Goal: Transaction & Acquisition: Purchase product/service

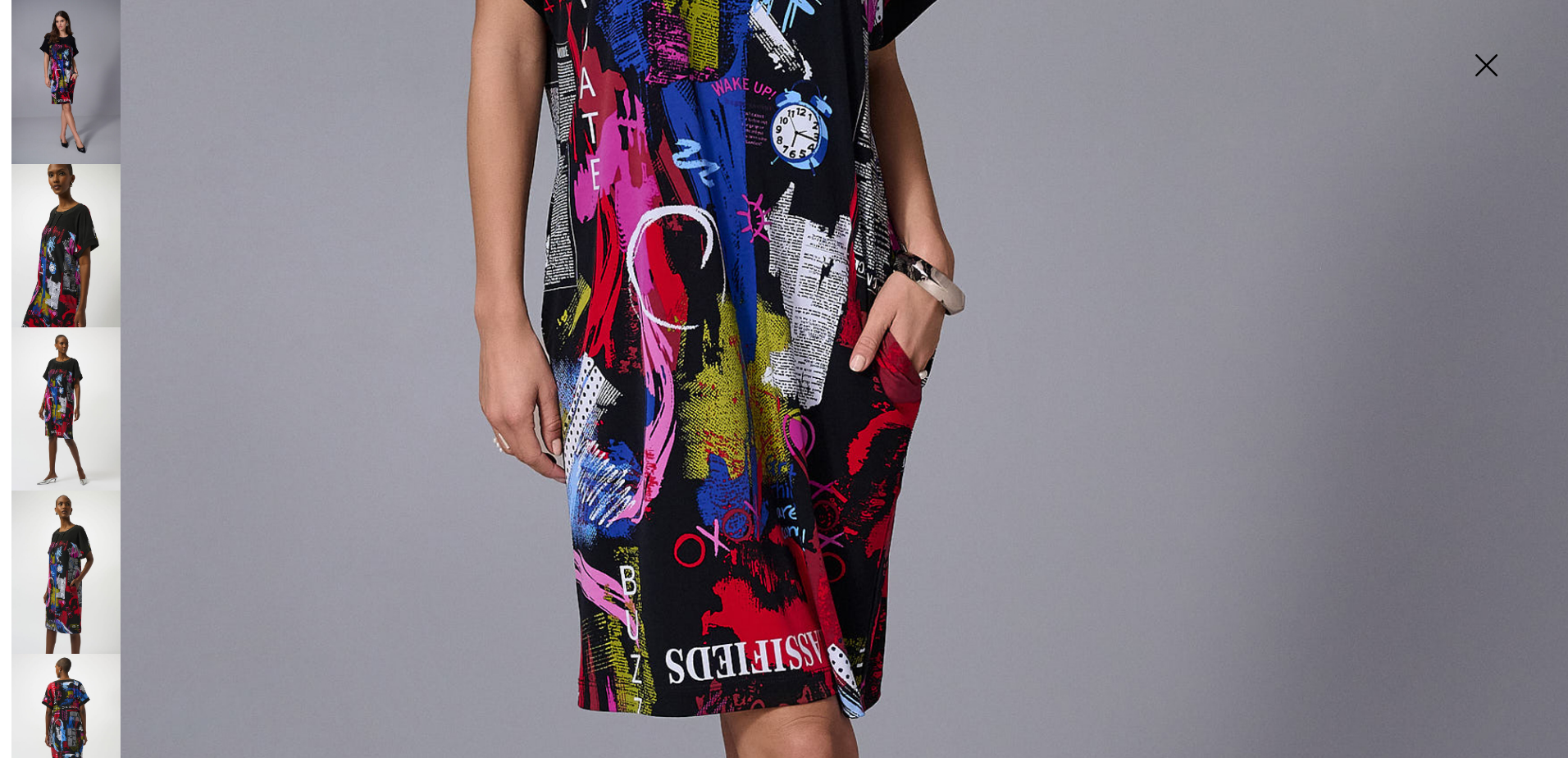
scroll to position [656, 0]
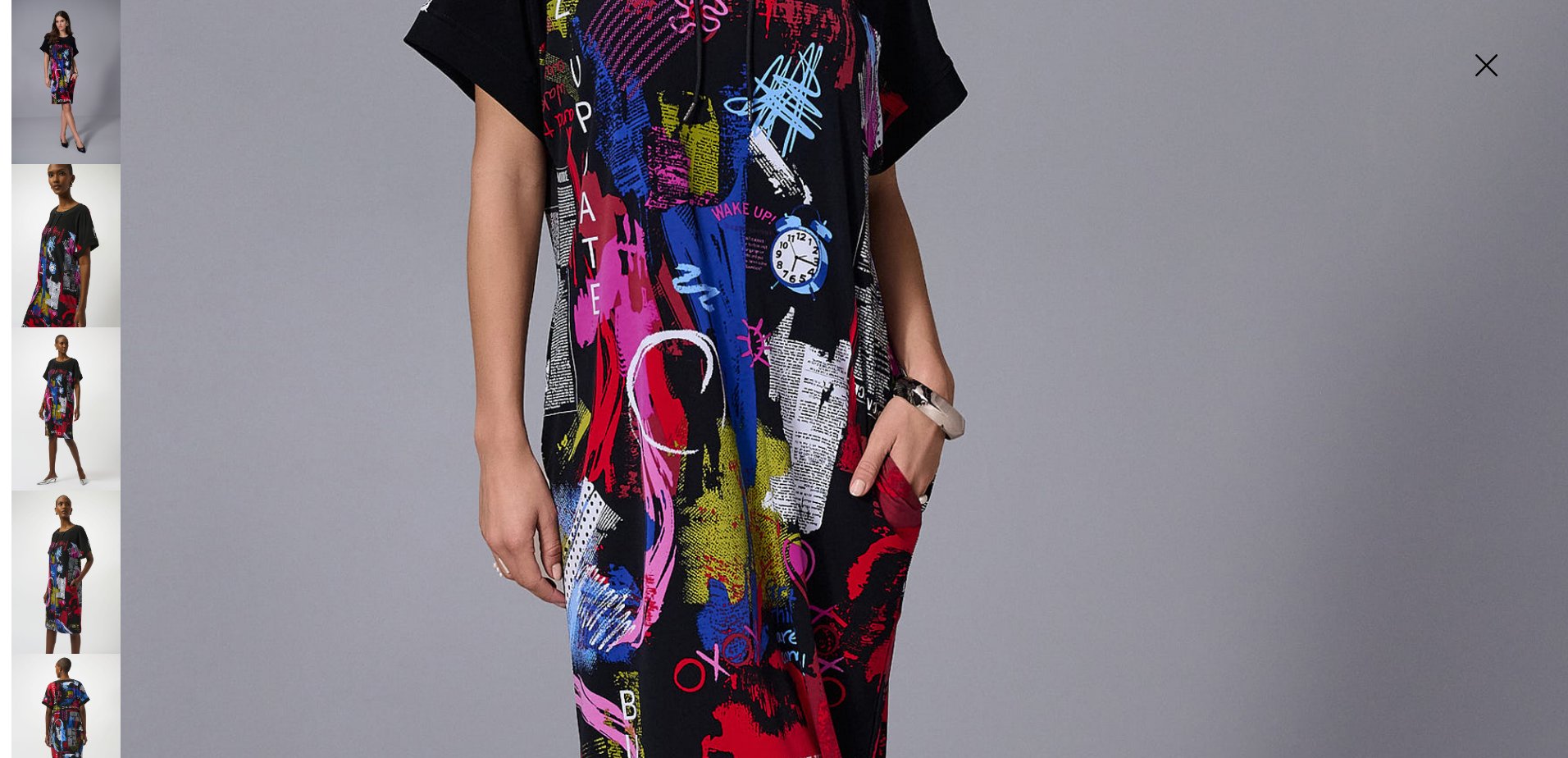
click at [69, 110] on img at bounding box center [65, 82] width 109 height 164
click at [64, 215] on img at bounding box center [65, 246] width 109 height 164
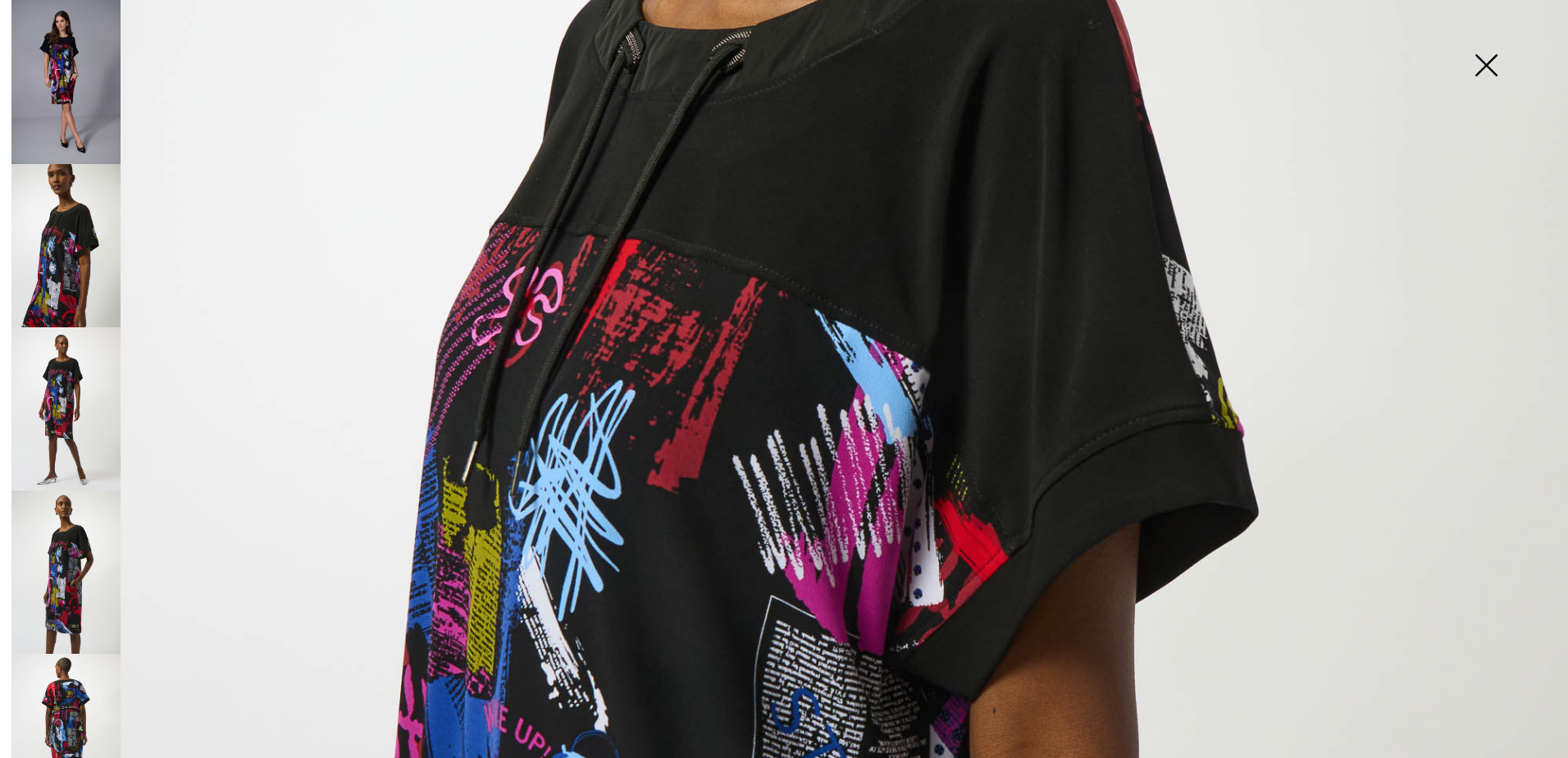
click at [74, 399] on img at bounding box center [65, 409] width 109 height 164
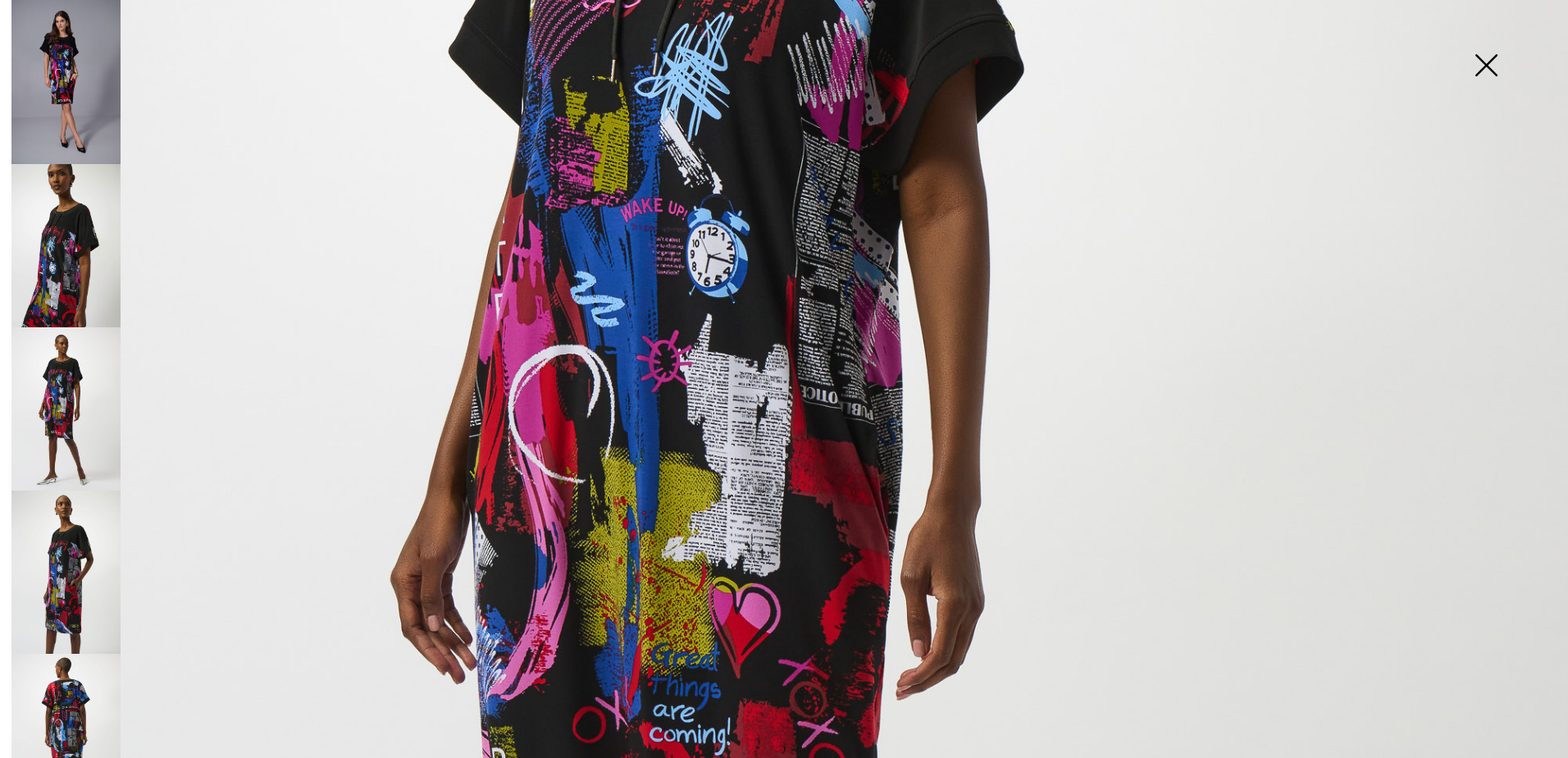
click at [75, 520] on img at bounding box center [65, 572] width 109 height 164
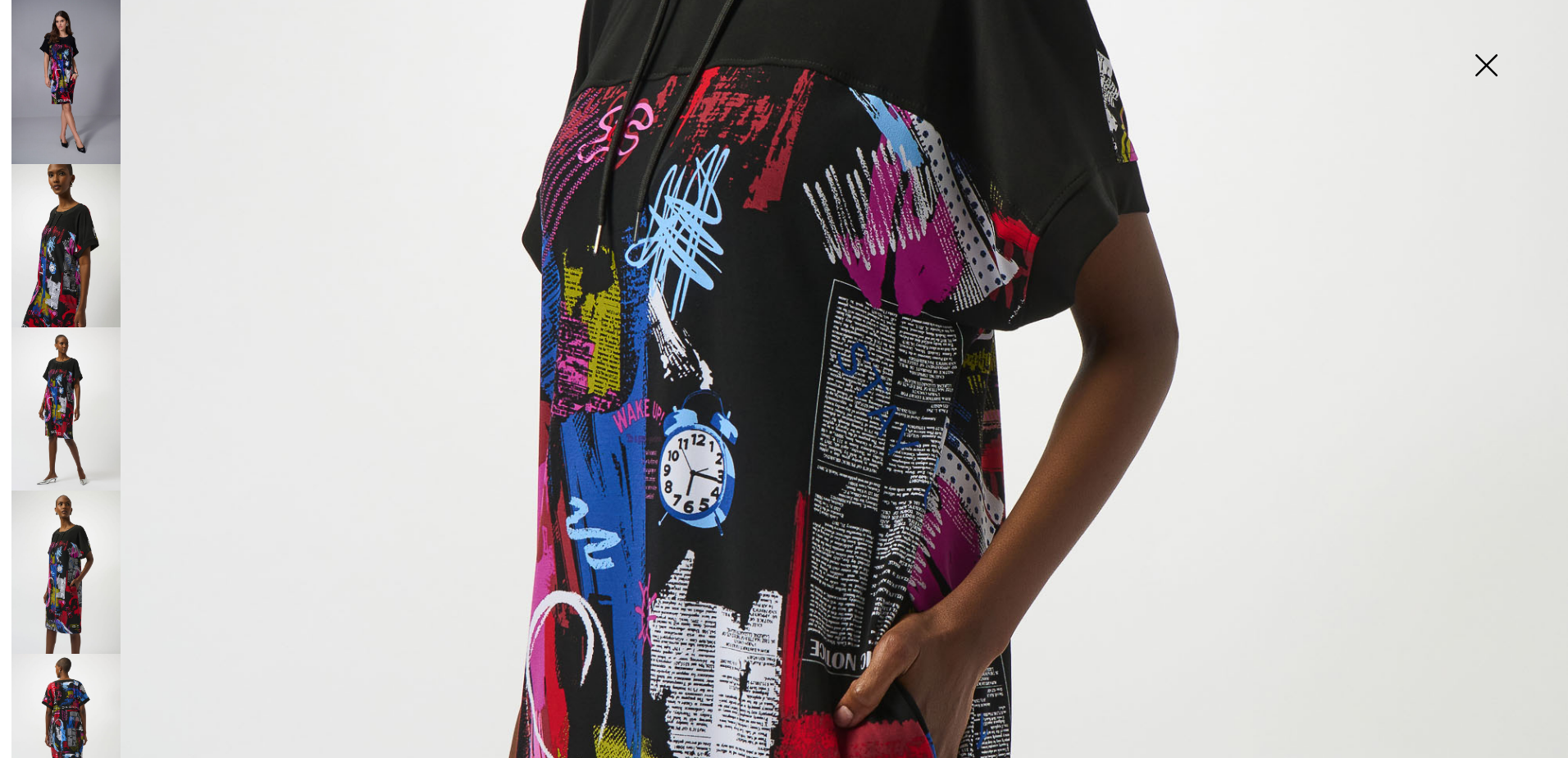
click at [84, 663] on img at bounding box center [65, 736] width 109 height 164
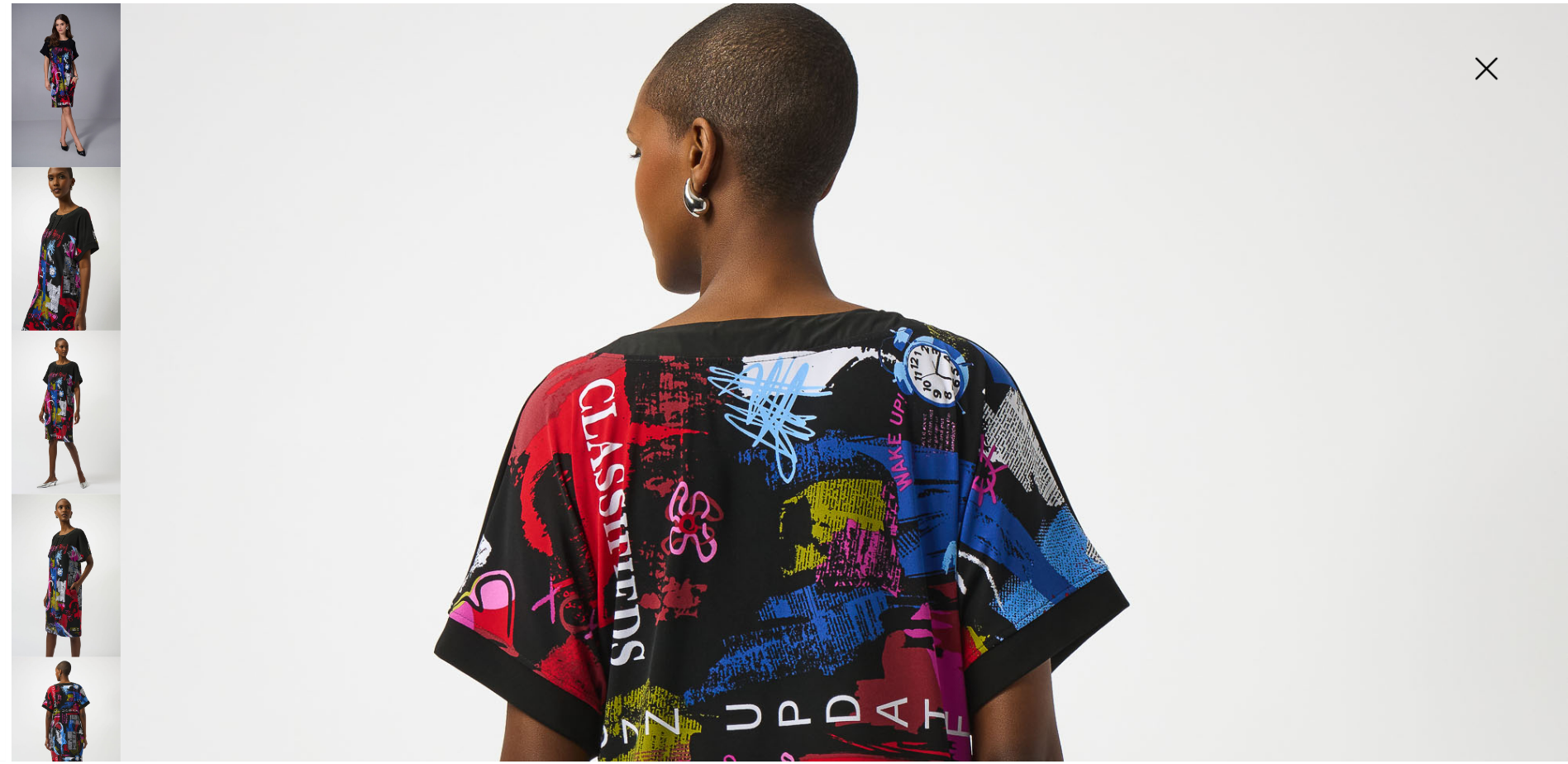
scroll to position [0, 0]
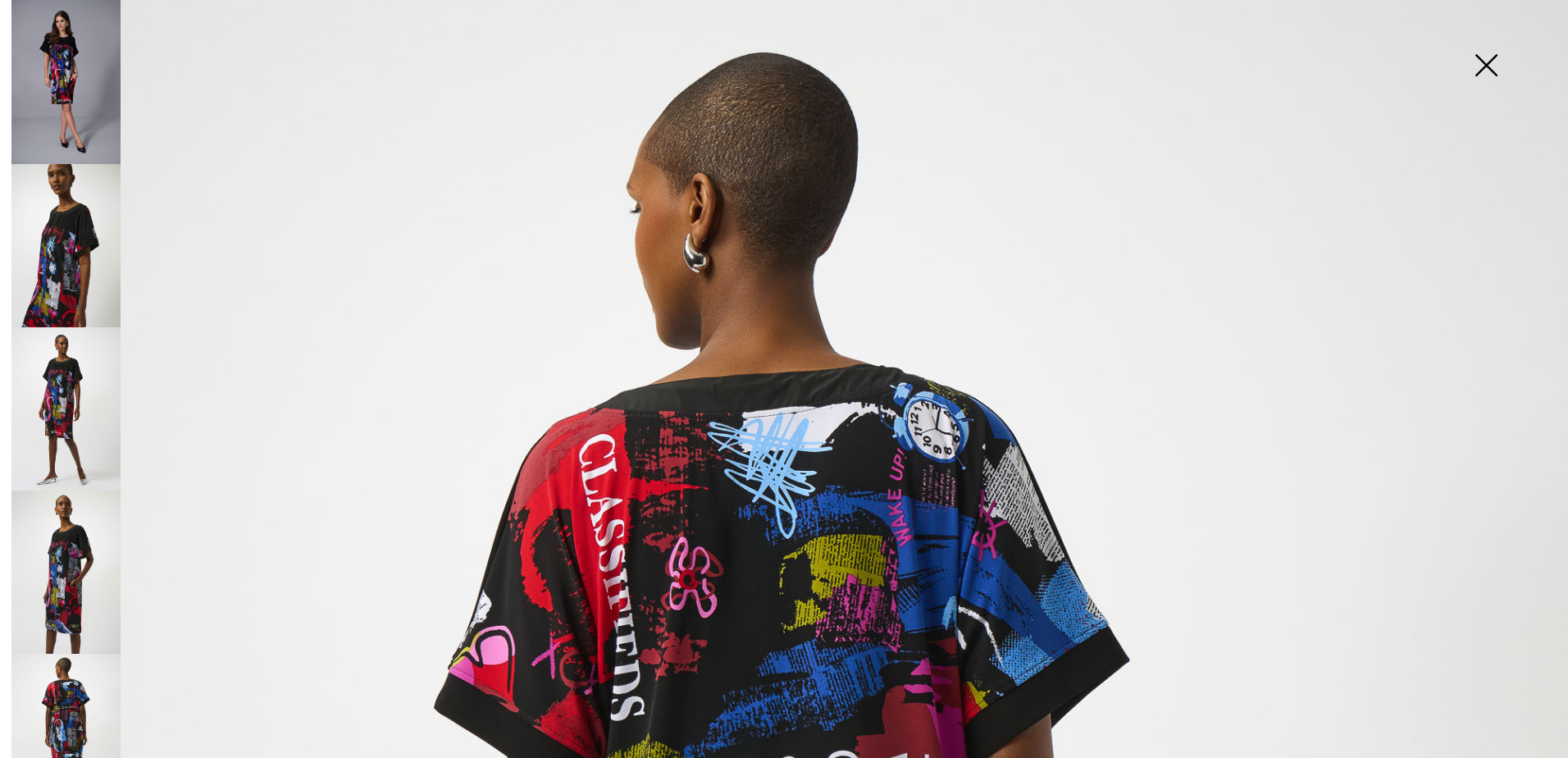
click at [87, 94] on img at bounding box center [65, 82] width 109 height 164
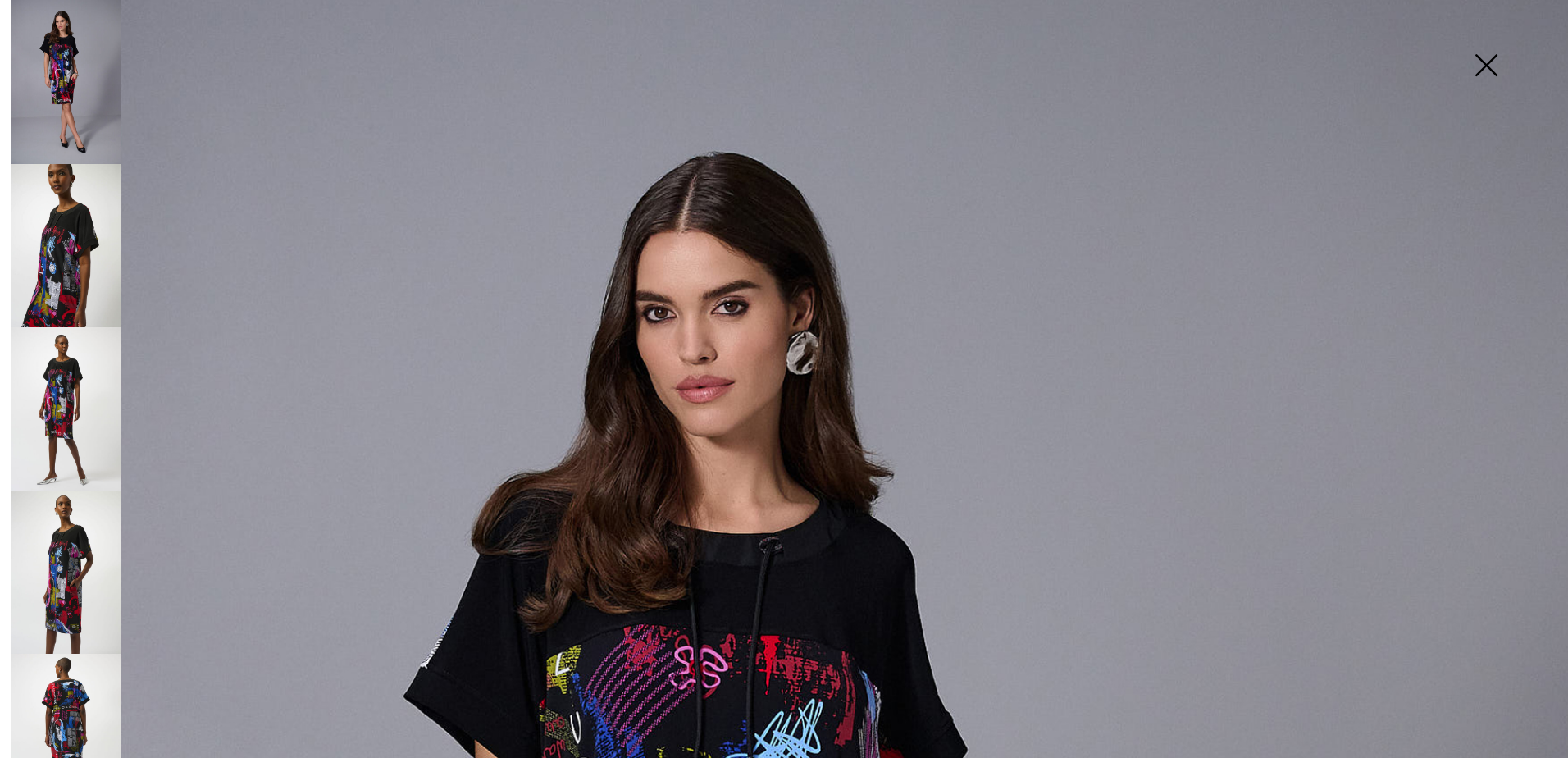
click at [1485, 58] on img at bounding box center [1486, 67] width 82 height 85
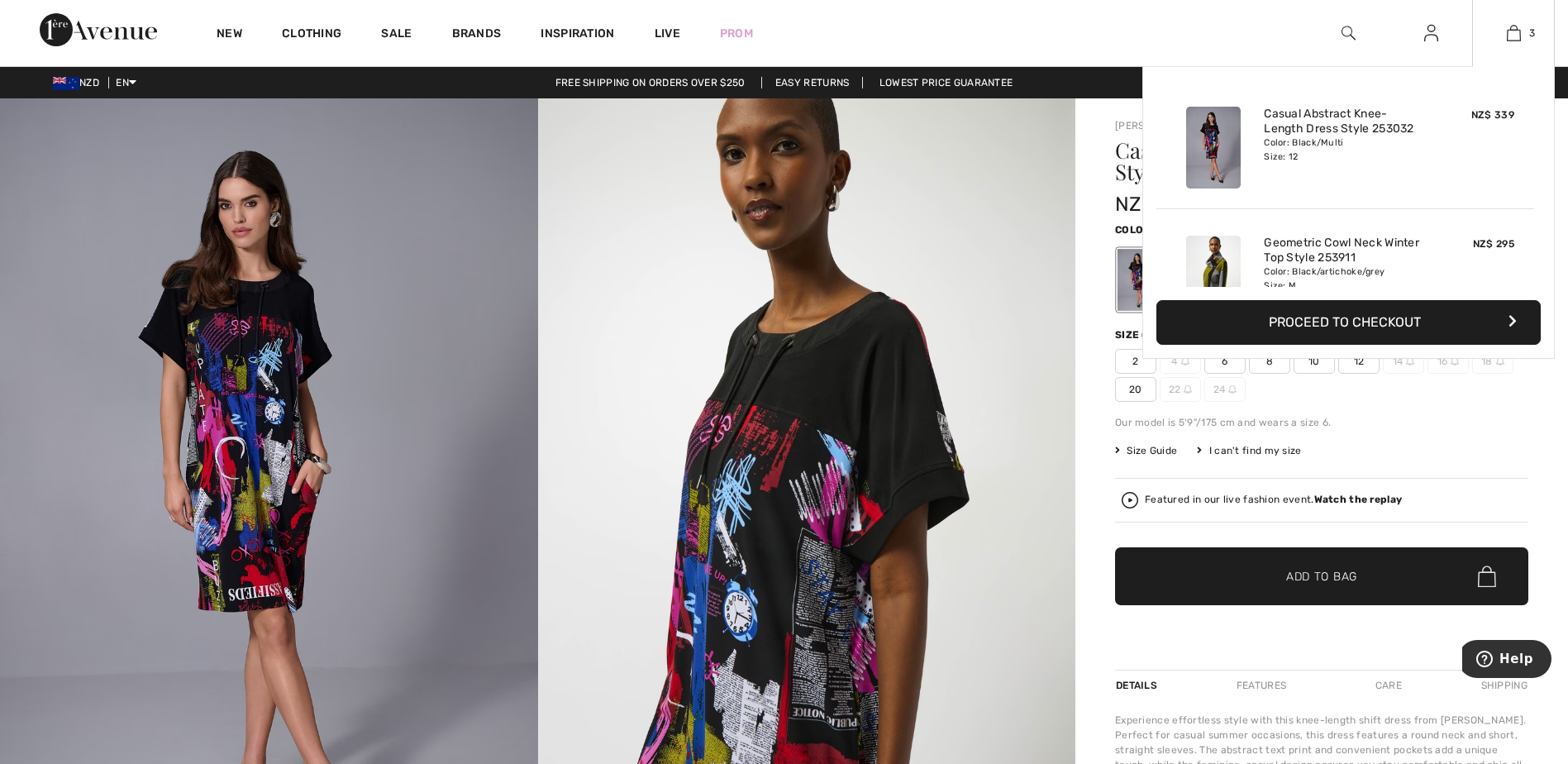
click at [1222, 267] on img at bounding box center [1213, 276] width 54 height 81
click at [1518, 37] on img at bounding box center [1514, 33] width 14 height 19
click at [1213, 254] on img at bounding box center [1213, 276] width 54 height 81
click at [1372, 241] on link "Geometric Cowl Neck Winter Top Style 253911" at bounding box center [1345, 250] width 163 height 30
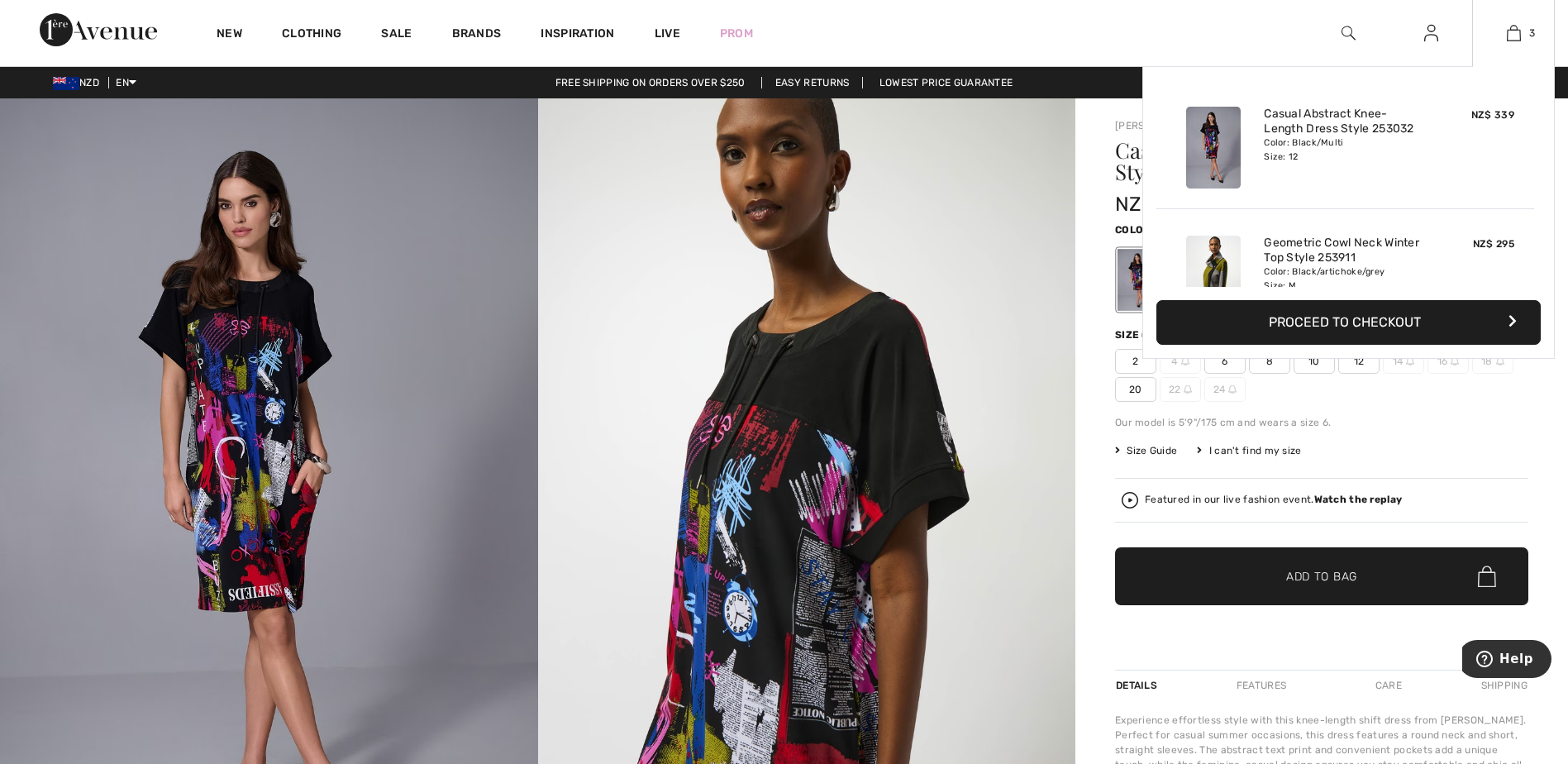
click at [1215, 259] on img at bounding box center [1213, 276] width 54 height 81
click at [1209, 252] on img at bounding box center [1213, 276] width 54 height 81
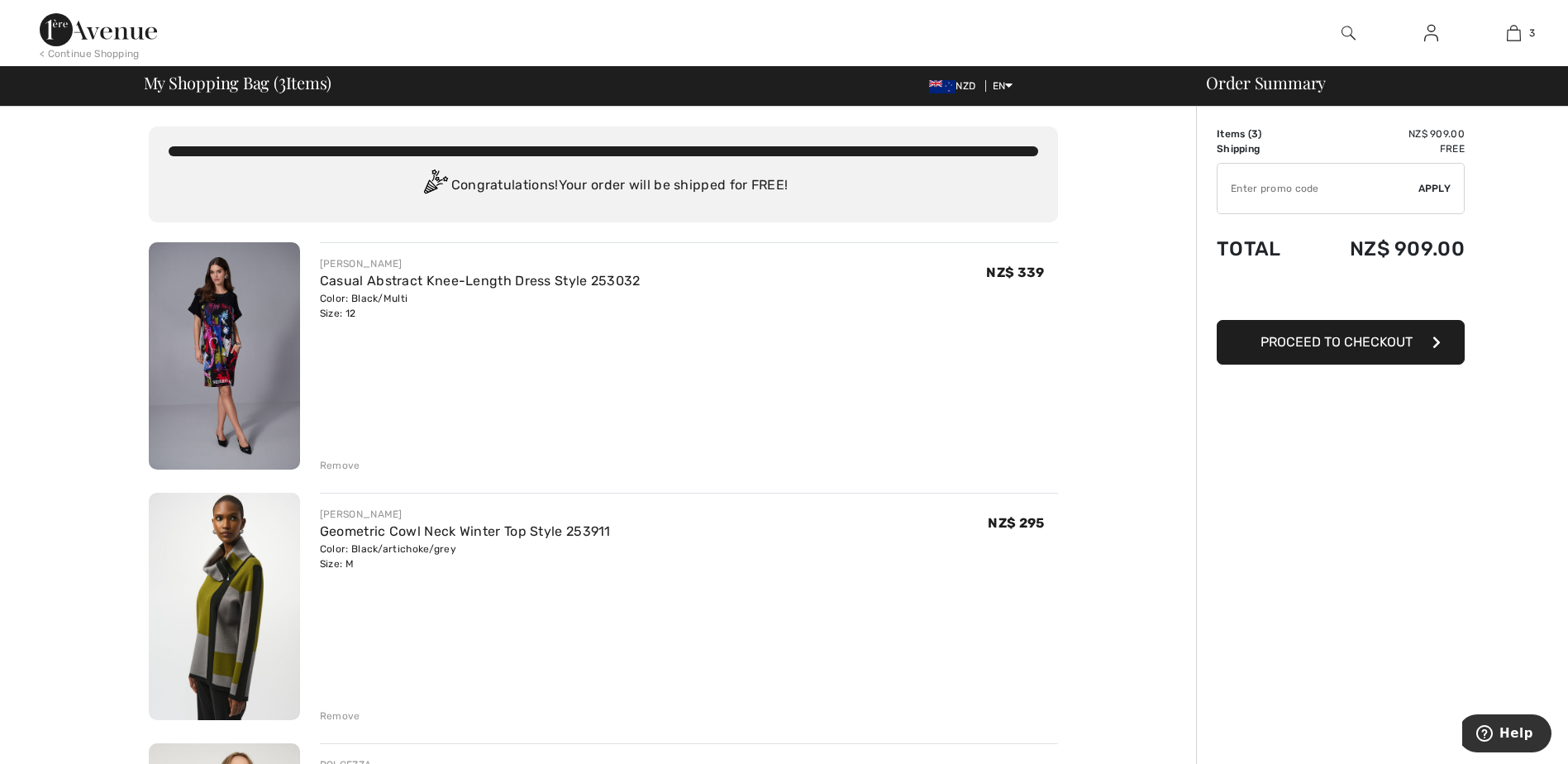
click at [228, 338] on img at bounding box center [224, 356] width 151 height 228
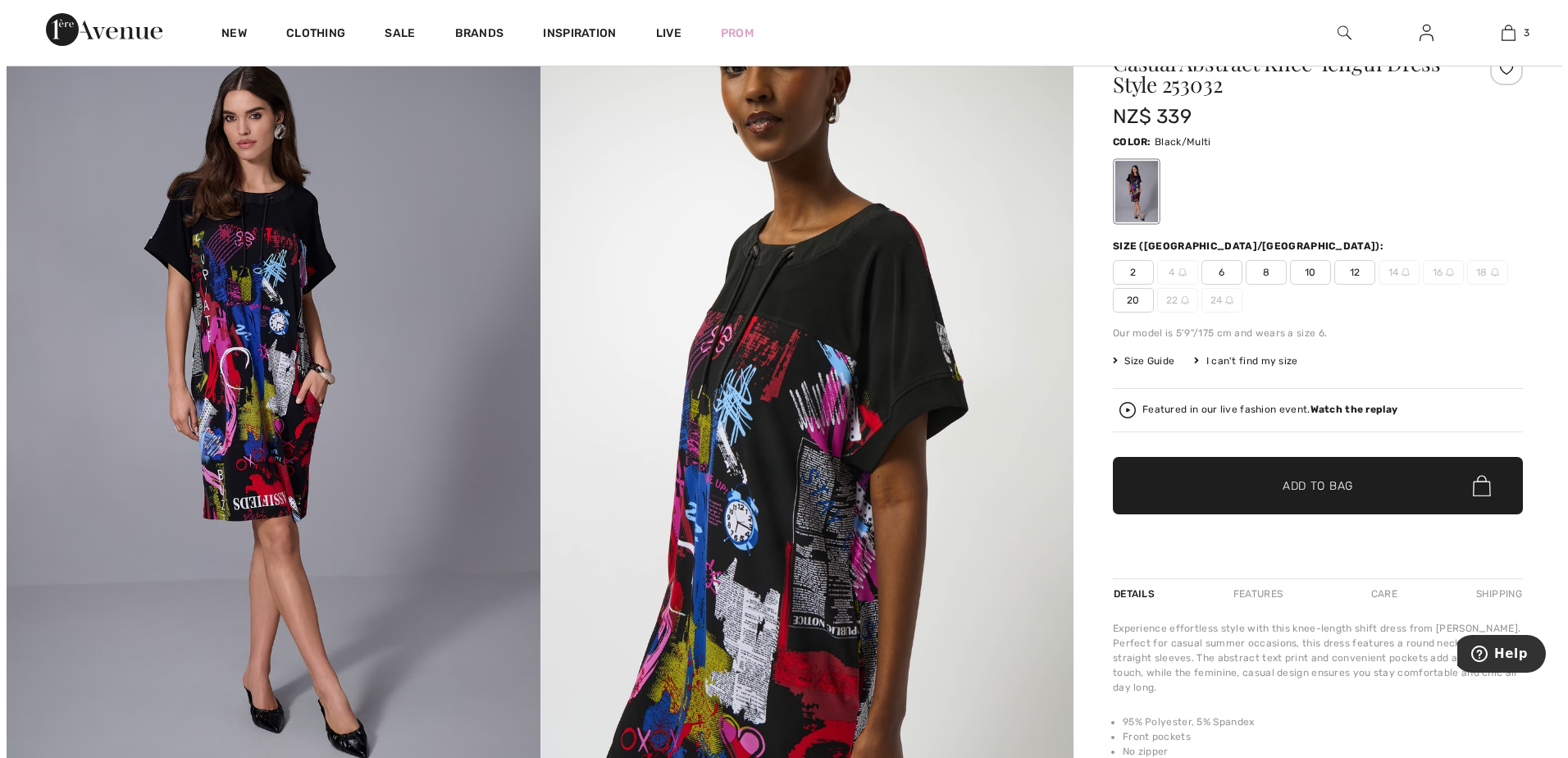
scroll to position [82, 0]
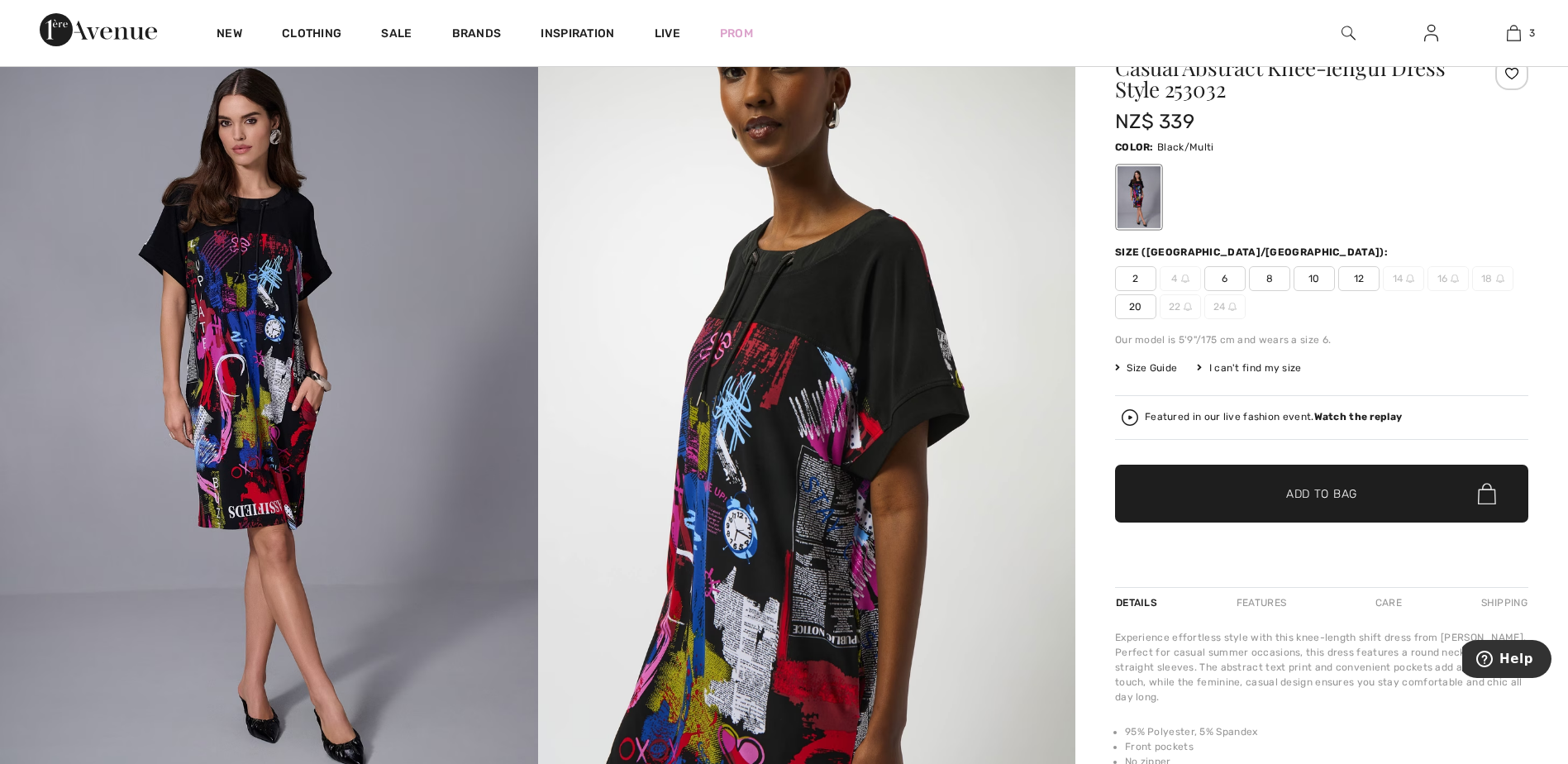
click at [257, 372] on img at bounding box center [268, 419] width 538 height 807
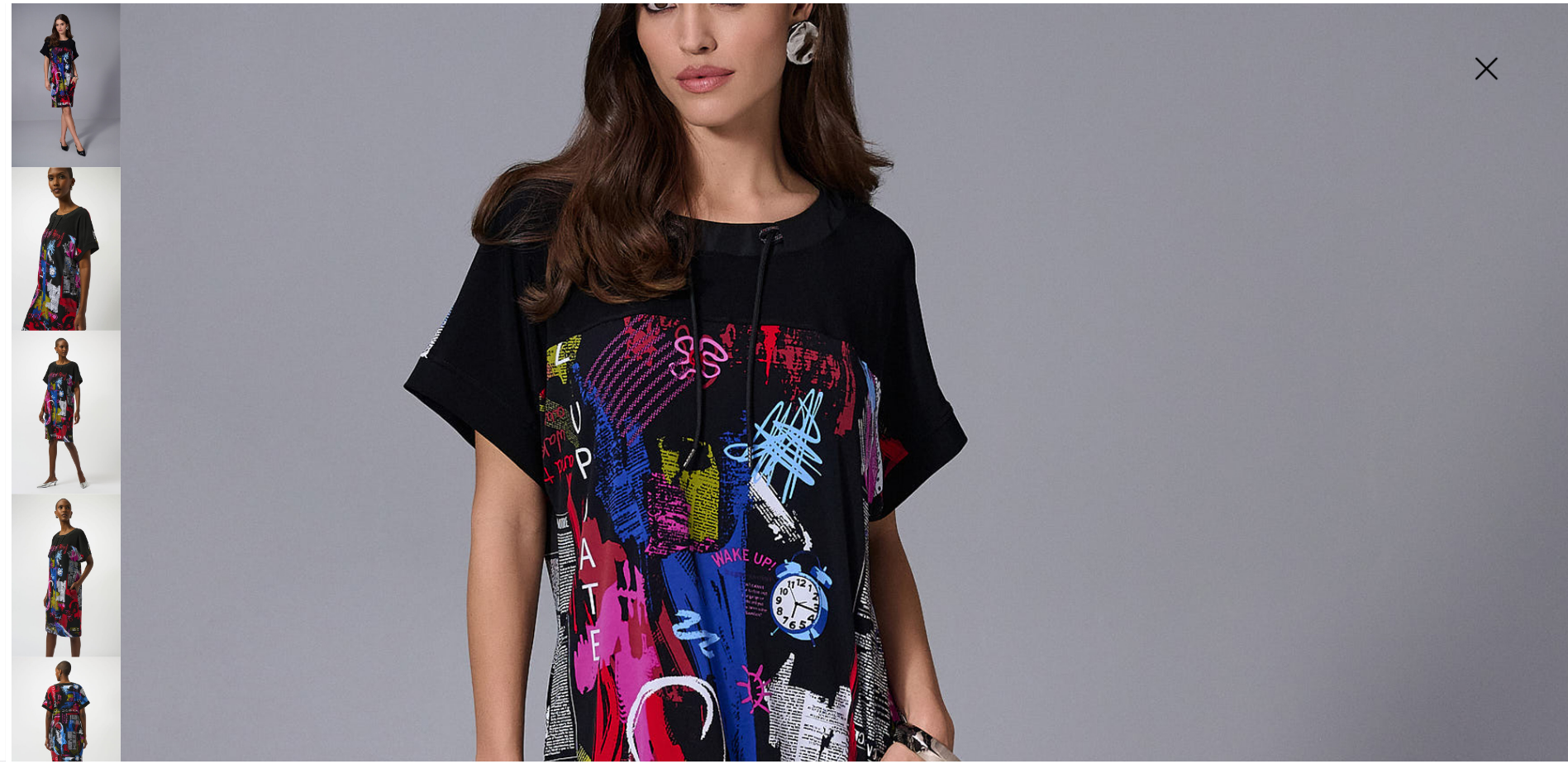
scroll to position [248, 0]
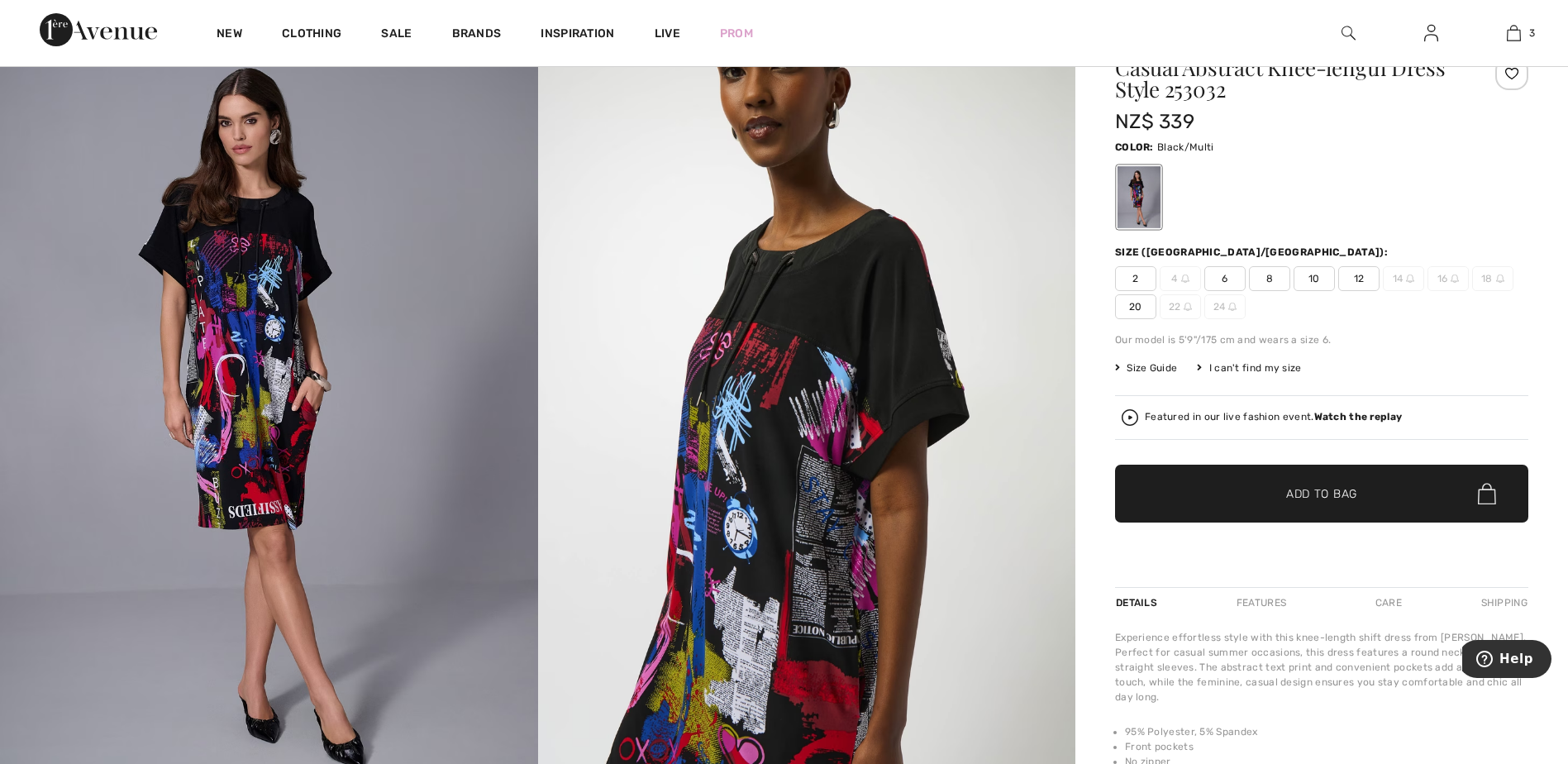
click at [762, 440] on img at bounding box center [806, 418] width 538 height 806
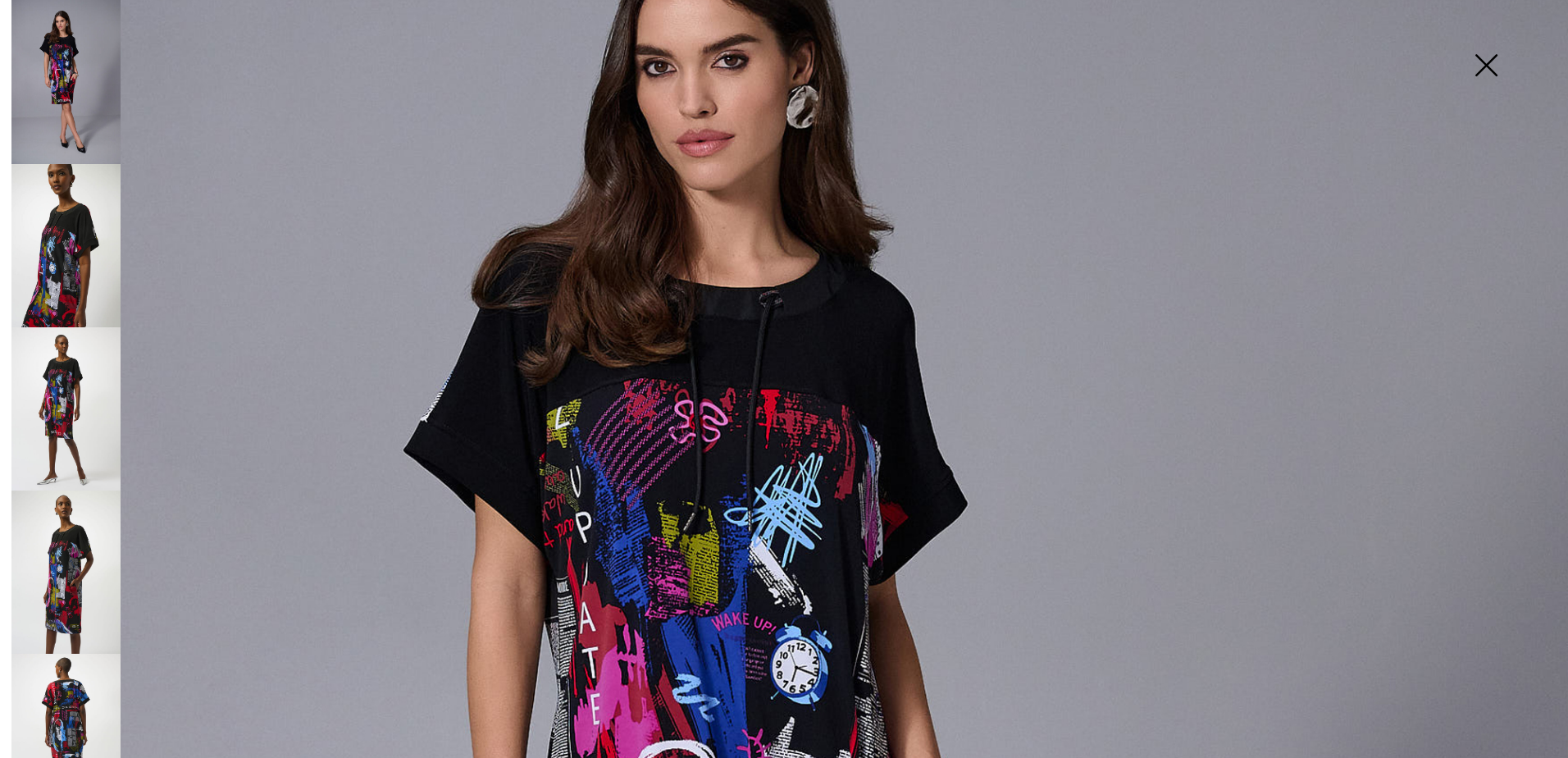
click at [77, 226] on img at bounding box center [65, 246] width 109 height 164
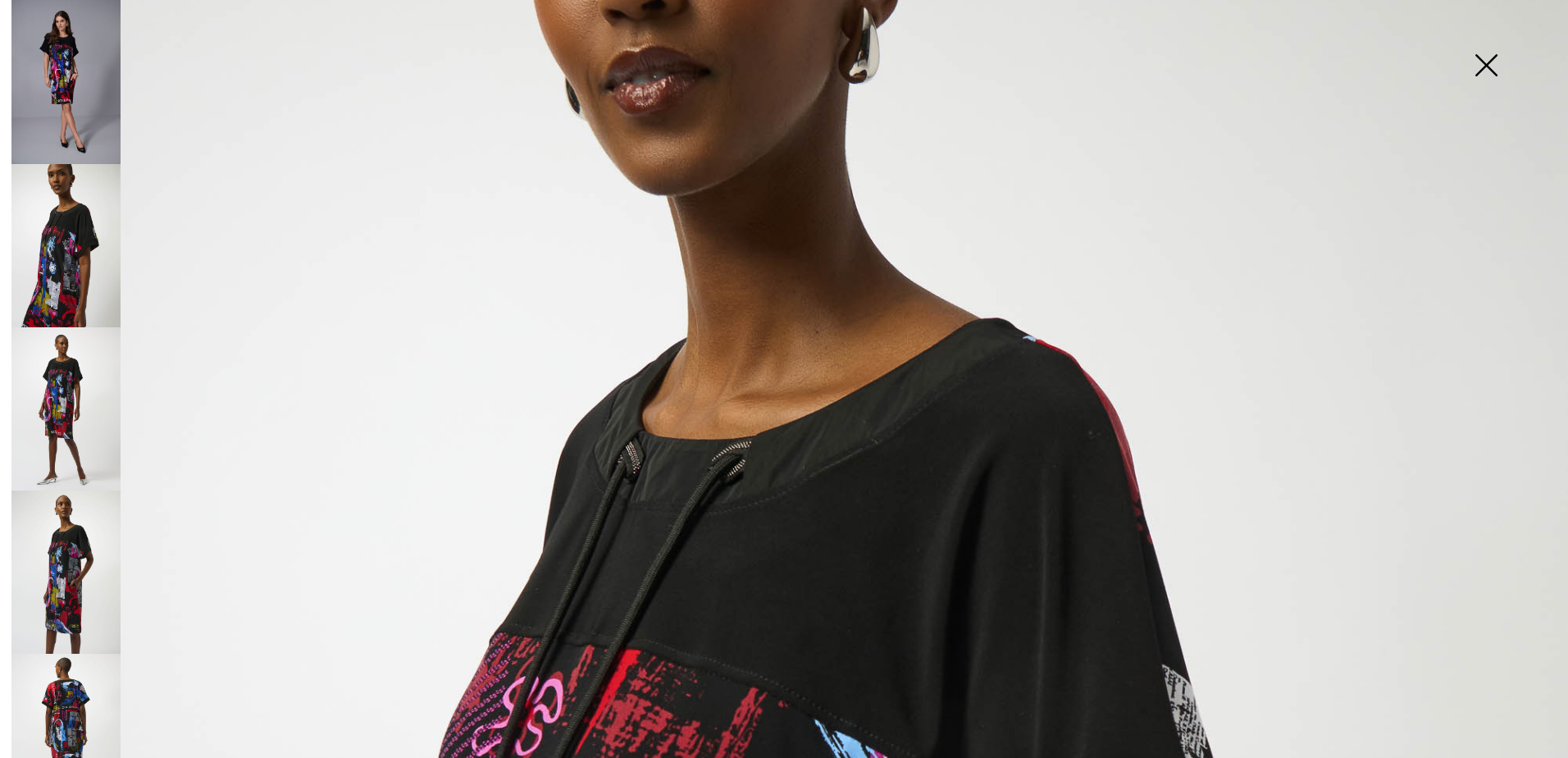
click at [68, 392] on img at bounding box center [65, 409] width 109 height 164
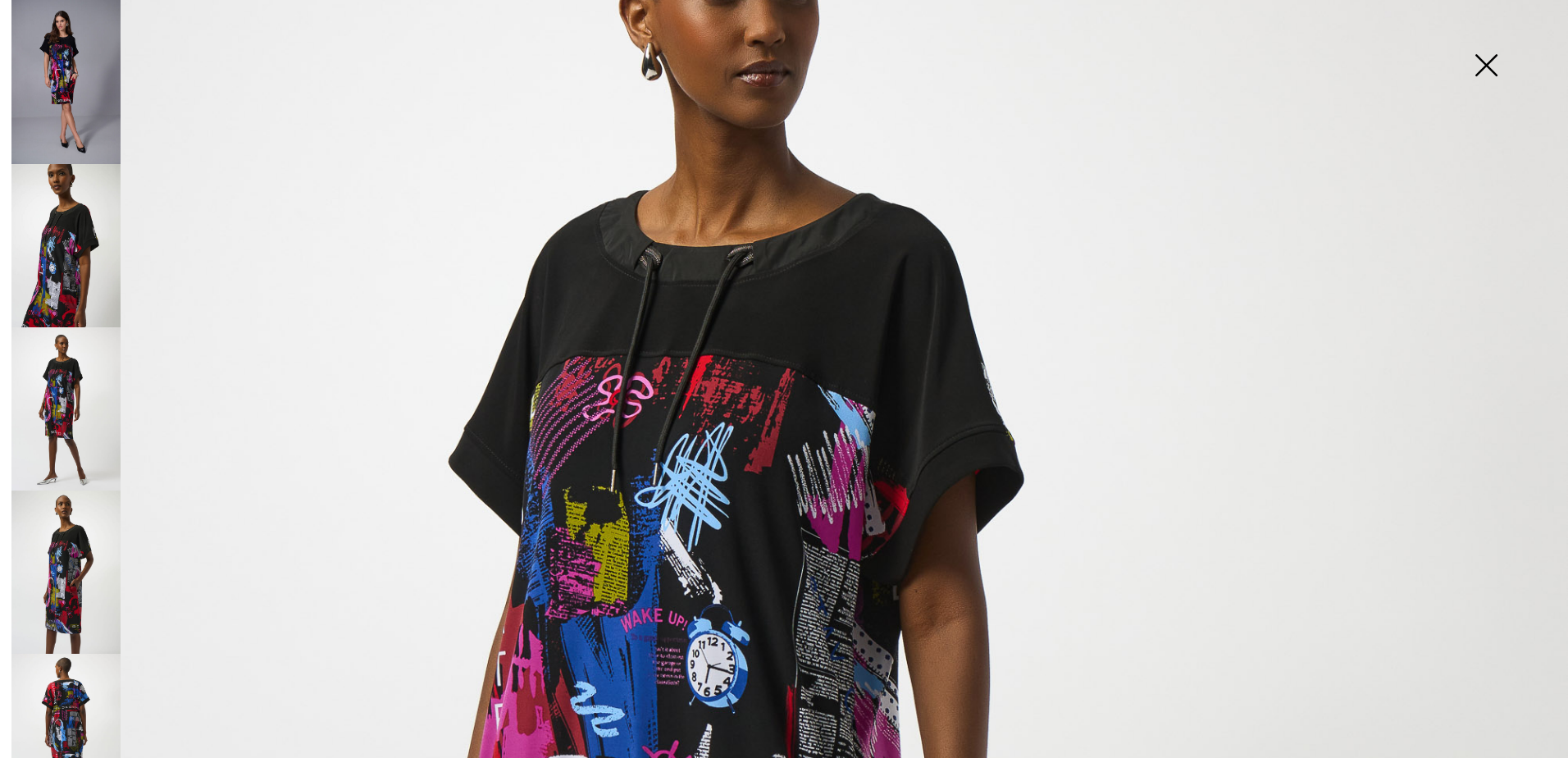
click at [73, 94] on img at bounding box center [65, 82] width 109 height 164
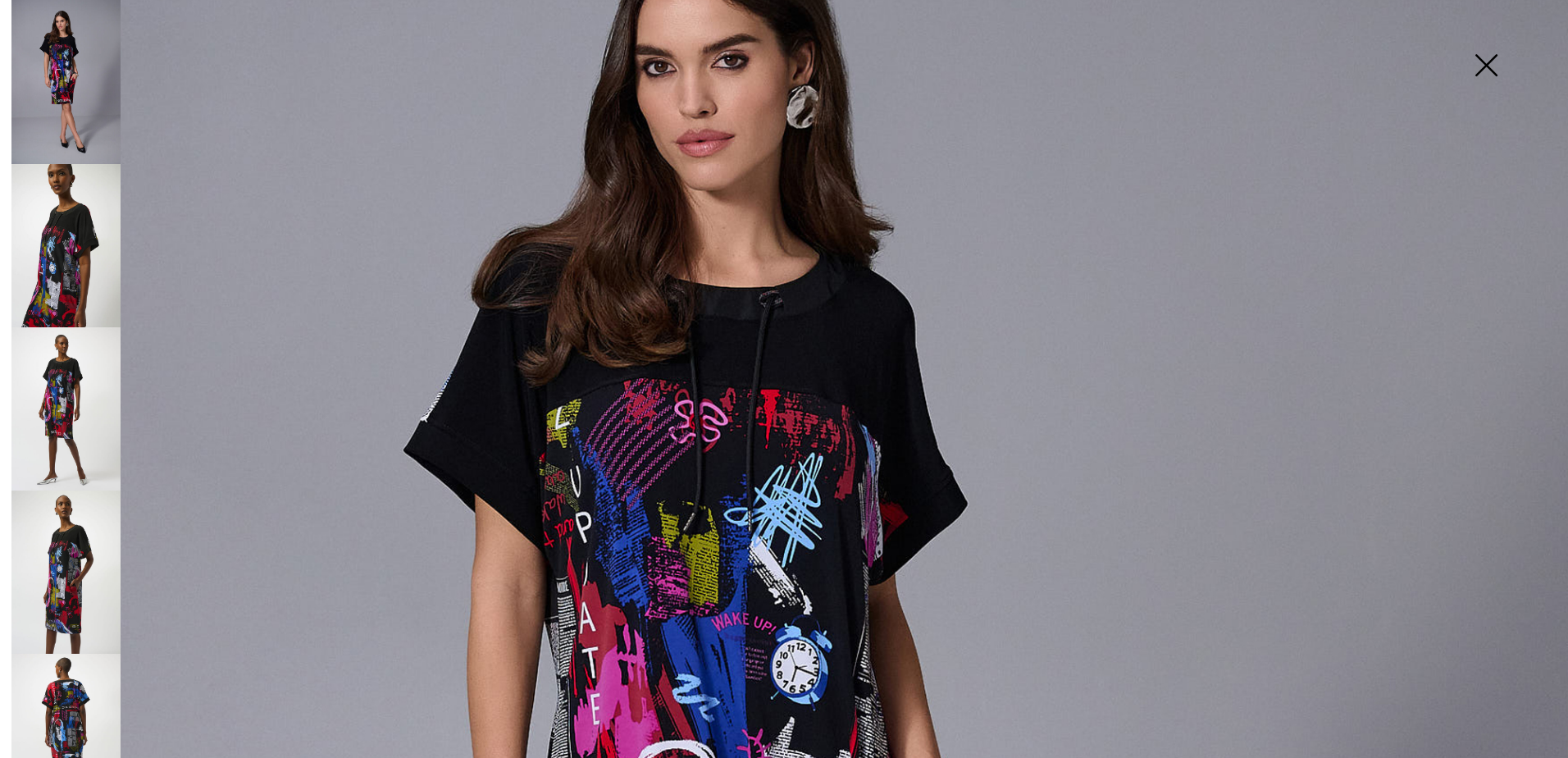
click at [1486, 66] on img at bounding box center [1486, 67] width 82 height 85
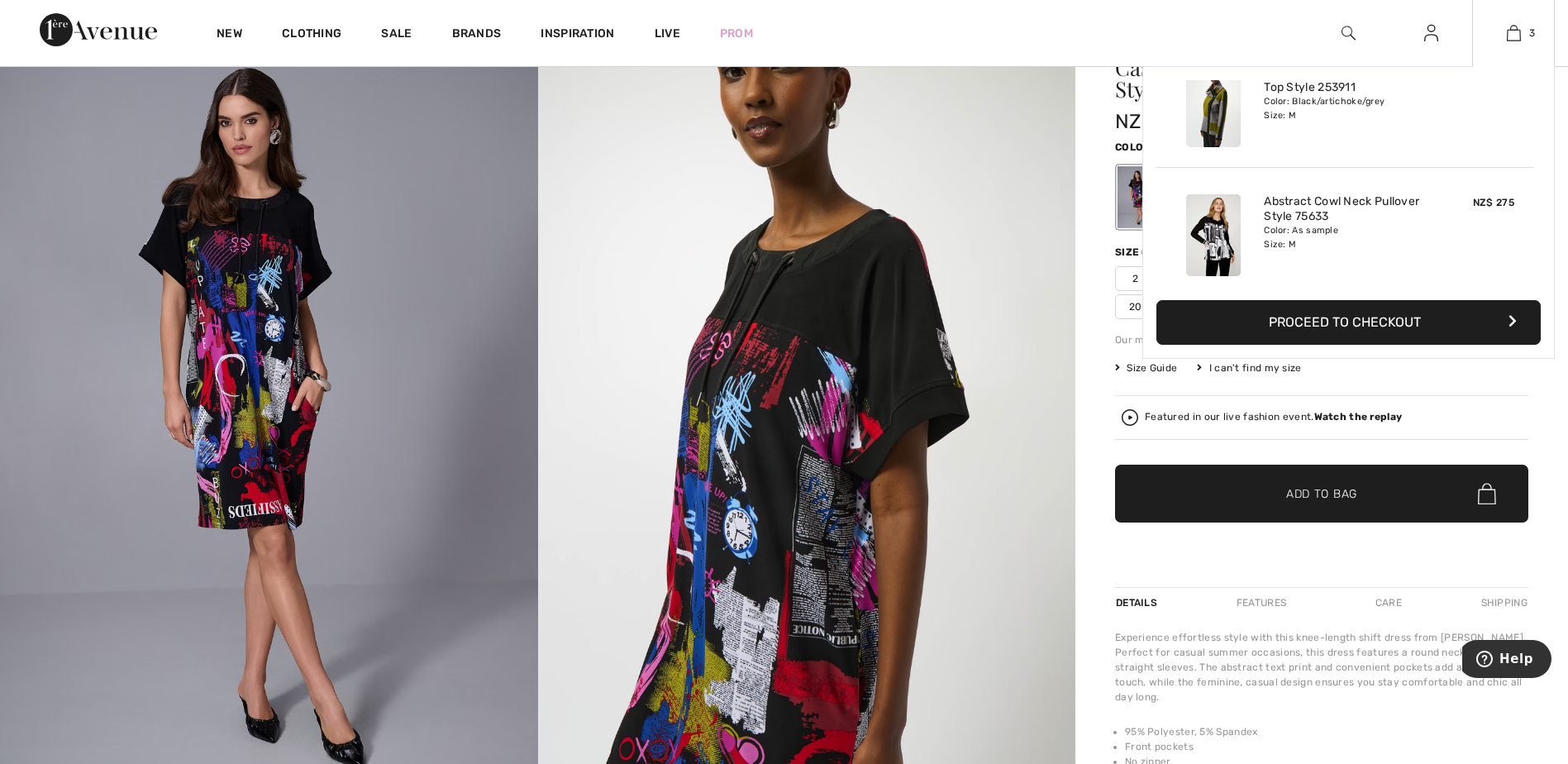
scroll to position [180, 0]
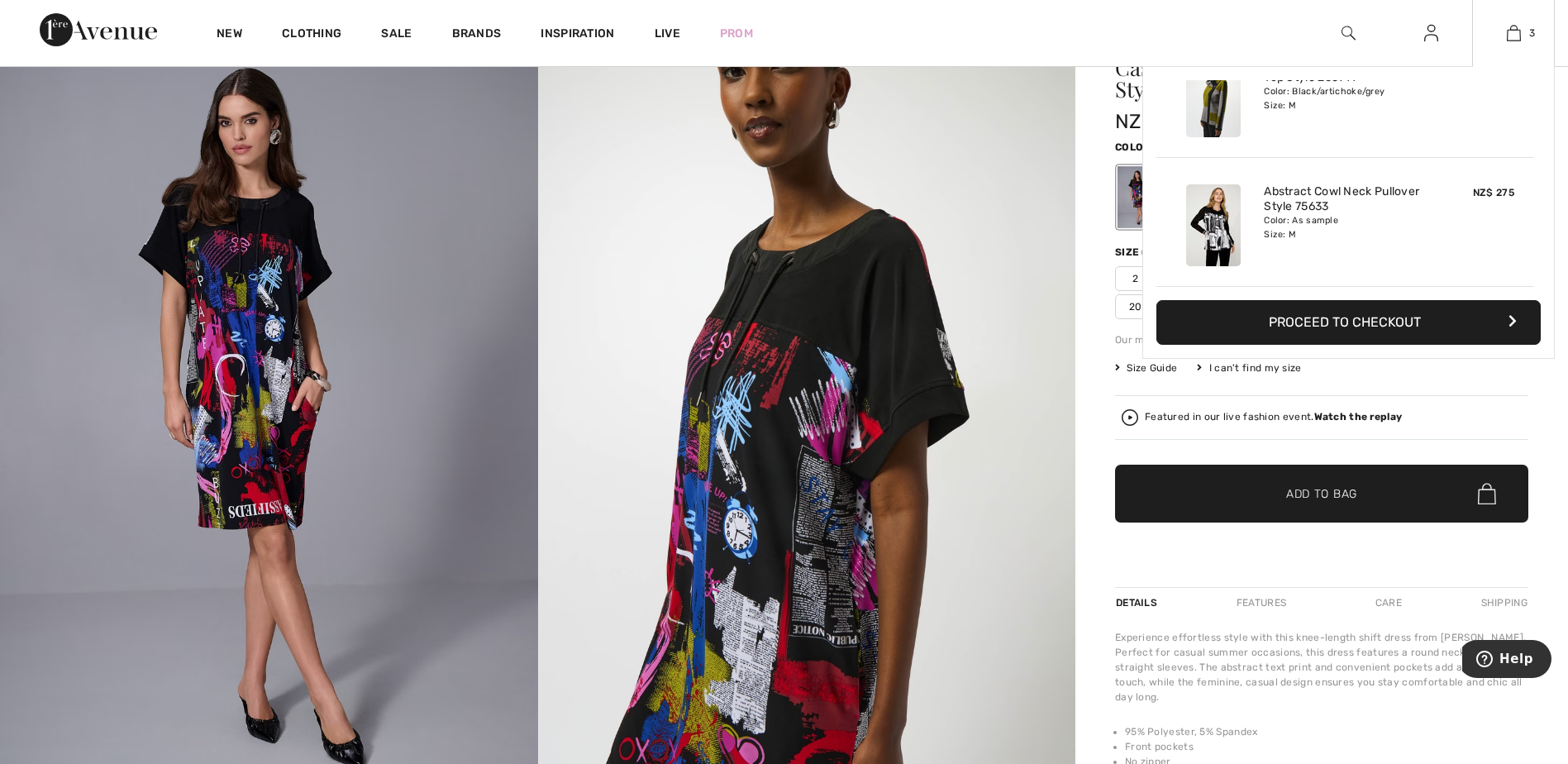
click at [1225, 233] on img at bounding box center [1213, 225] width 54 height 81
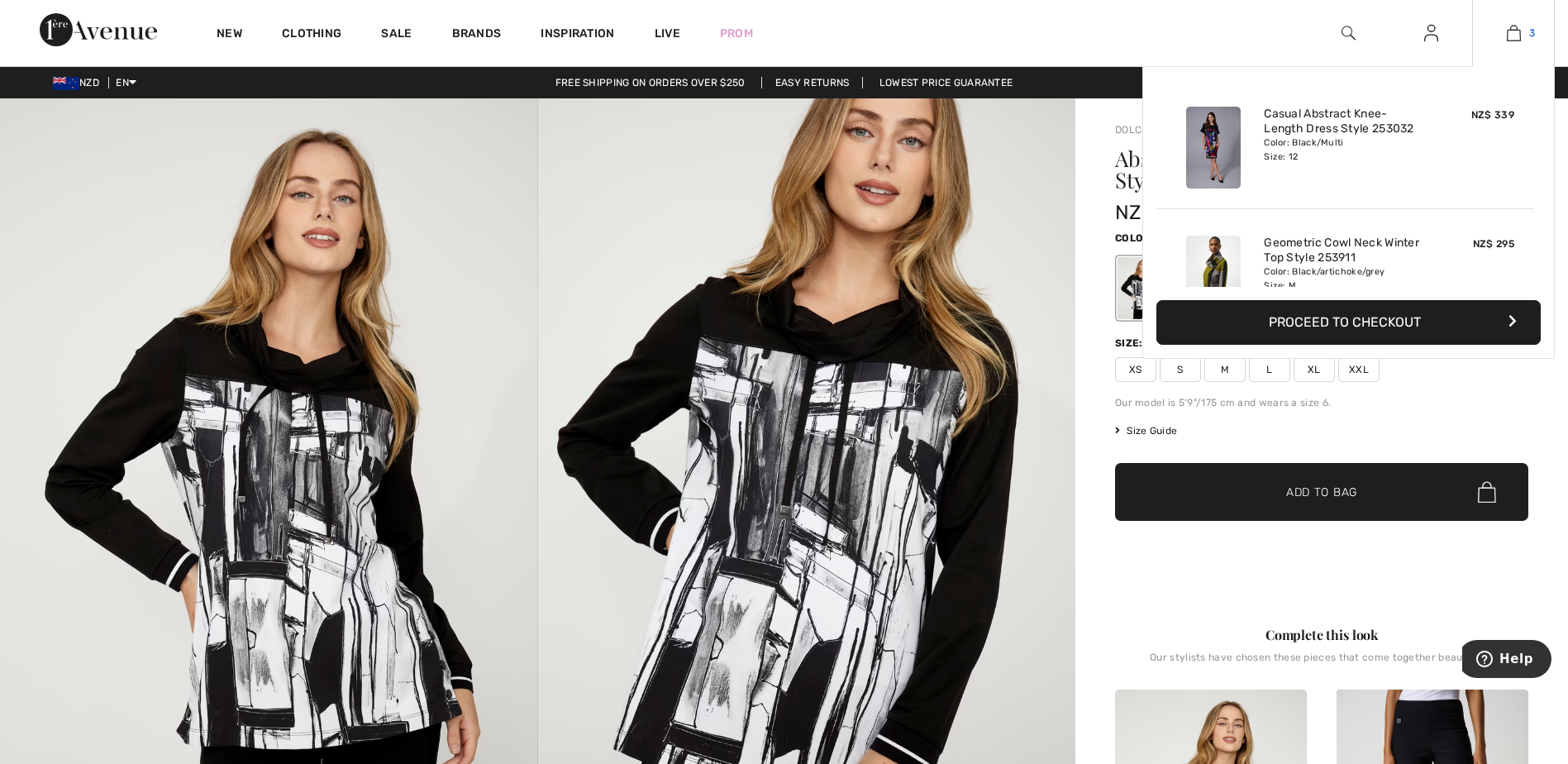
click at [1517, 31] on img at bounding box center [1514, 33] width 14 height 19
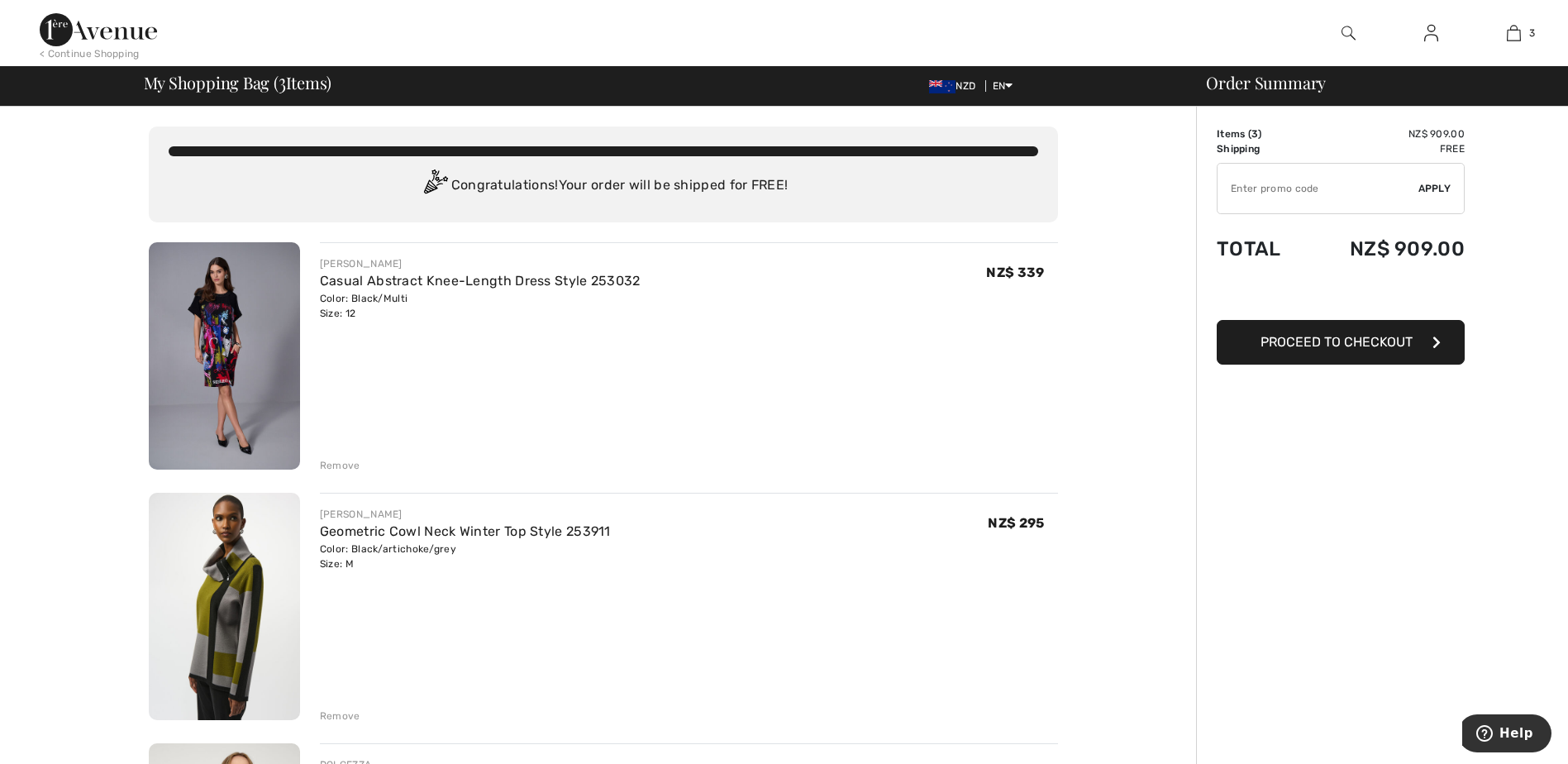
click at [211, 339] on img at bounding box center [224, 356] width 151 height 228
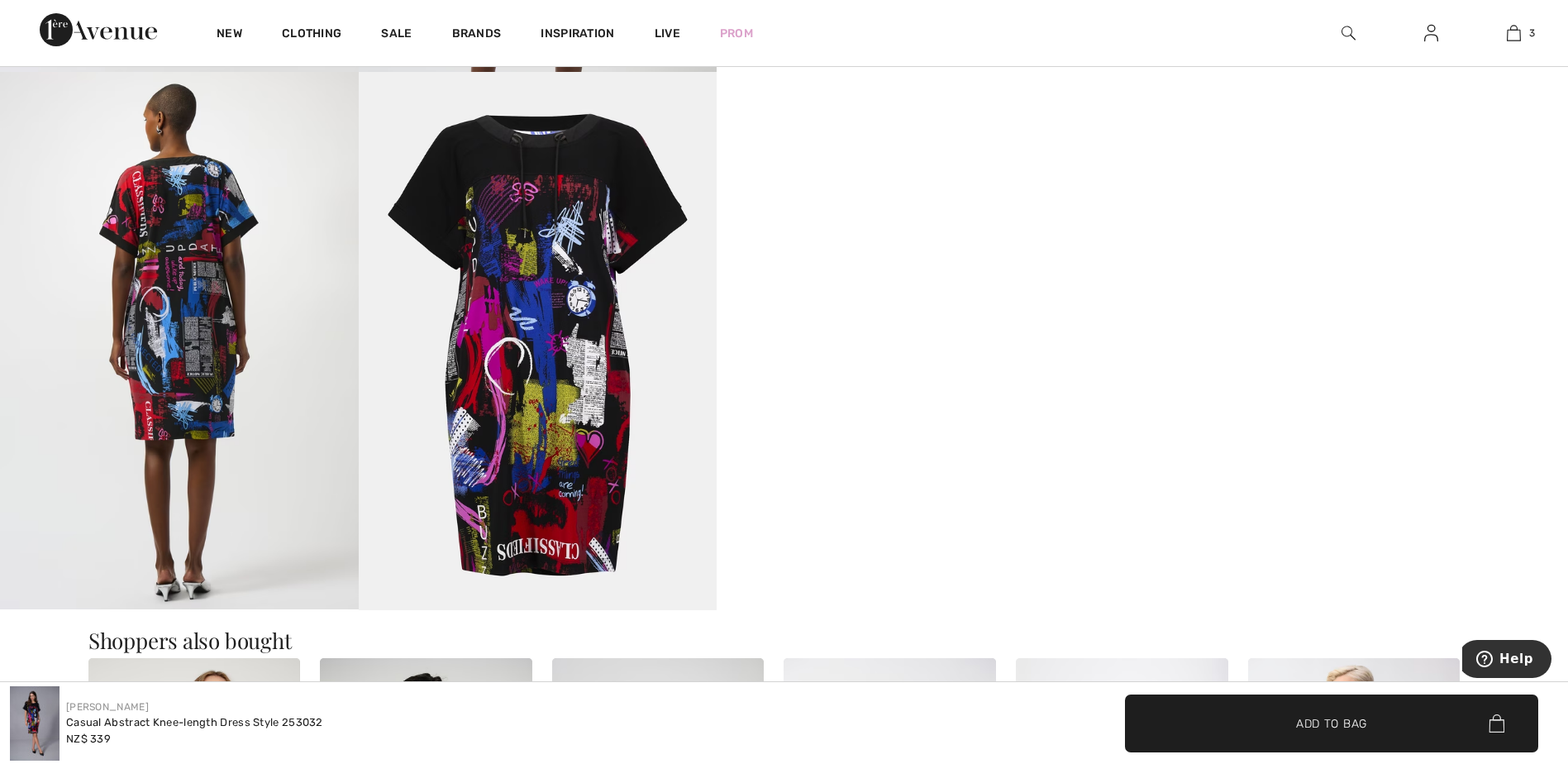
scroll to position [1406, 0]
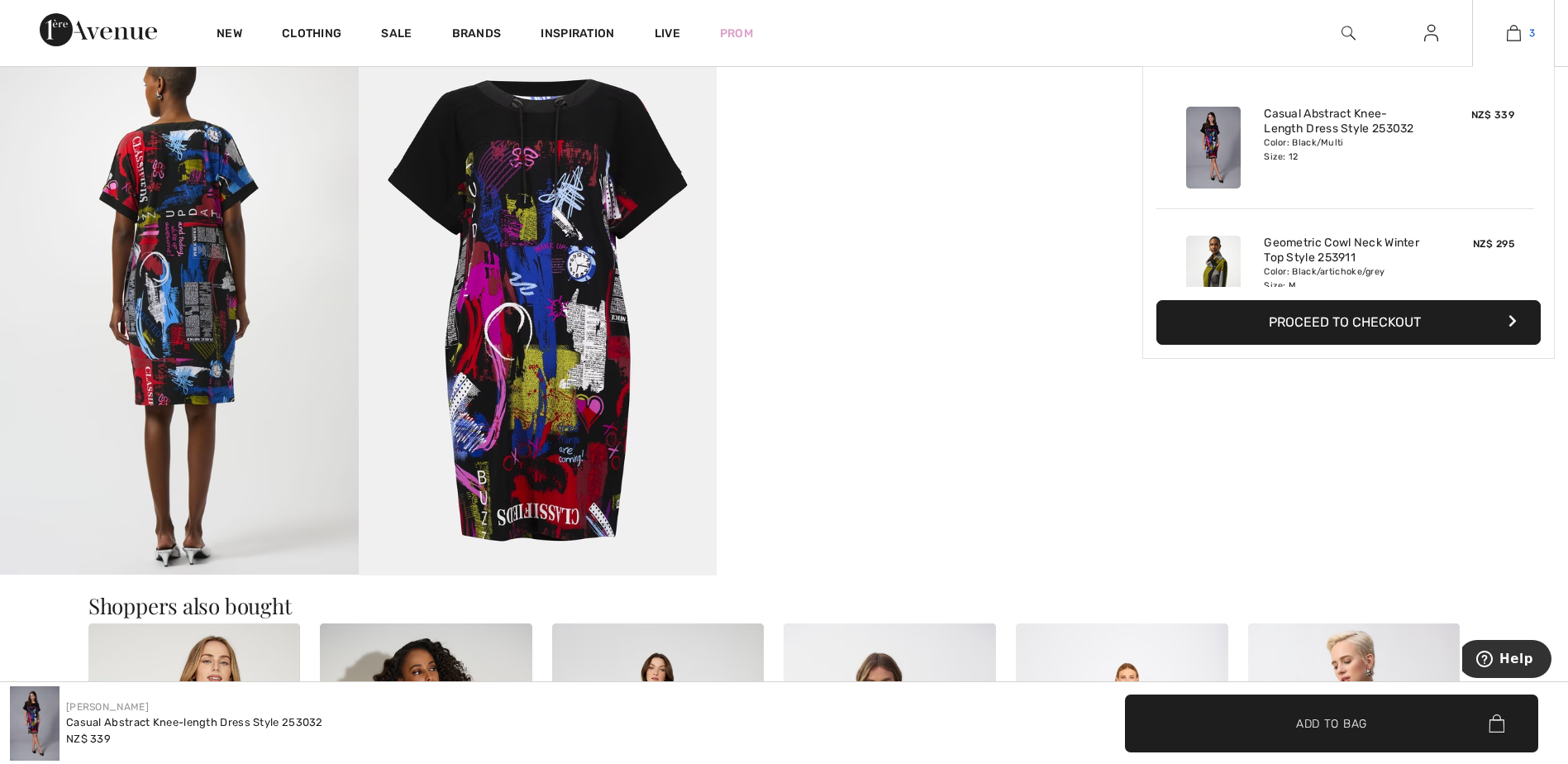
click at [1521, 31] on link "3" at bounding box center [1514, 33] width 81 height 19
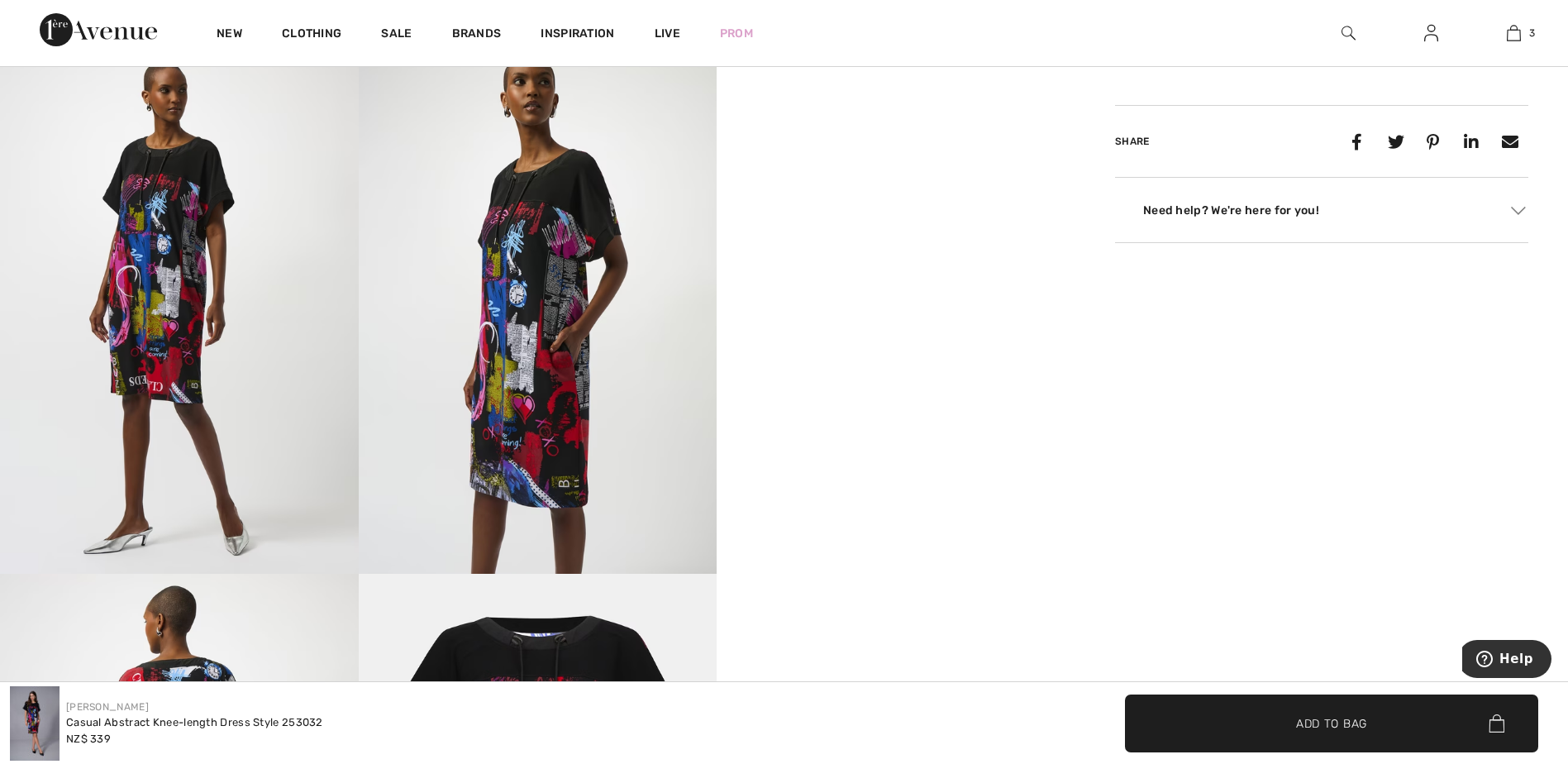
scroll to position [661, 0]
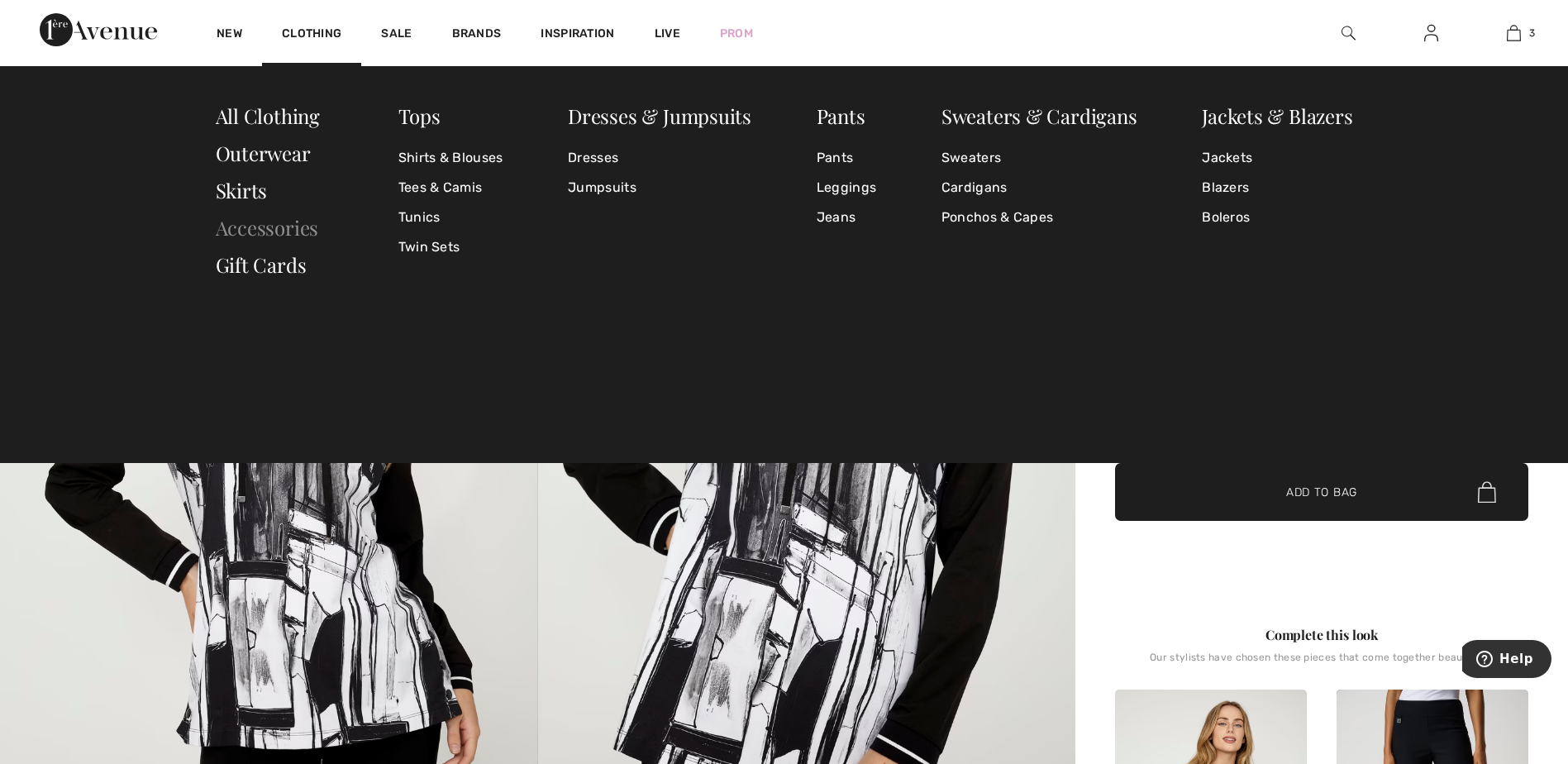
click at [268, 231] on link "Accessories" at bounding box center [267, 227] width 104 height 26
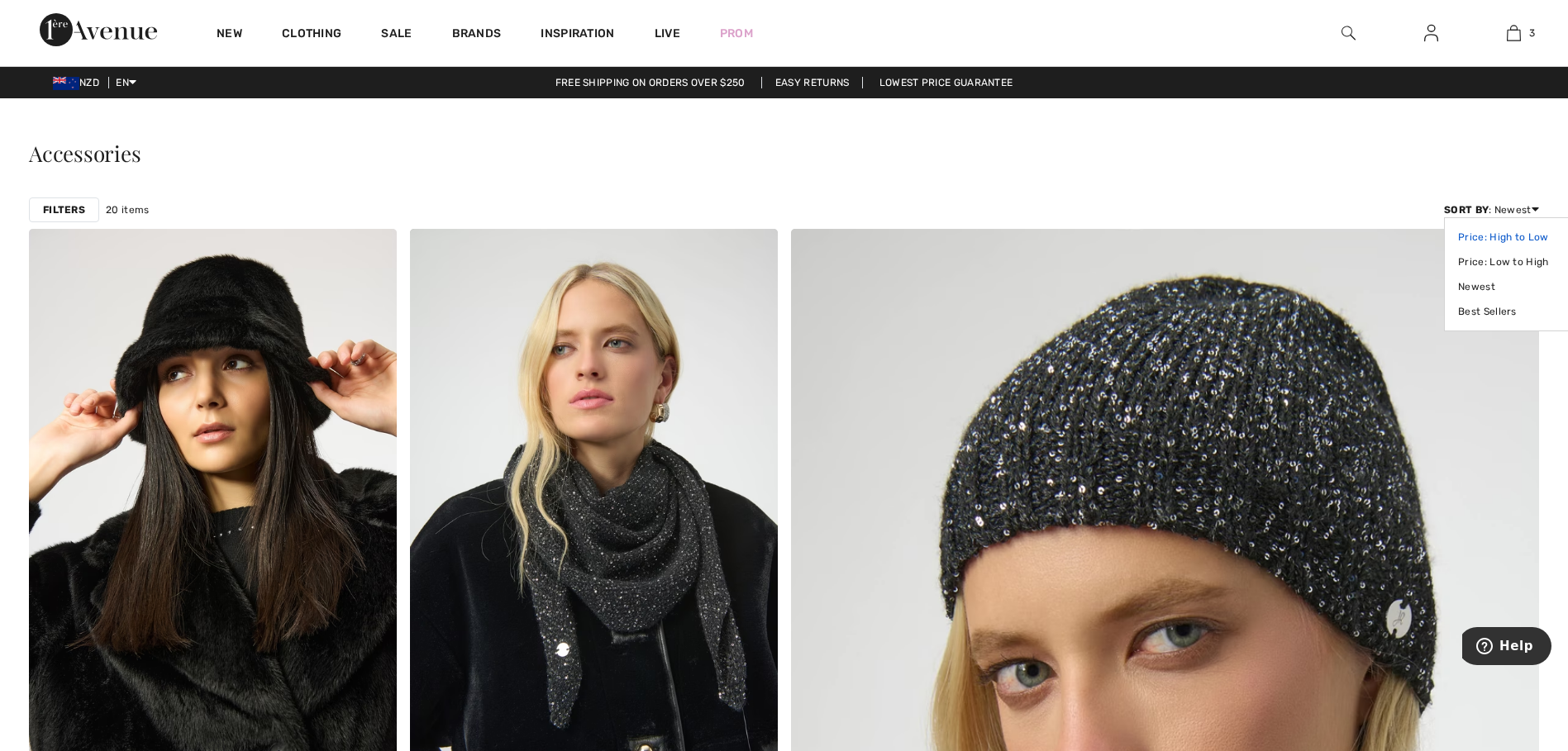
click at [1490, 235] on link "Price: High to Low" at bounding box center [1509, 237] width 104 height 25
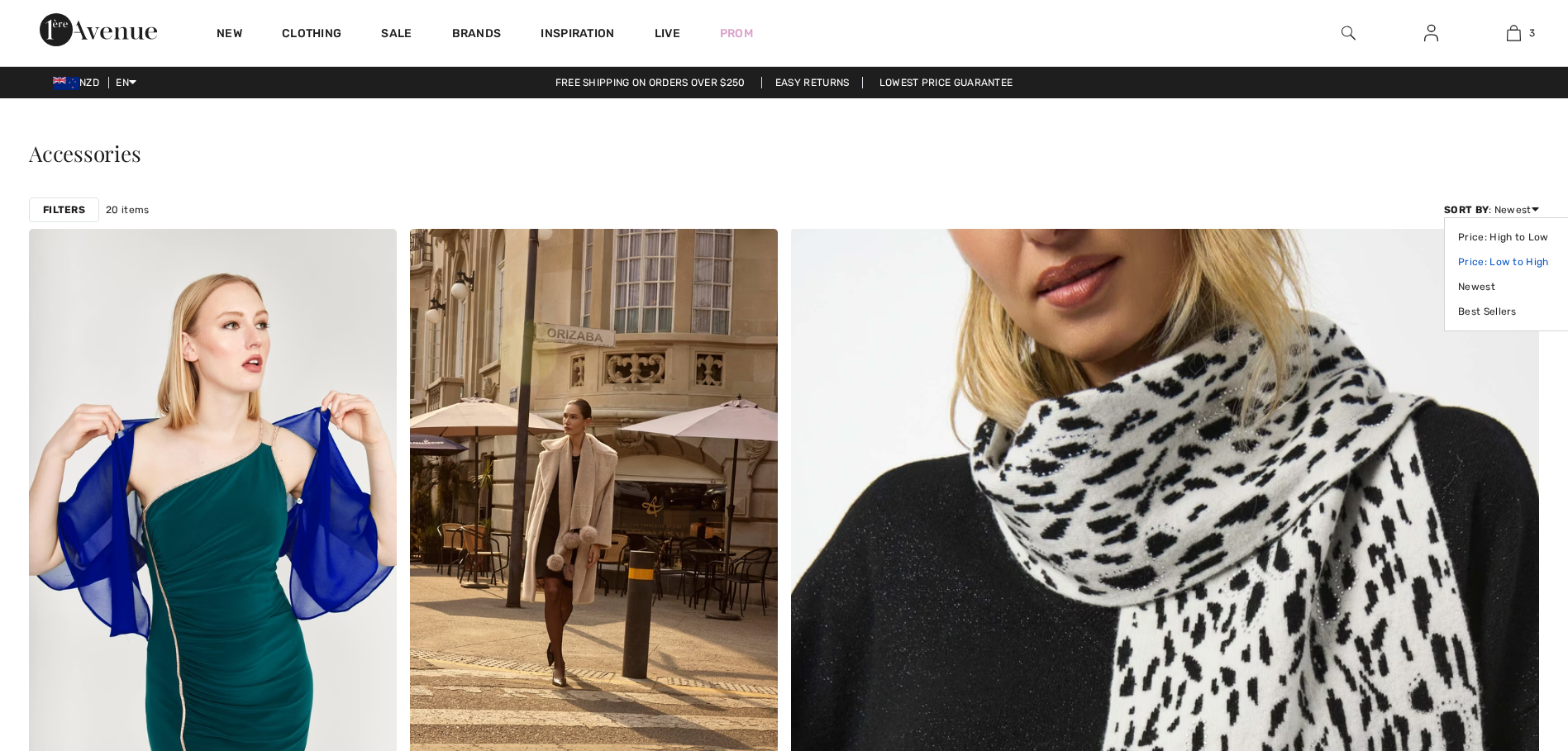
click at [1490, 262] on link "Price: Low to High" at bounding box center [1509, 263] width 104 height 25
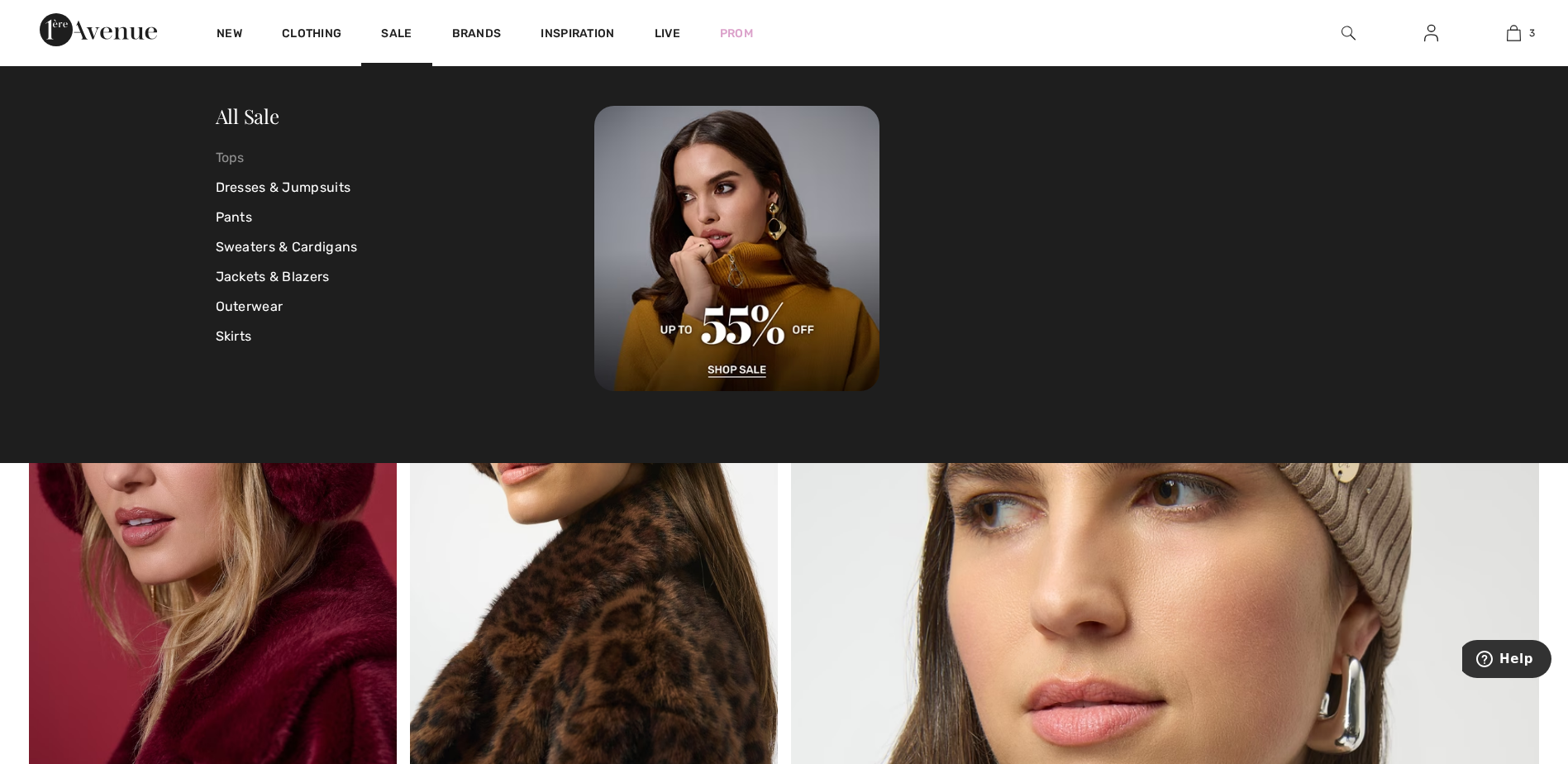
click at [232, 158] on link "Tops" at bounding box center [405, 158] width 379 height 30
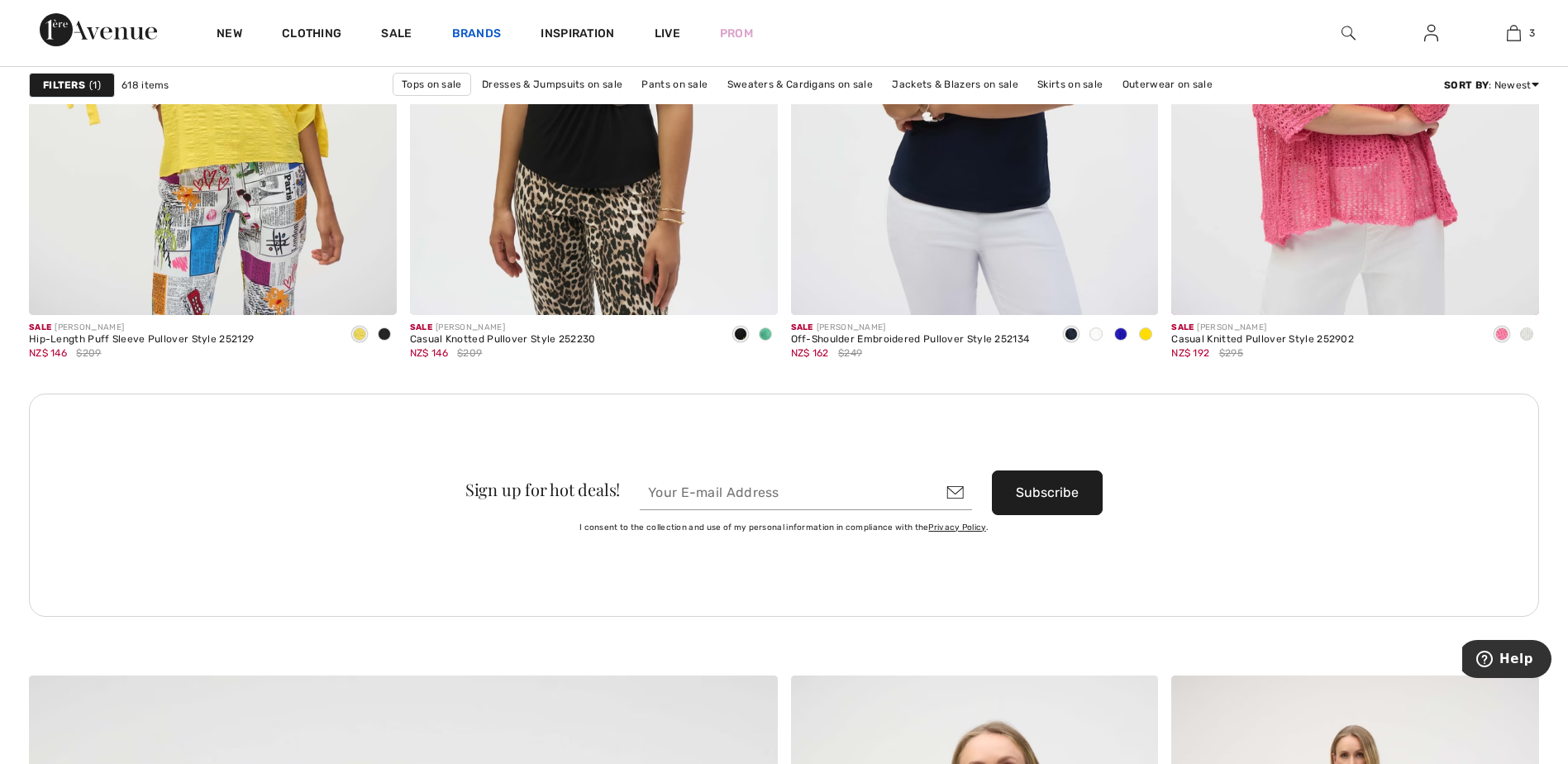
scroll to position [4134, 0]
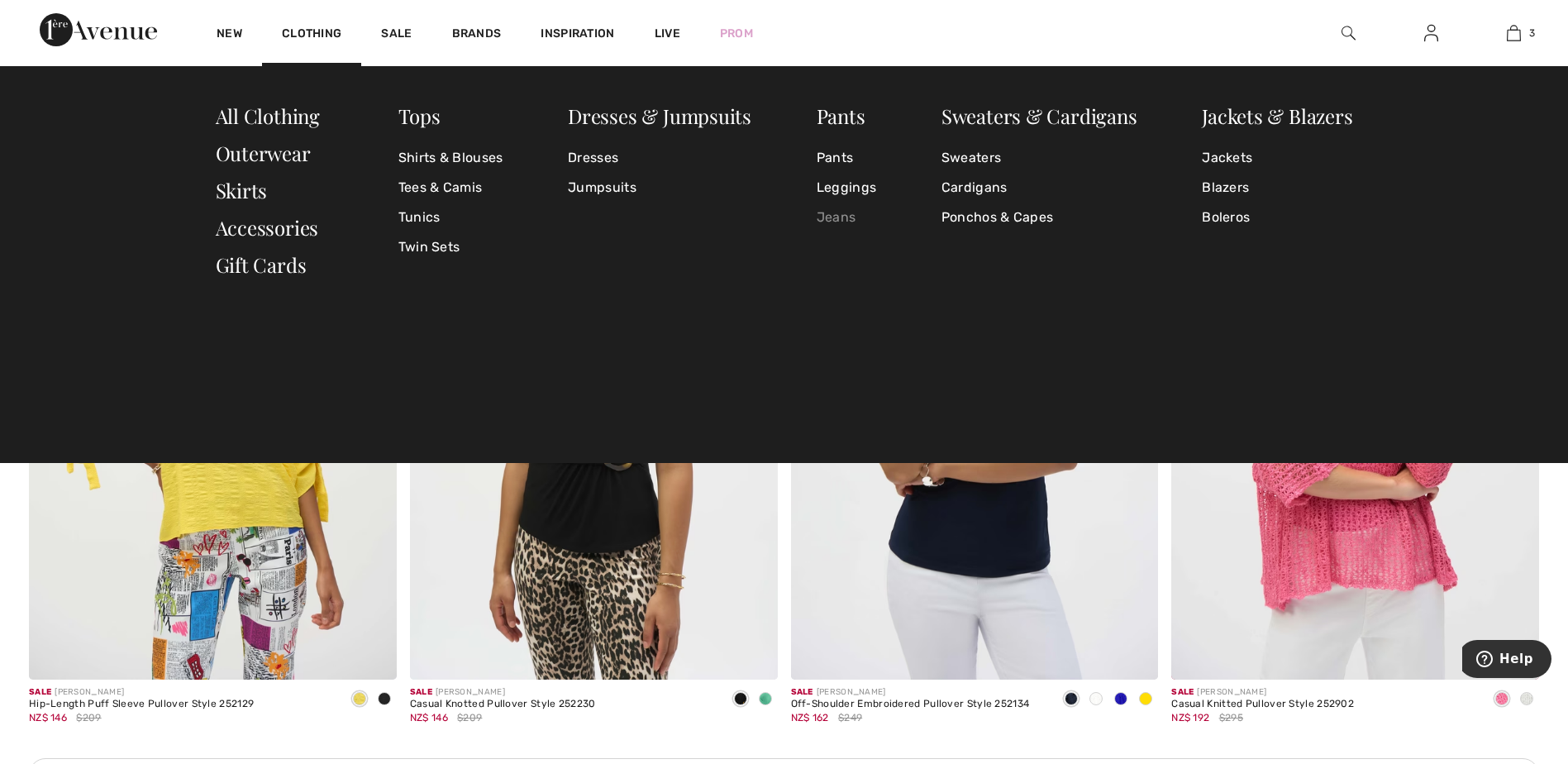
click at [838, 216] on link "Jeans" at bounding box center [846, 217] width 59 height 30
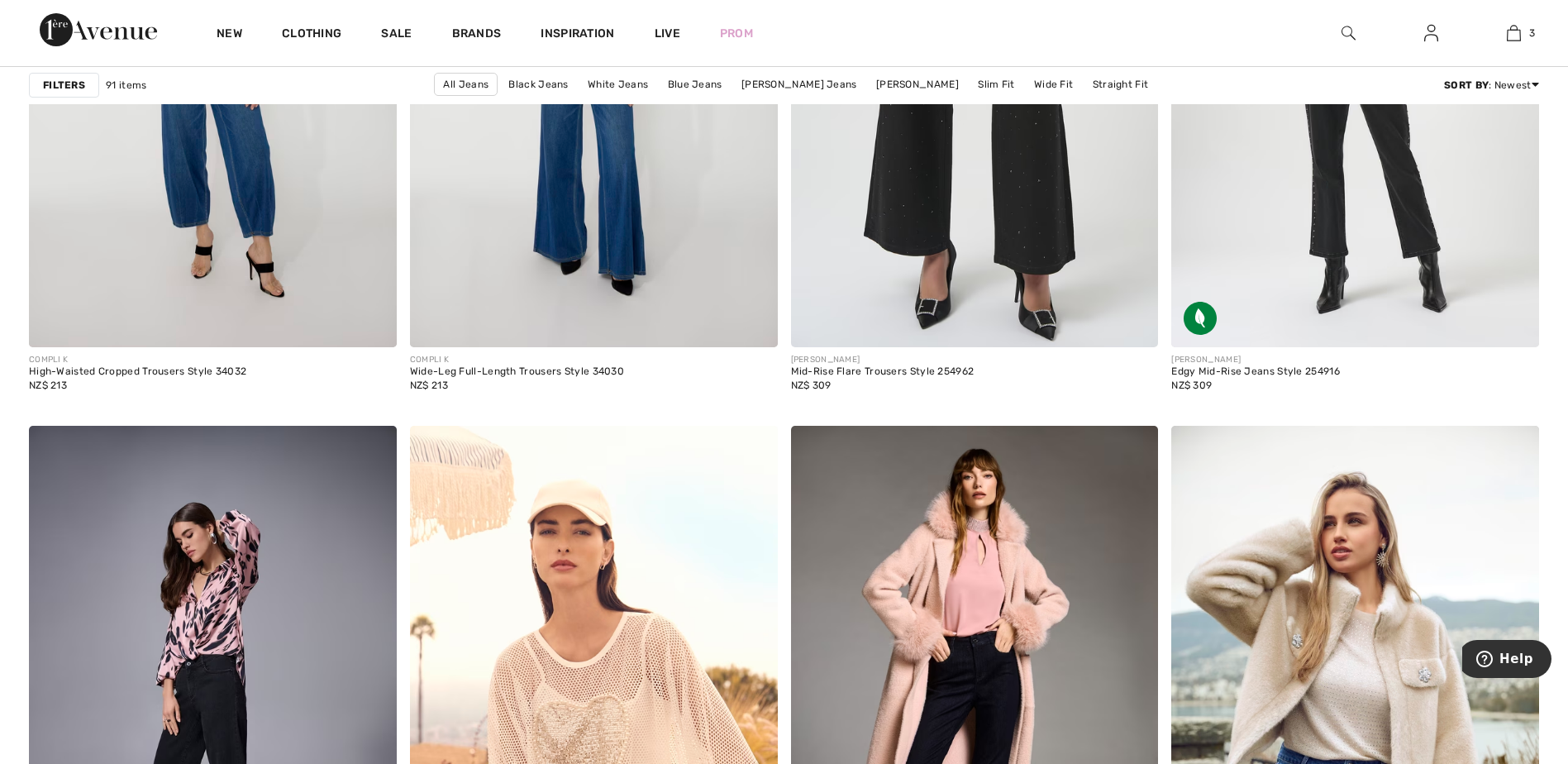
scroll to position [3472, 0]
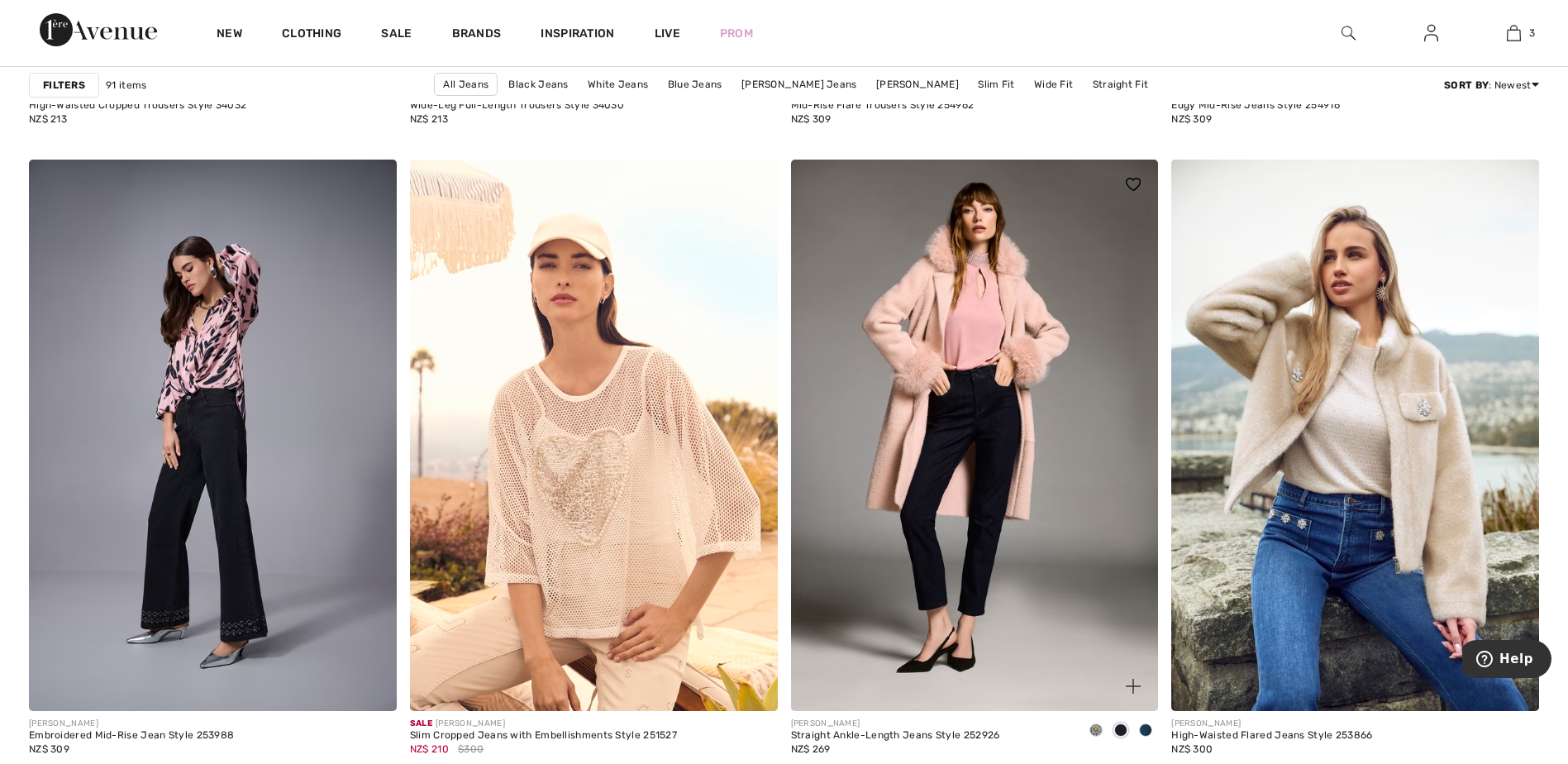
click at [1120, 726] on span at bounding box center [1120, 730] width 14 height 14
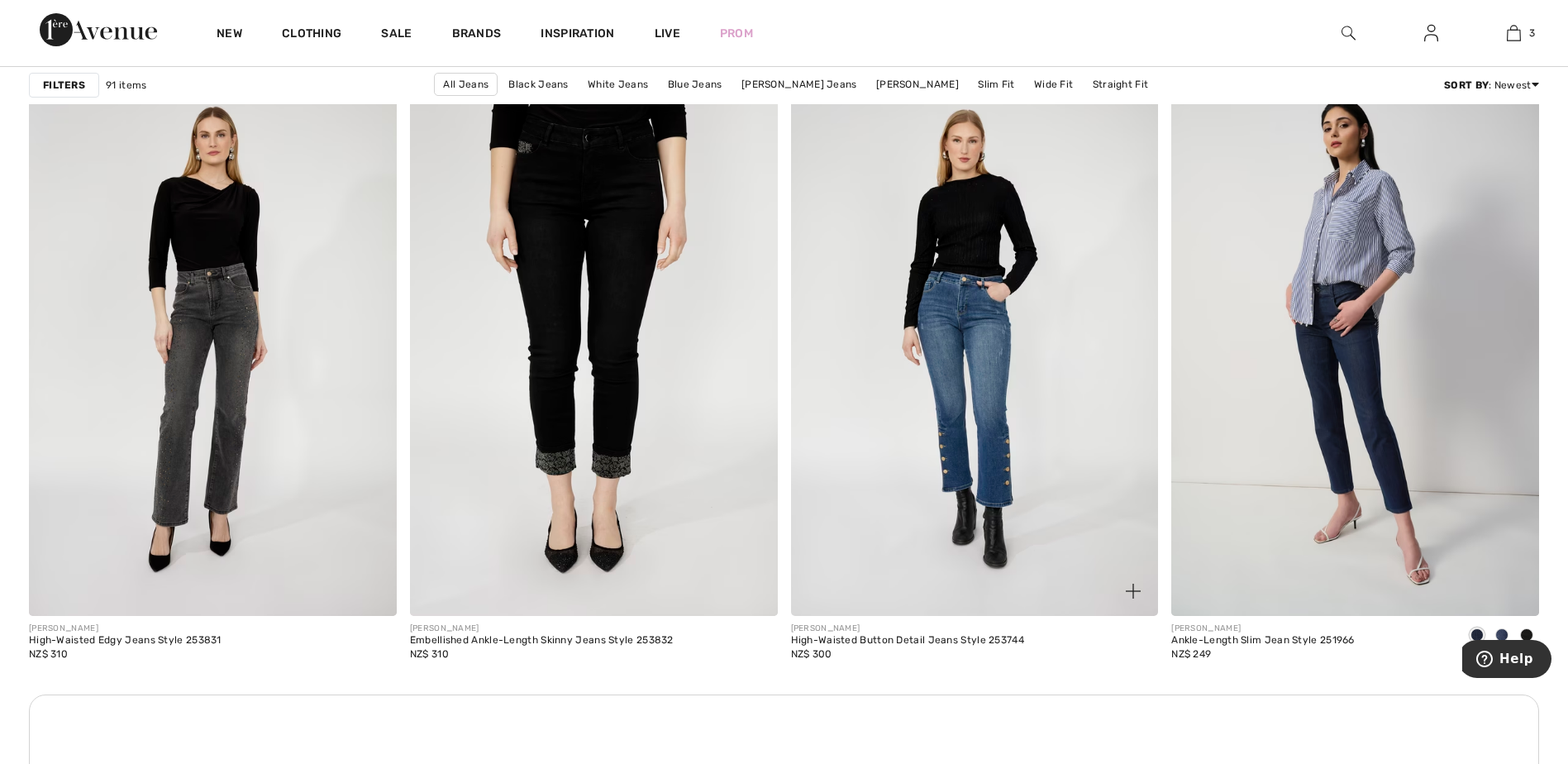
scroll to position [4217, 0]
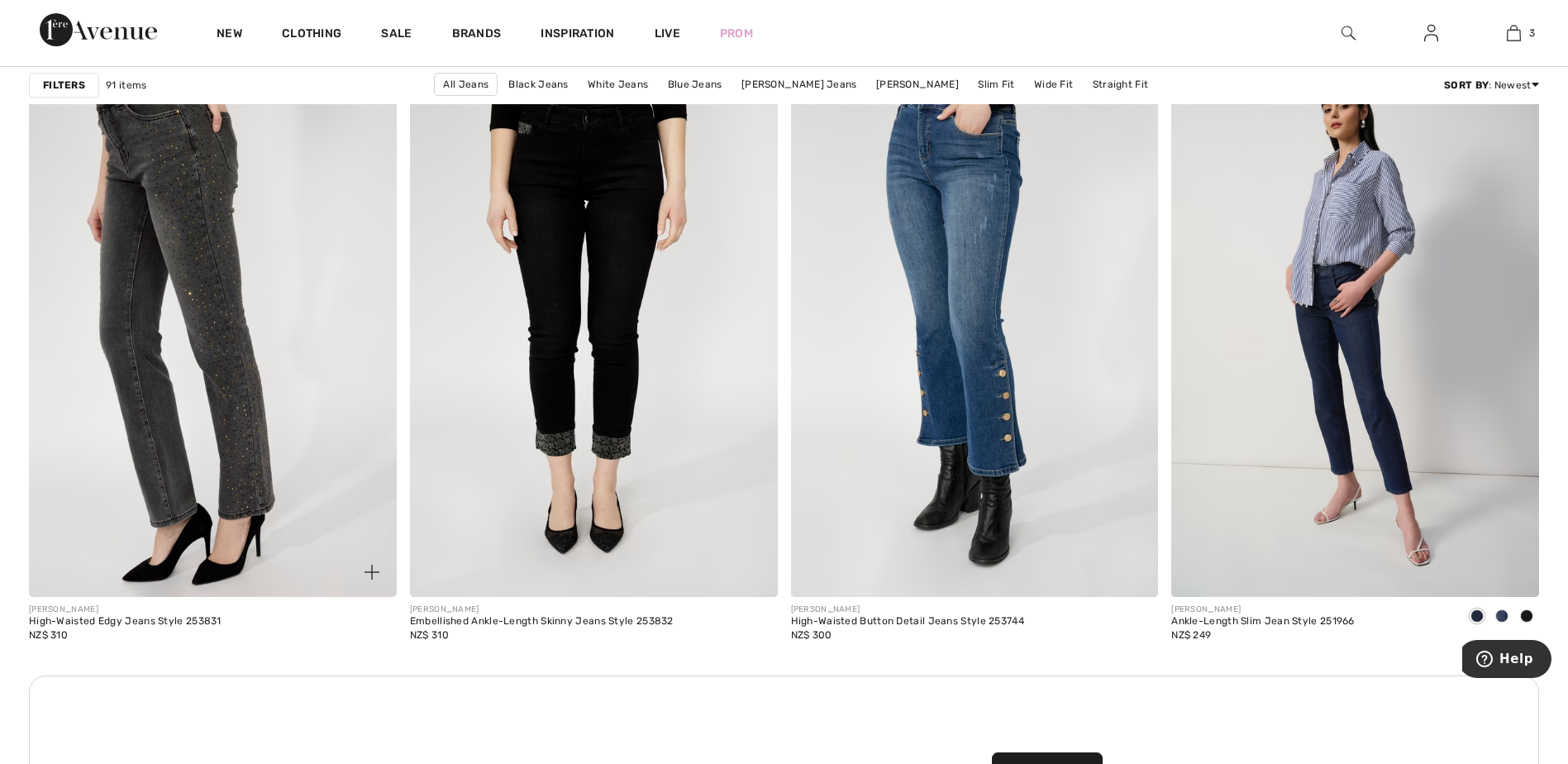
click at [228, 436] on img at bounding box center [212, 321] width 367 height 552
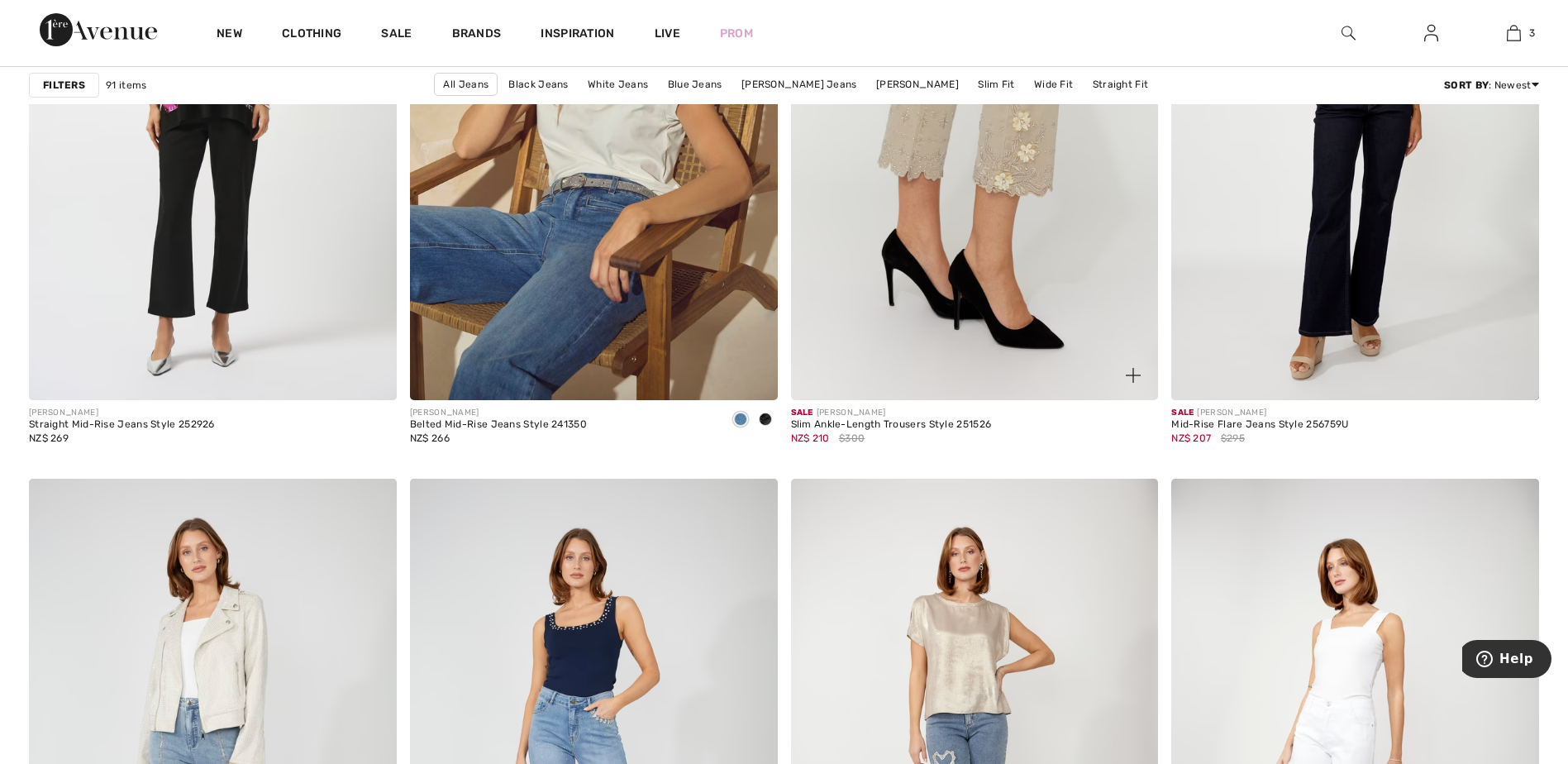
scroll to position [6614, 0]
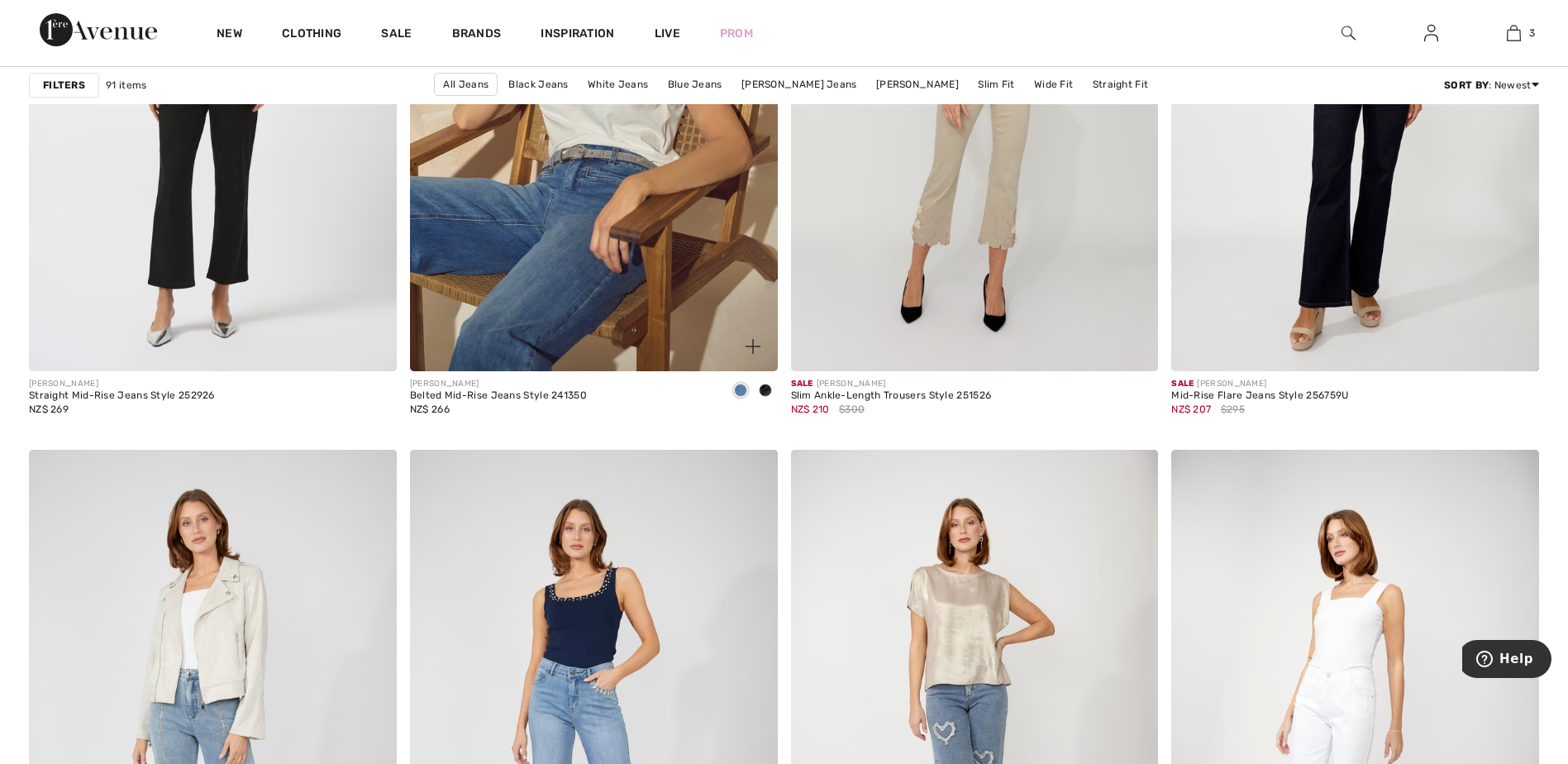
click at [768, 390] on span at bounding box center [766, 391] width 14 height 14
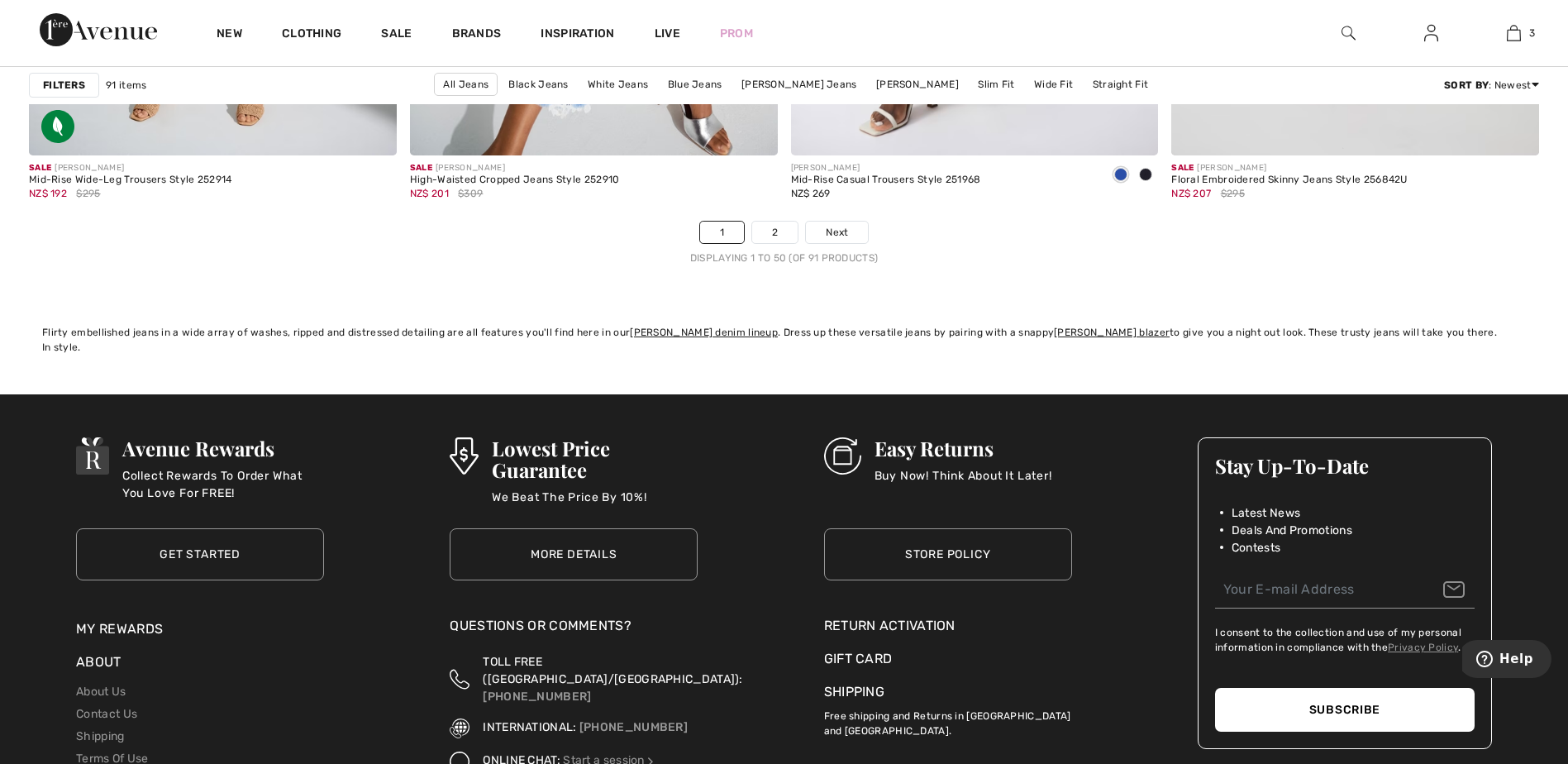
scroll to position [9591, 0]
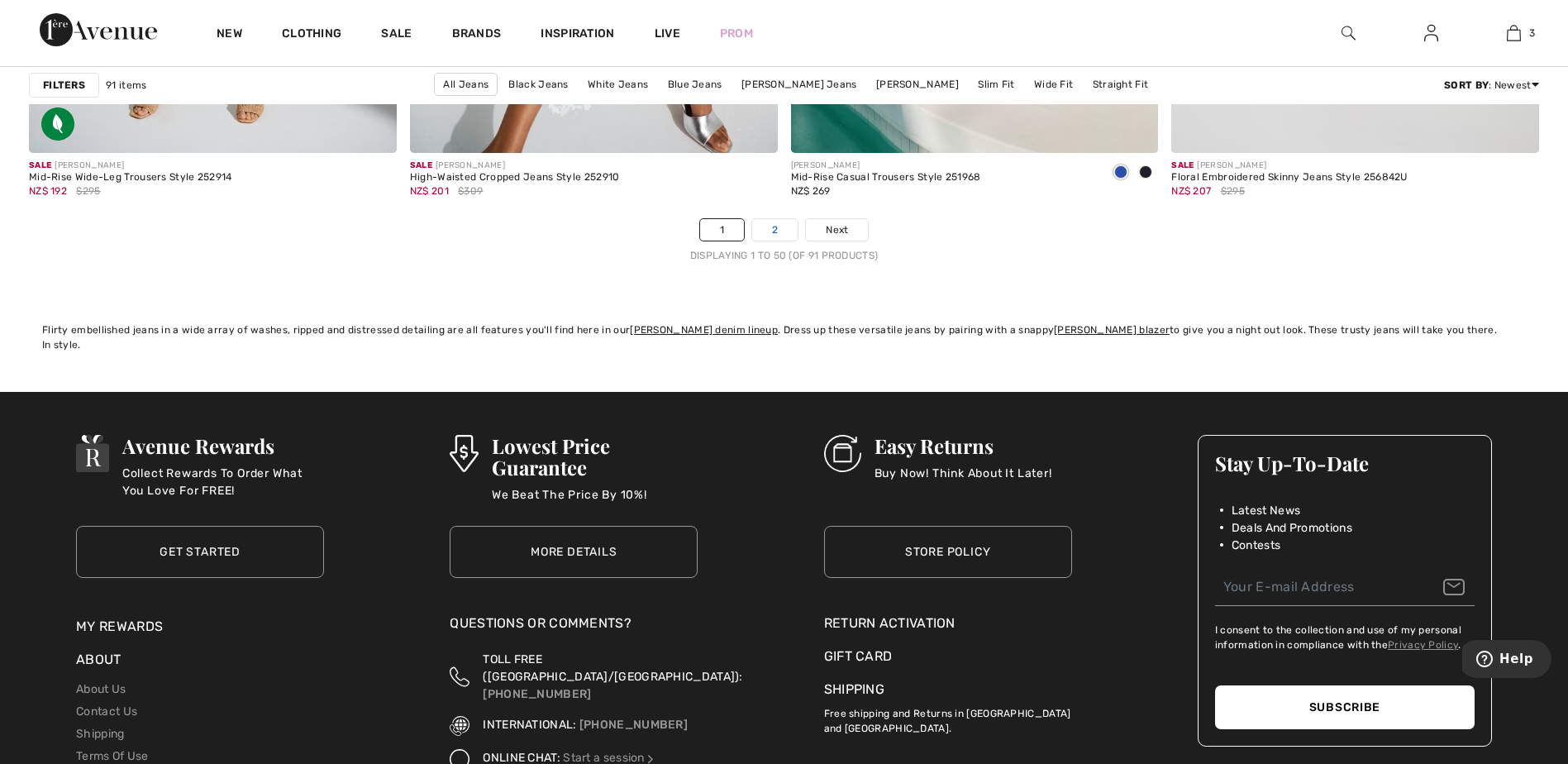
click at [773, 232] on link "2" at bounding box center [774, 230] width 46 height 21
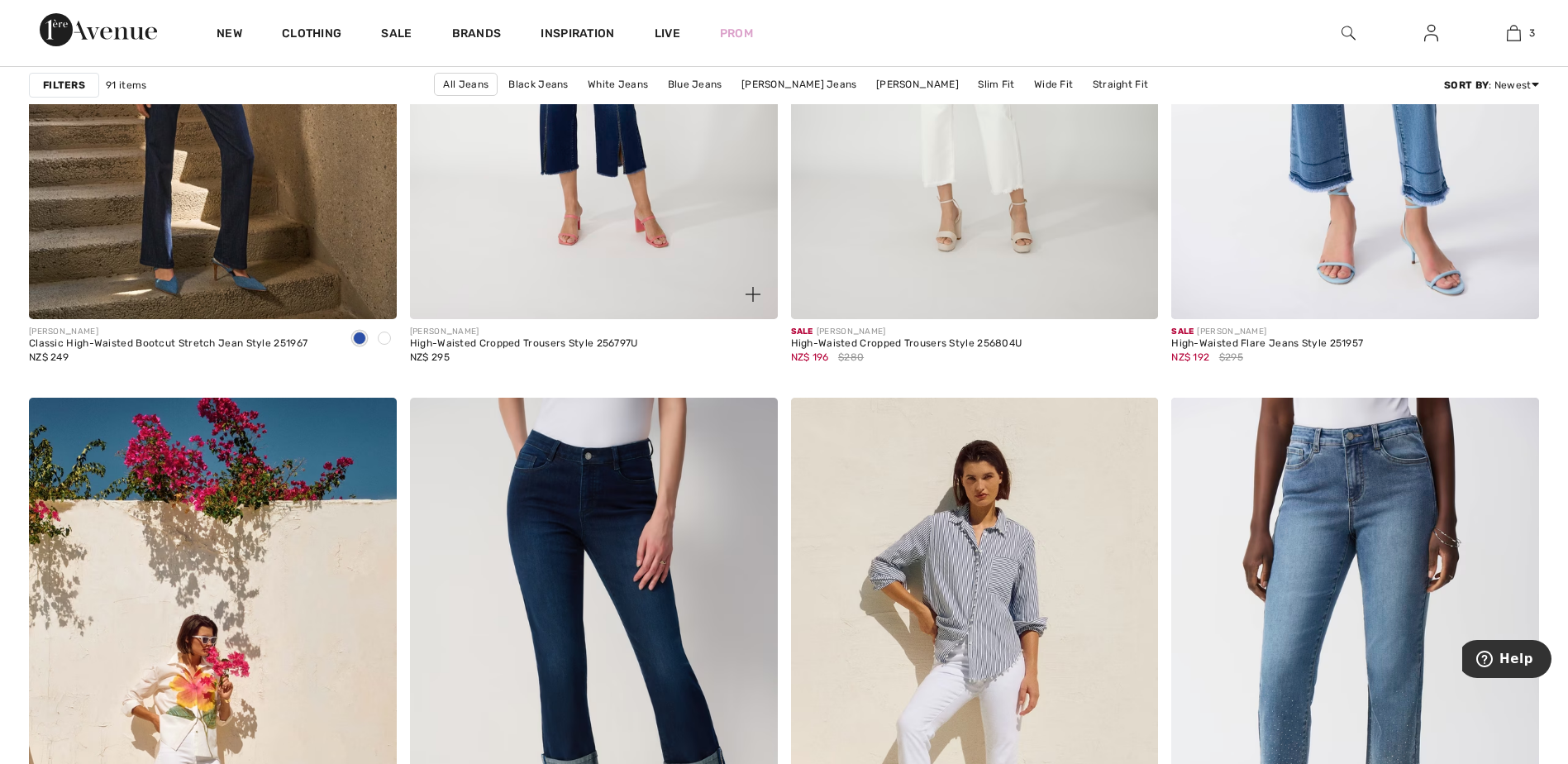
scroll to position [1488, 0]
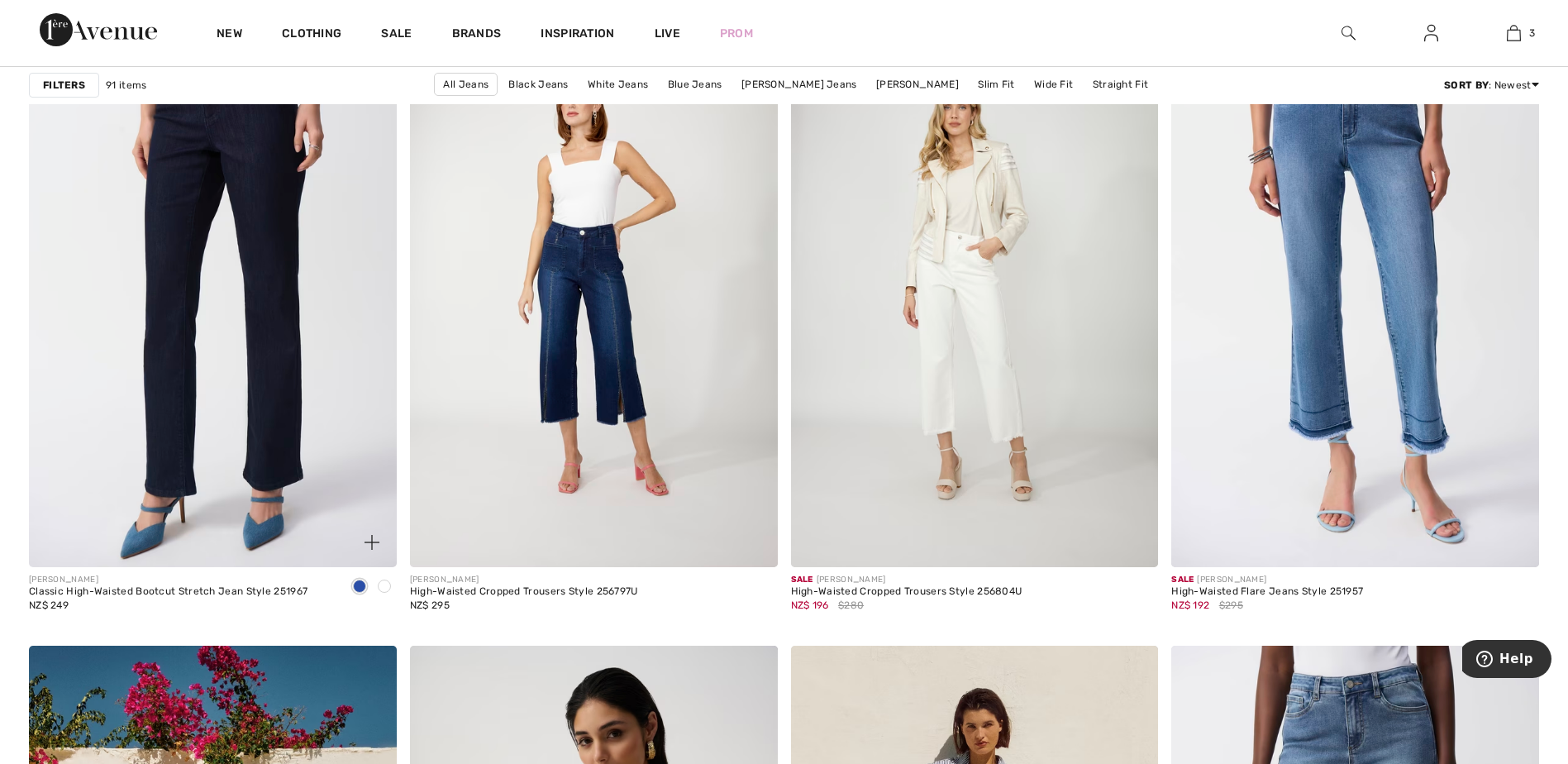
click at [188, 345] on img at bounding box center [212, 291] width 367 height 552
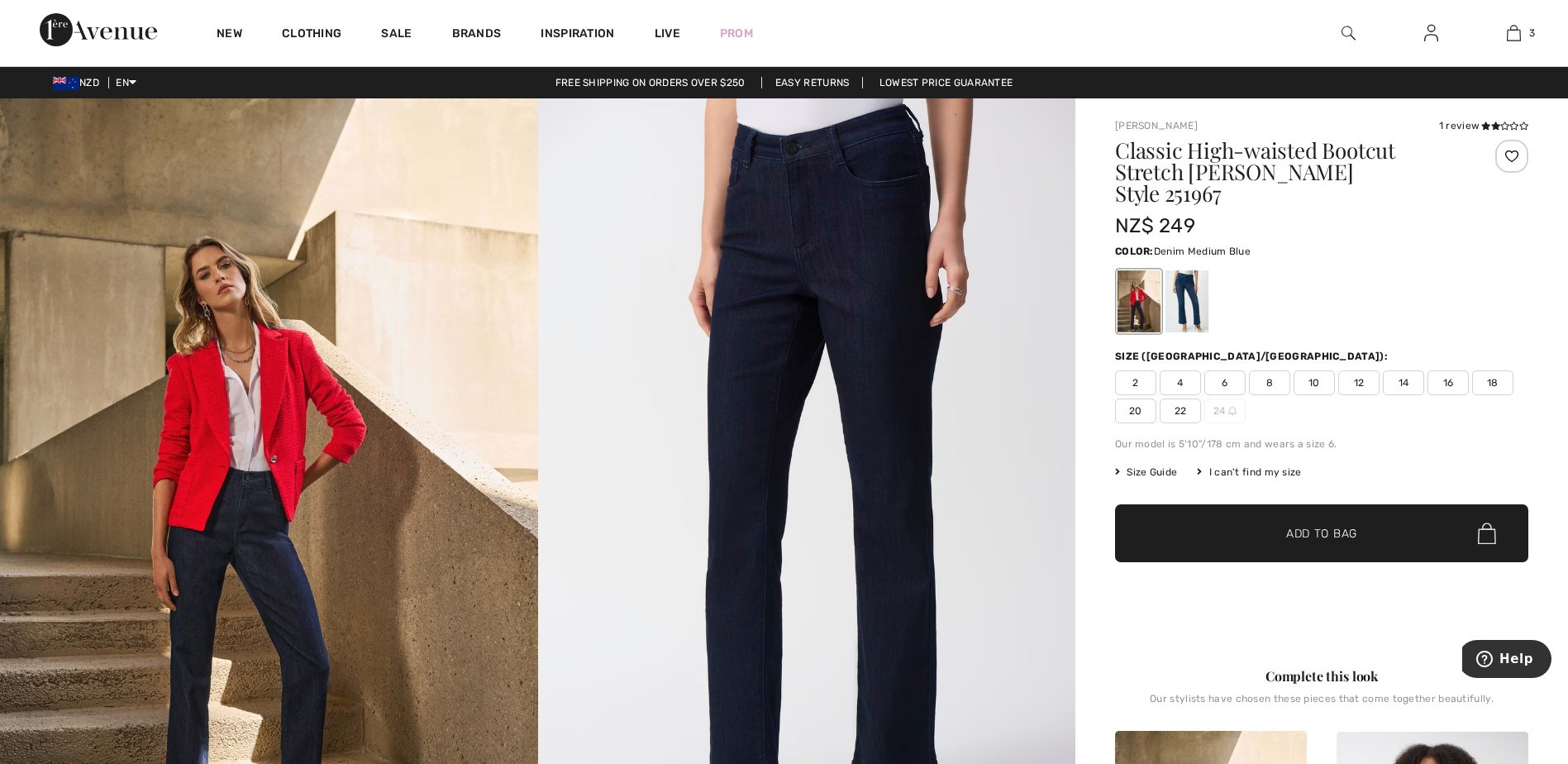
click at [1187, 292] on div at bounding box center [1186, 302] width 43 height 62
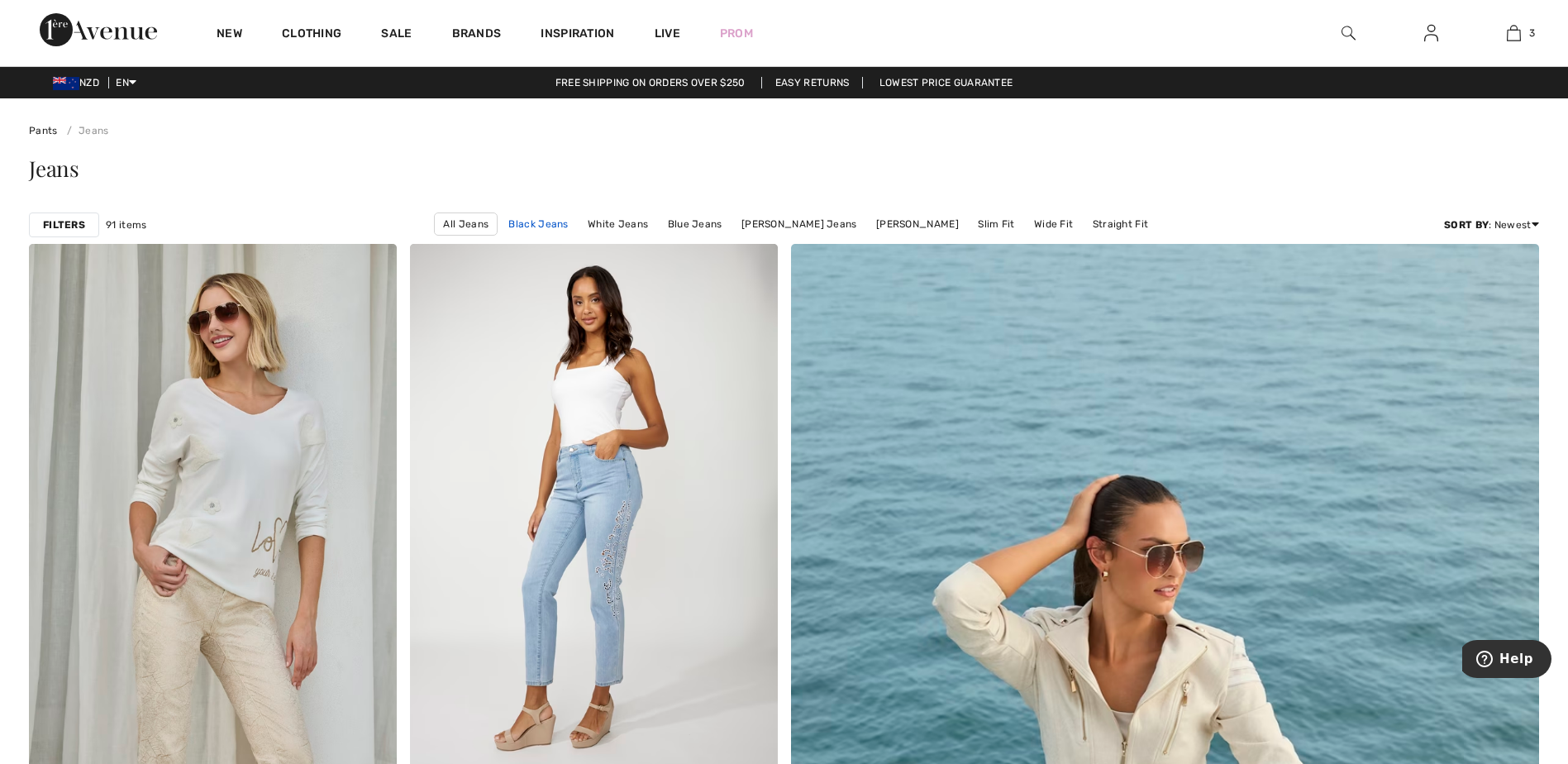
click at [548, 225] on link "Black Jeans" at bounding box center [538, 224] width 76 height 21
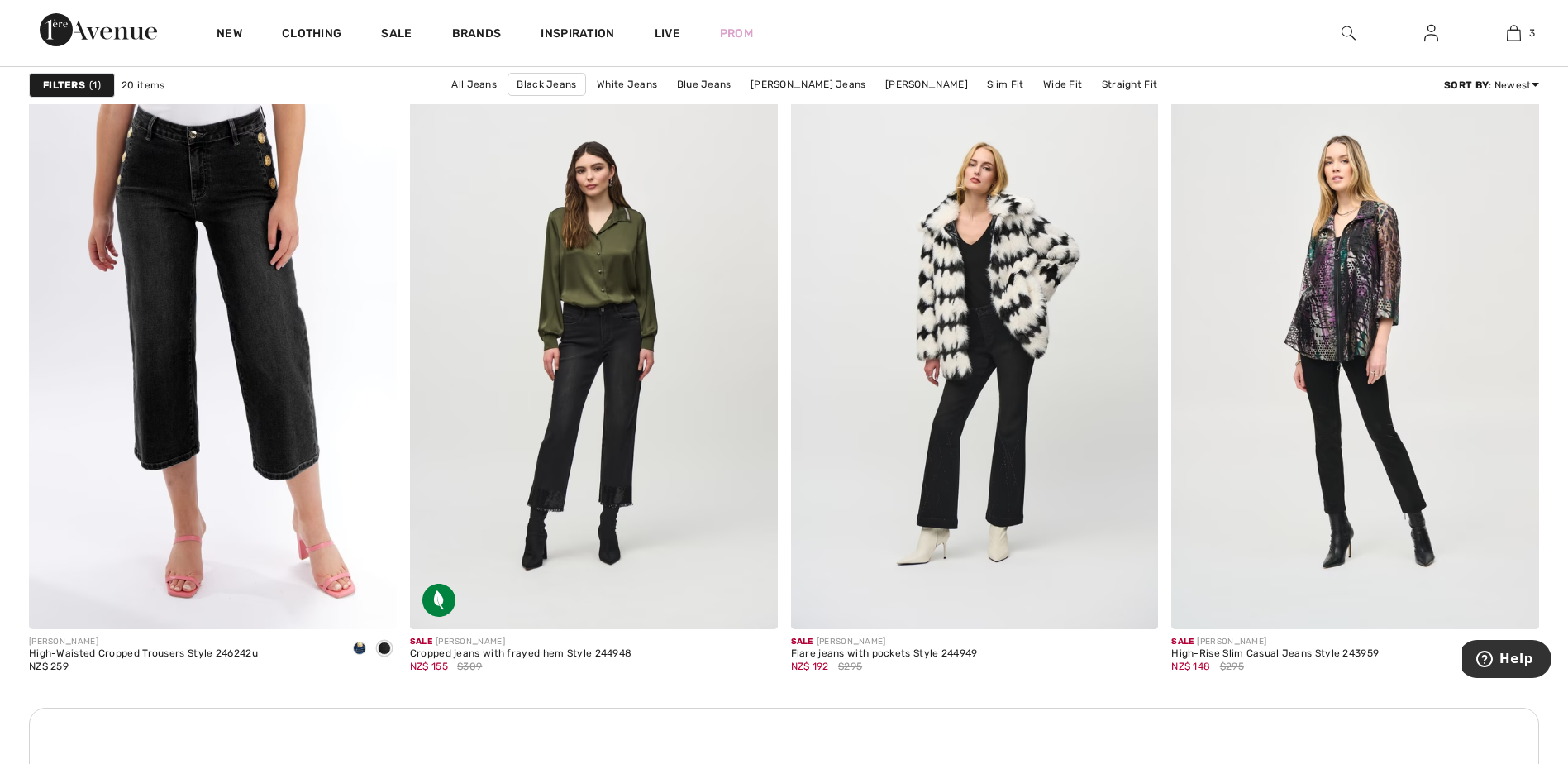
scroll to position [2067, 0]
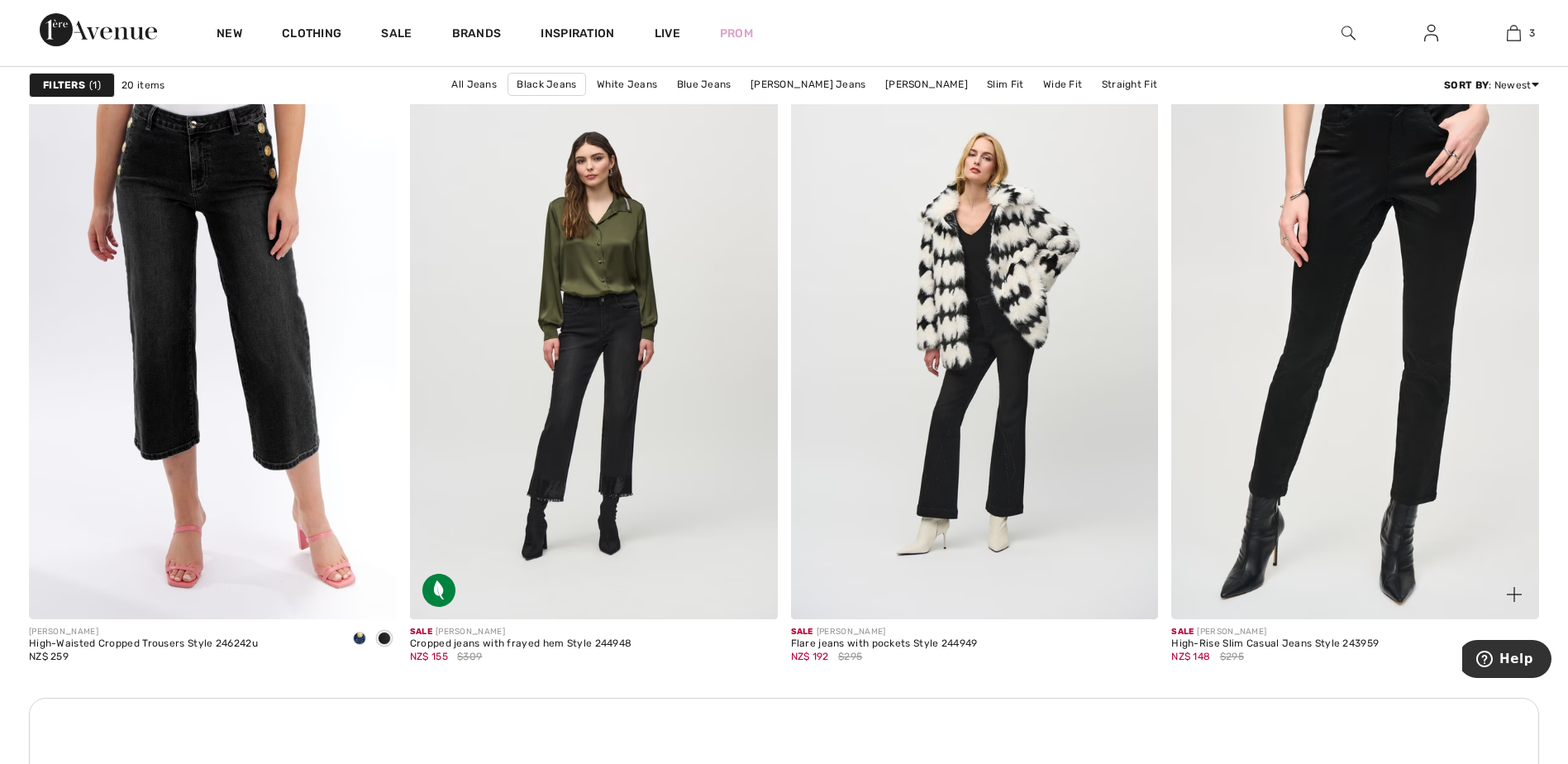
click at [1327, 349] on img at bounding box center [1354, 342] width 367 height 552
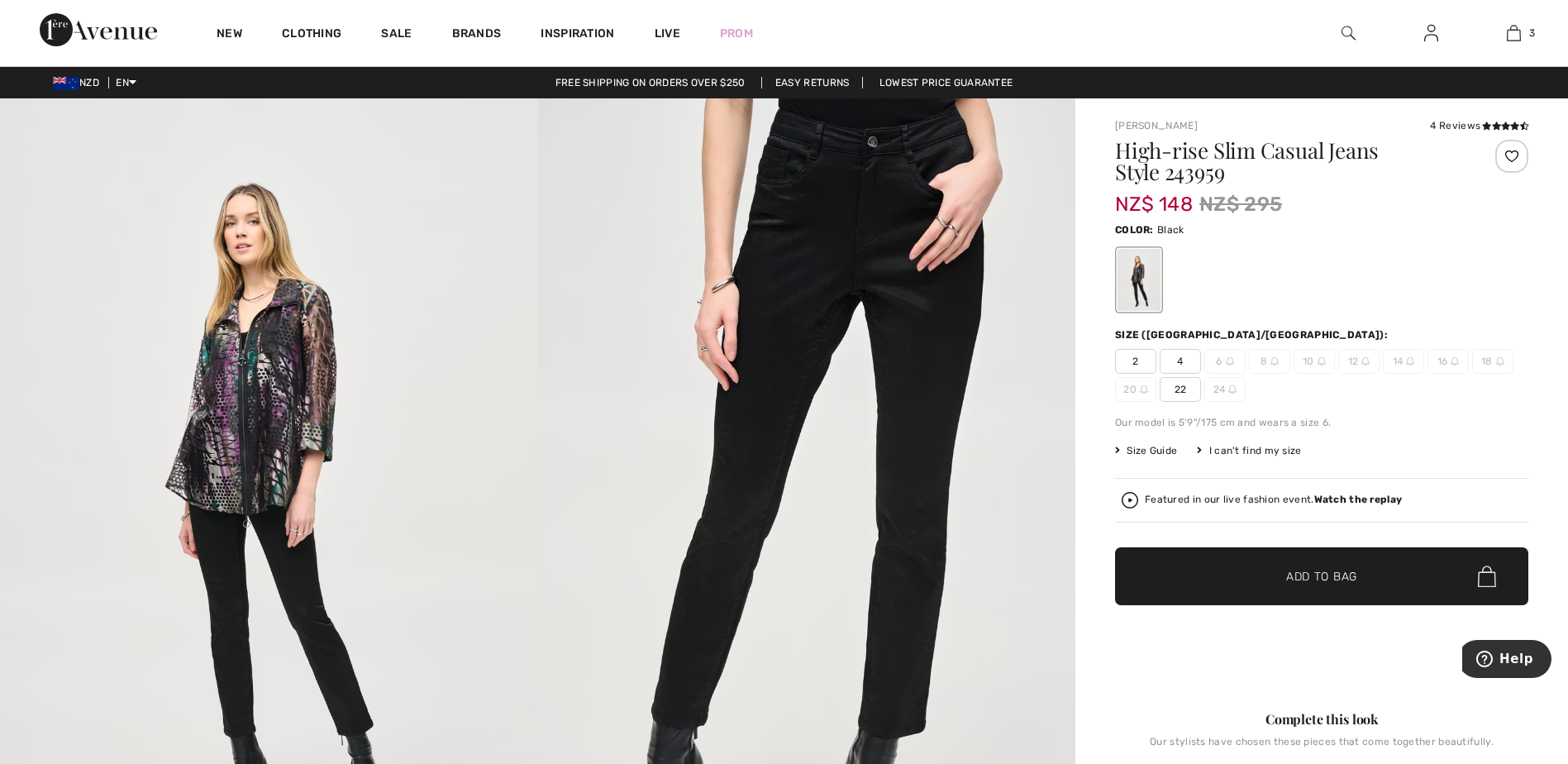
click at [1049, 413] on img at bounding box center [806, 501] width 538 height 807
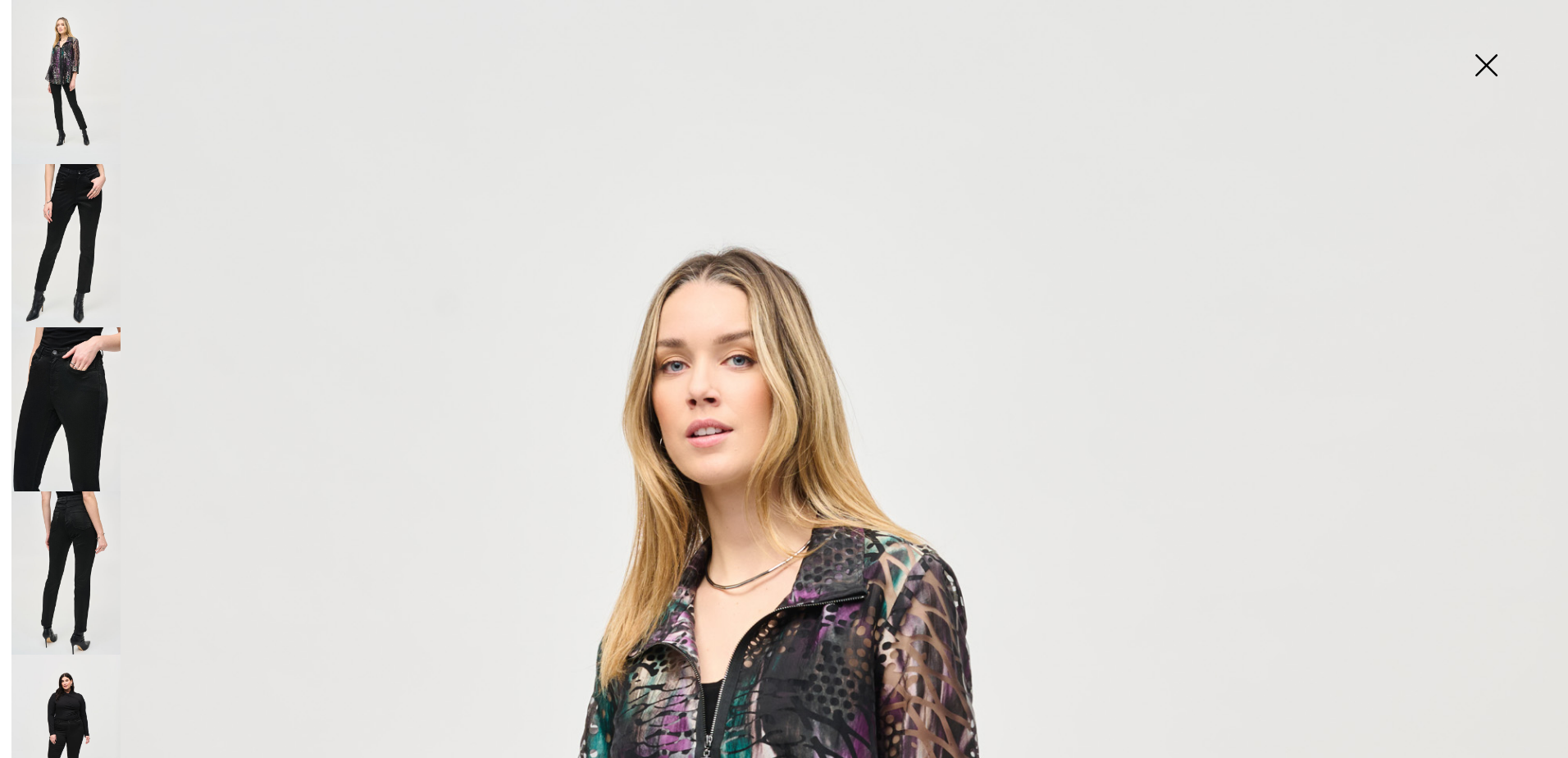
click at [63, 382] on img at bounding box center [65, 409] width 109 height 164
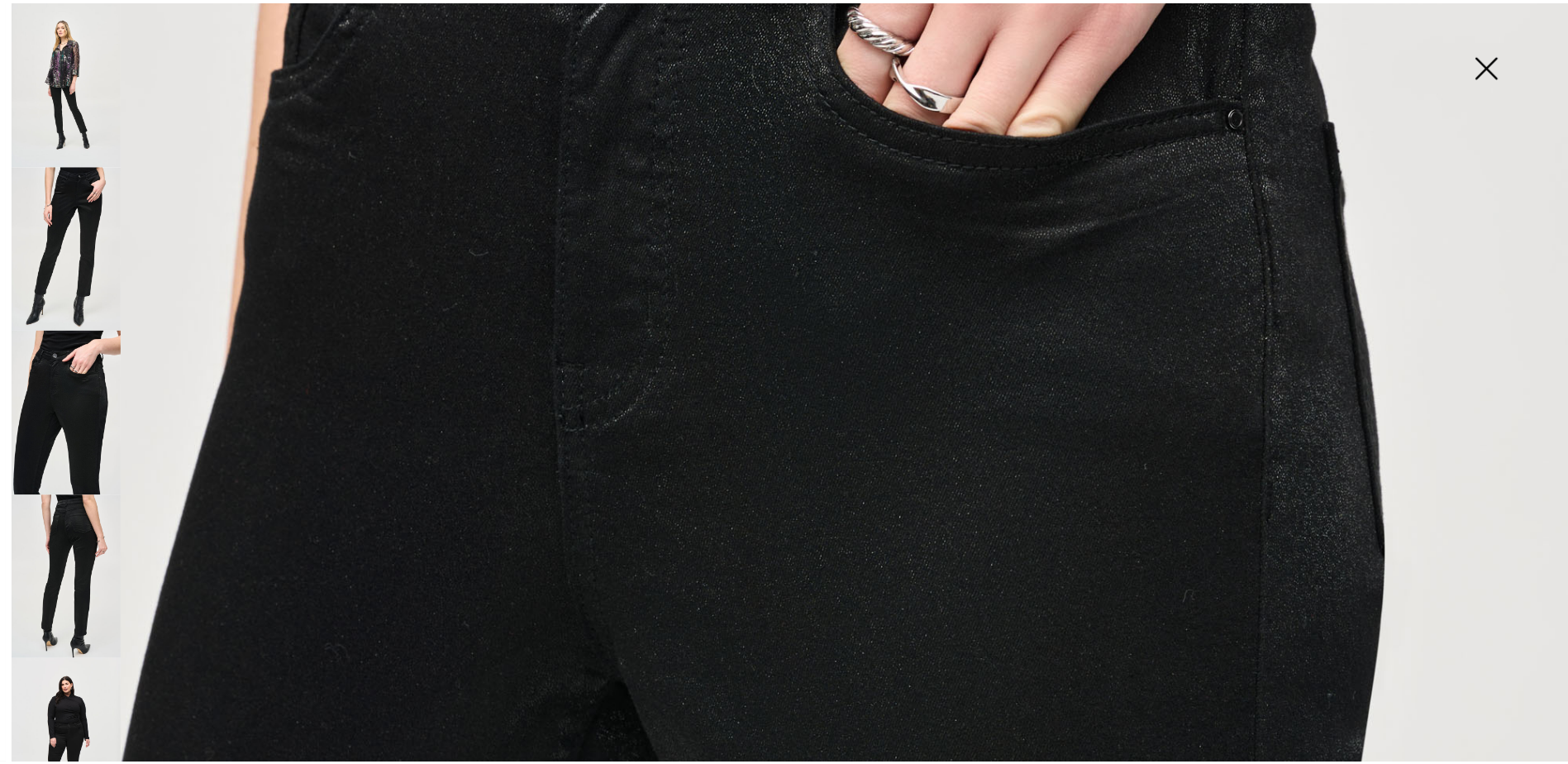
scroll to position [579, 0]
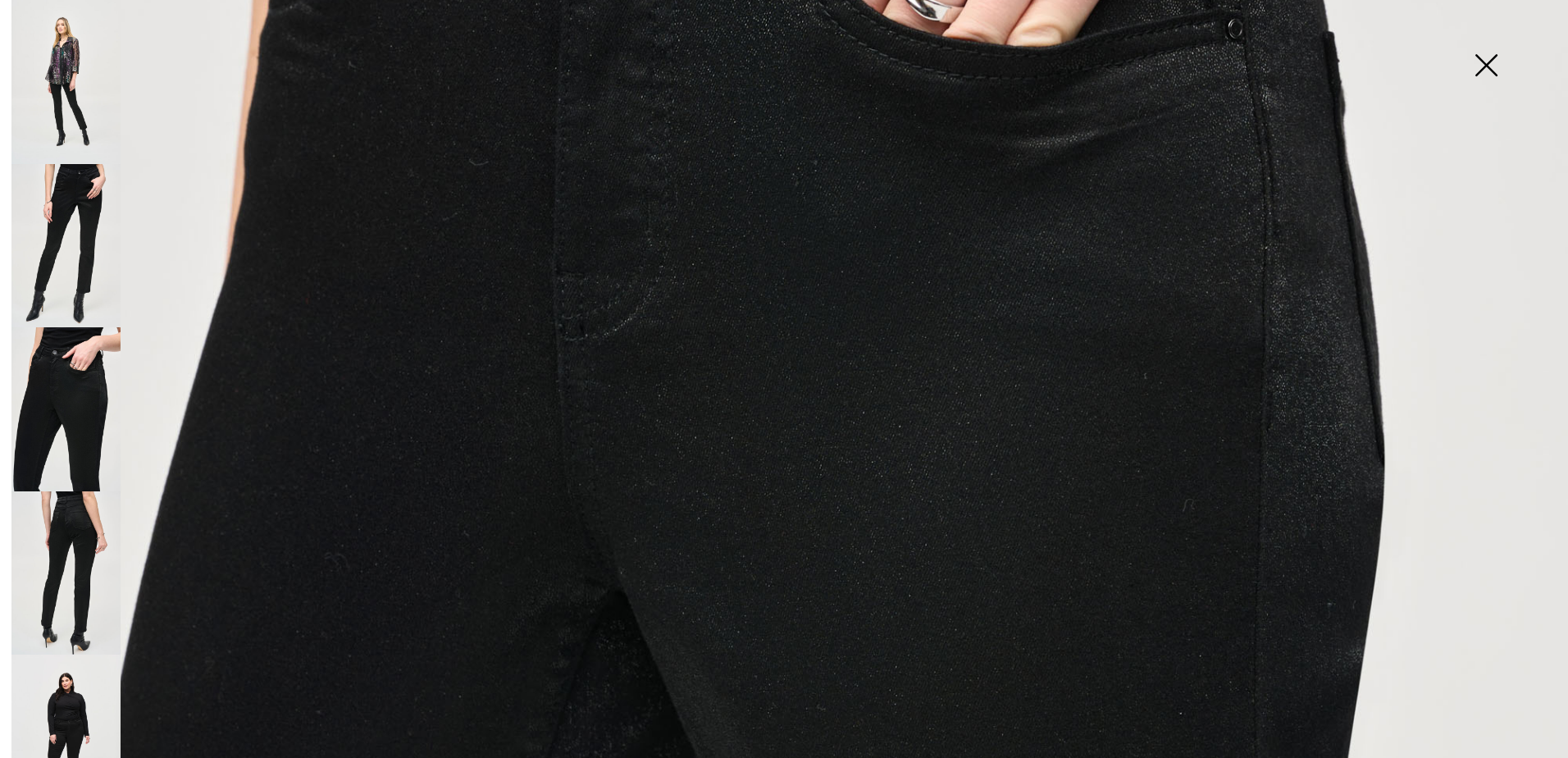
click at [806, 338] on img at bounding box center [784, 602] width 1568 height 2353
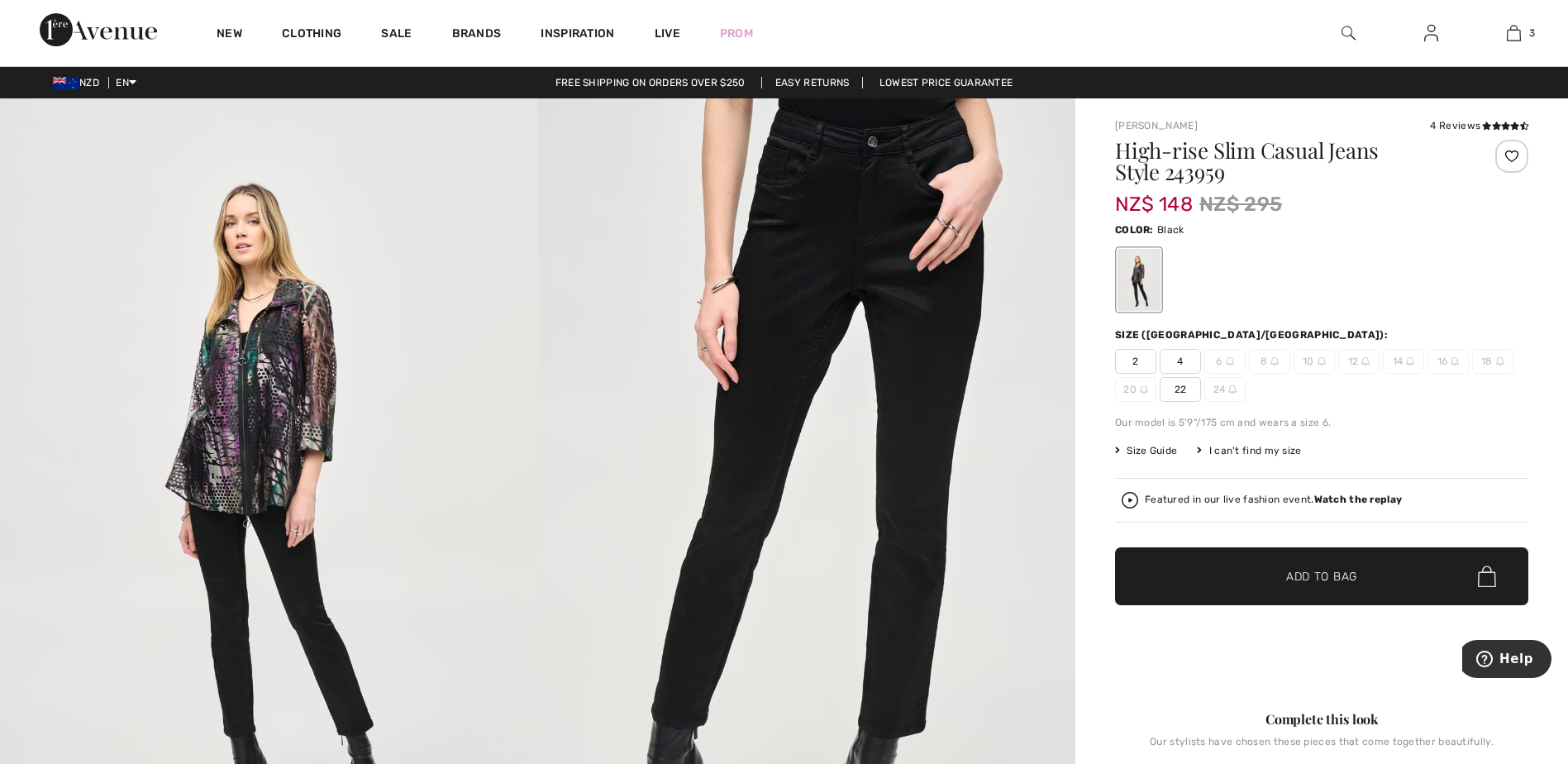
click at [812, 340] on img at bounding box center [806, 501] width 538 height 807
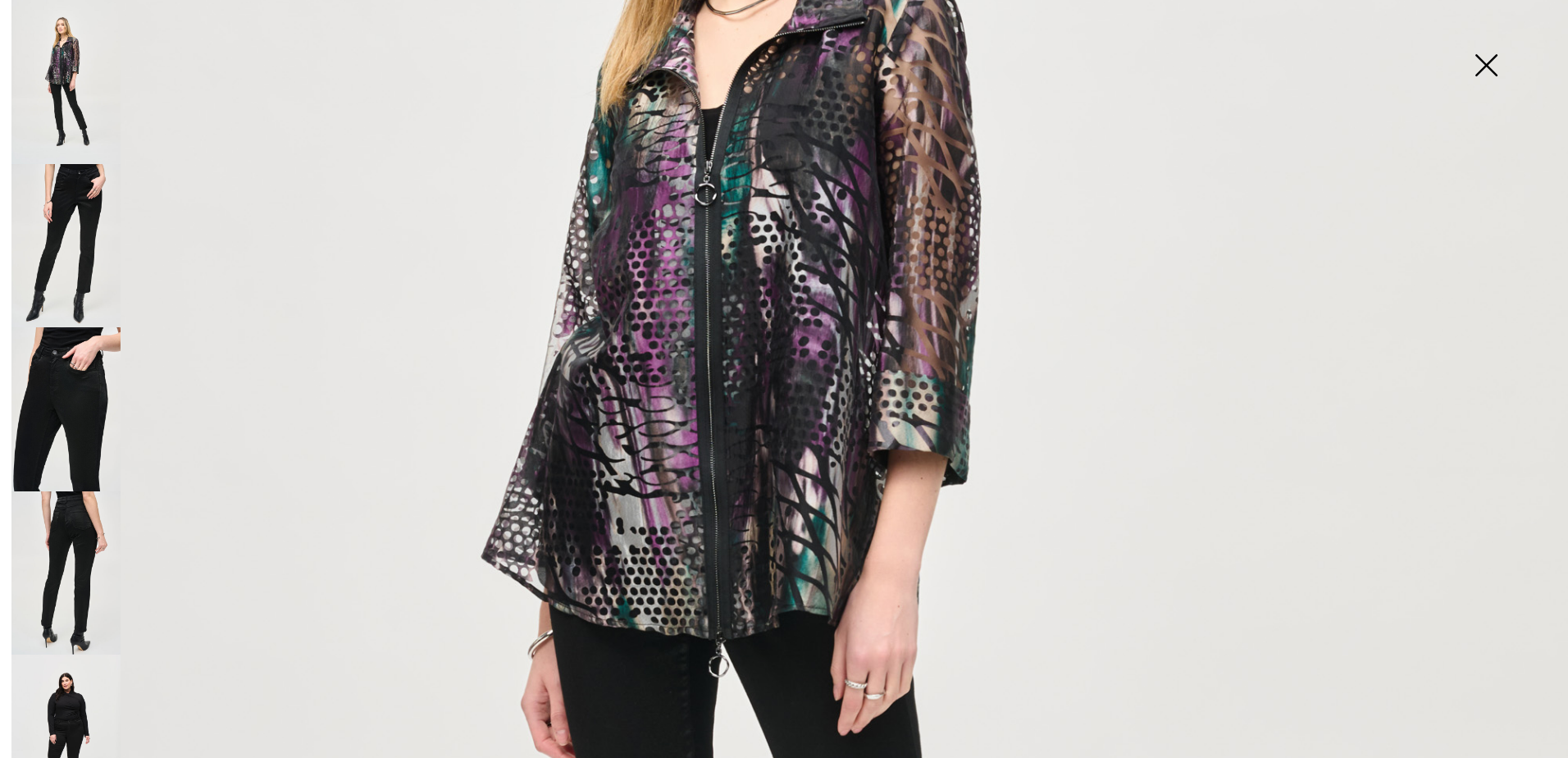
click at [33, 338] on img at bounding box center [65, 409] width 109 height 164
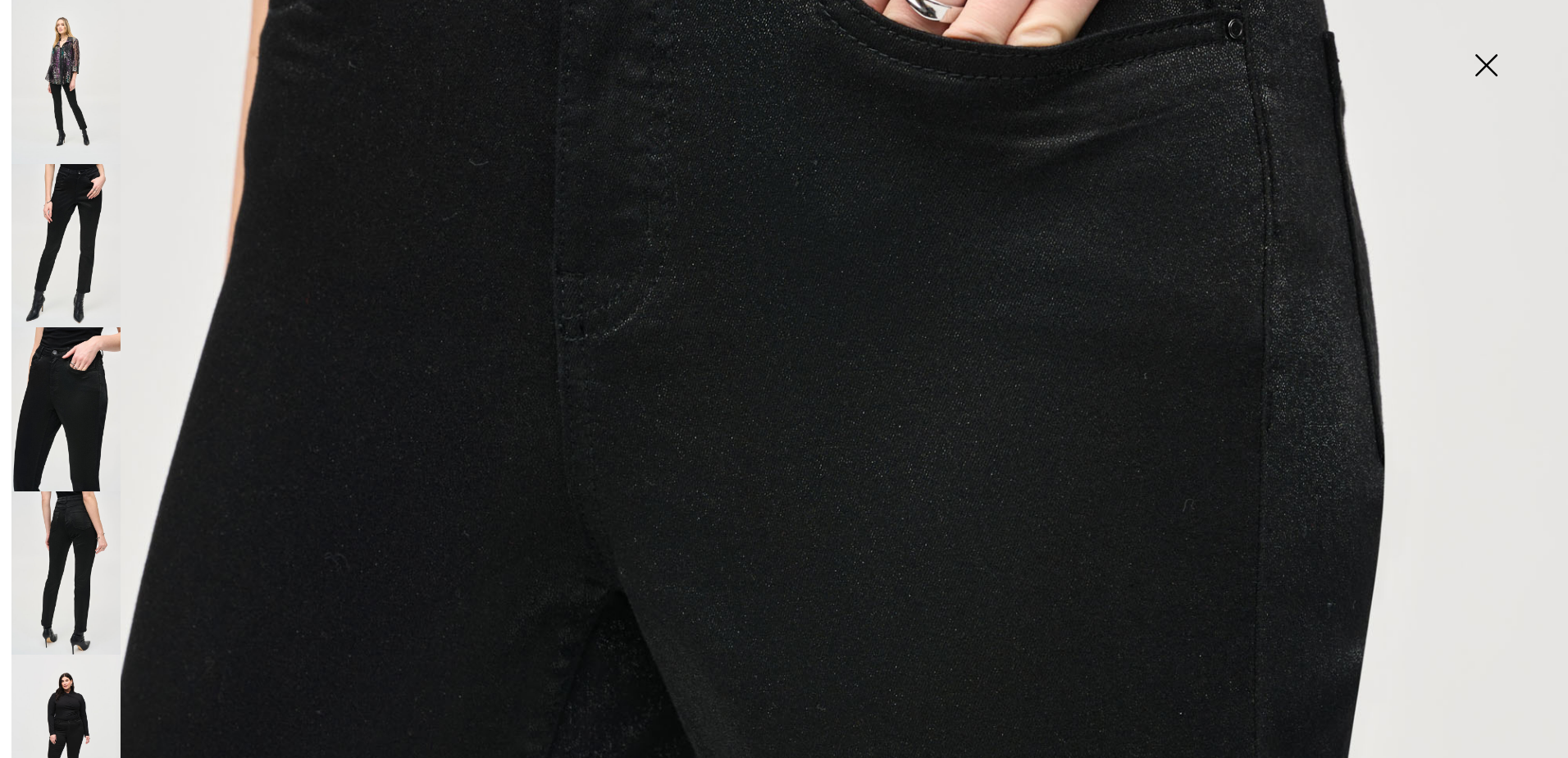
click at [713, 331] on img at bounding box center [784, 602] width 1568 height 2353
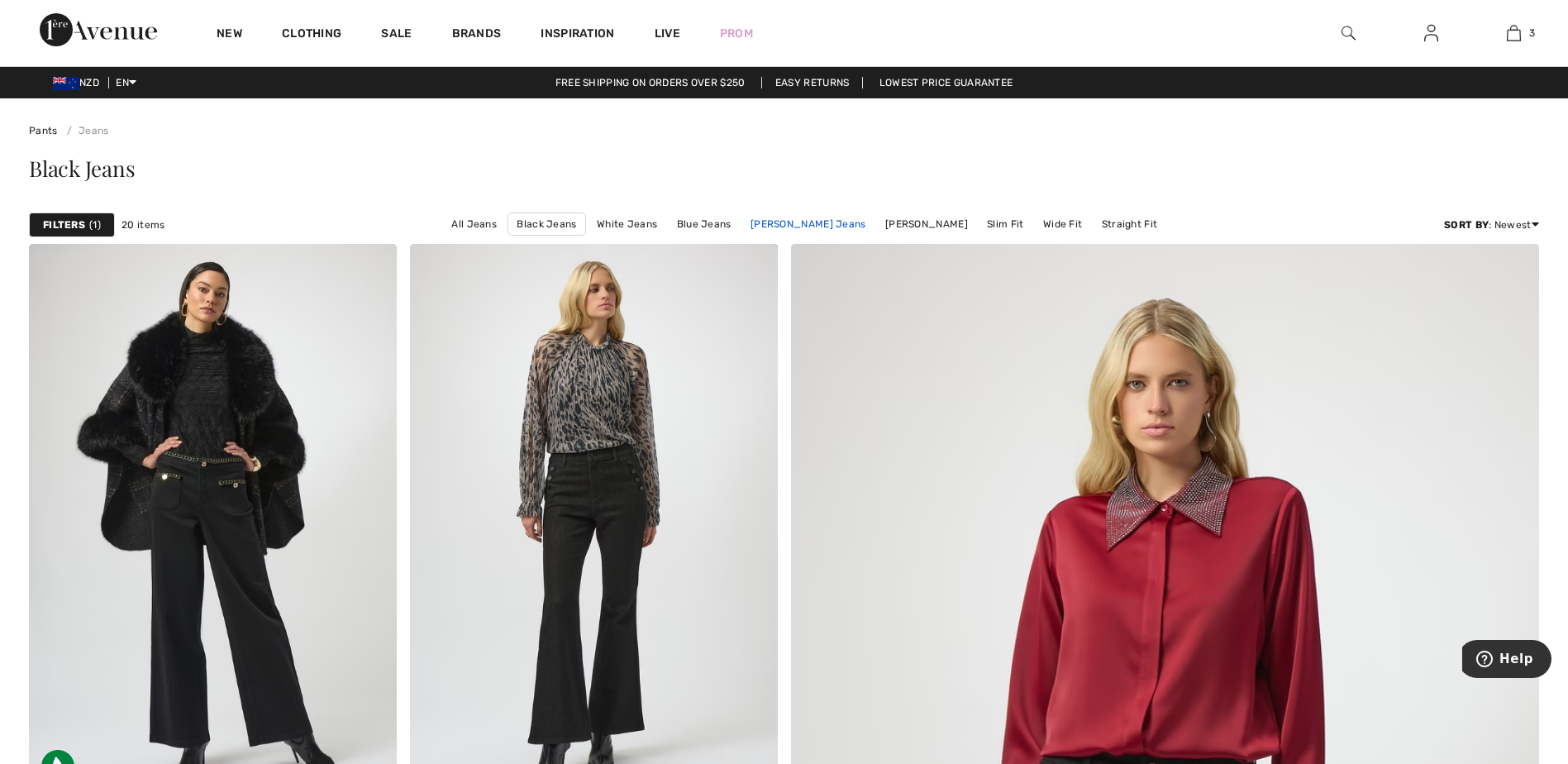
click at [817, 222] on link "Joseph Ribkoff Jeans" at bounding box center [808, 224] width 132 height 21
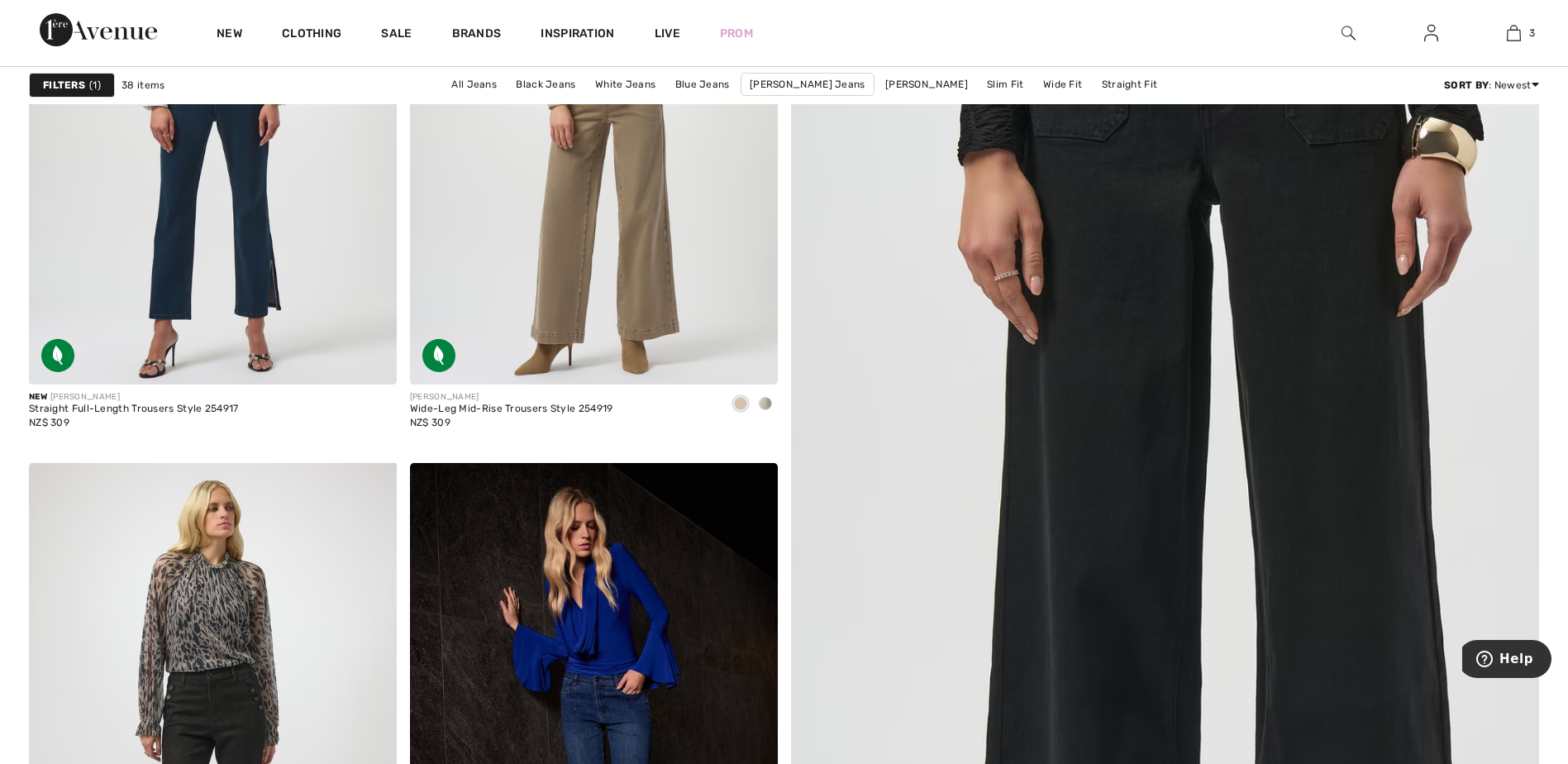
scroll to position [413, 0]
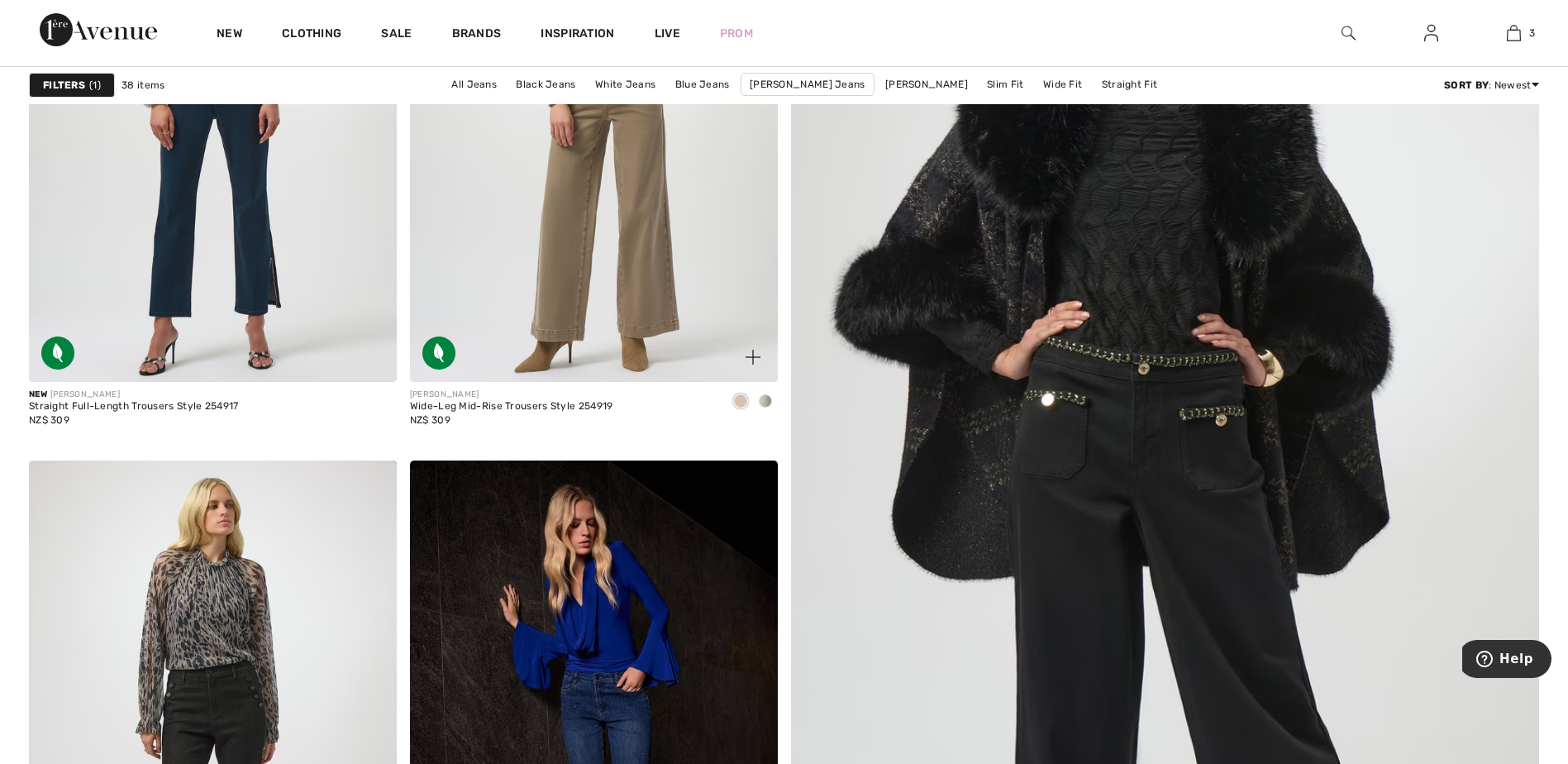
click at [763, 401] on span at bounding box center [766, 401] width 14 height 14
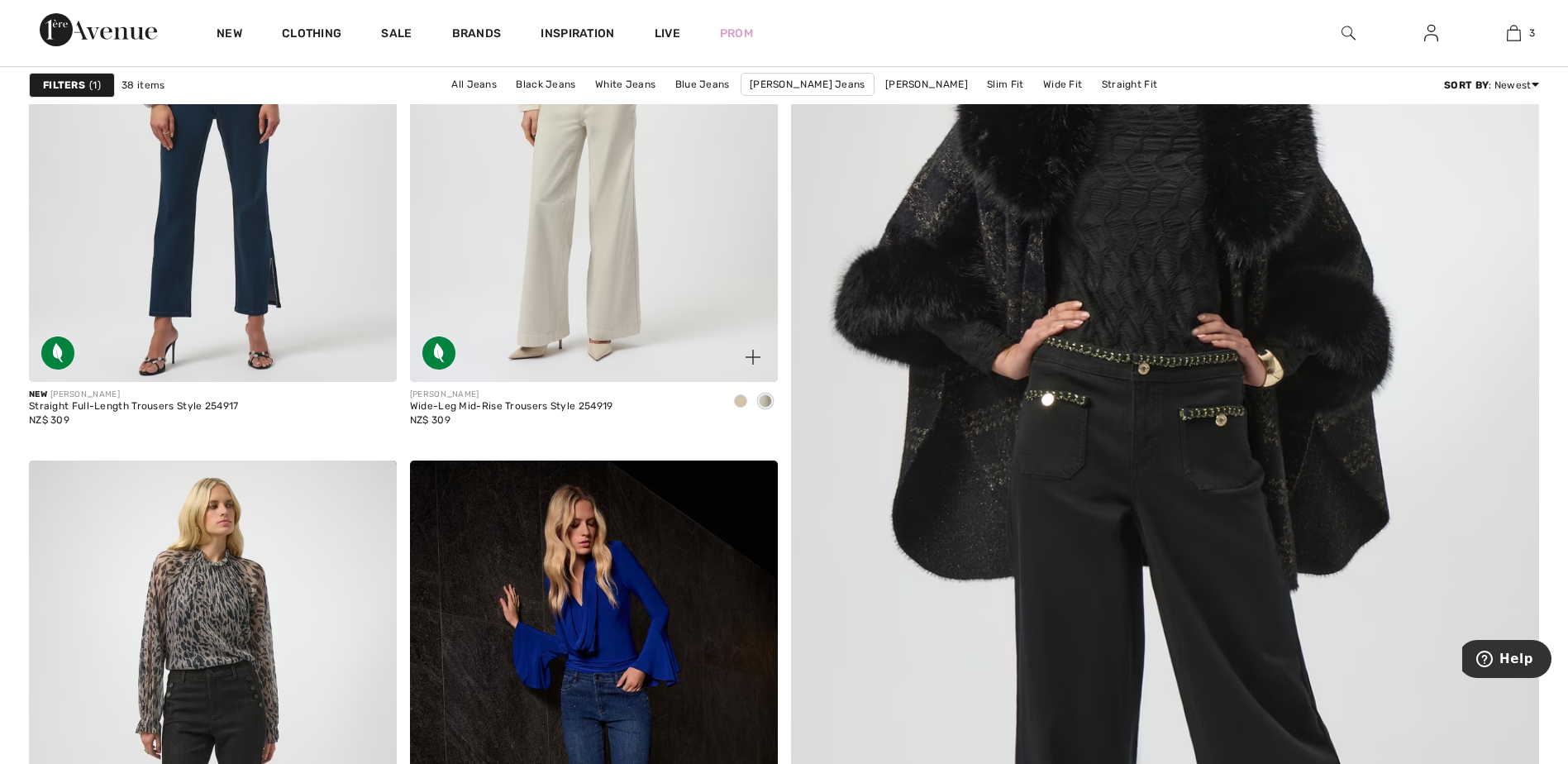
click at [737, 402] on span at bounding box center [740, 401] width 14 height 14
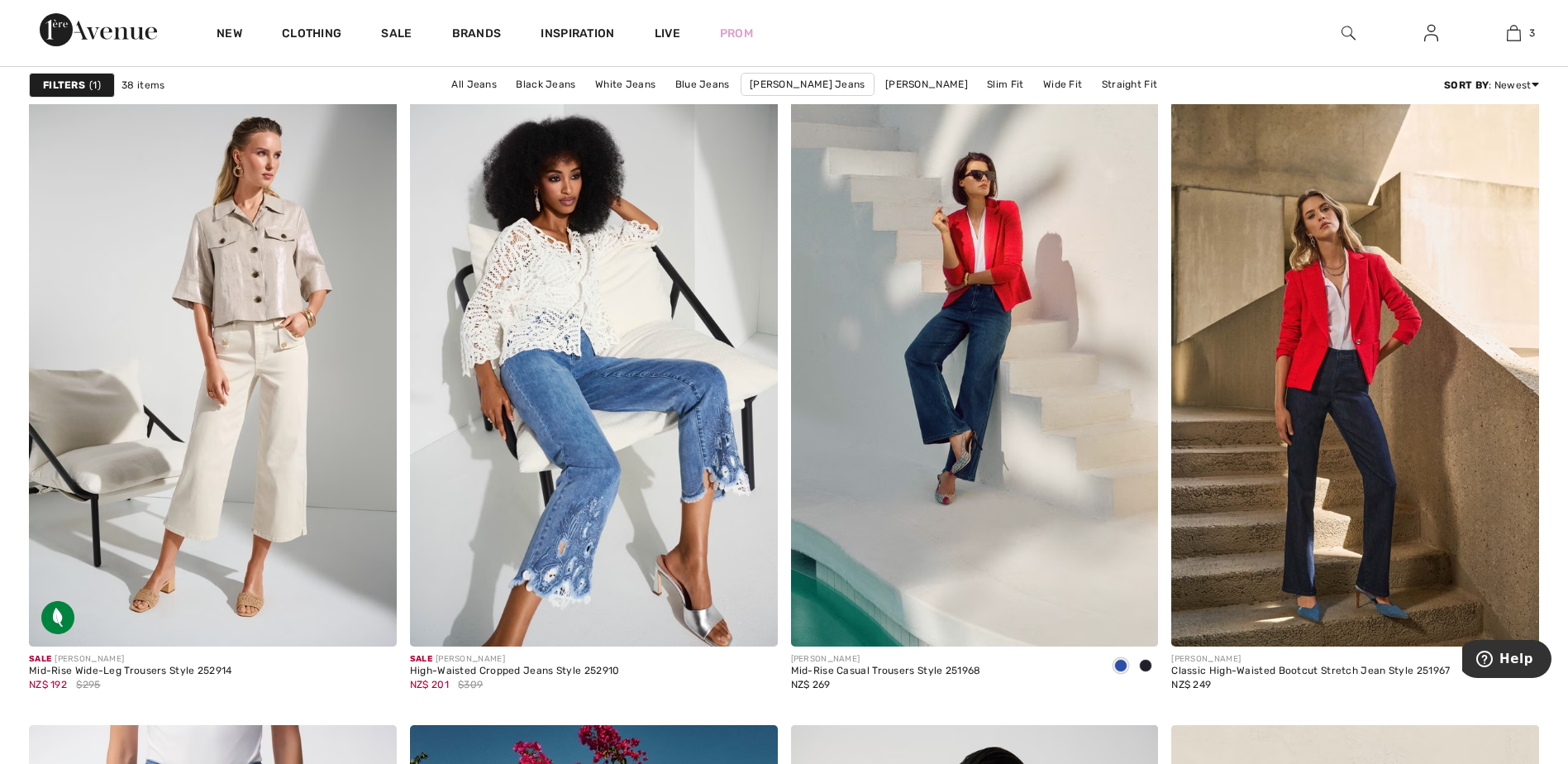
scroll to position [3555, 0]
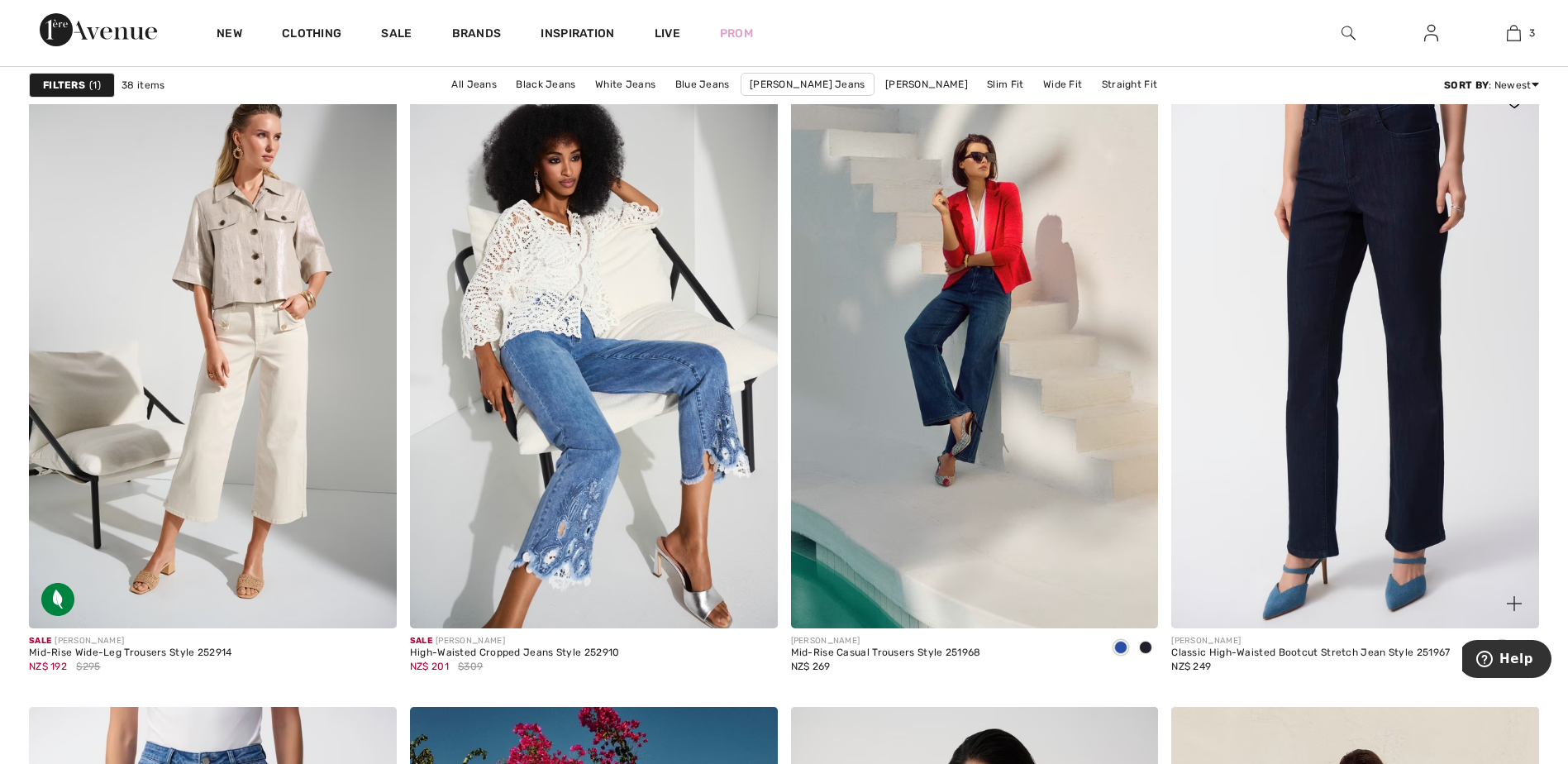
click at [1343, 373] on img at bounding box center [1354, 352] width 367 height 552
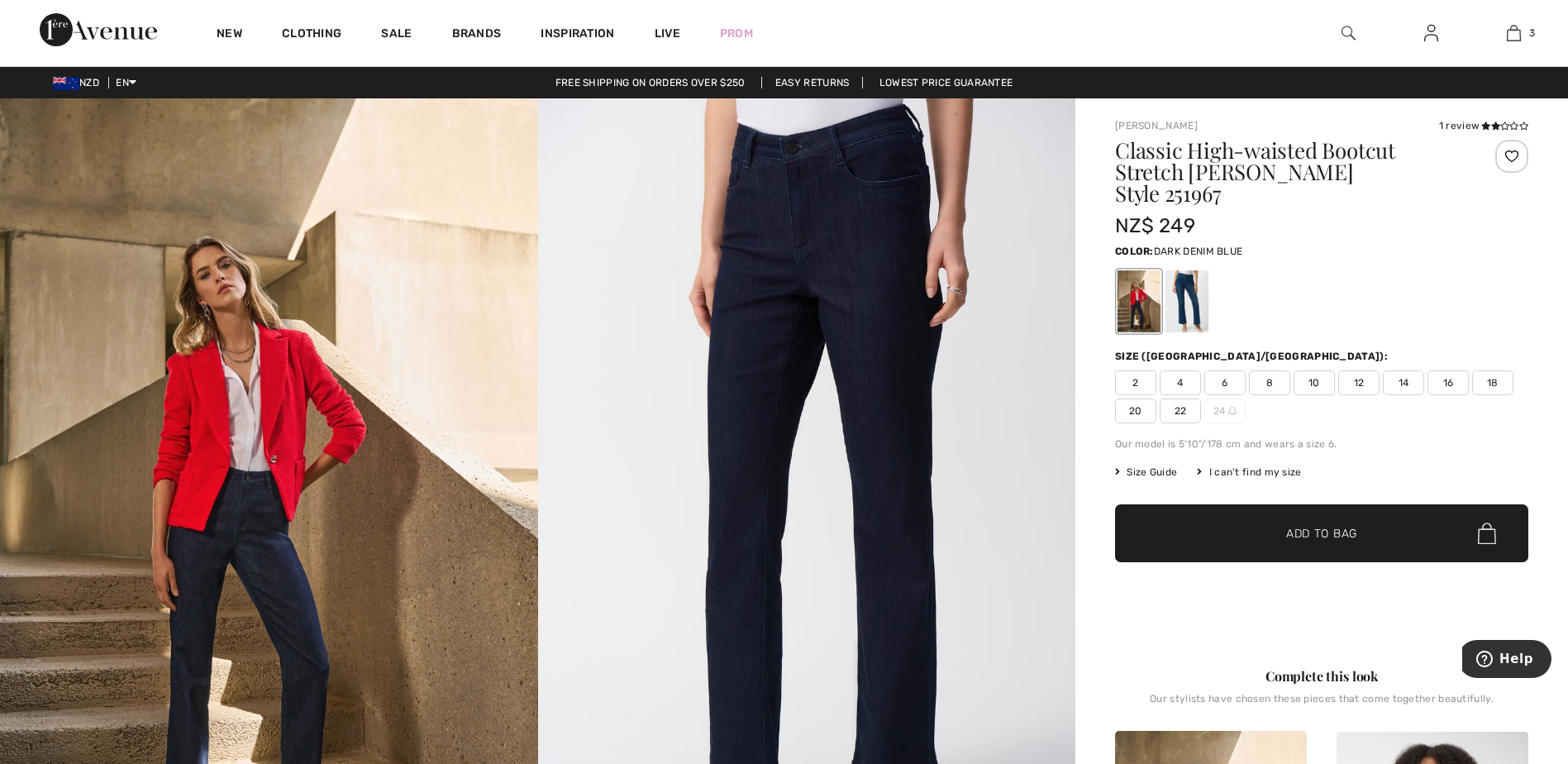
click at [1355, 370] on span "12" at bounding box center [1359, 383] width 42 height 25
click at [1318, 525] on span "Add to Bag" at bounding box center [1321, 533] width 71 height 17
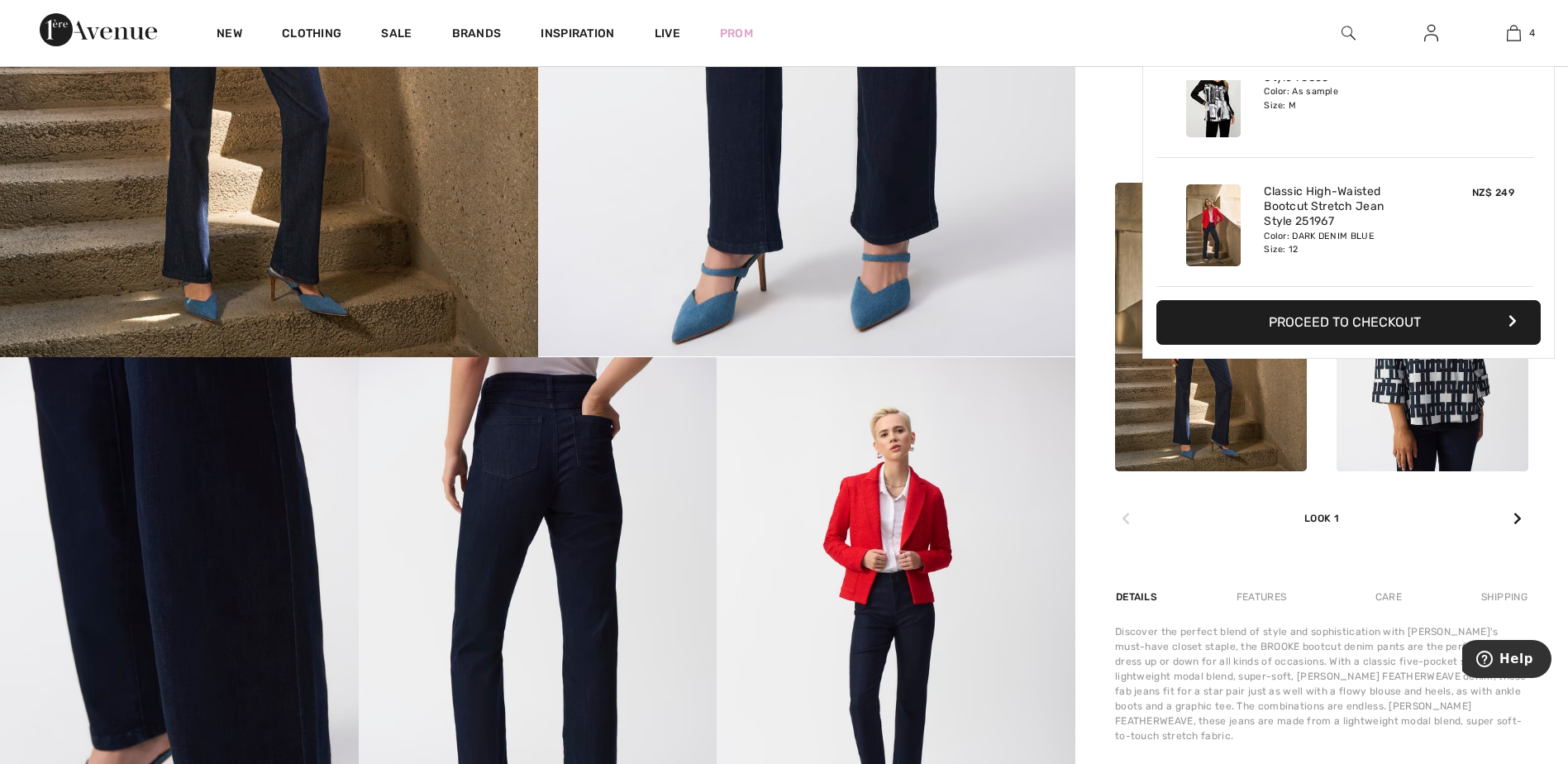
scroll to position [579, 0]
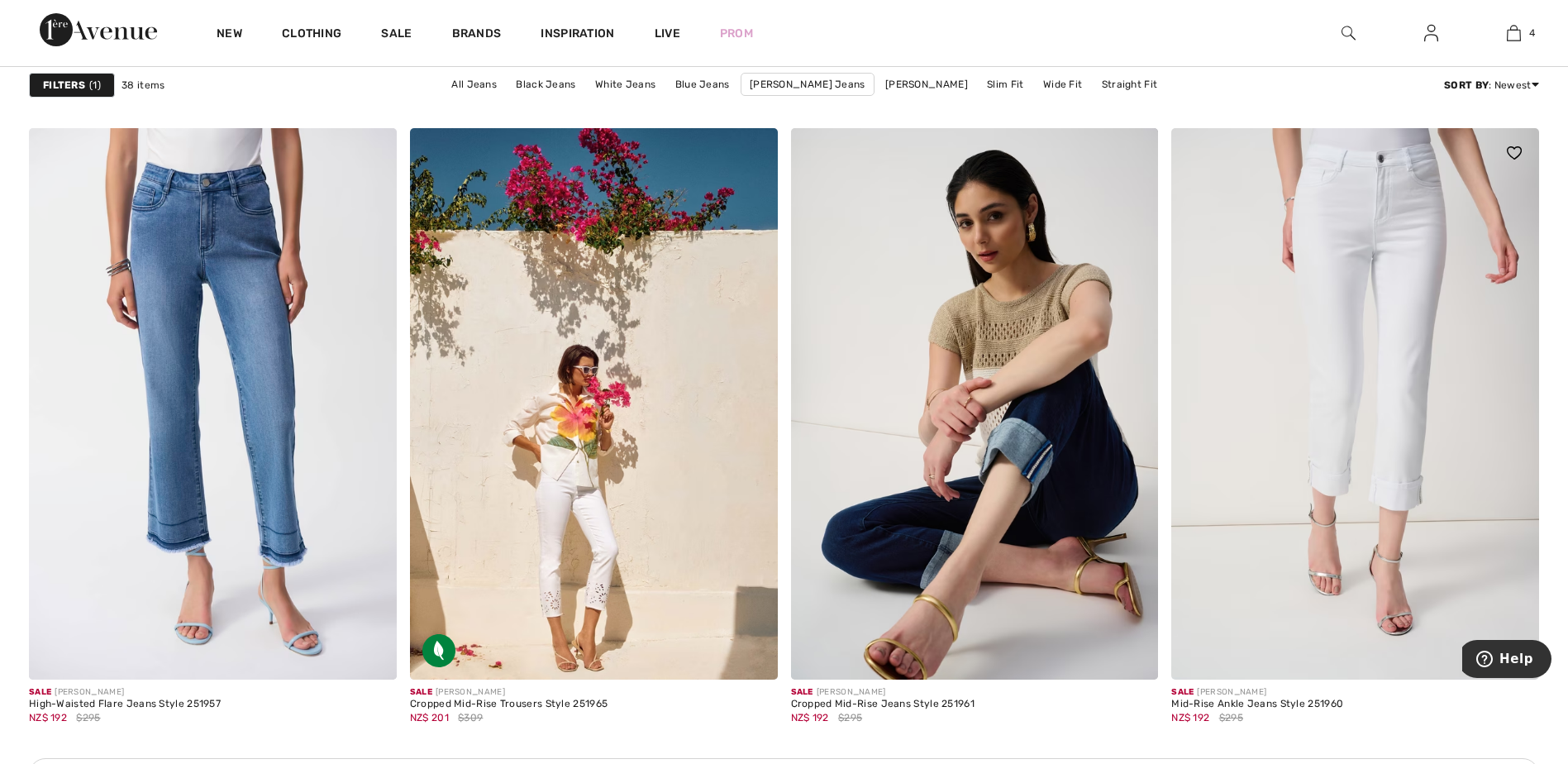
scroll to position [4217, 0]
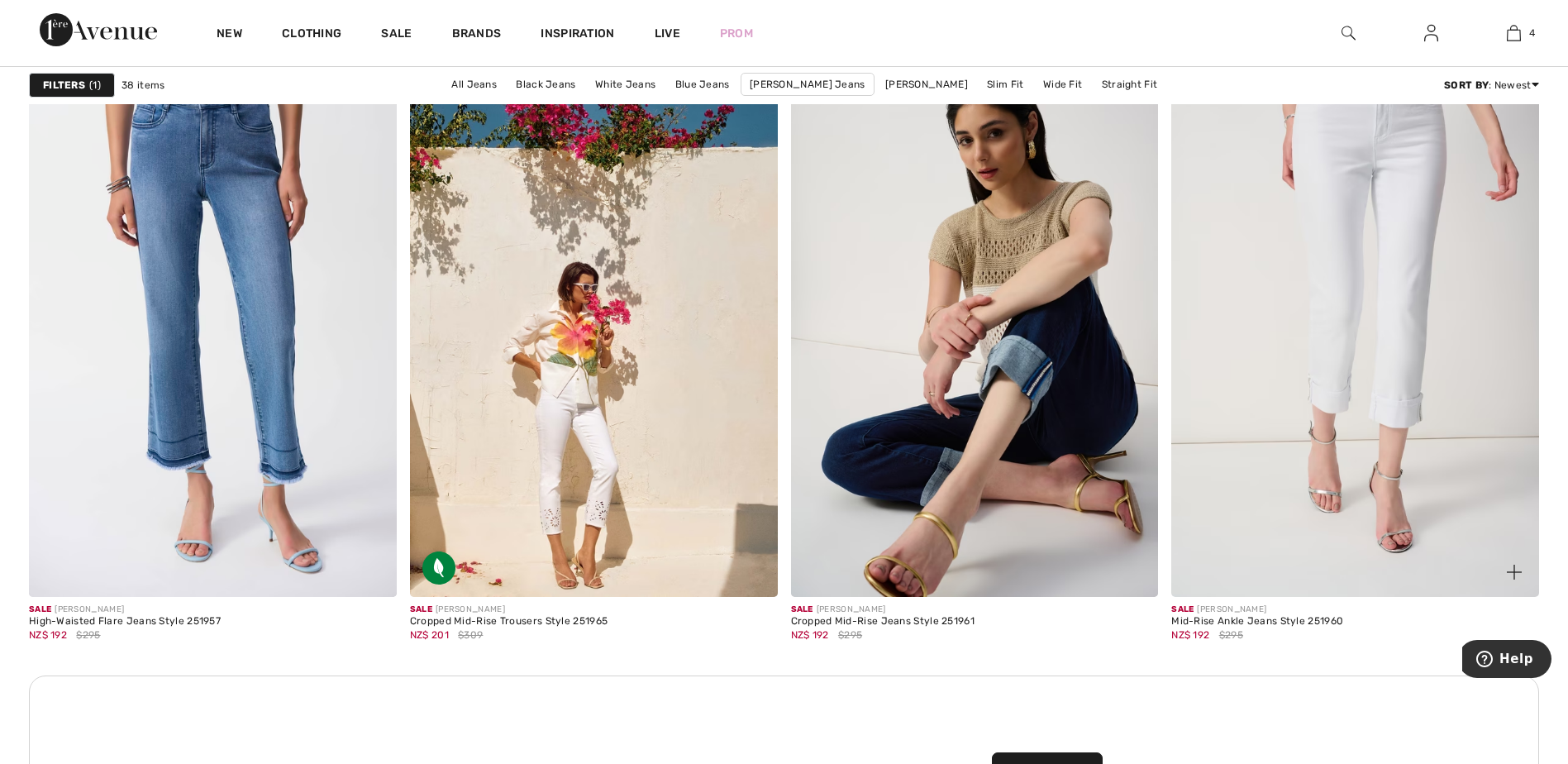
click at [1350, 278] on img at bounding box center [1354, 321] width 367 height 552
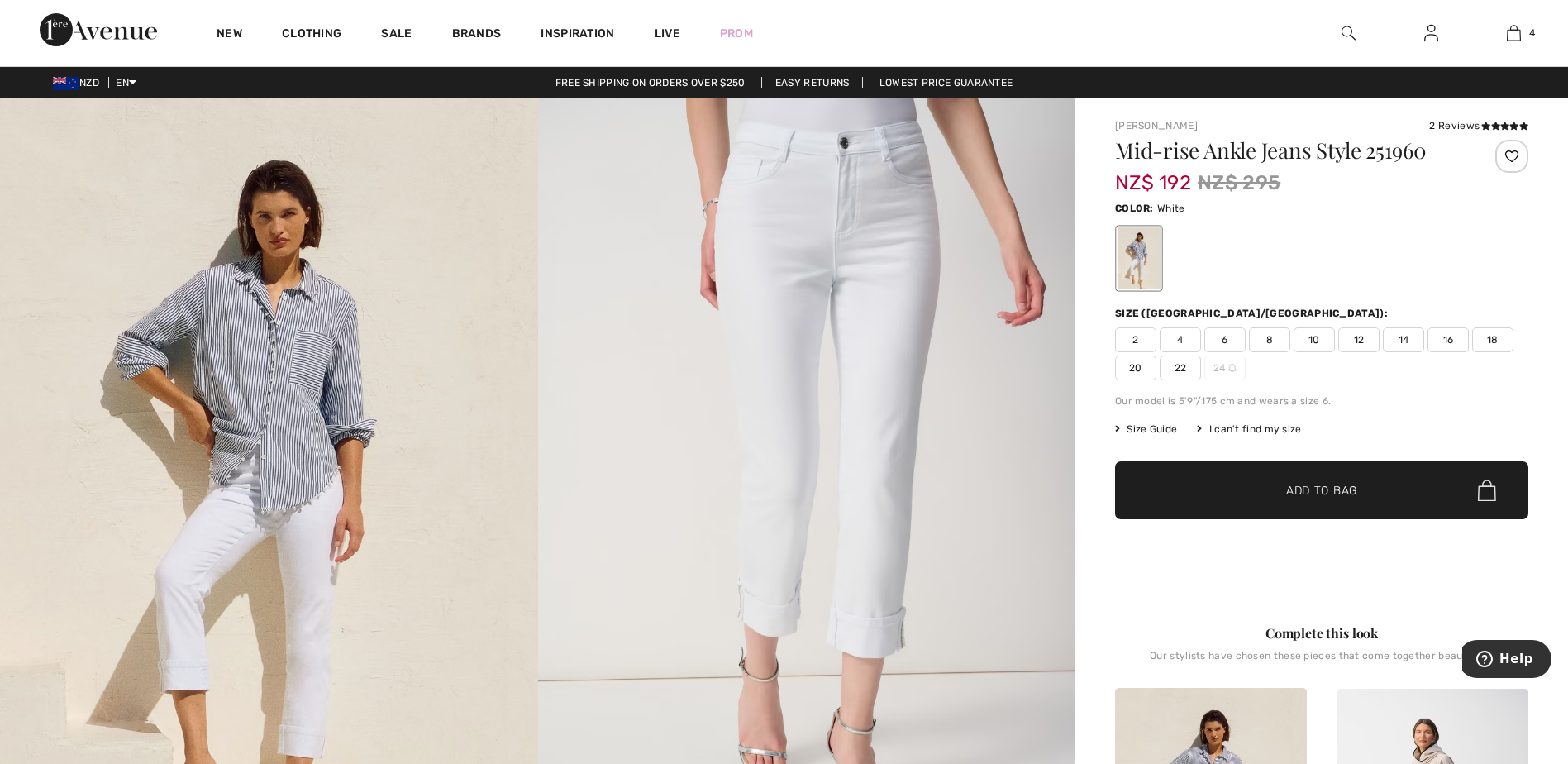
drag, startPoint x: 0, startPoint y: 0, endPoint x: 1359, endPoint y: 341, distance: 1401.1
click at [1359, 341] on span "12" at bounding box center [1359, 340] width 42 height 25
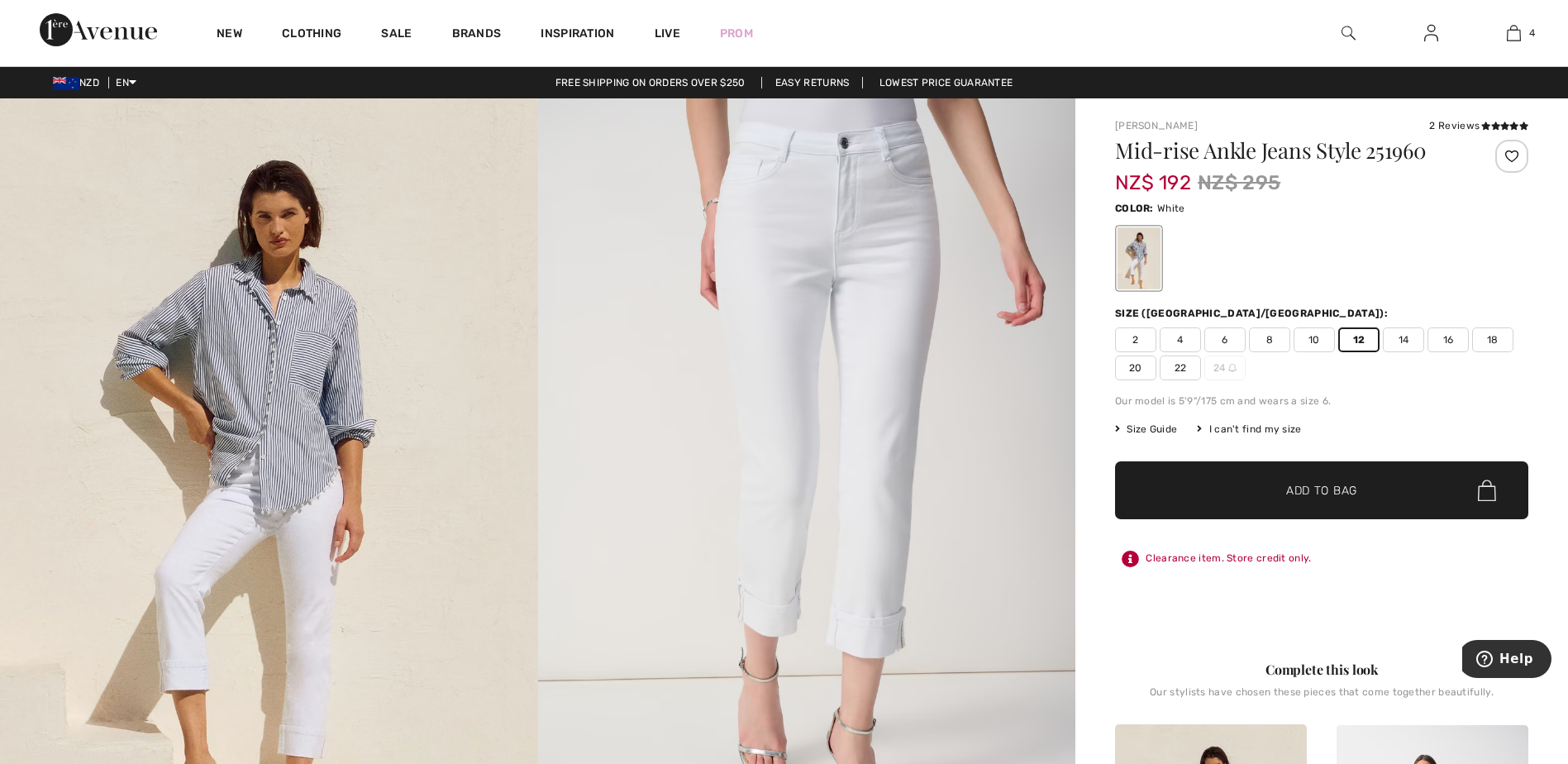
click at [1321, 493] on span "Add to Bag" at bounding box center [1321, 491] width 71 height 17
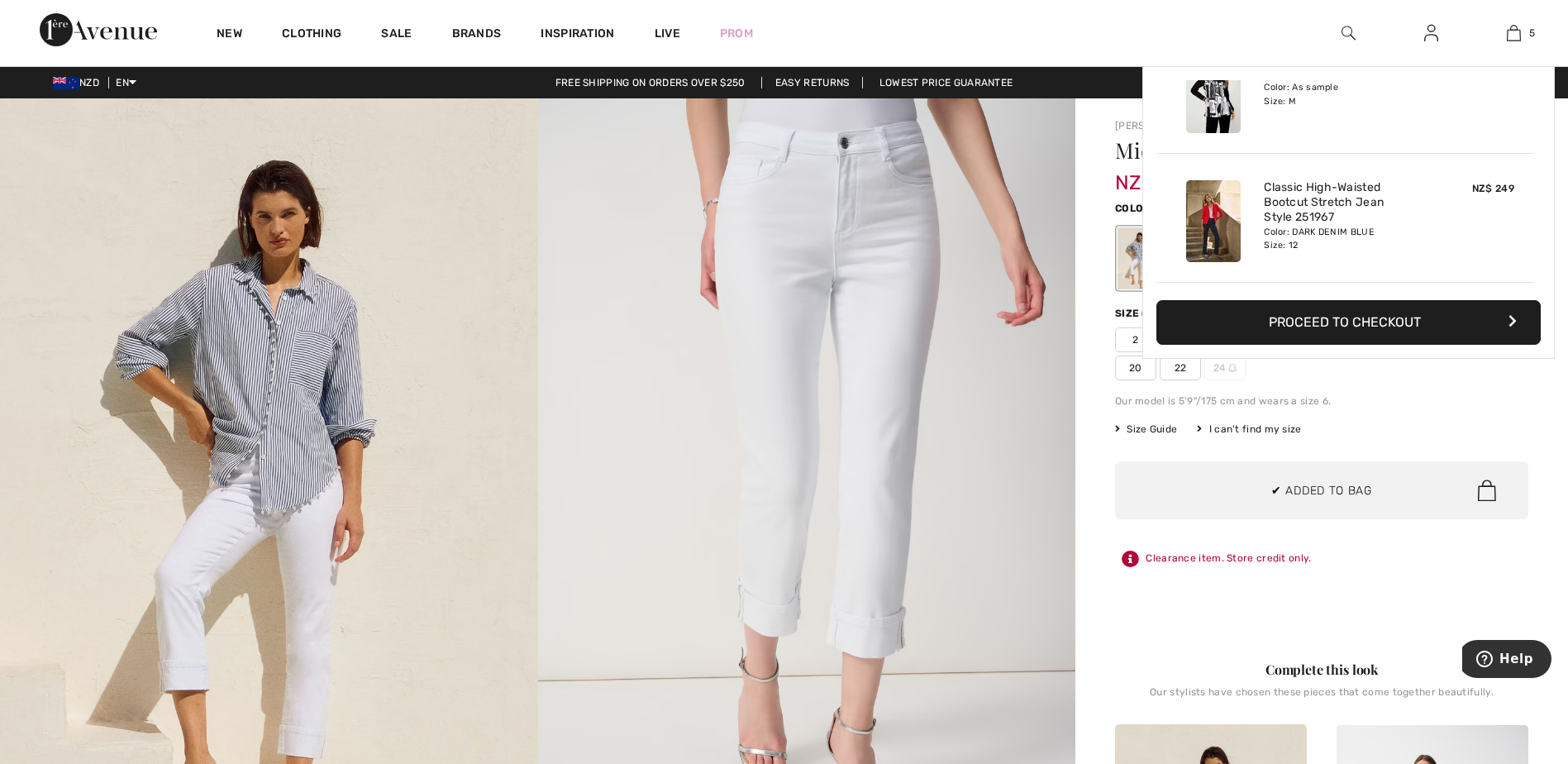
scroll to position [438, 0]
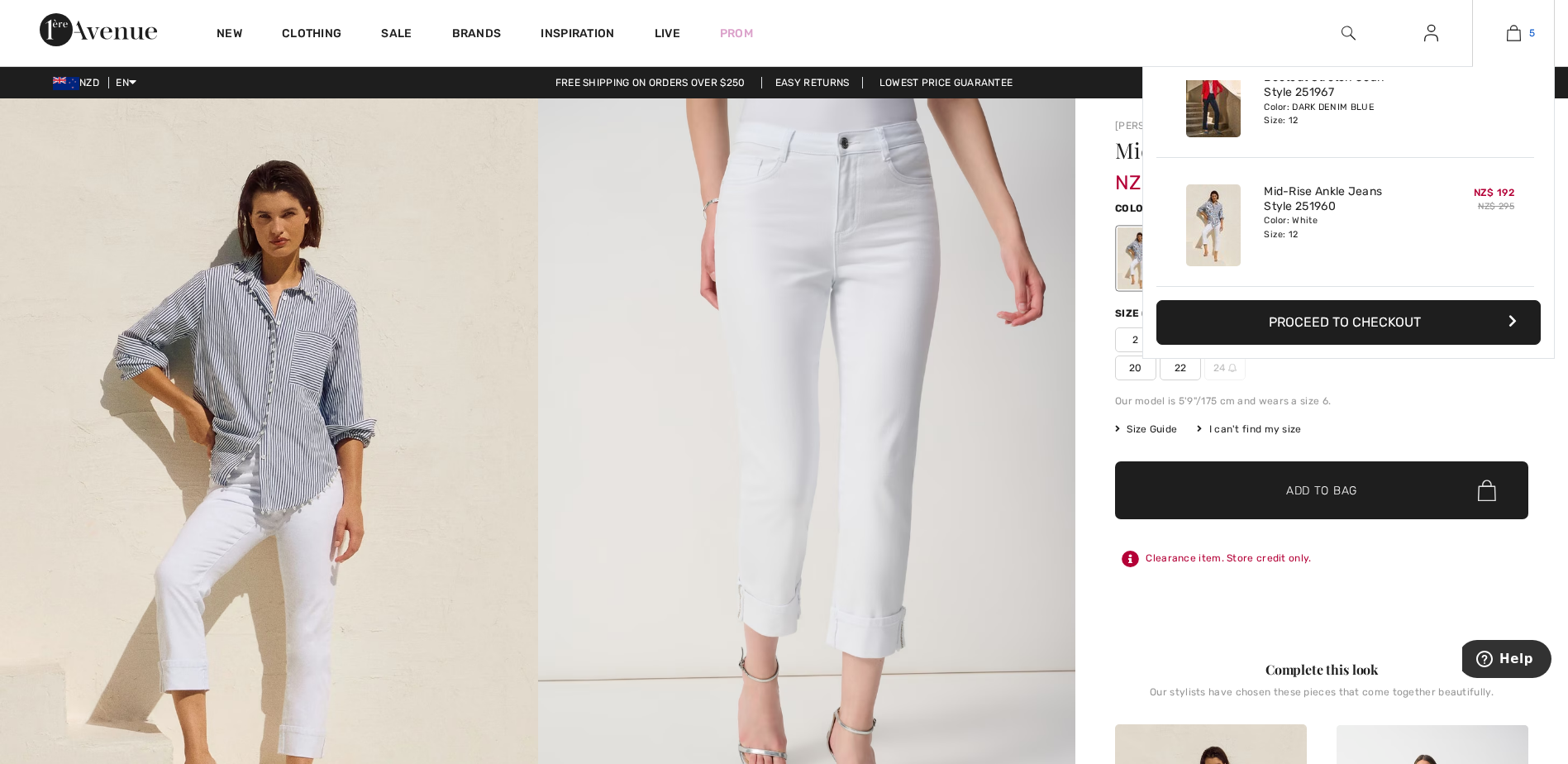
click at [1518, 32] on img at bounding box center [1514, 33] width 14 height 19
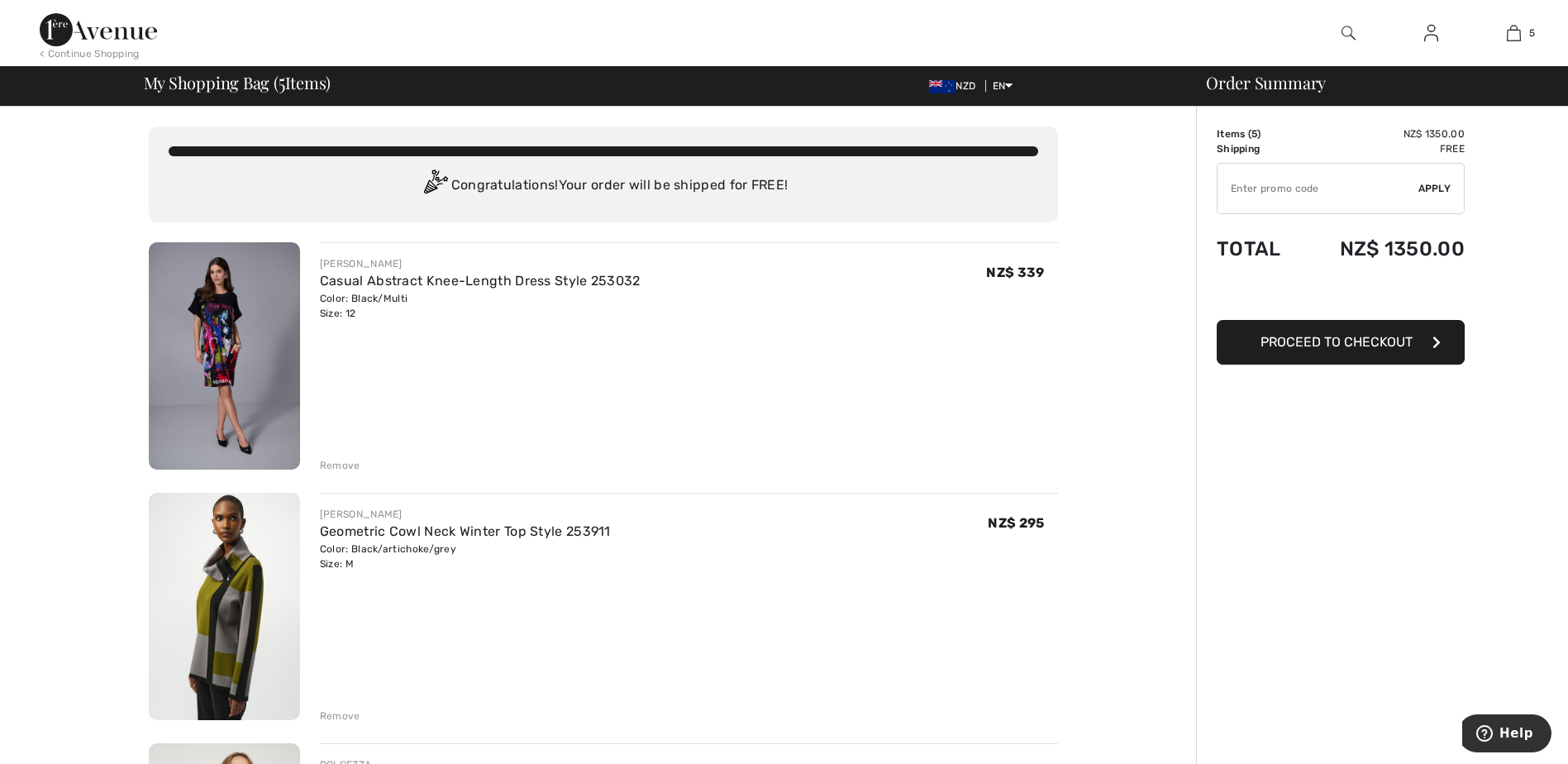
click at [334, 461] on div "Remove" at bounding box center [340, 464] width 41 height 15
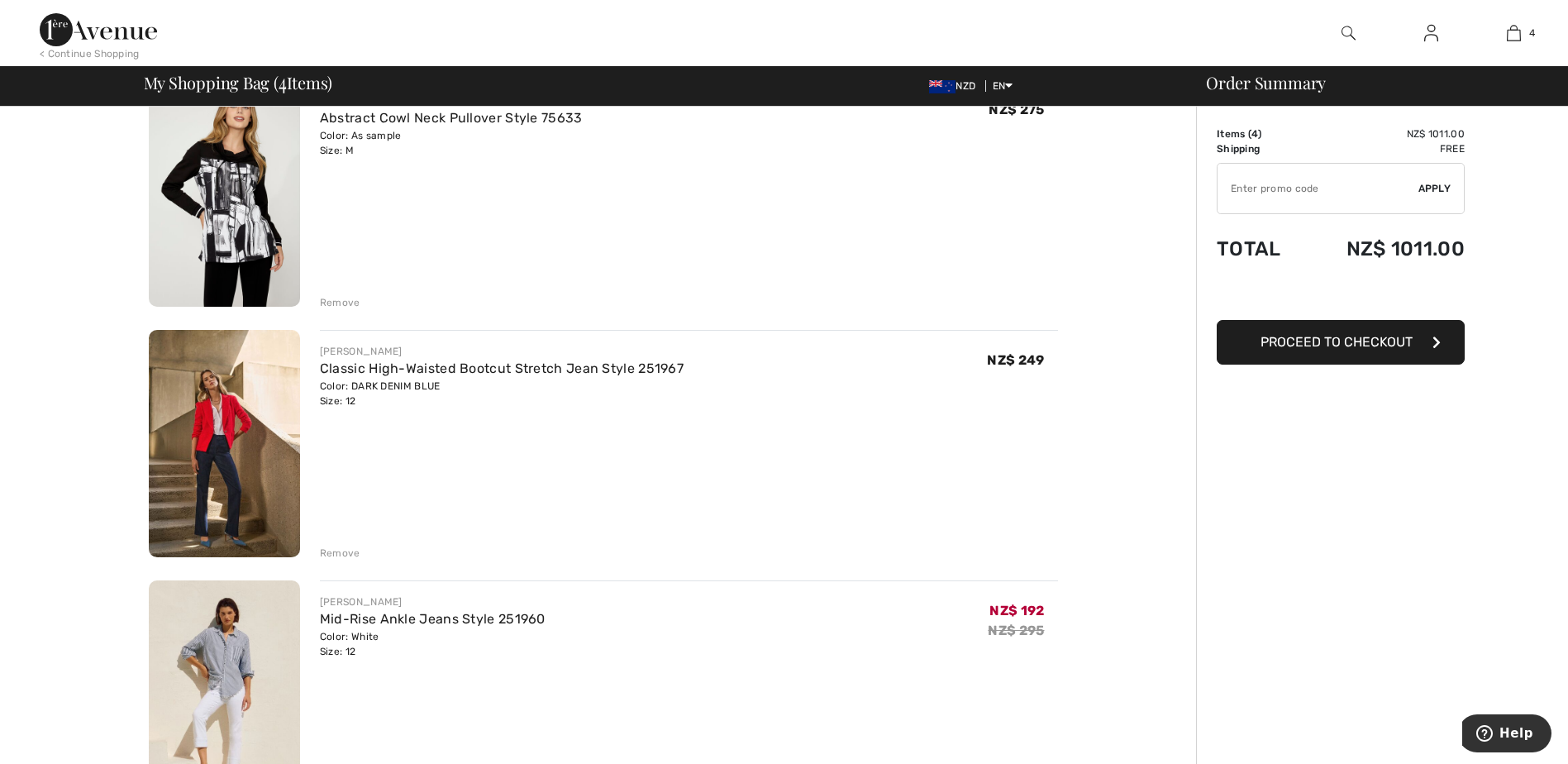
scroll to position [331, 0]
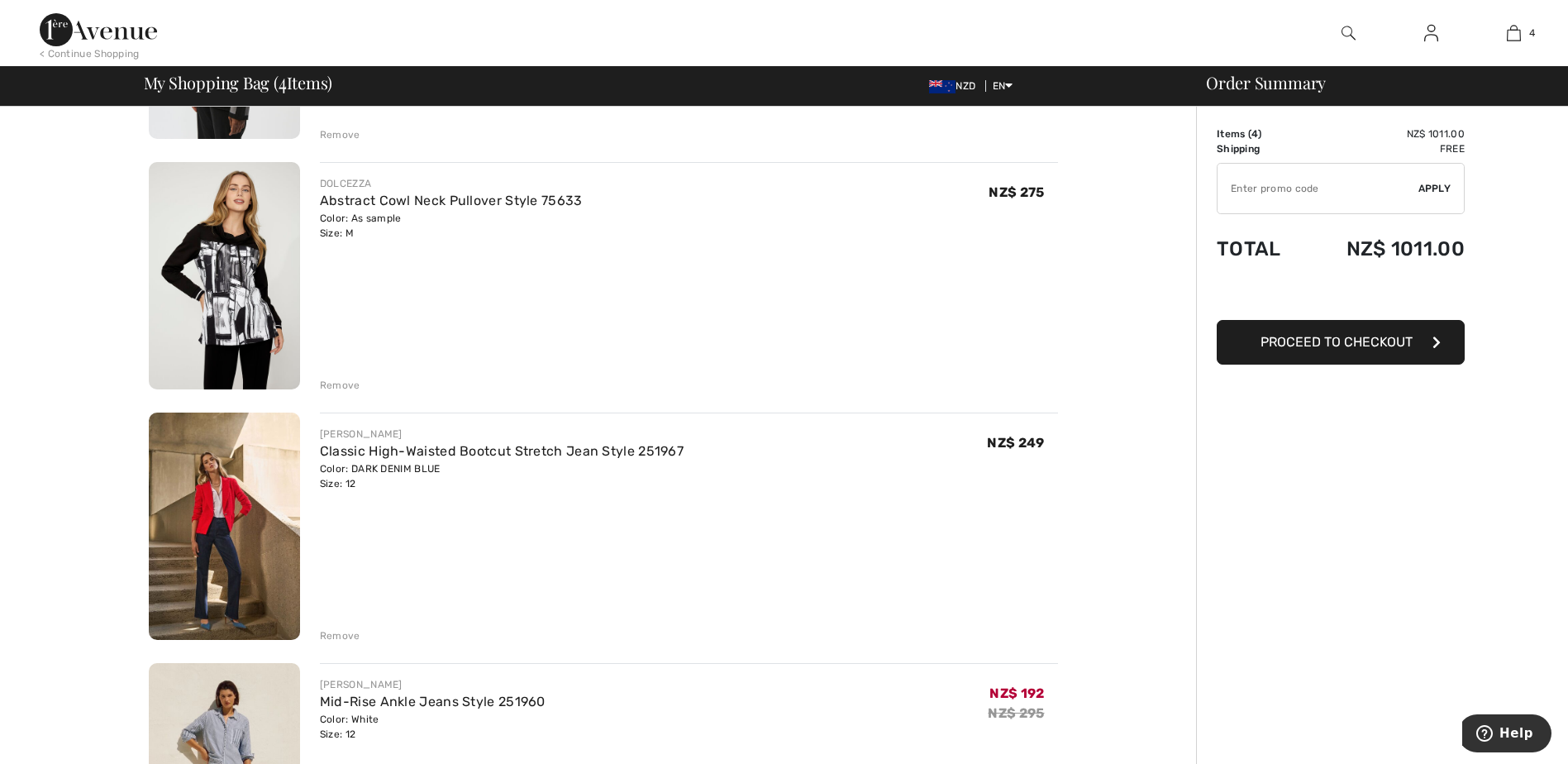
click at [199, 556] on img at bounding box center [224, 526] width 151 height 228
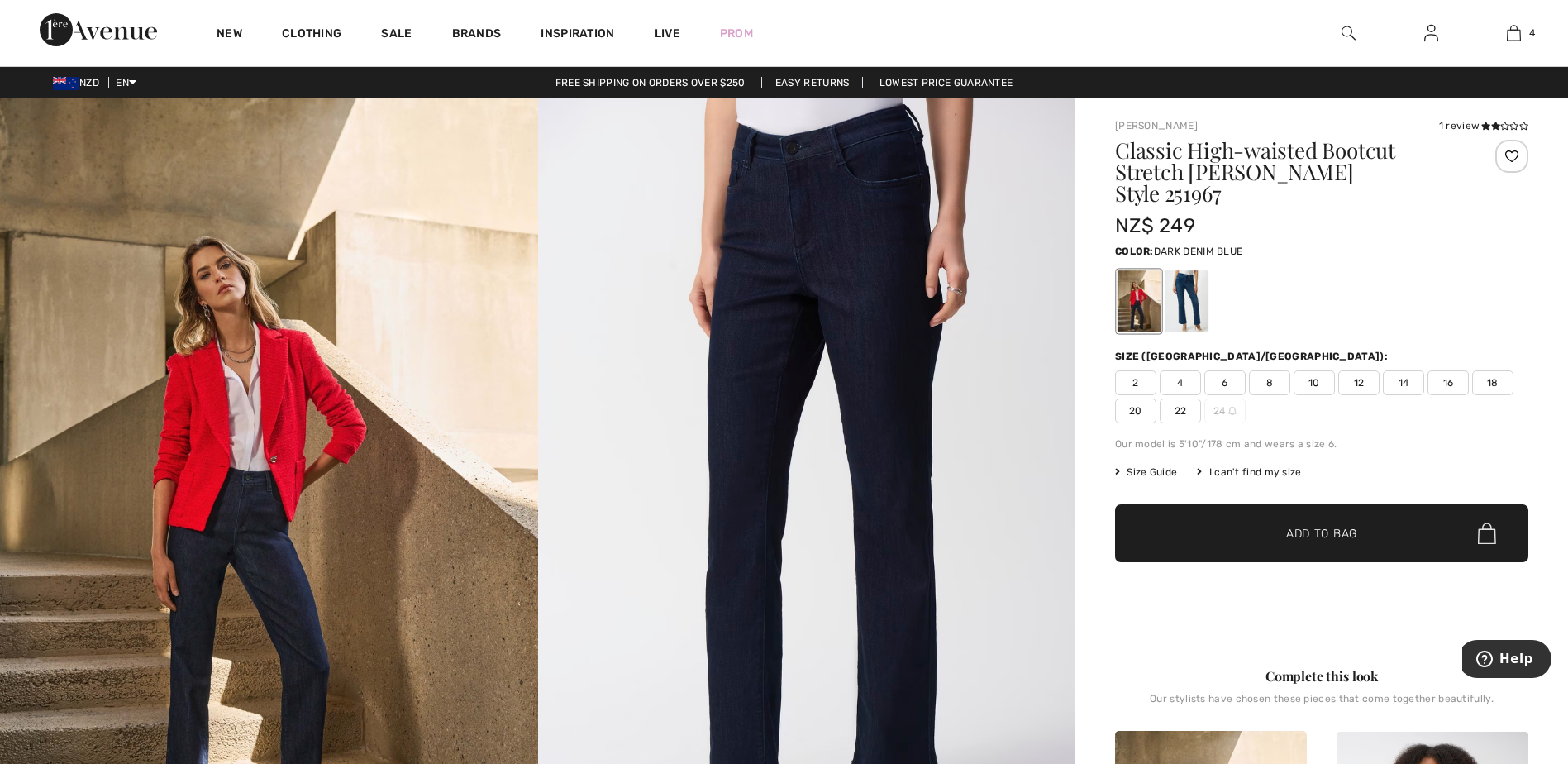
click at [854, 385] on img at bounding box center [806, 500] width 538 height 806
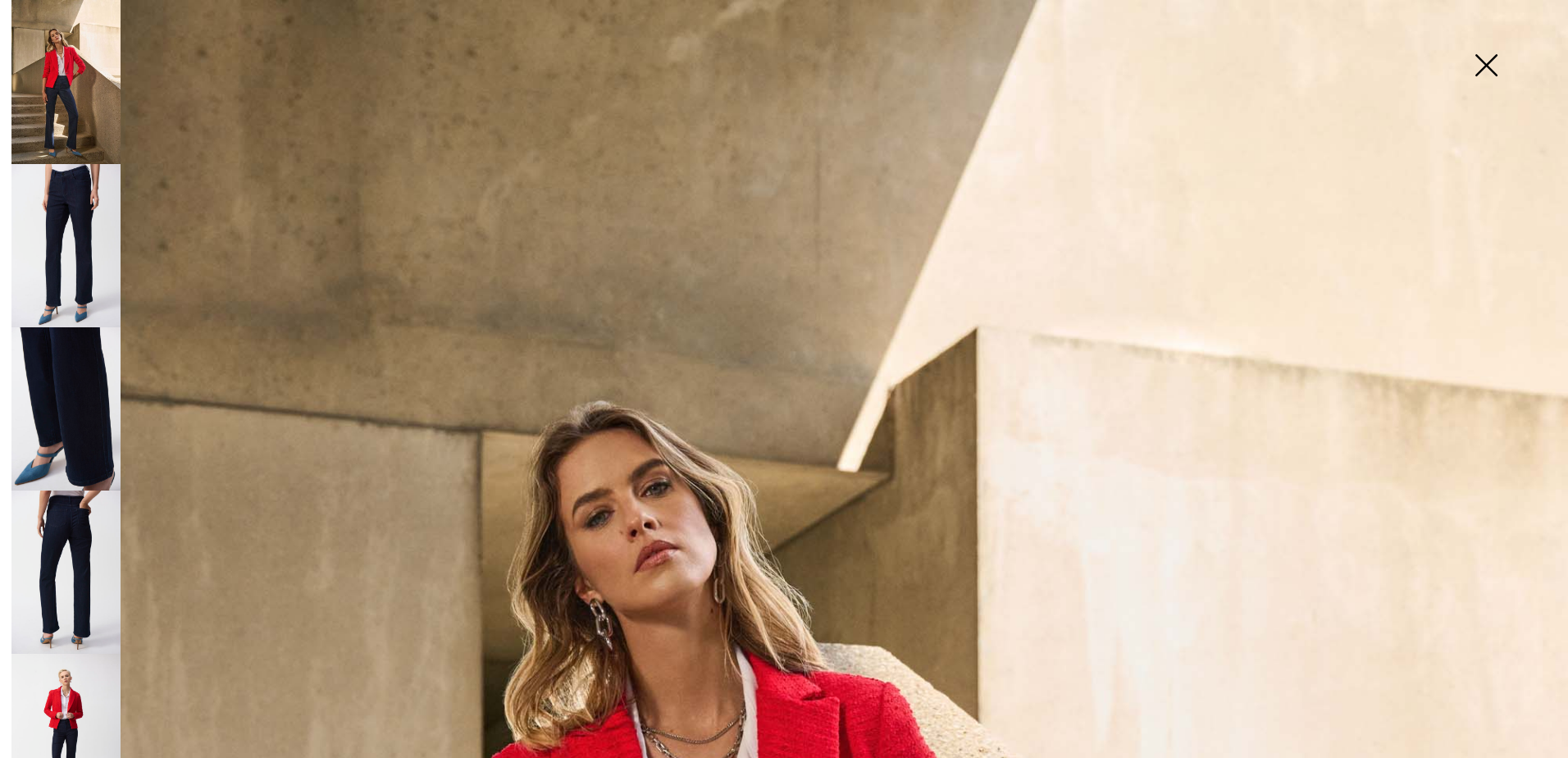
click at [69, 511] on img at bounding box center [65, 572] width 109 height 164
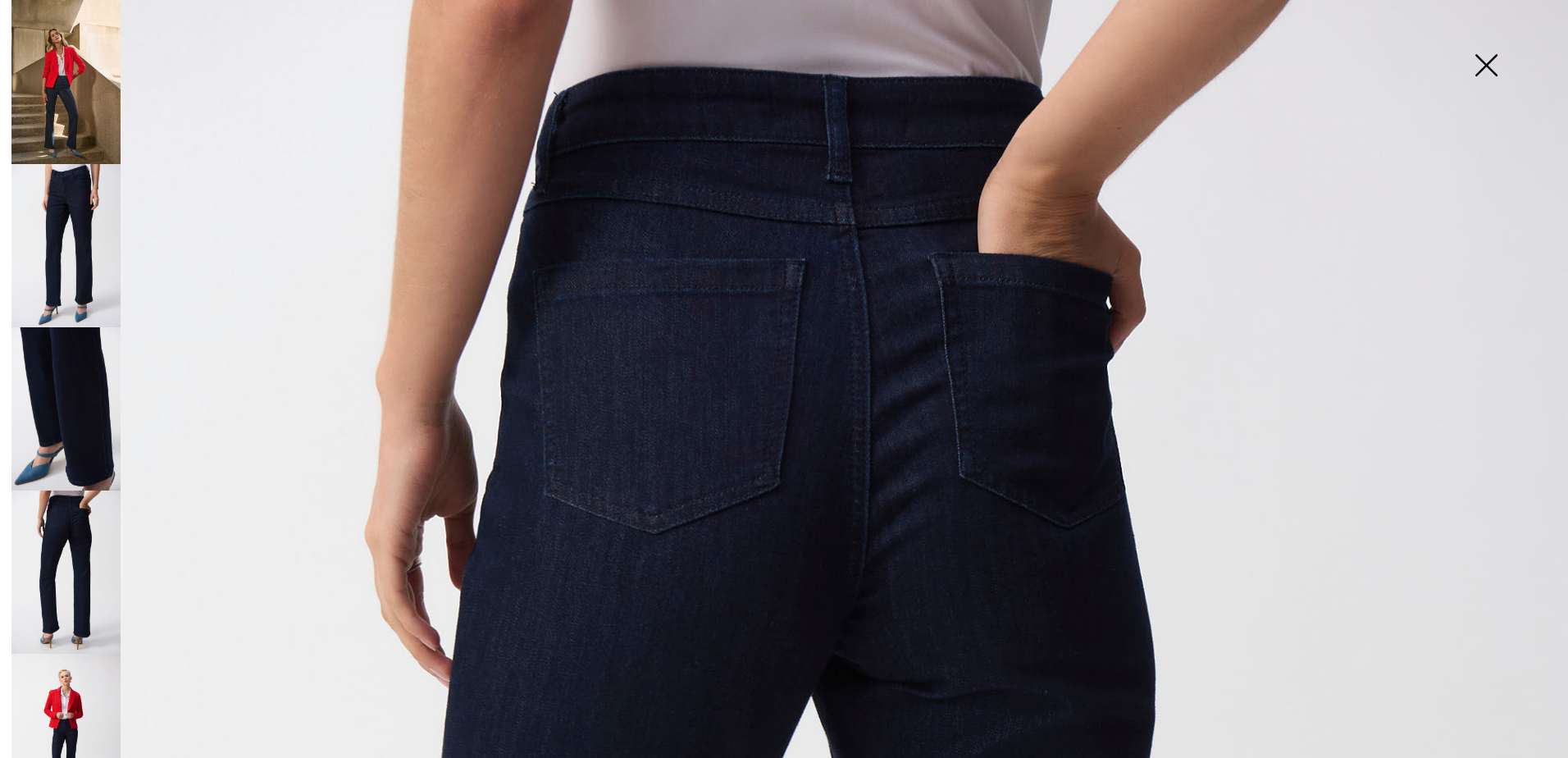
click at [78, 262] on img at bounding box center [65, 246] width 109 height 164
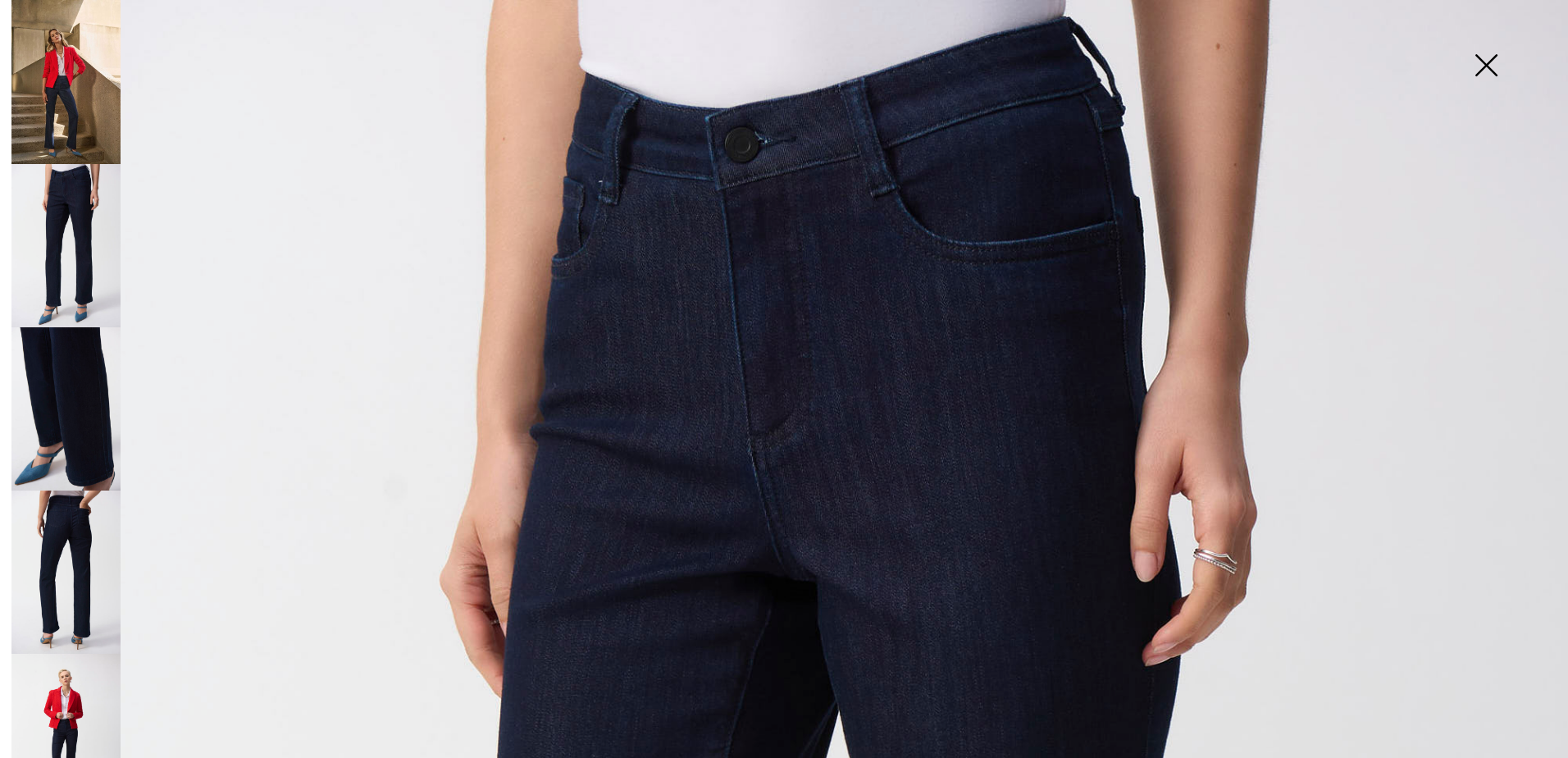
click at [77, 107] on img at bounding box center [65, 82] width 109 height 164
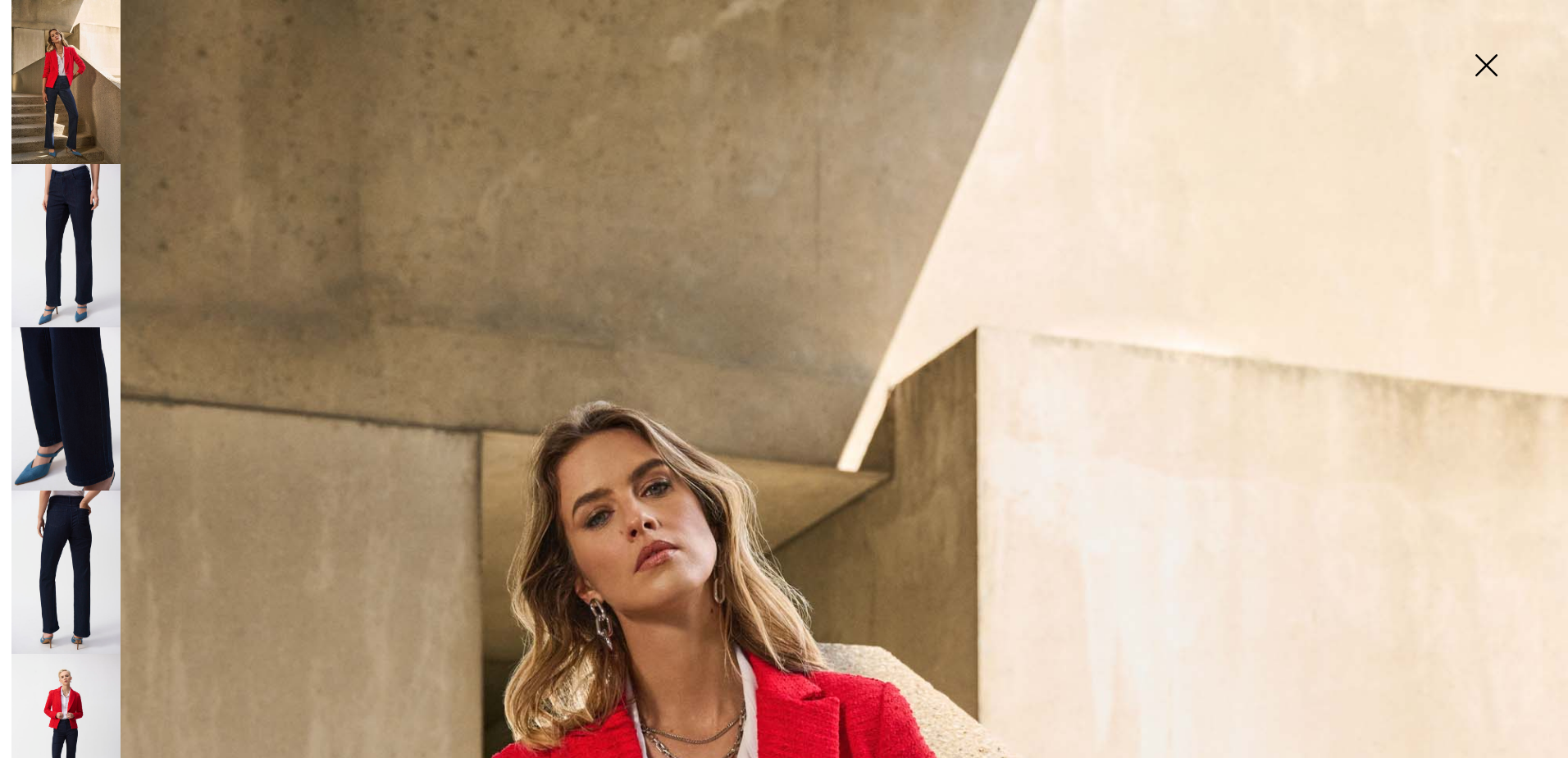
click at [61, 526] on img at bounding box center [65, 572] width 109 height 164
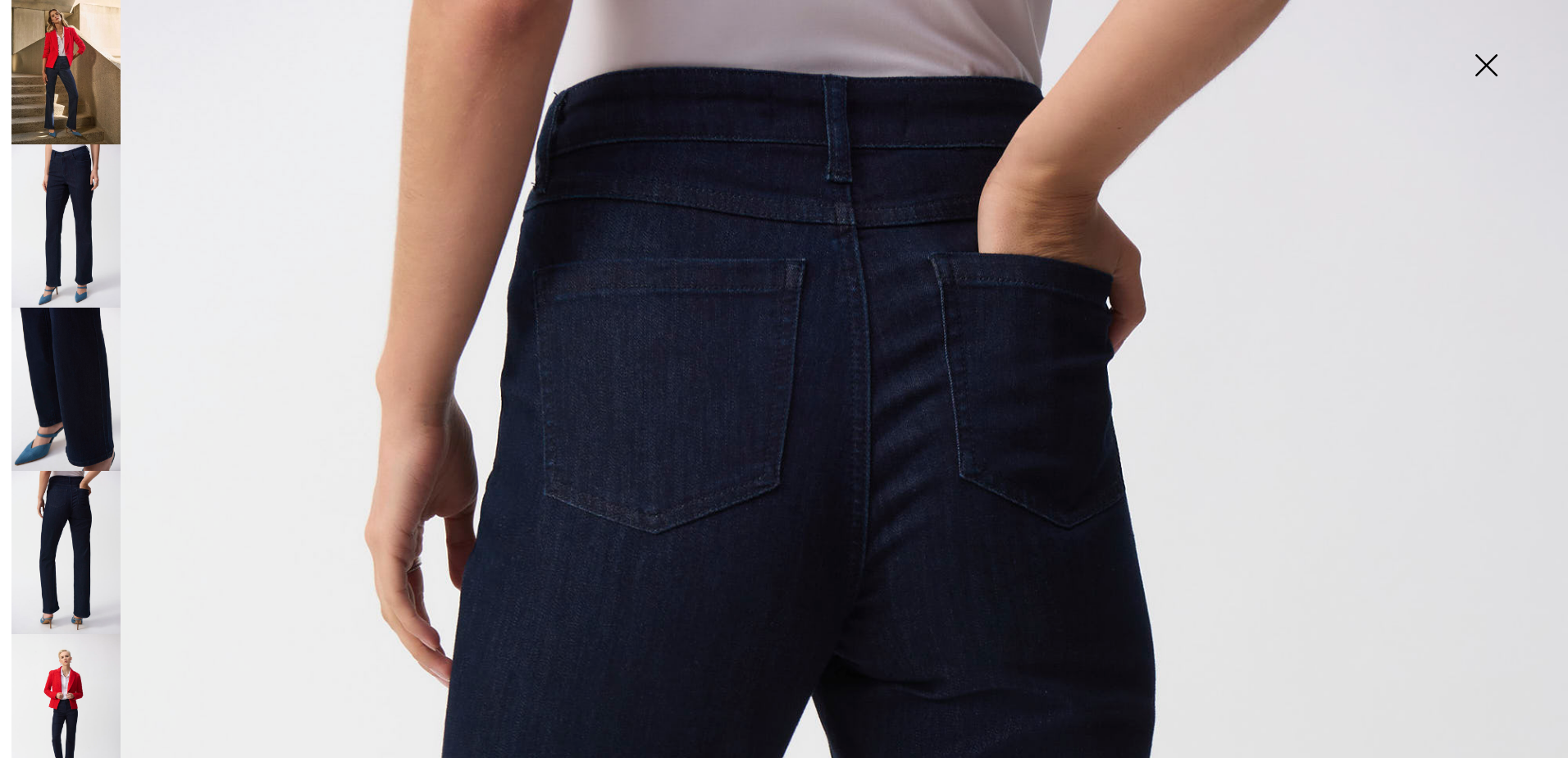
scroll to position [29, 0]
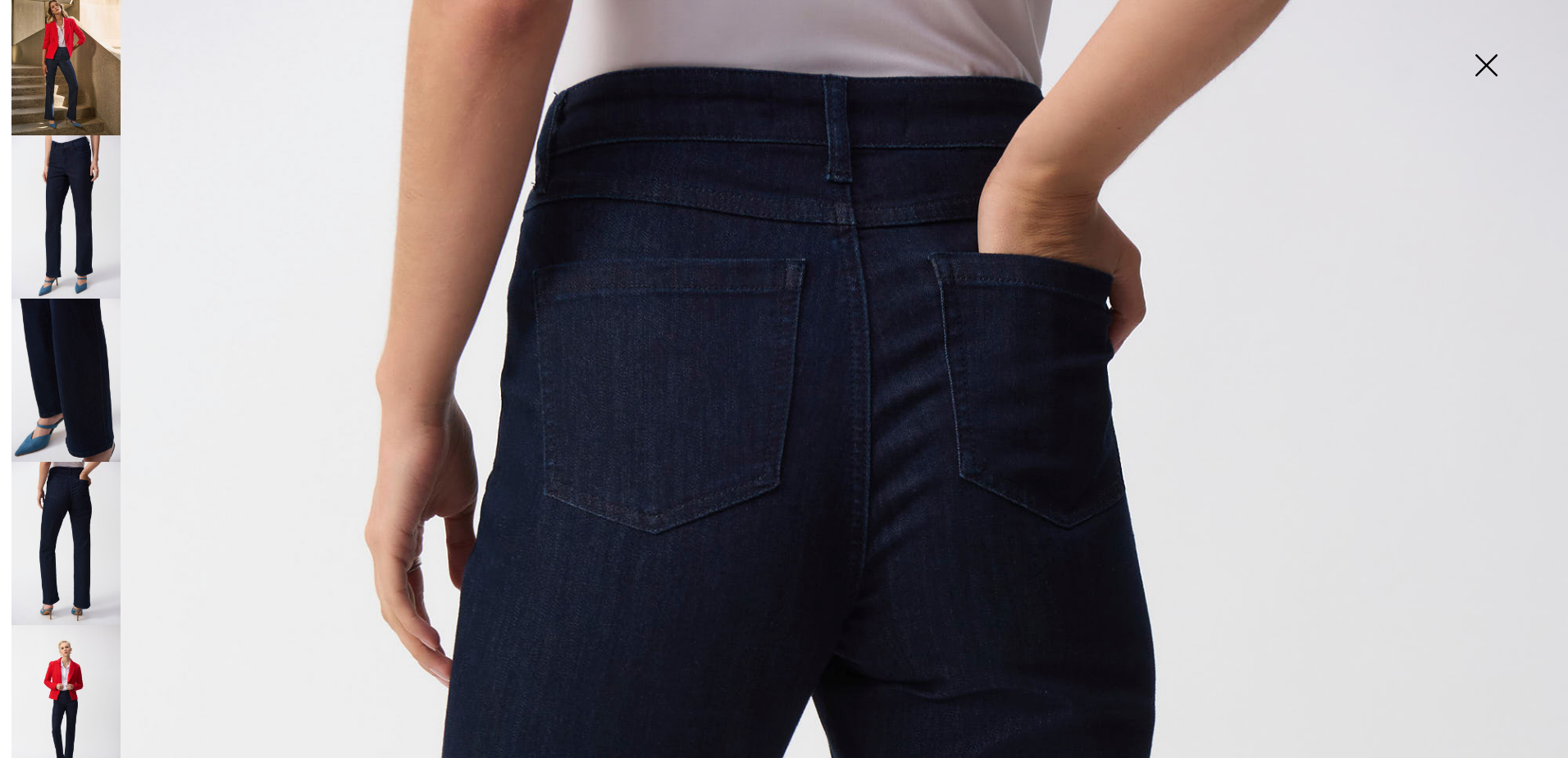
click at [70, 661] on img at bounding box center [65, 707] width 109 height 164
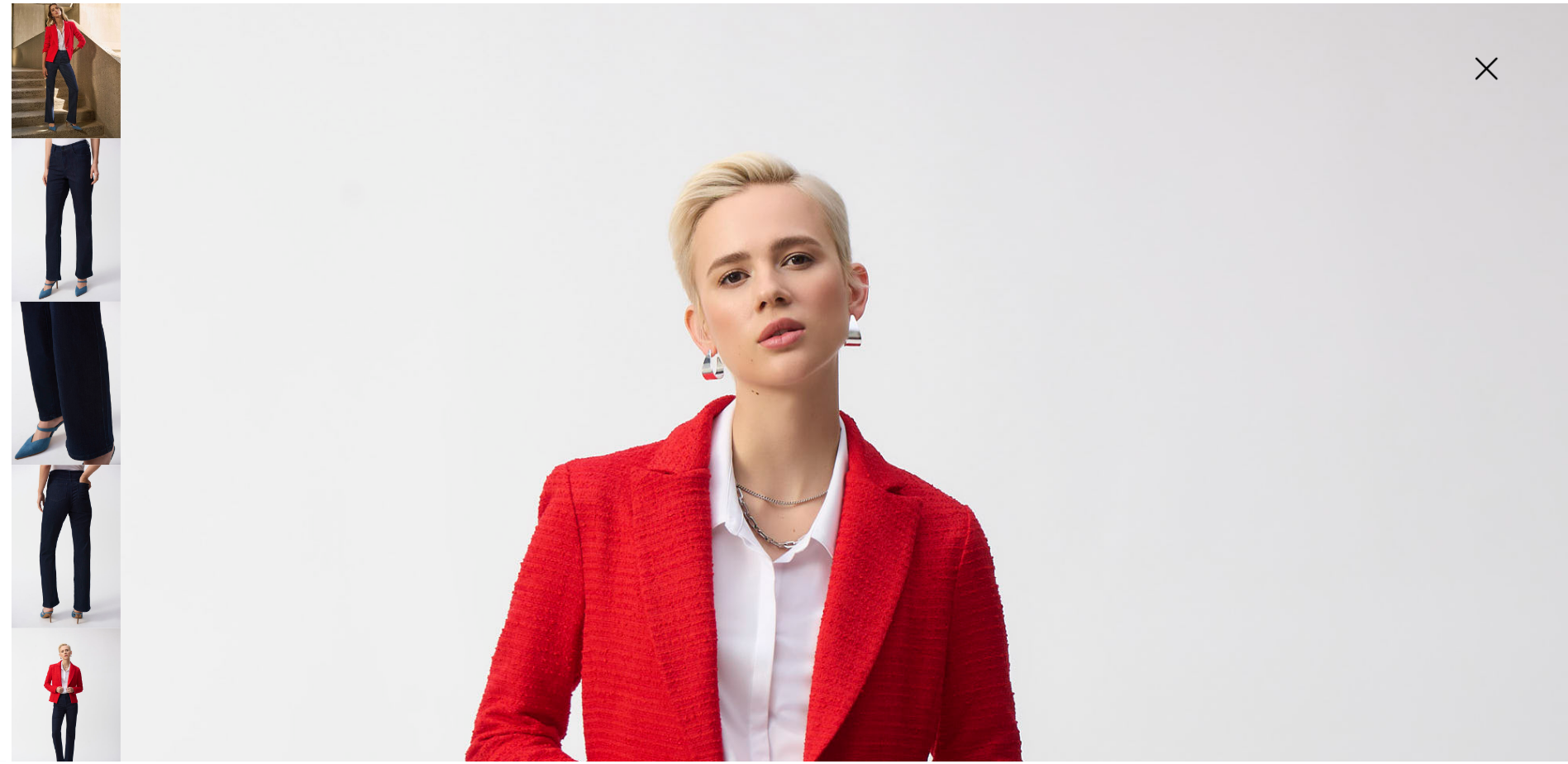
scroll to position [0, 0]
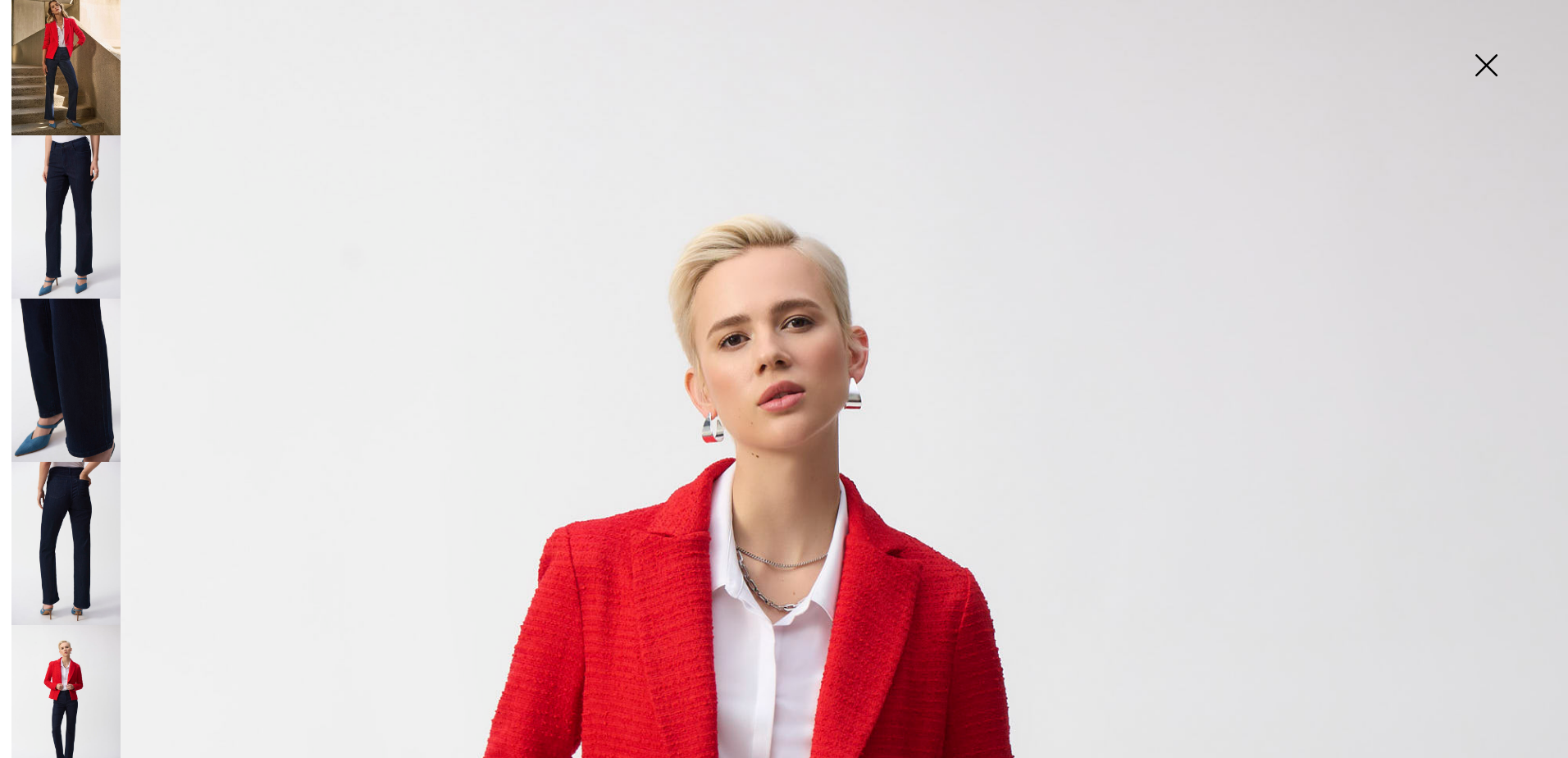
click at [1481, 53] on img at bounding box center [1486, 67] width 82 height 85
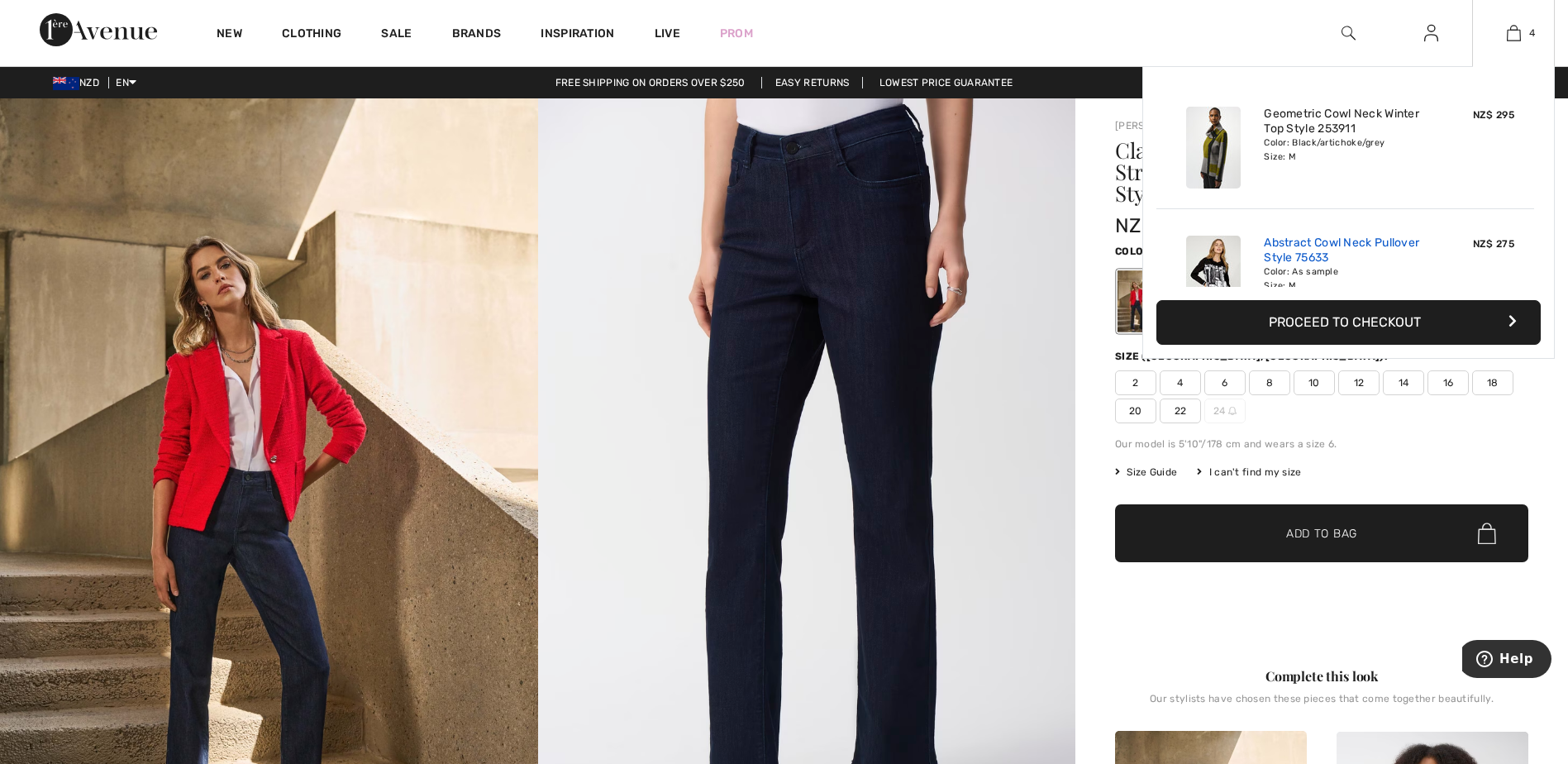
click at [1304, 254] on link "Abstract Cowl Neck Pullover Style 75633" at bounding box center [1345, 250] width 163 height 30
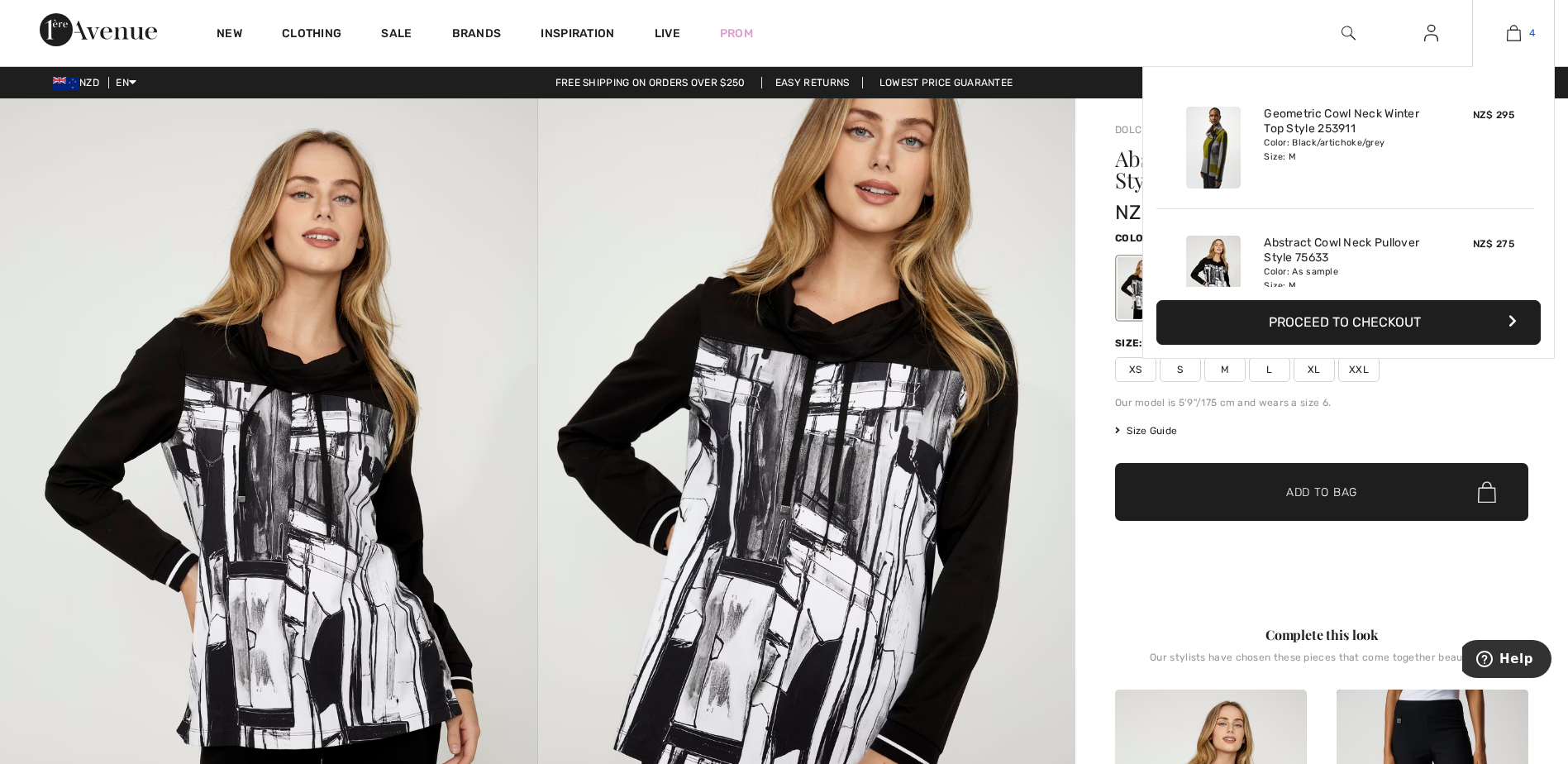
click at [1511, 29] on img at bounding box center [1514, 33] width 14 height 19
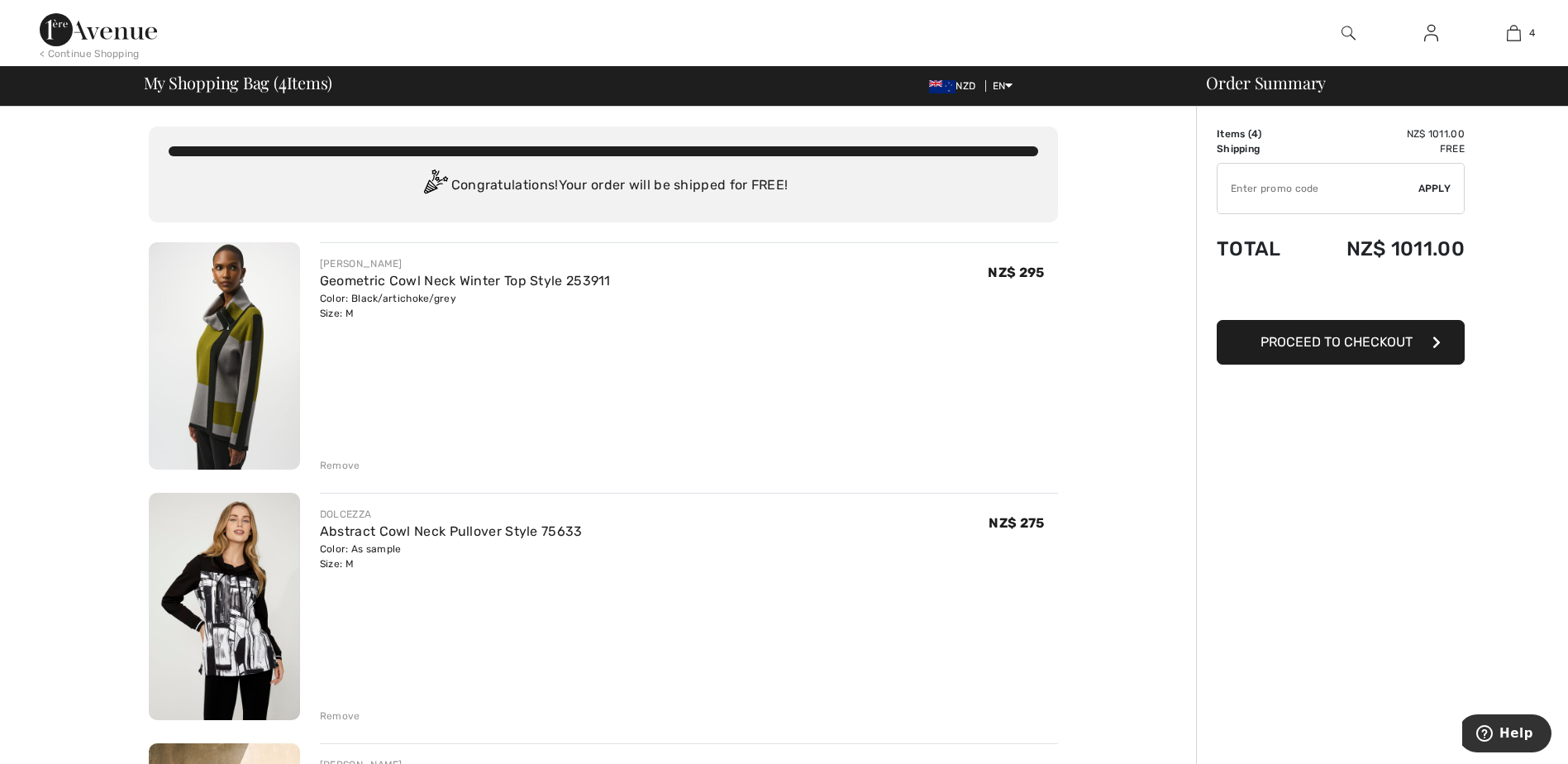
click at [233, 383] on img at bounding box center [224, 356] width 151 height 228
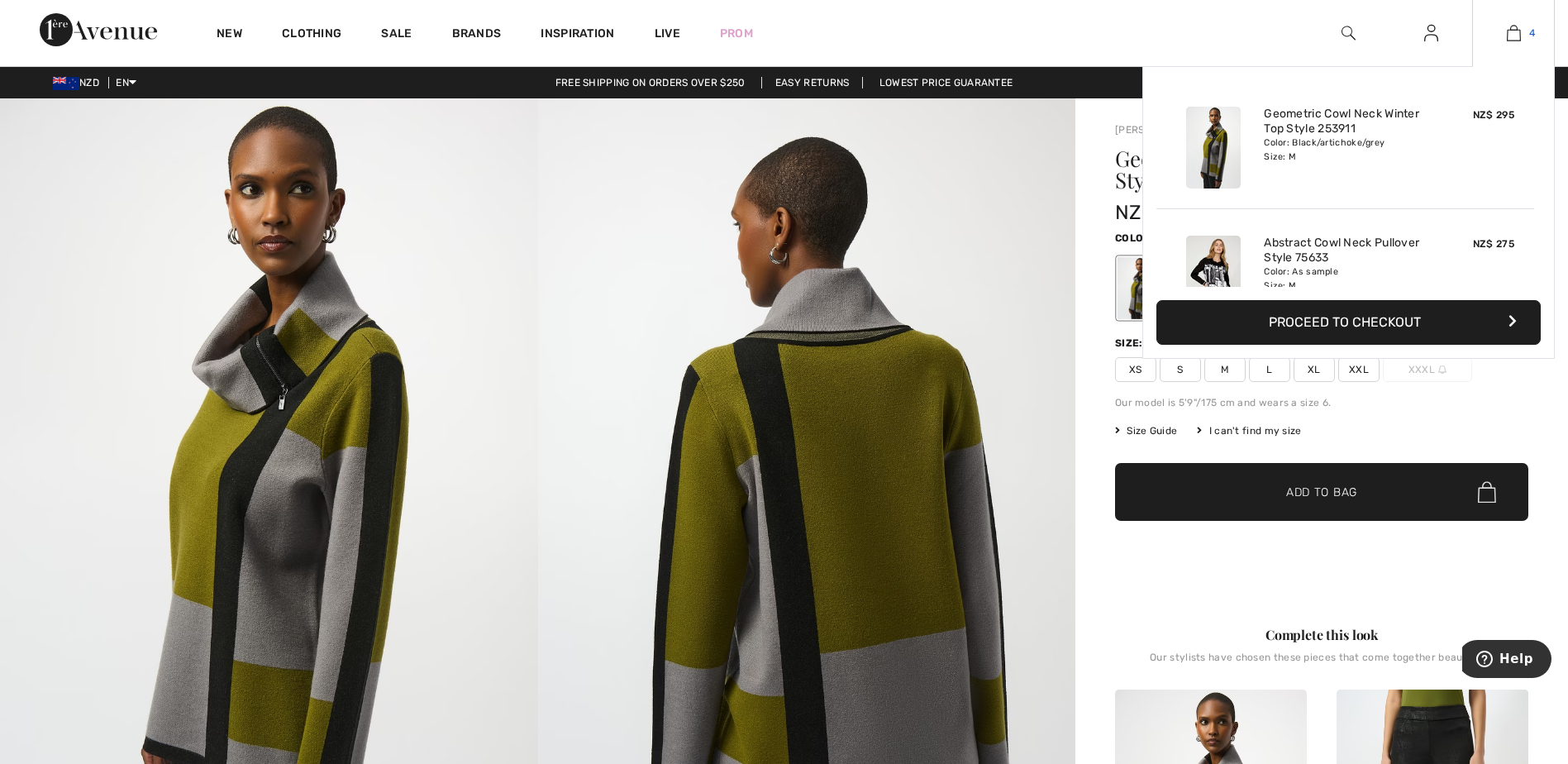
click at [1517, 37] on img at bounding box center [1514, 33] width 14 height 19
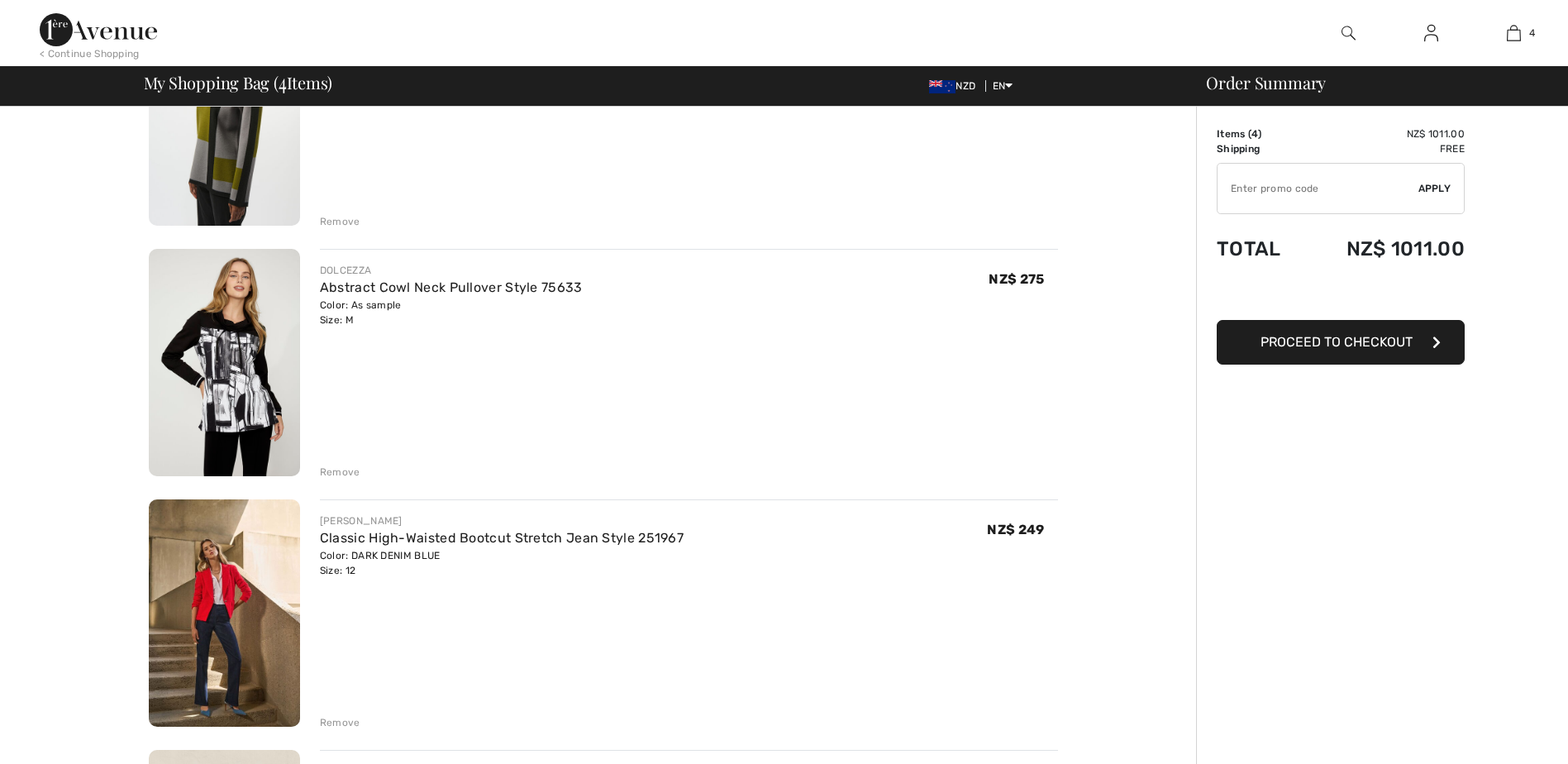
scroll to position [331, 0]
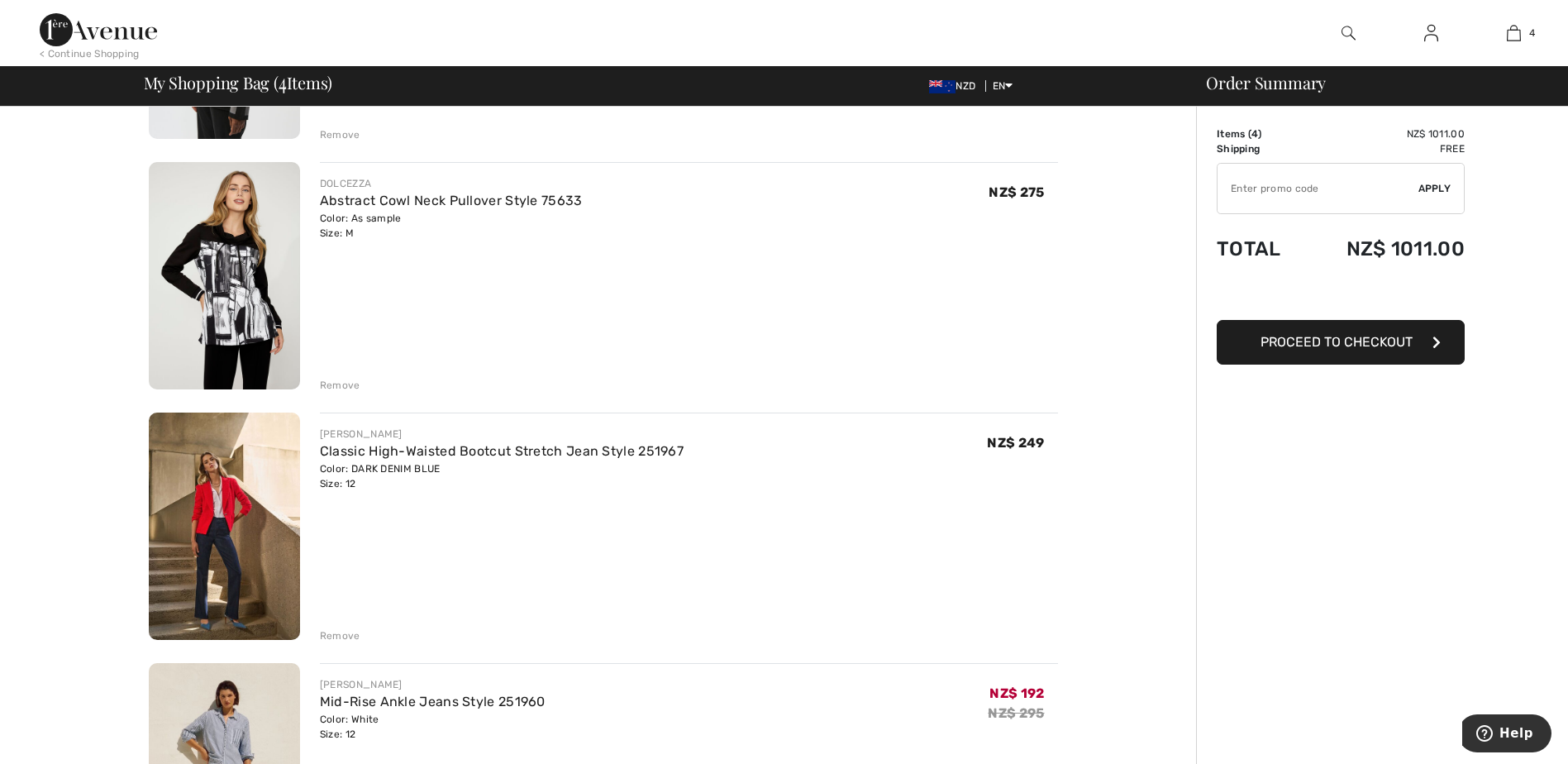
click at [250, 247] on img at bounding box center [224, 275] width 151 height 228
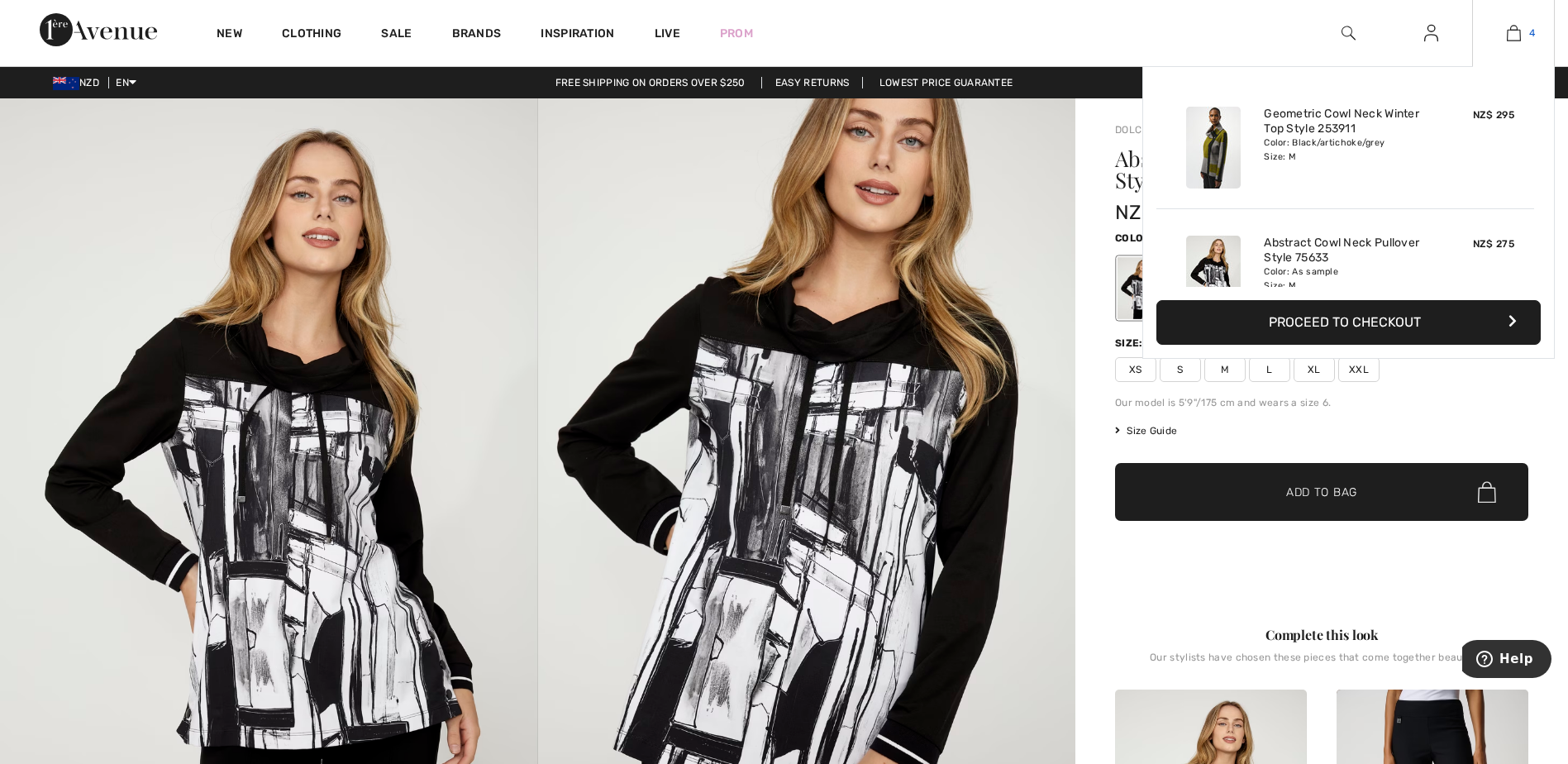
click at [1517, 28] on img at bounding box center [1514, 33] width 14 height 19
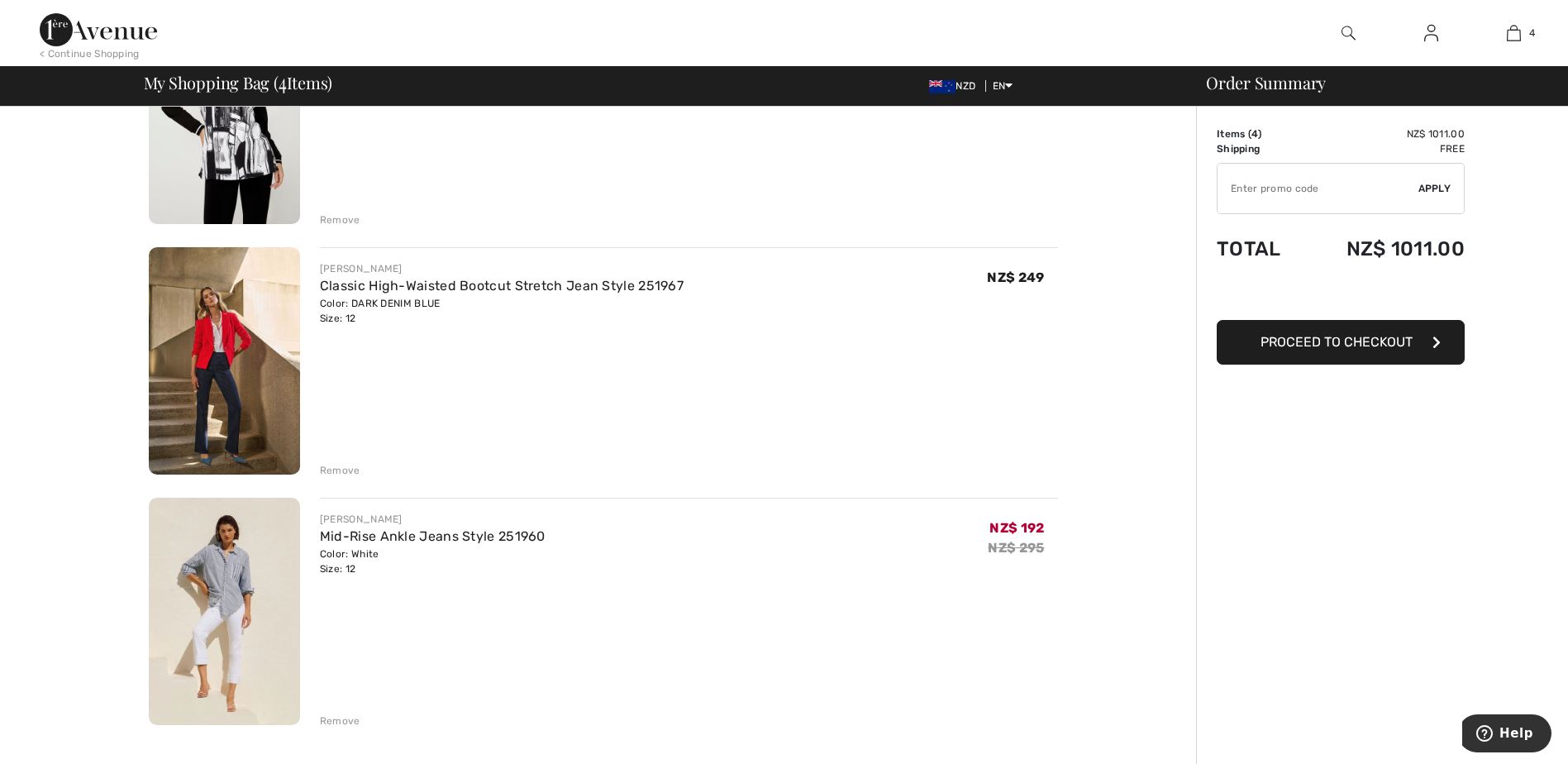
scroll to position [579, 0]
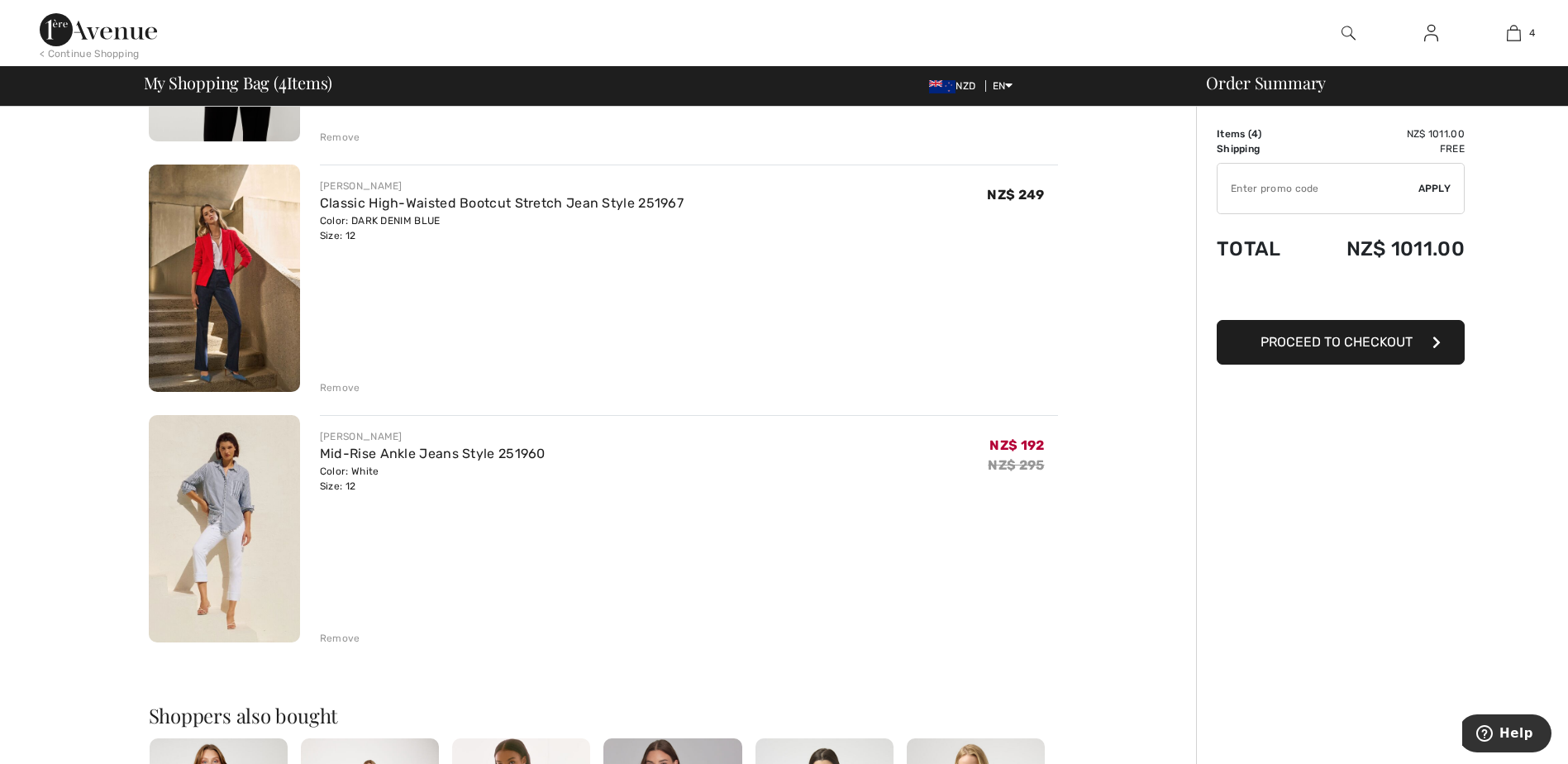
click at [349, 640] on div "Remove" at bounding box center [340, 638] width 41 height 15
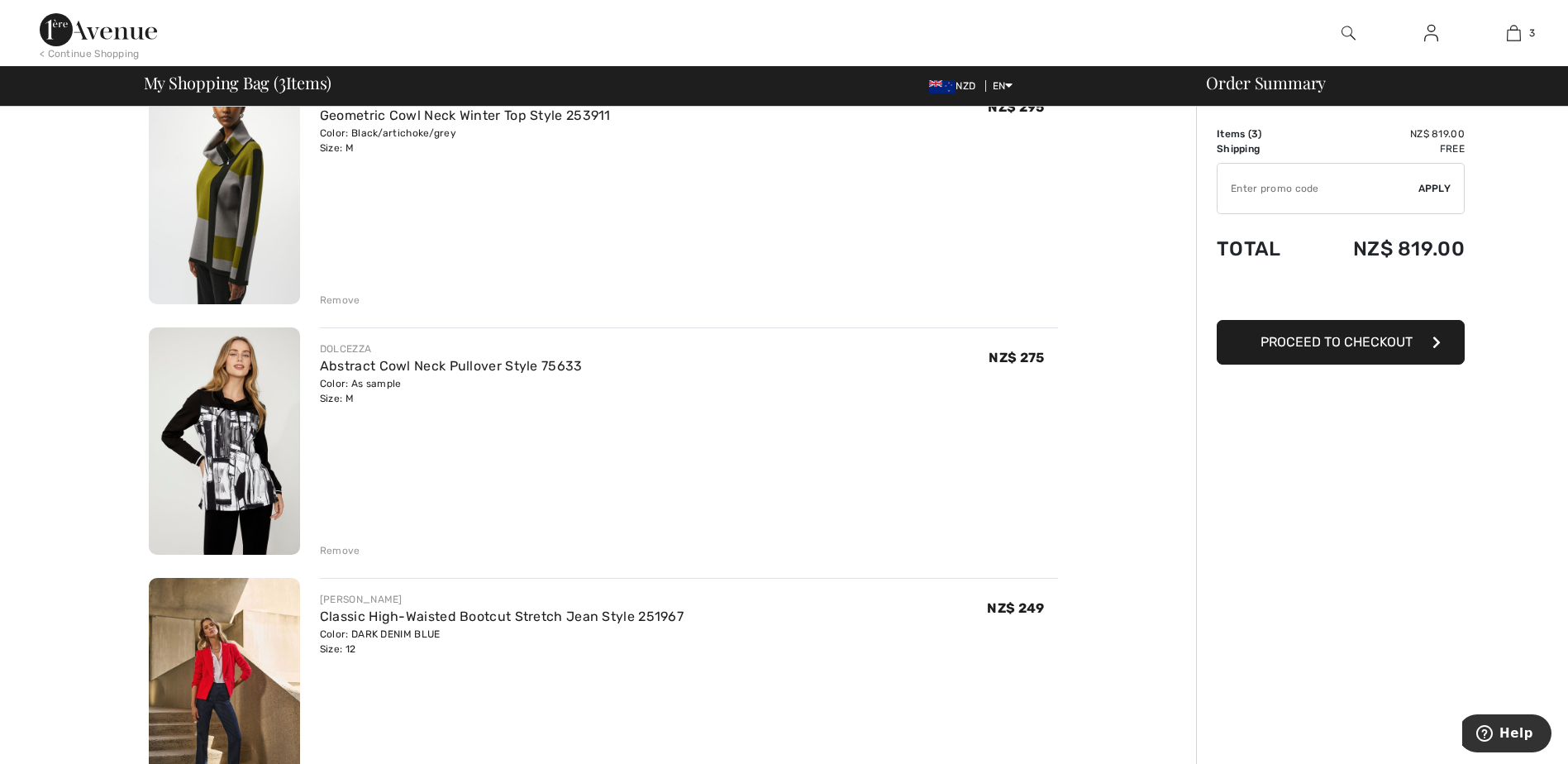
scroll to position [82, 0]
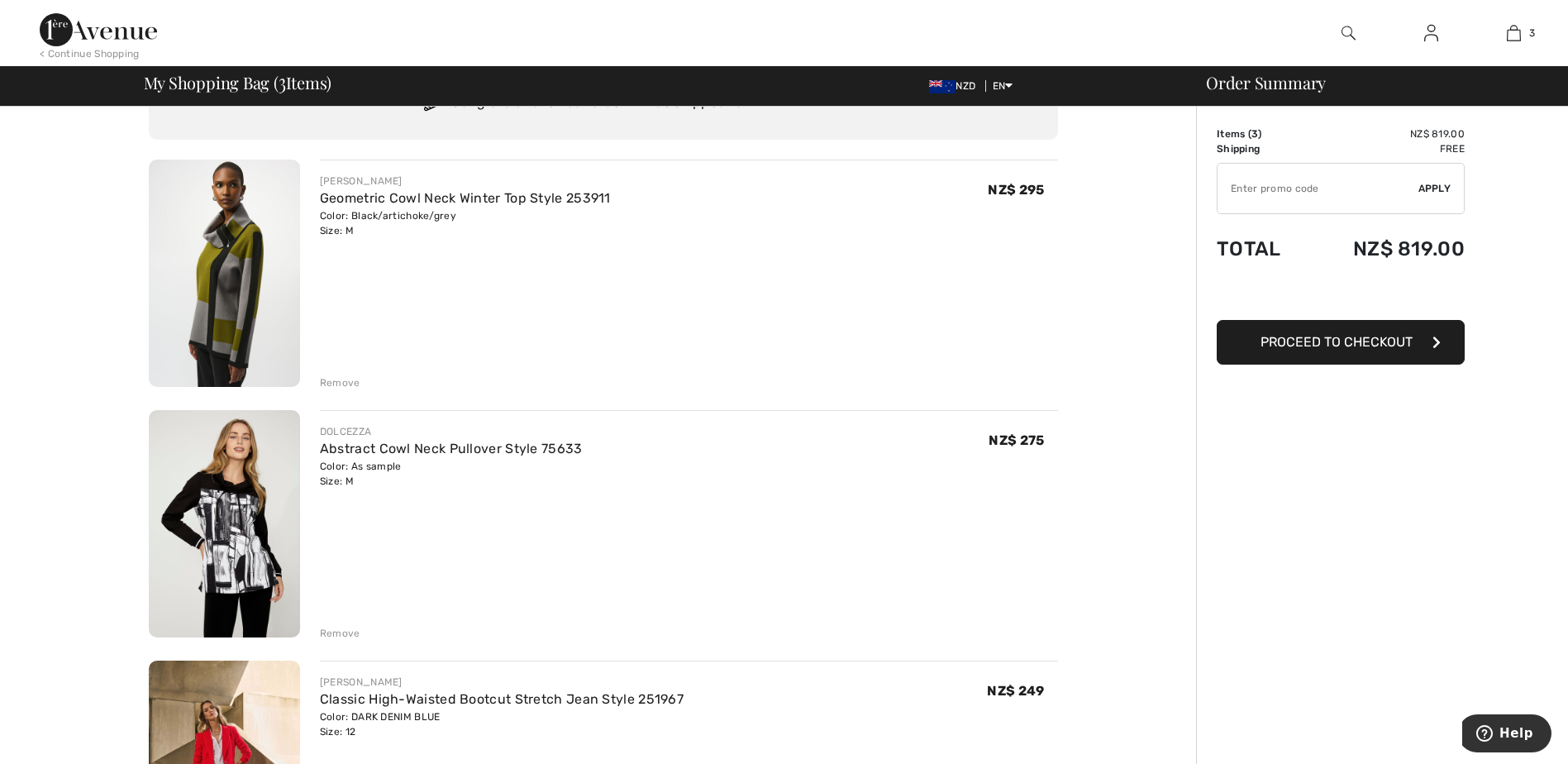
click at [1333, 340] on span "Proceed to Checkout" at bounding box center [1335, 342] width 152 height 16
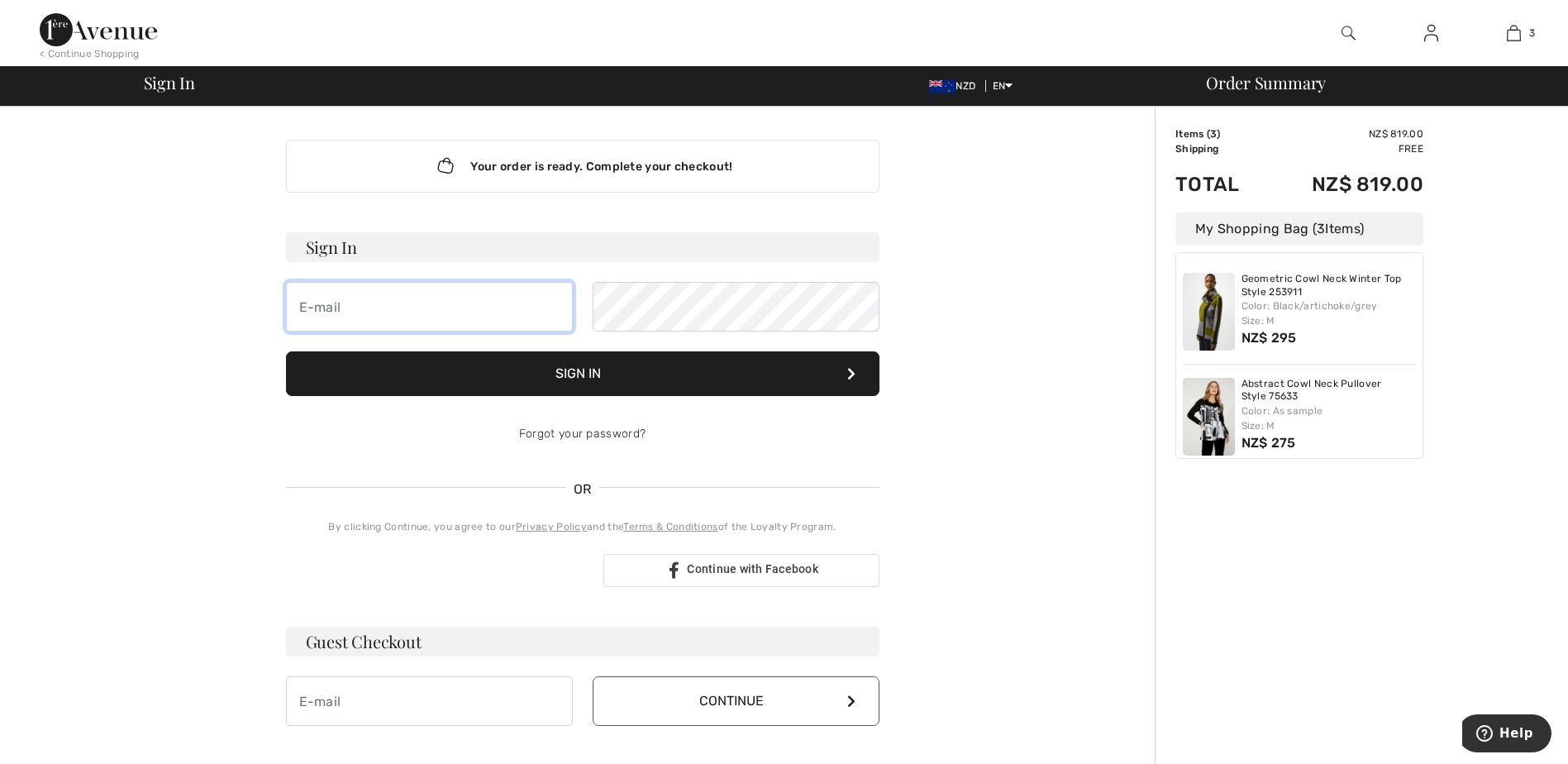
type input "[EMAIL_ADDRESS][DOMAIN_NAME]"
click at [604, 372] on button "Sign In" at bounding box center [582, 373] width 593 height 45
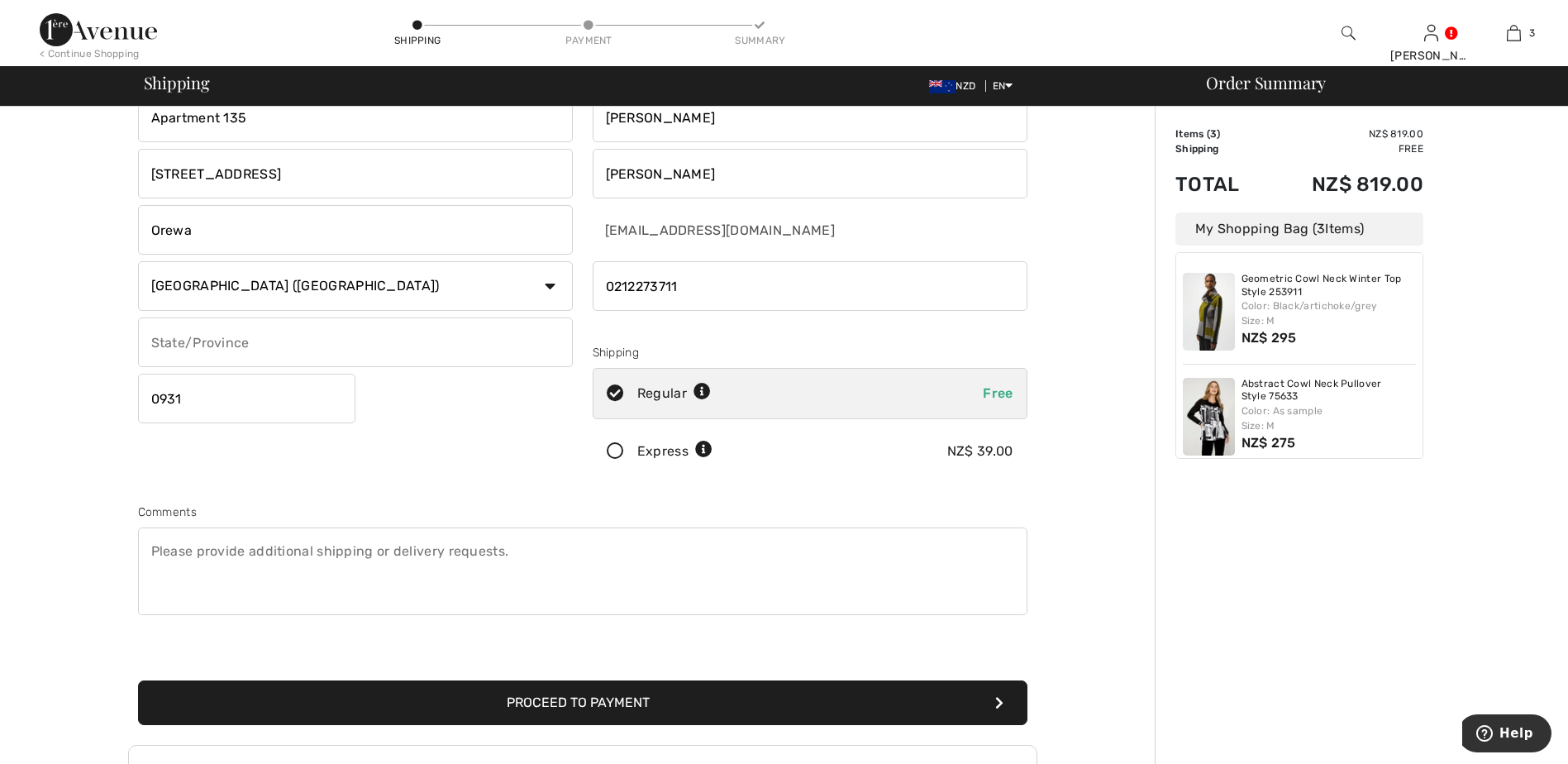
scroll to position [166, 0]
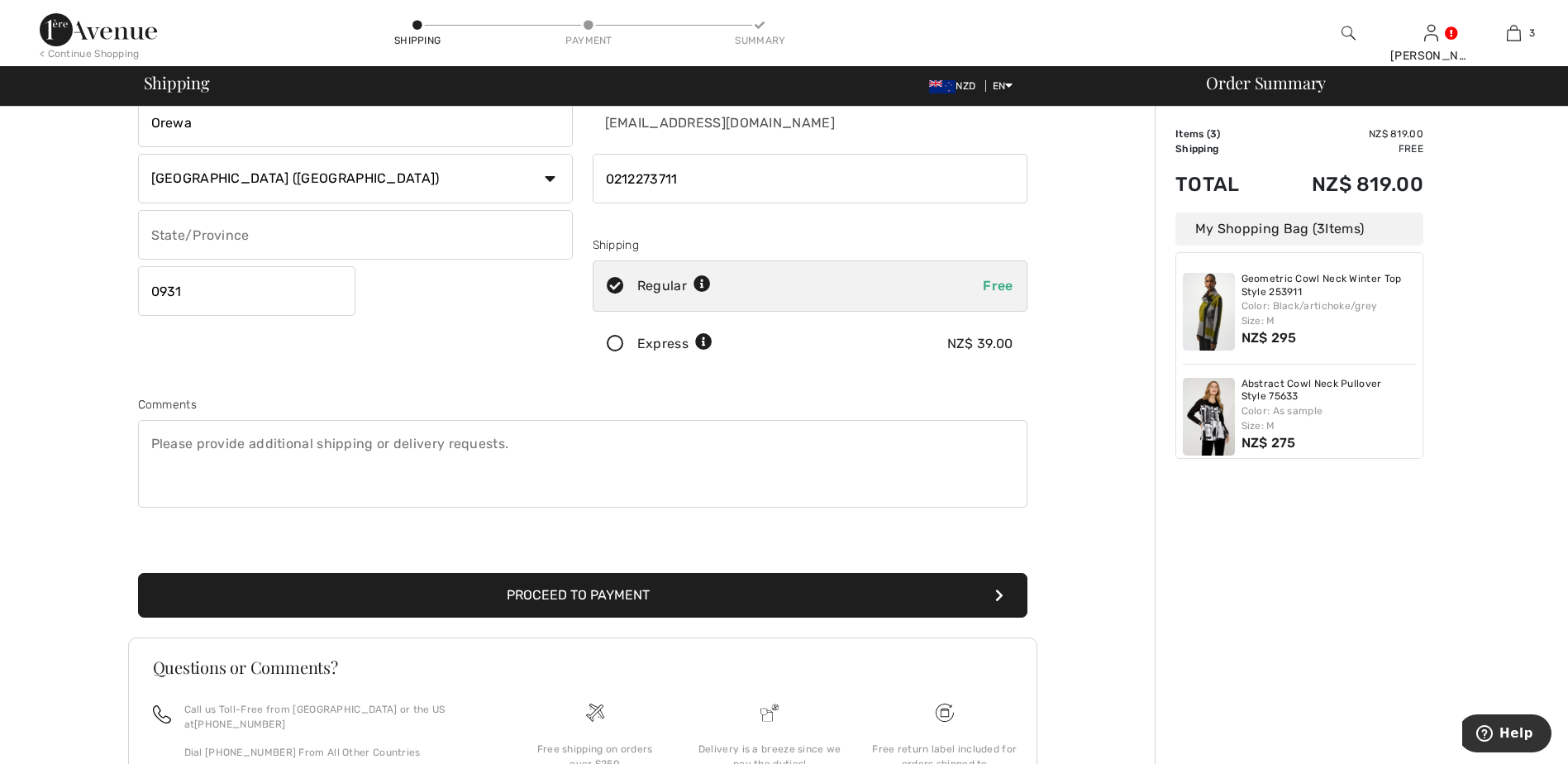
click at [517, 436] on textarea at bounding box center [582, 463] width 890 height 87
drag, startPoint x: 524, startPoint y: 441, endPoint x: 502, endPoint y: 445, distance: 22.4
click at [502, 445] on textarea at bounding box center [582, 463] width 890 height 87
click at [582, 591] on button "Proceed to Payment" at bounding box center [582, 595] width 890 height 45
click at [392, 474] on textarea at bounding box center [582, 463] width 890 height 87
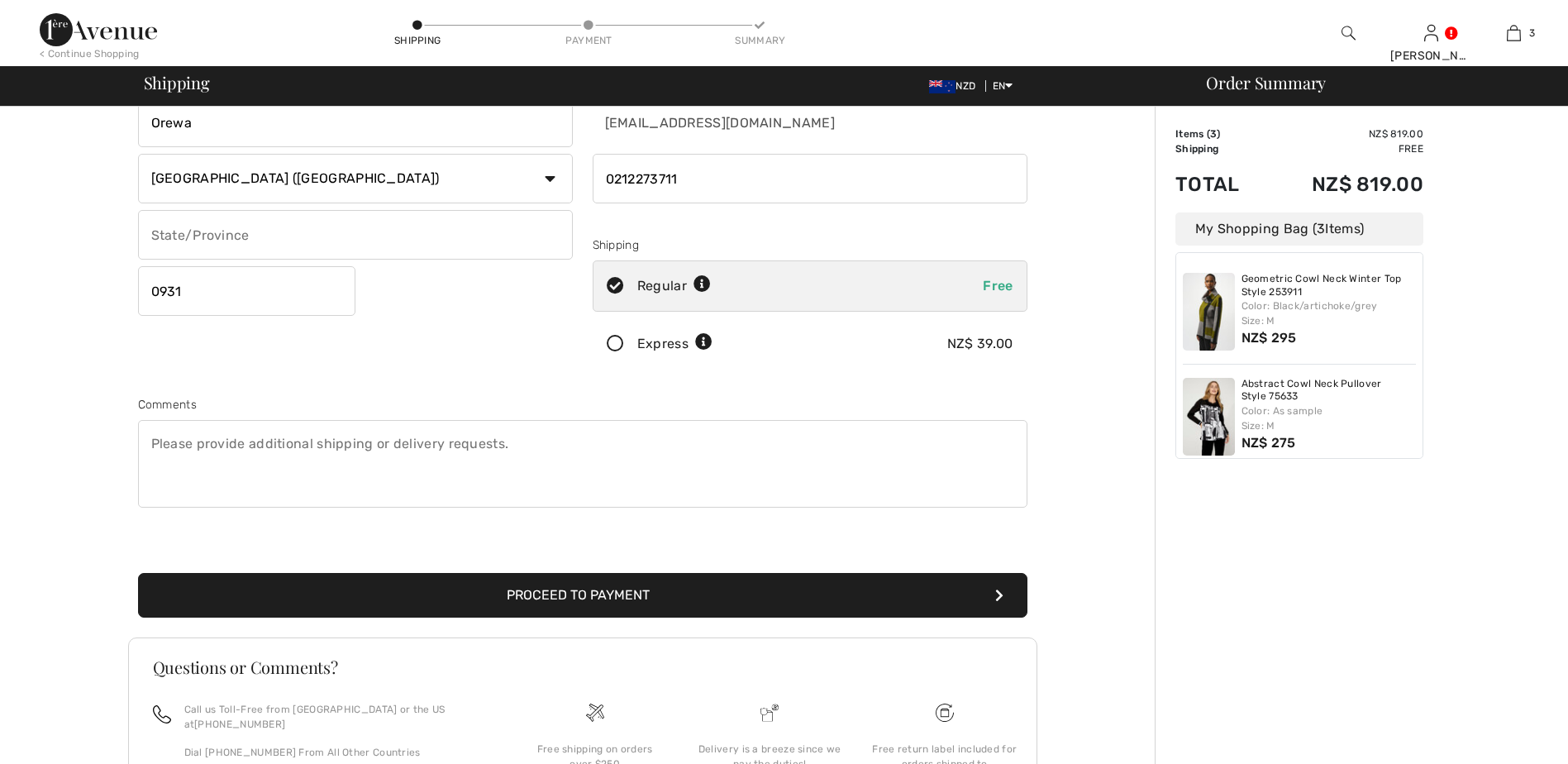
click at [293, 457] on textarea at bounding box center [582, 463] width 890 height 87
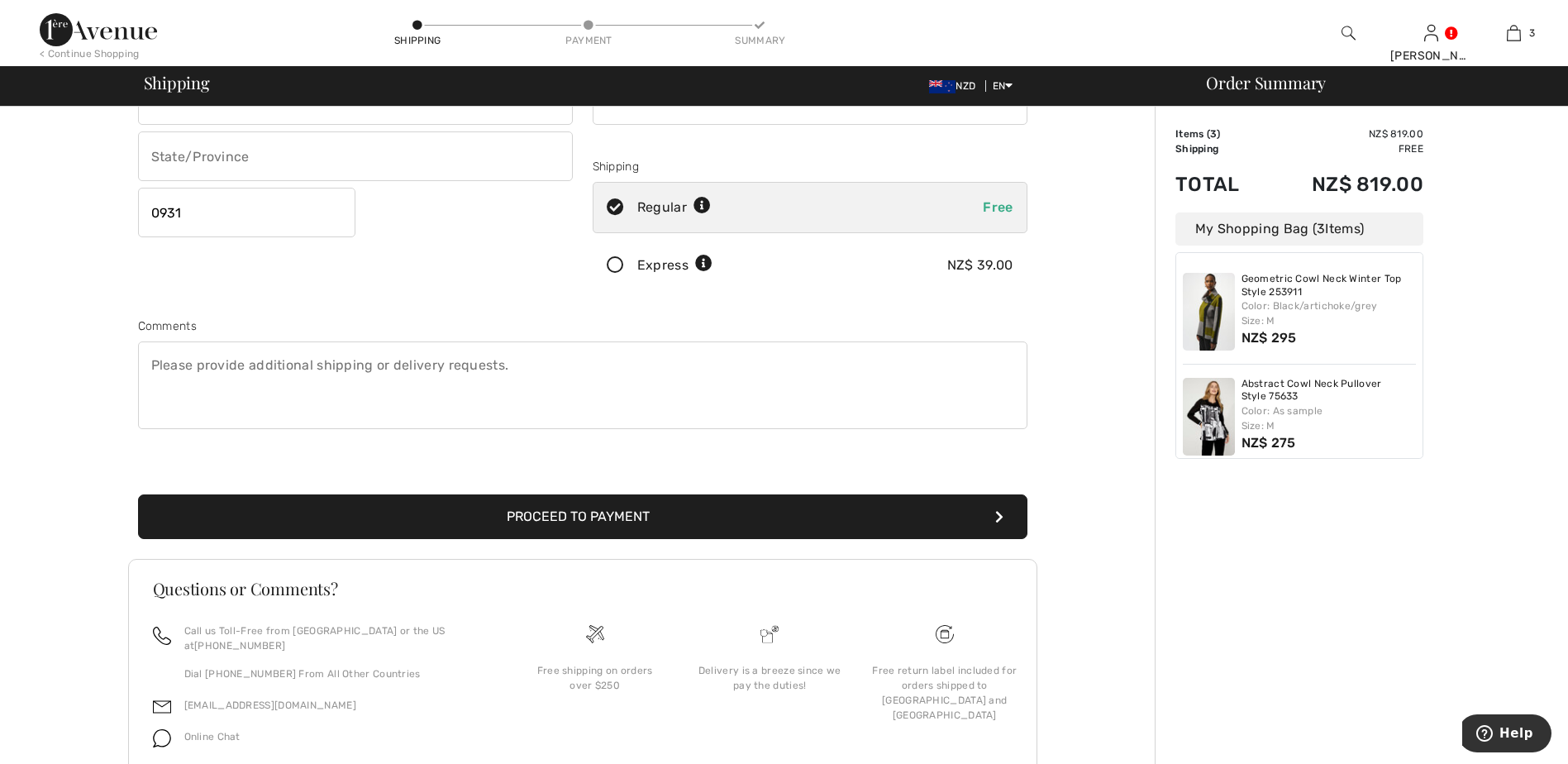
scroll to position [248, 0]
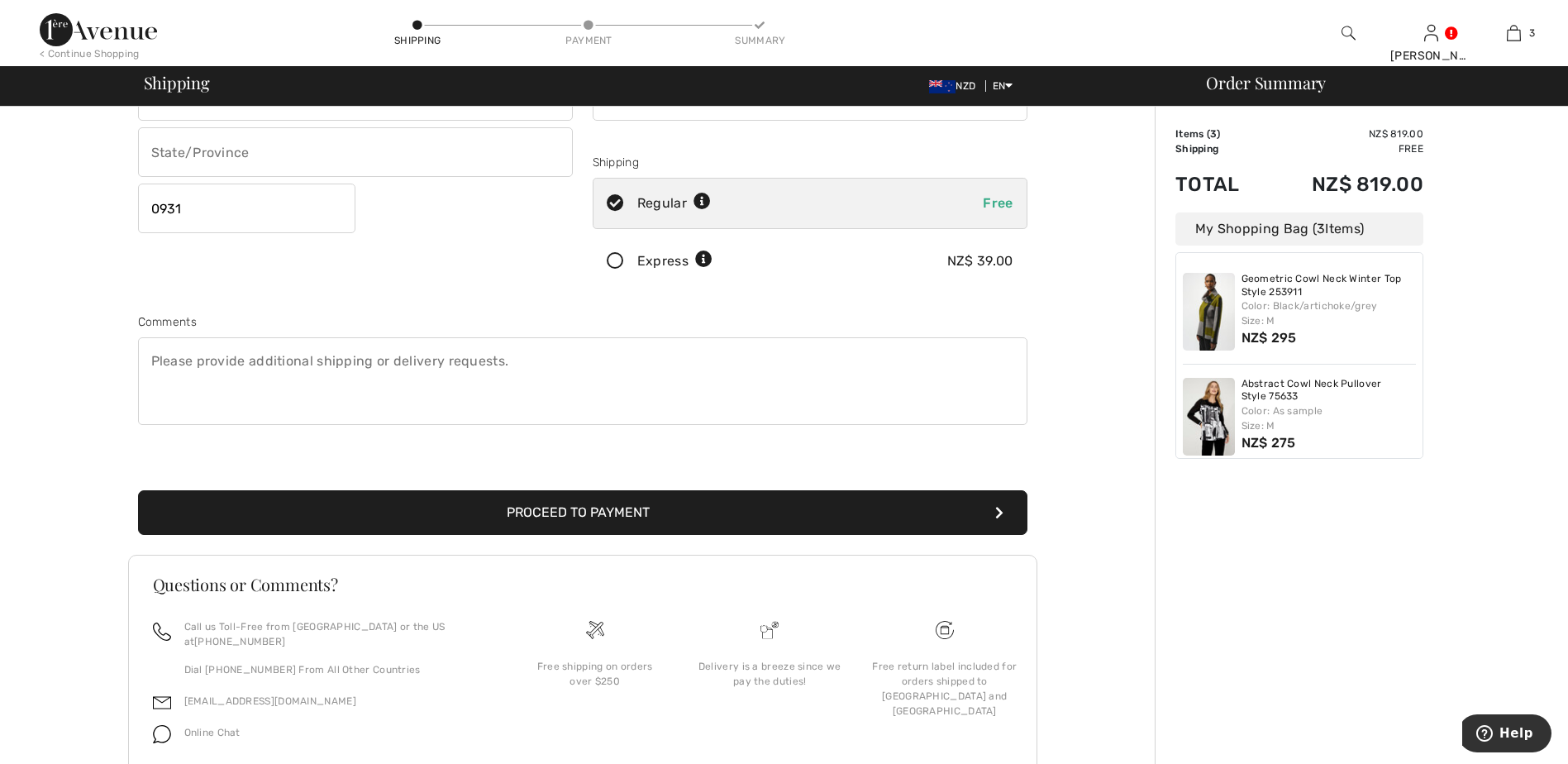
click at [455, 355] on textarea at bounding box center [582, 381] width 890 height 87
paste textarea "596.00NZD store credit has been added to your account. Description: Joseph Ribk…"
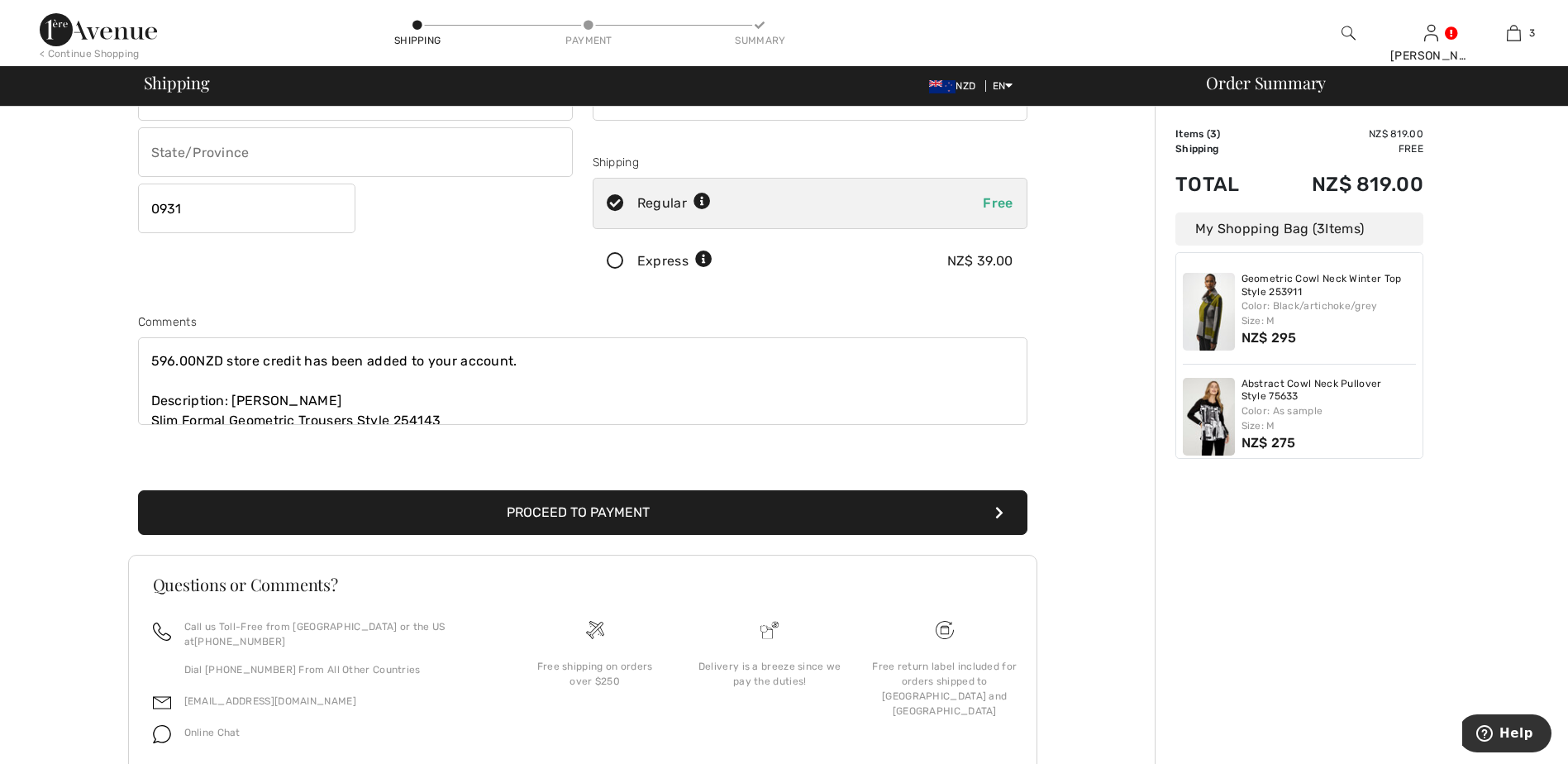
click at [145, 347] on textarea "596.00NZD store credit has been added to your account. Description: Joseph Ribk…" at bounding box center [582, 381] width 890 height 87
type textarea "I have a store credit of 596.00NZD store credit has been added to your account.…"
click at [620, 513] on button "Proceed to Payment" at bounding box center [582, 513] width 890 height 45
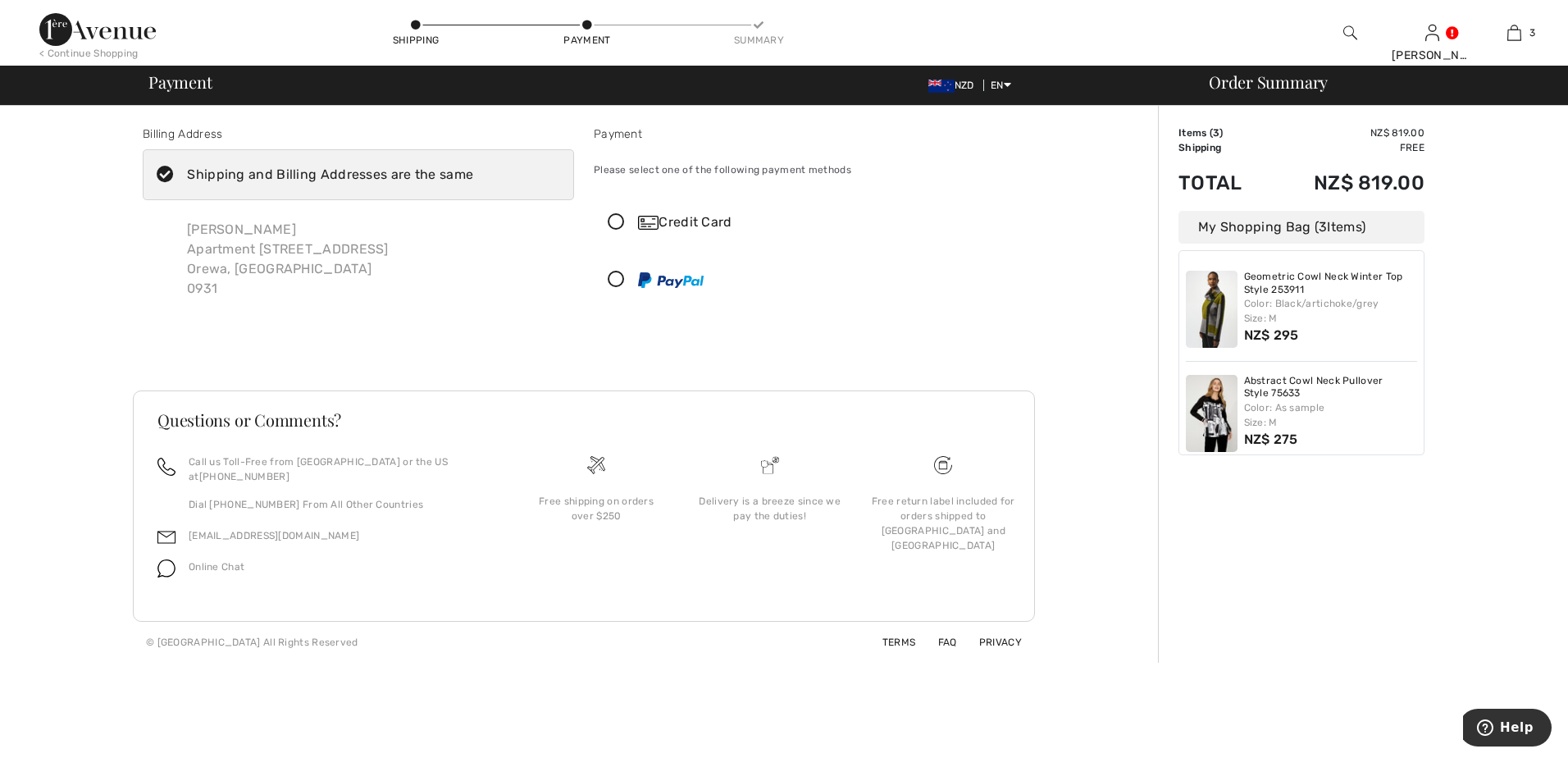
click at [614, 219] on icon at bounding box center [616, 223] width 43 height 17
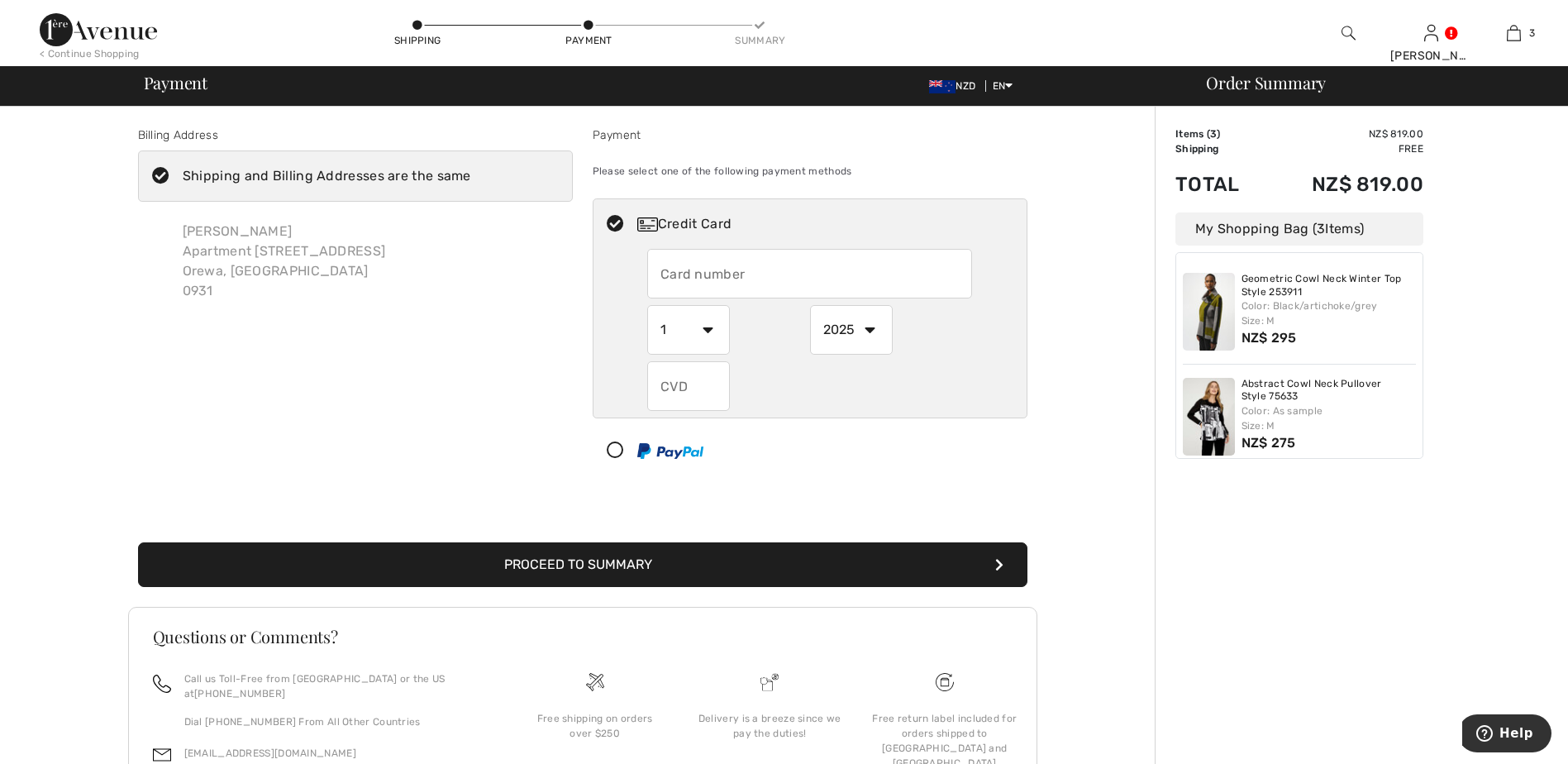
click at [761, 282] on input "text" at bounding box center [809, 273] width 325 height 49
type input "4617550042364605"
click at [706, 327] on select "1 2 3 4 5 6 7 8 9 10 11 12" at bounding box center [688, 330] width 82 height 49
select select "2"
click at [647, 305] on select "1 2 3 4 5 6 7 8 9 10 11 12" at bounding box center [688, 330] width 82 height 49
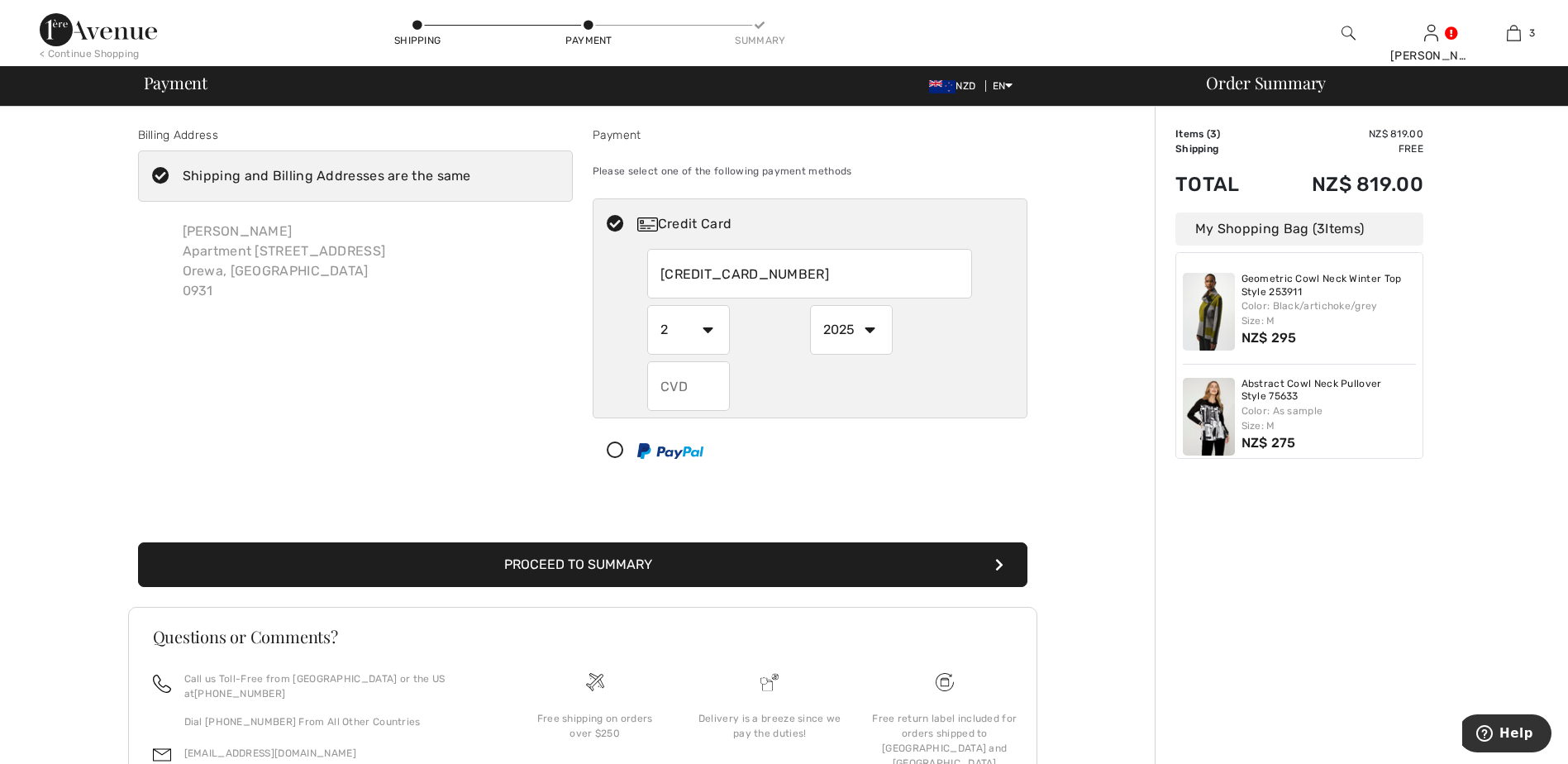
click at [868, 326] on select "2025 2026 2027 2028 2029 2030 2031 2032 2033 2034 2035" at bounding box center [851, 330] width 82 height 49
select select "2026"
click at [810, 305] on select "2025 2026 2027 2028 2029 2030 2031 2032 2033 2034 2035" at bounding box center [851, 330] width 82 height 49
drag, startPoint x: 693, startPoint y: 389, endPoint x: 648, endPoint y: 382, distance: 45.5
click at [648, 382] on input "text" at bounding box center [688, 386] width 82 height 49
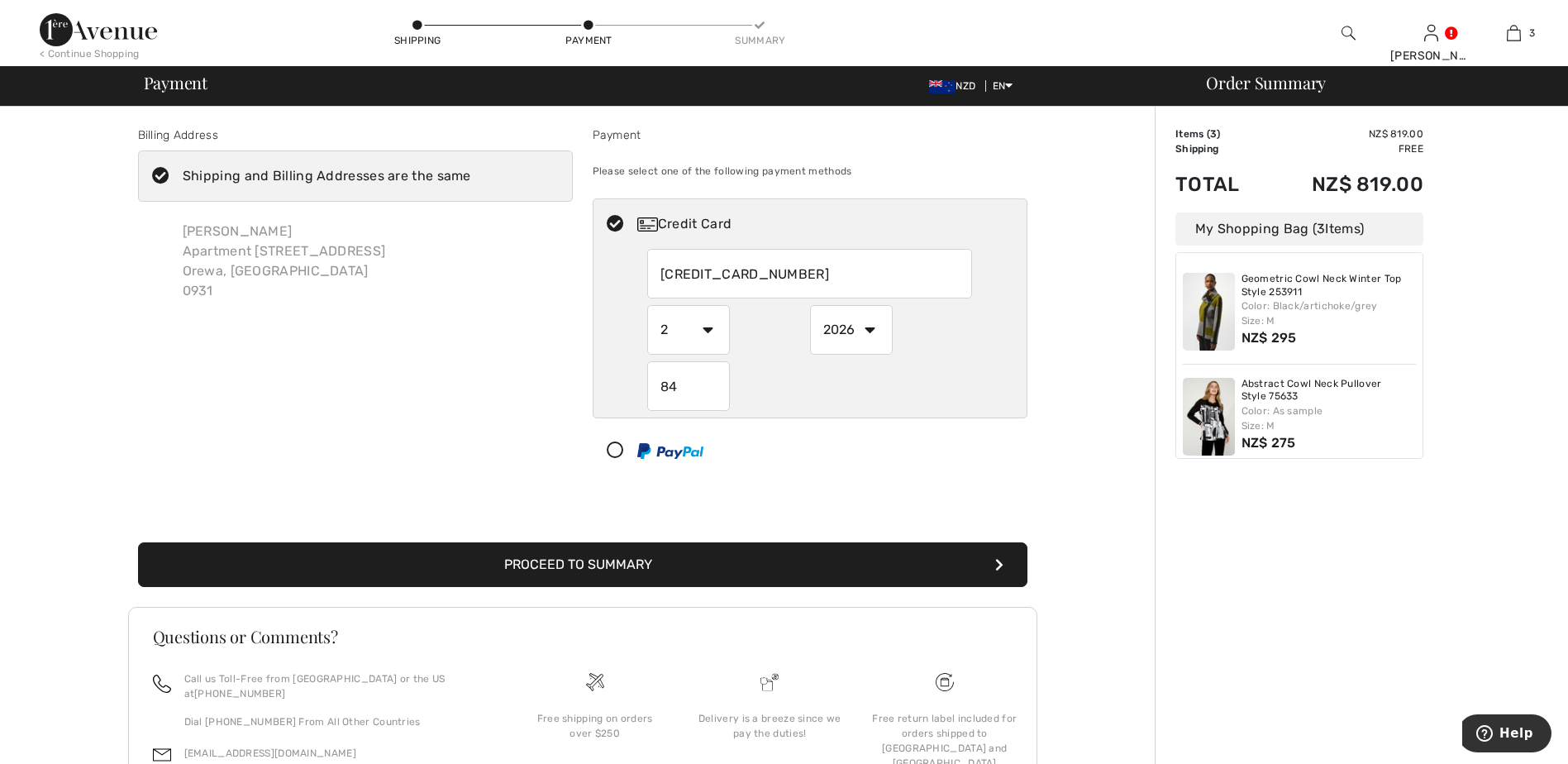
type input "849"
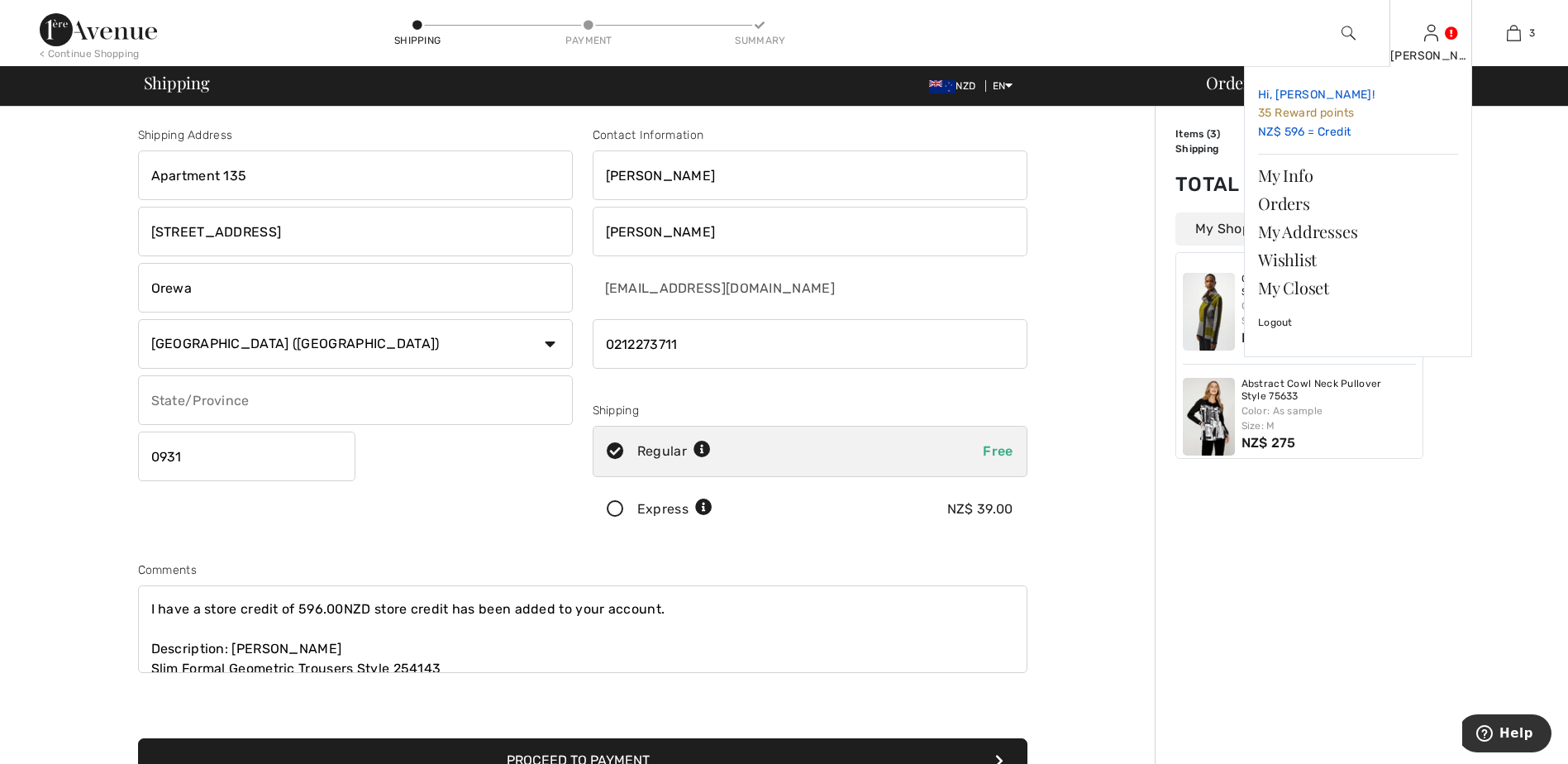
click at [1371, 131] on link "Hi, [PERSON_NAME]! 35 Reward points NZ$ 596 = Credit" at bounding box center [1358, 113] width 200 height 67
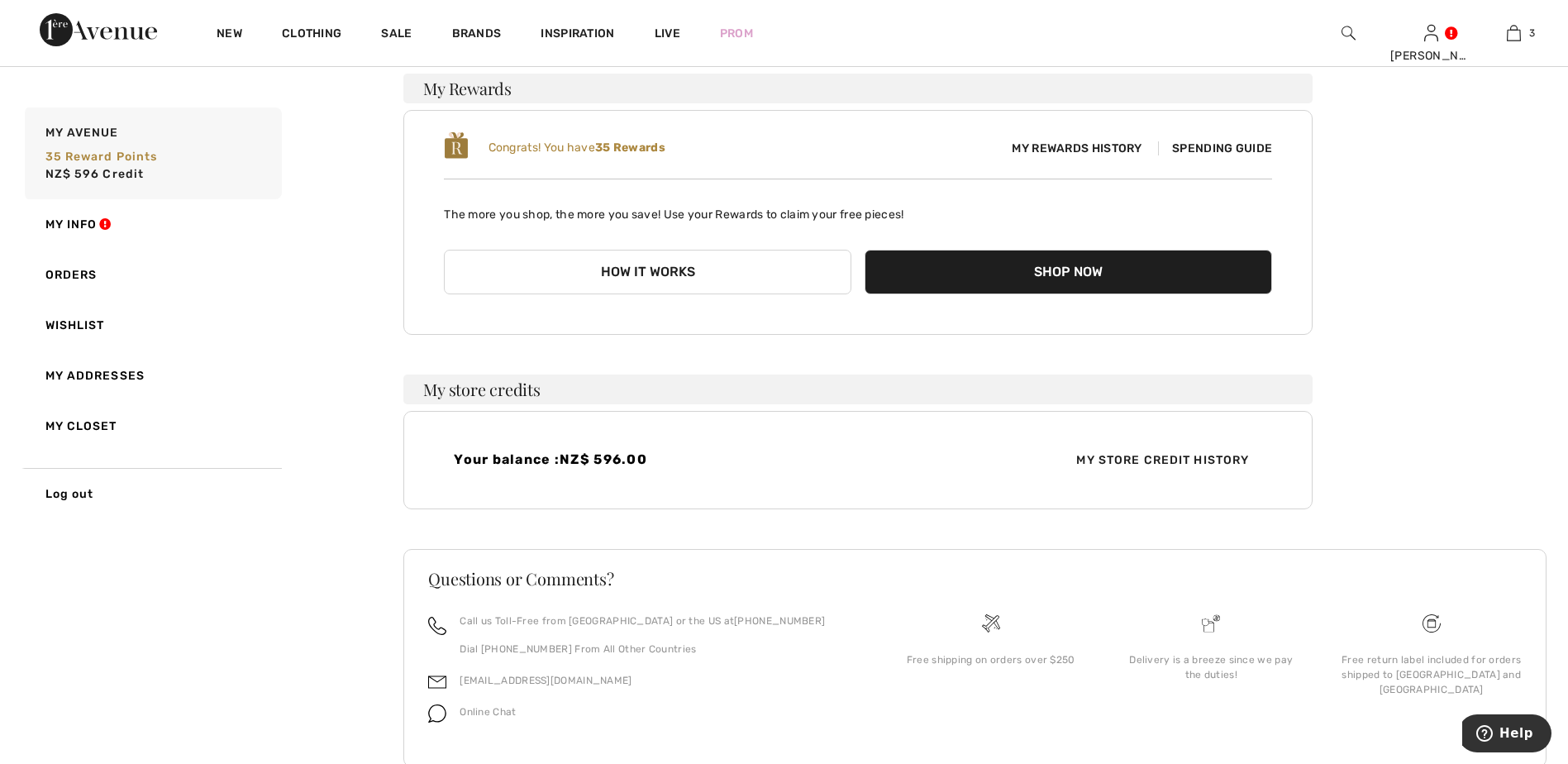
scroll to position [166, 0]
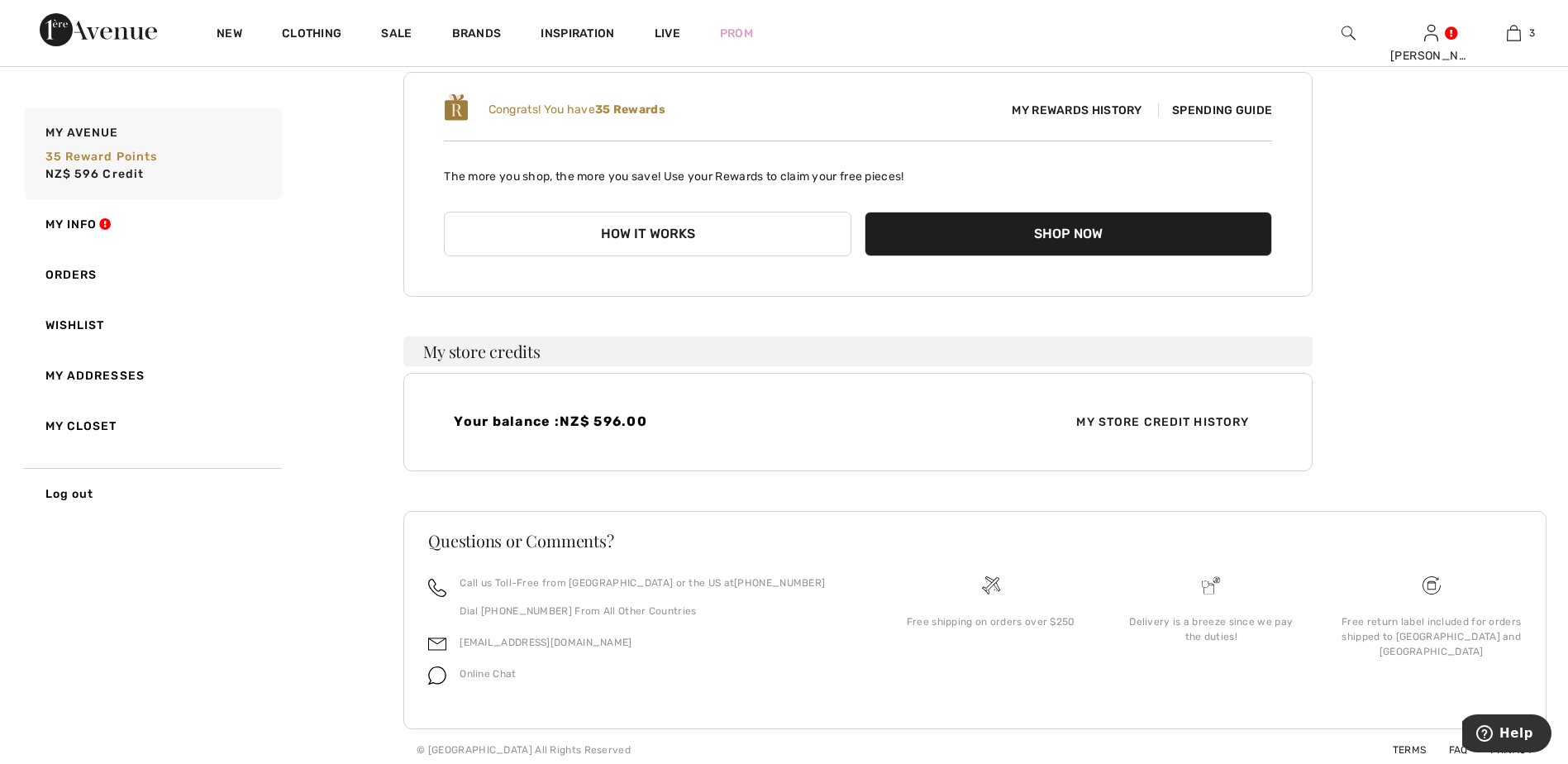
click at [1145, 421] on span "My Store Credit History" at bounding box center [1163, 422] width 200 height 17
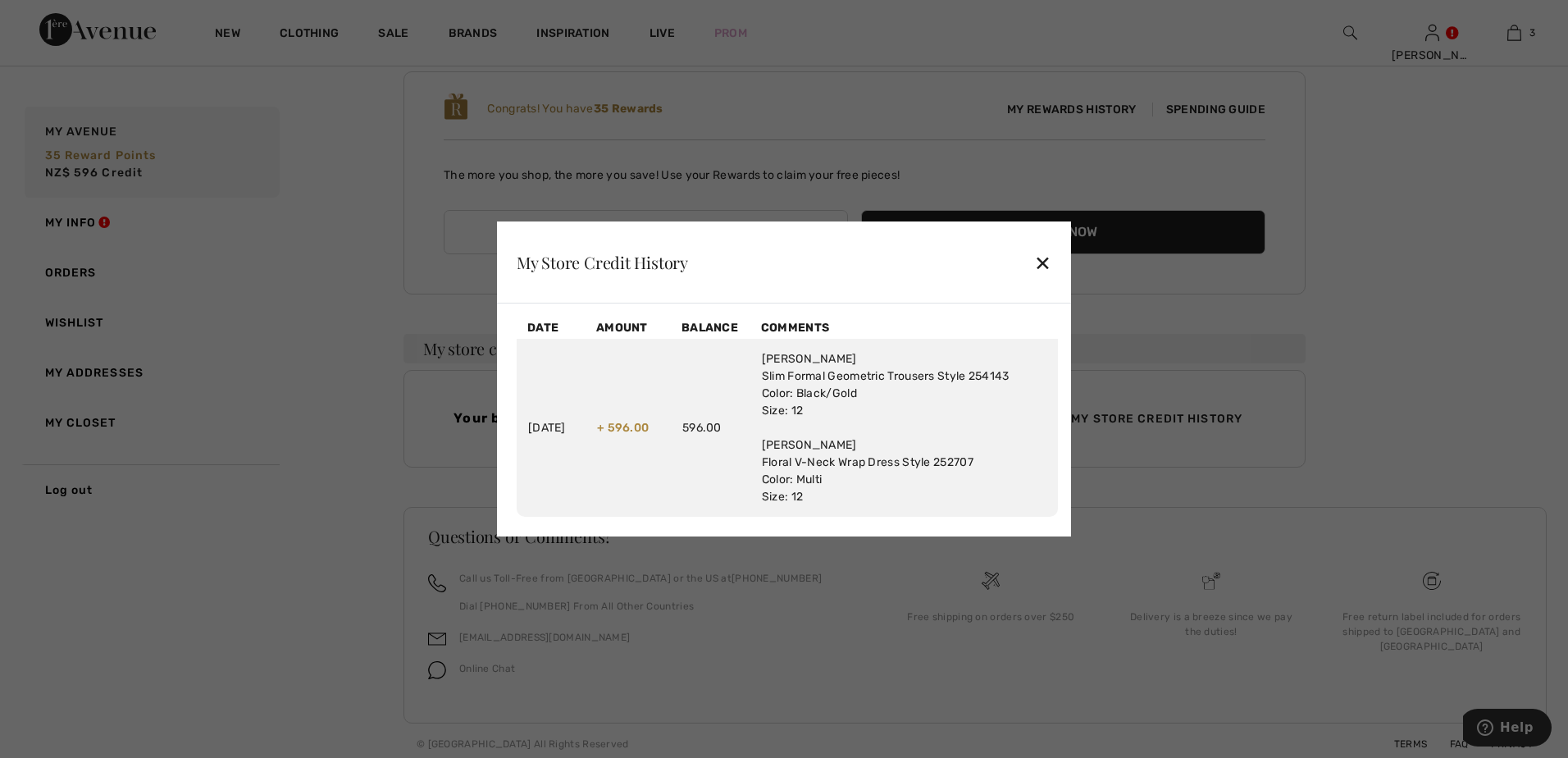
click at [1037, 260] on div "✕" at bounding box center [1043, 263] width 17 height 35
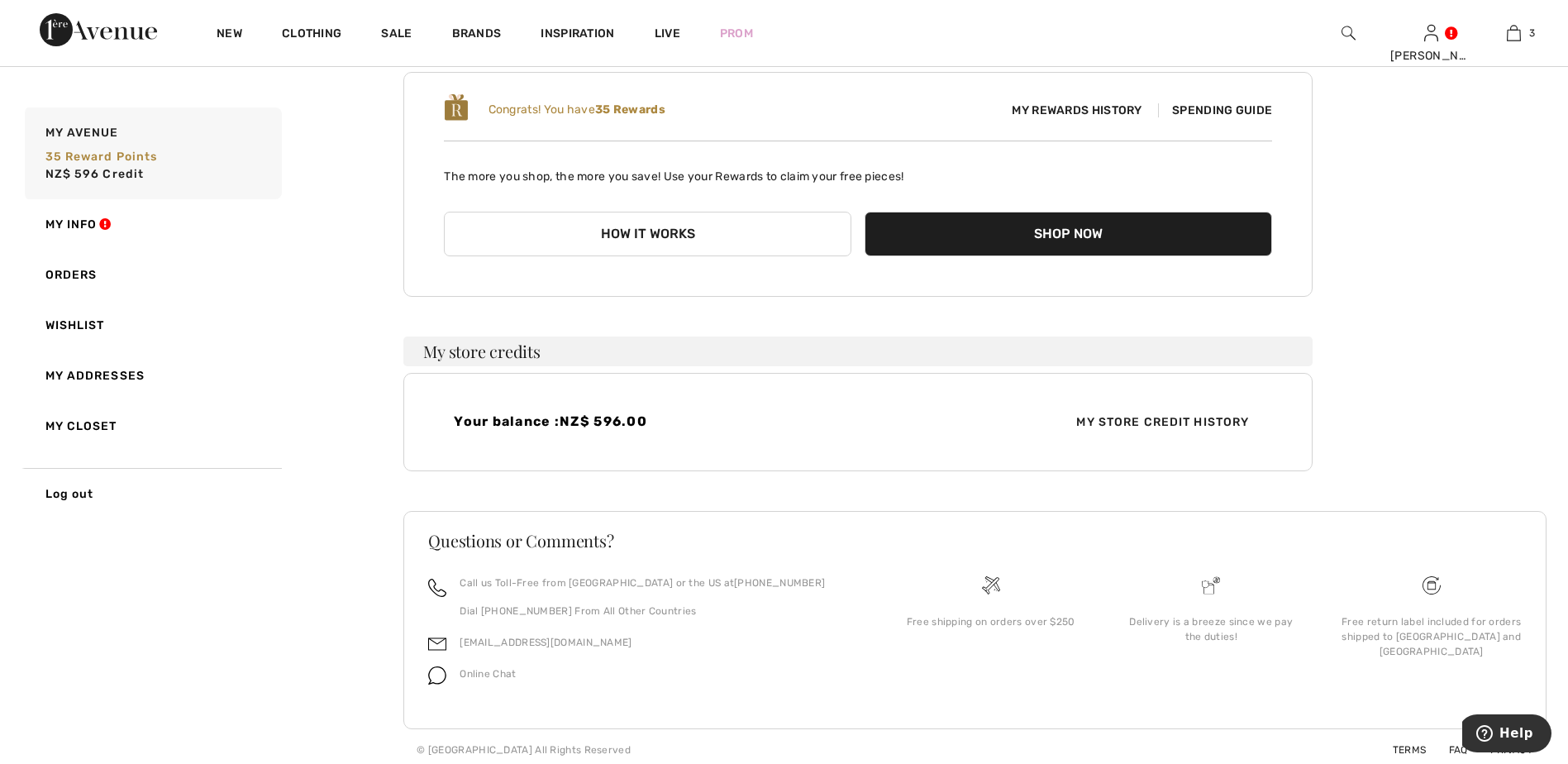
scroll to position [172, 0]
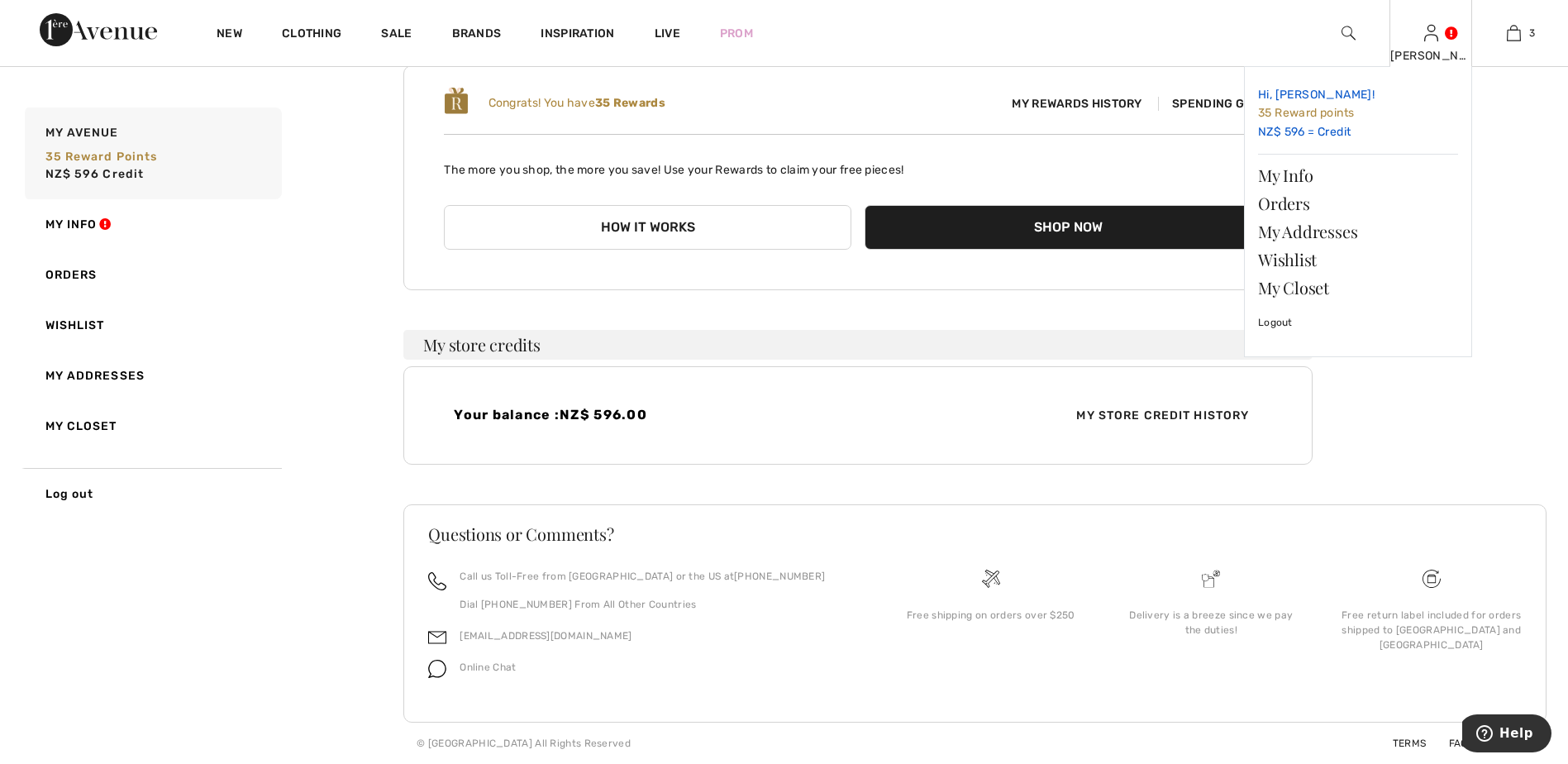
click at [1310, 127] on link "Hi, [PERSON_NAME]! 35 Reward points NZ$ 596 = Credit" at bounding box center [1358, 113] width 200 height 67
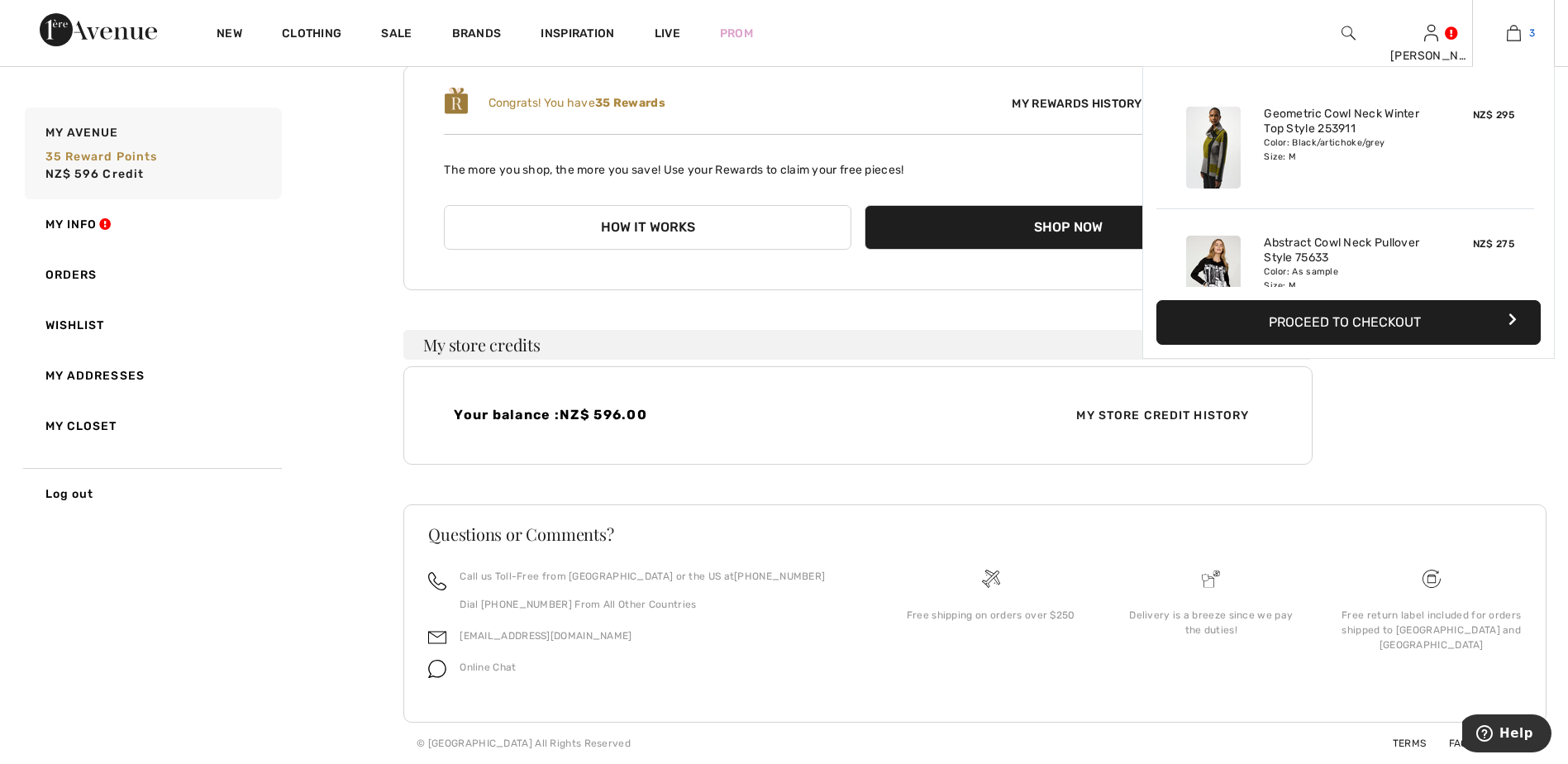
click at [1510, 34] on img at bounding box center [1514, 33] width 14 height 19
click at [1337, 319] on button "Proceed to Checkout" at bounding box center [1348, 323] width 385 height 45
click at [1511, 317] on icon "button" at bounding box center [1512, 319] width 9 height 14
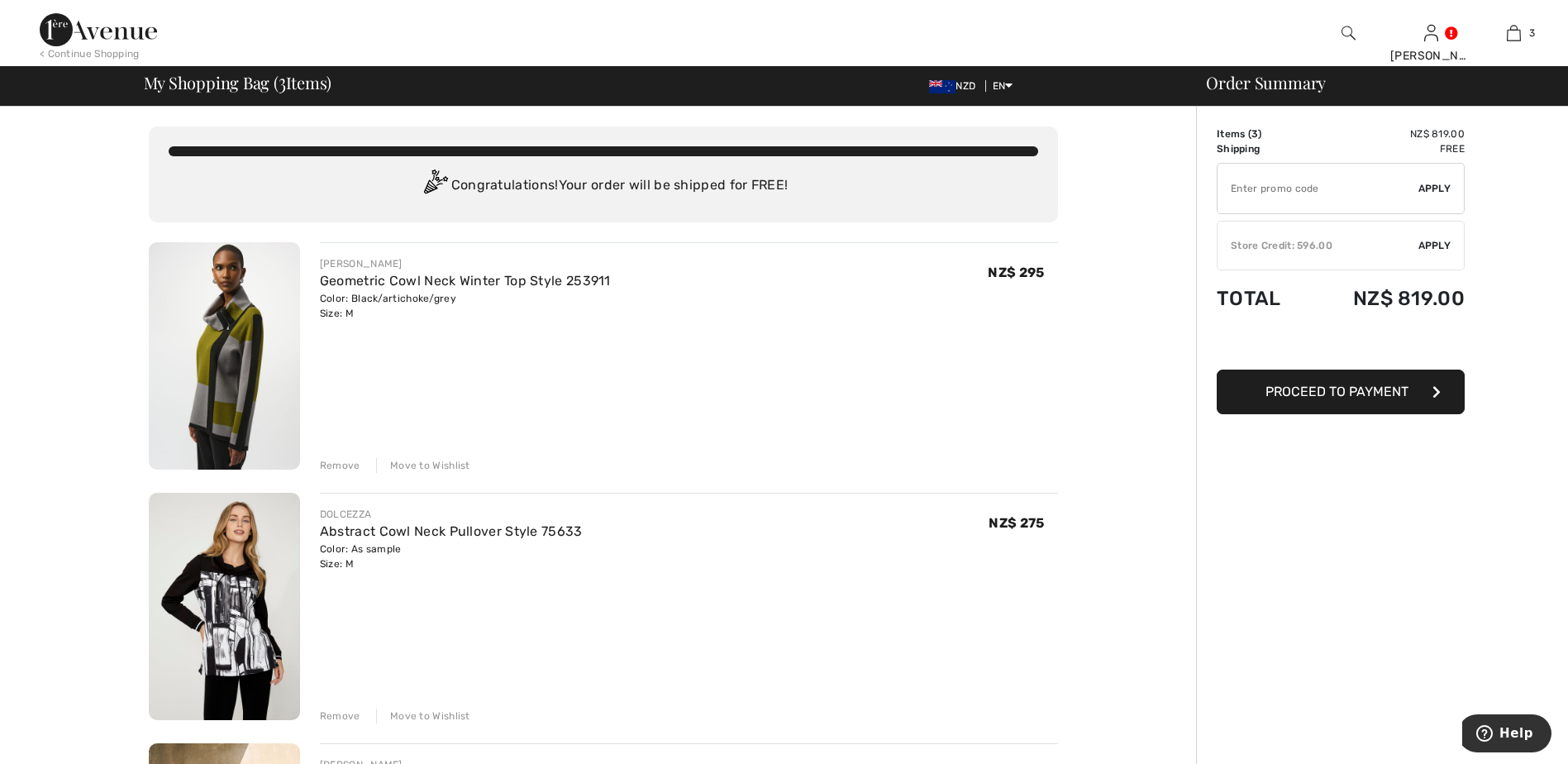
click at [1289, 180] on input "TEXT" at bounding box center [1317, 188] width 201 height 49
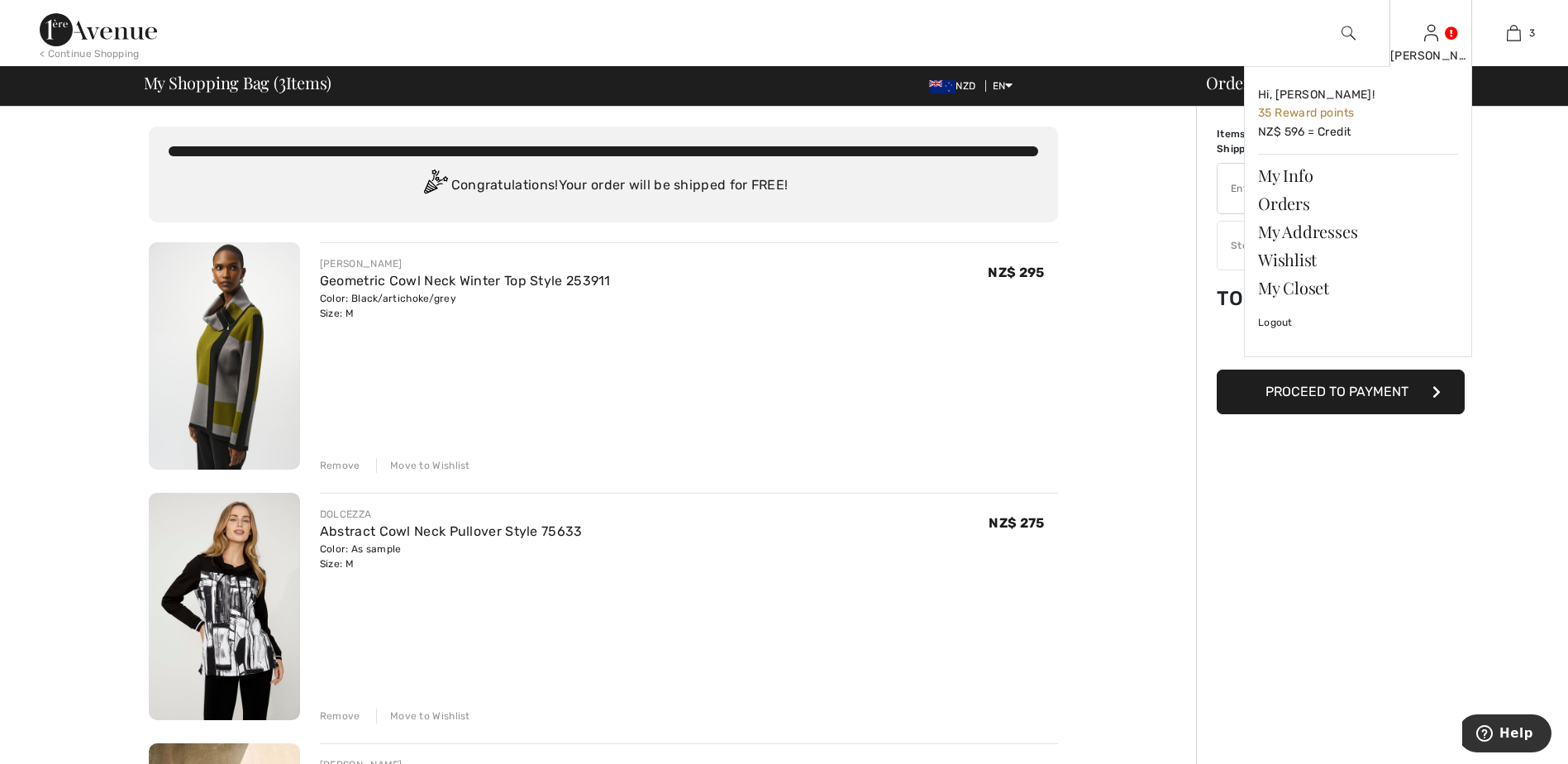
click at [1436, 37] on img at bounding box center [1430, 33] width 14 height 19
click at [1310, 133] on link "Hi, Kay! 35 Reward points NZ$ 596 = Credit" at bounding box center [1358, 113] width 200 height 67
click at [1301, 212] on link "Orders" at bounding box center [1358, 203] width 200 height 28
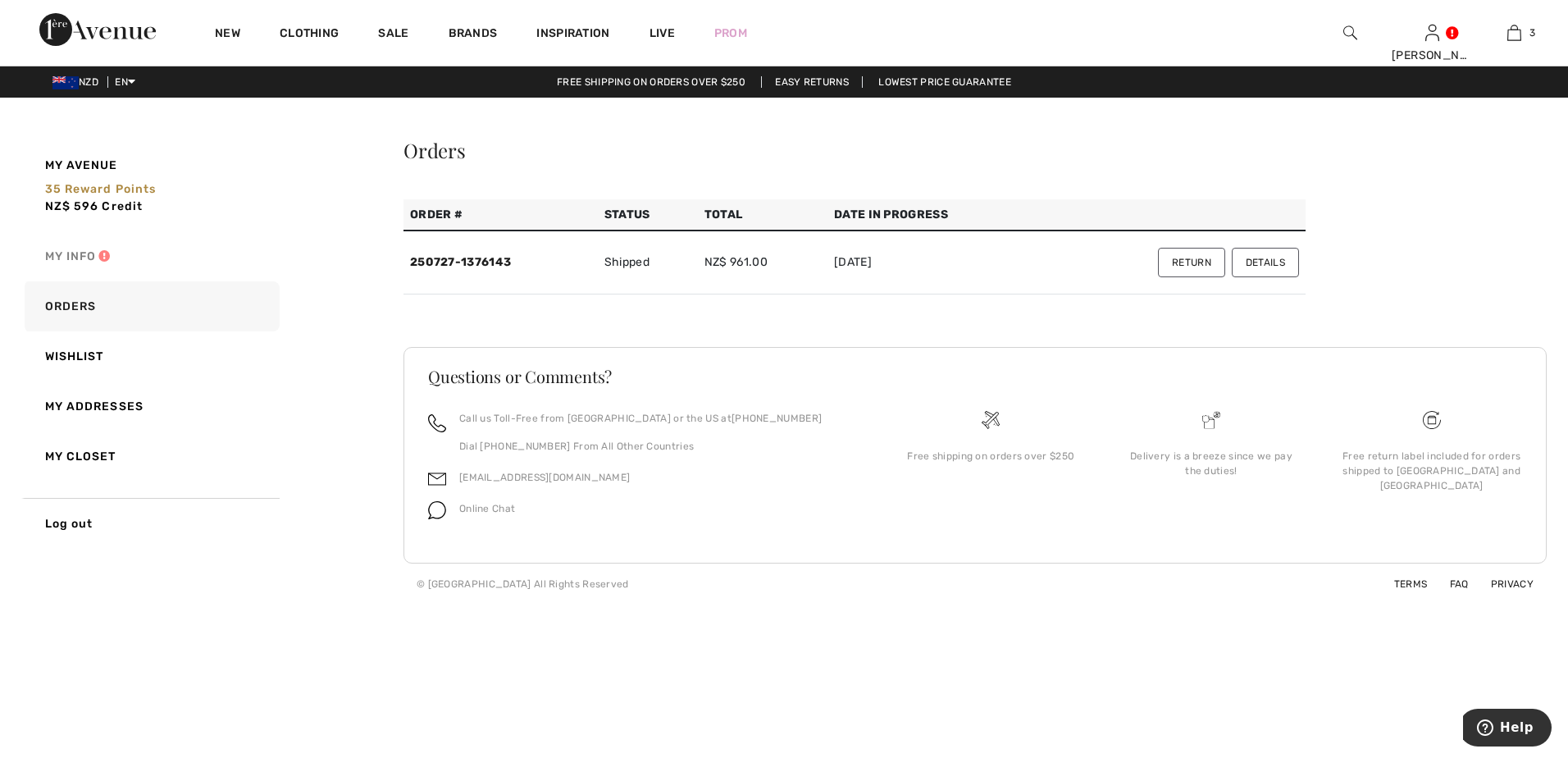
click at [64, 251] on link "My Info" at bounding box center [150, 256] width 259 height 50
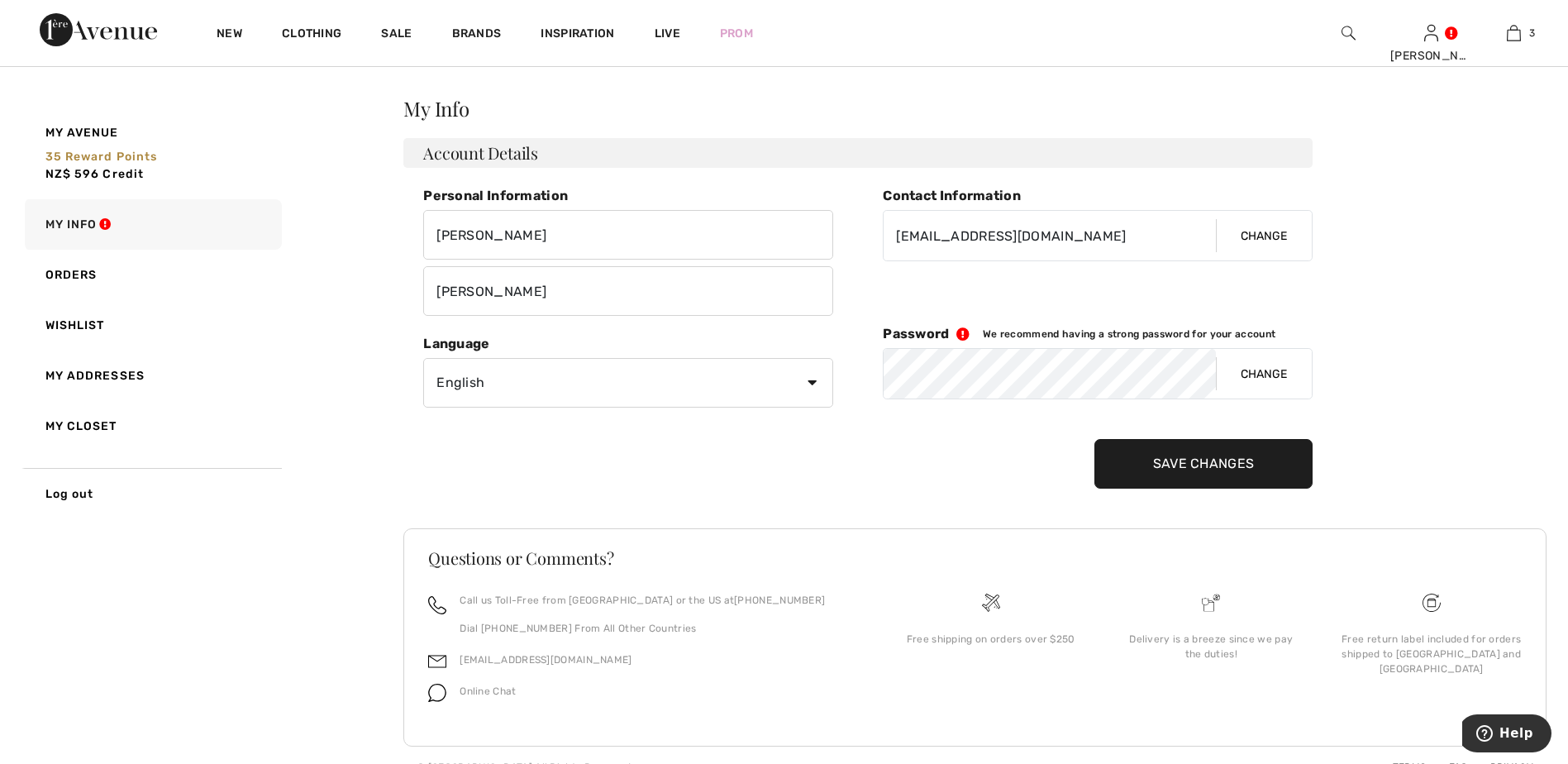
scroll to position [67, 0]
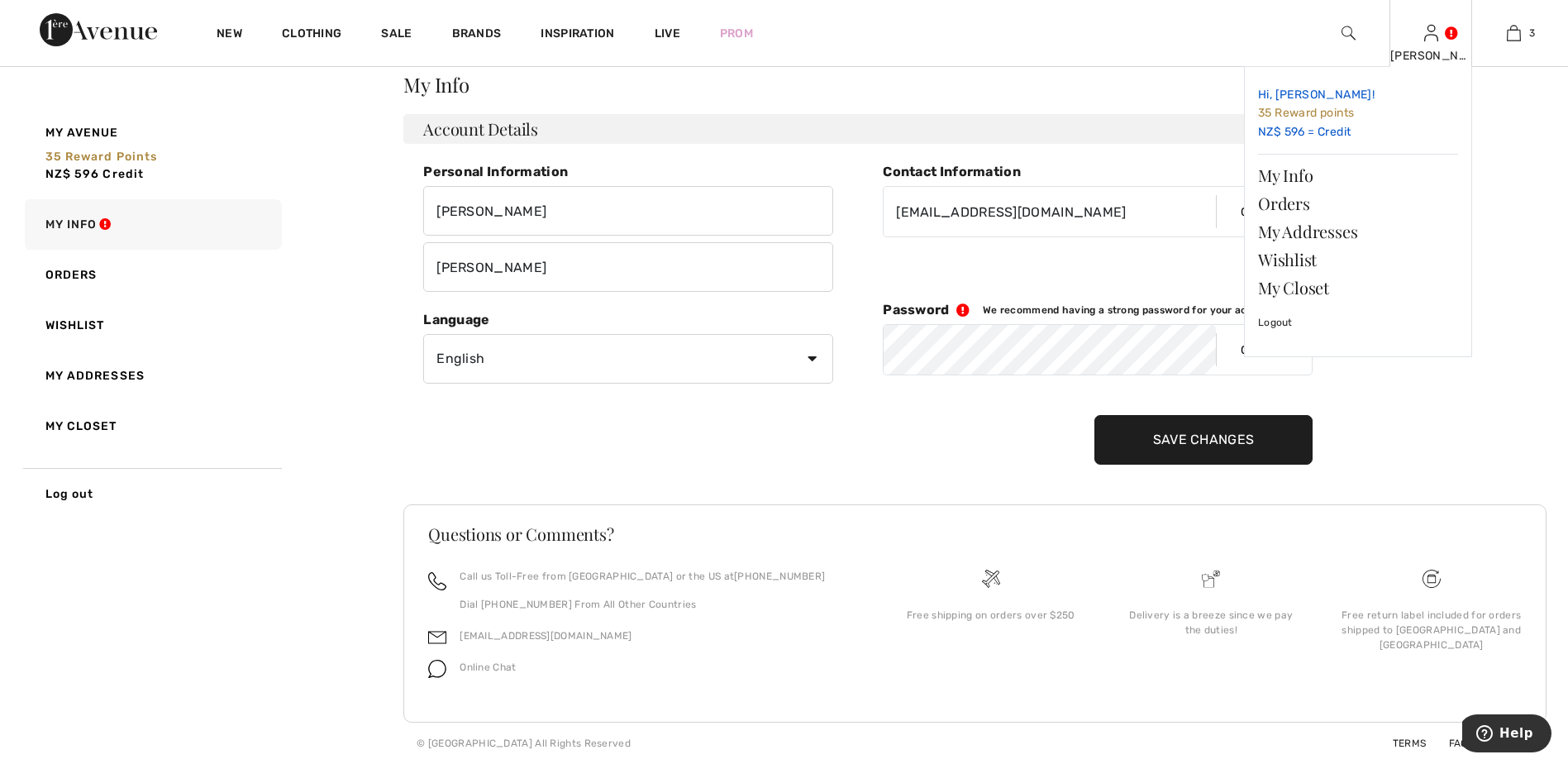
click at [1355, 103] on link "Hi, [PERSON_NAME]! 35 Reward points NZ$ 596 = Credit" at bounding box center [1358, 113] width 200 height 67
click at [1304, 195] on link "Orders" at bounding box center [1358, 203] width 200 height 28
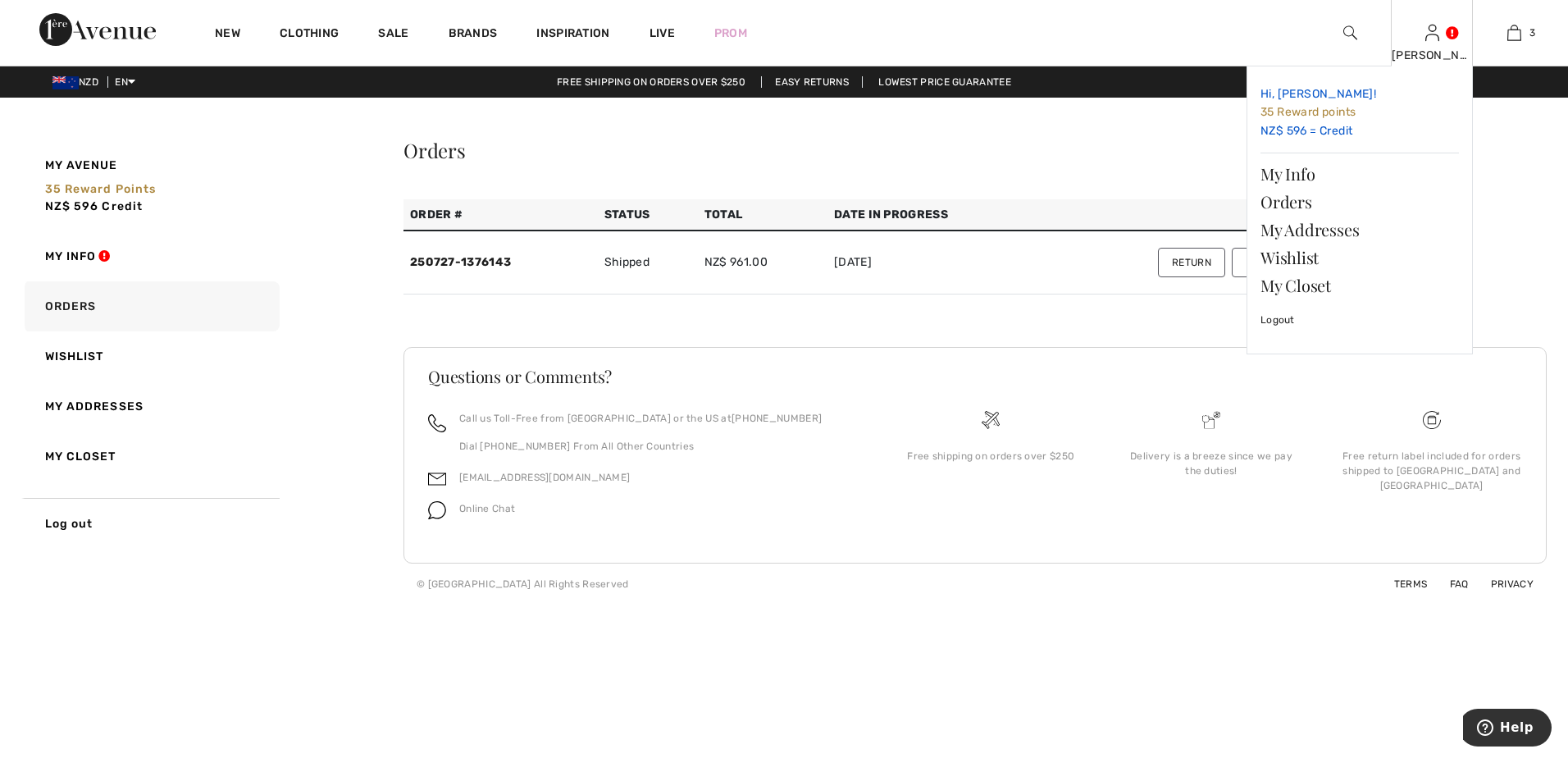
click at [1305, 127] on link "Hi, [PERSON_NAME]! 35 Reward points NZ$ 596 = Credit" at bounding box center [1360, 113] width 198 height 66
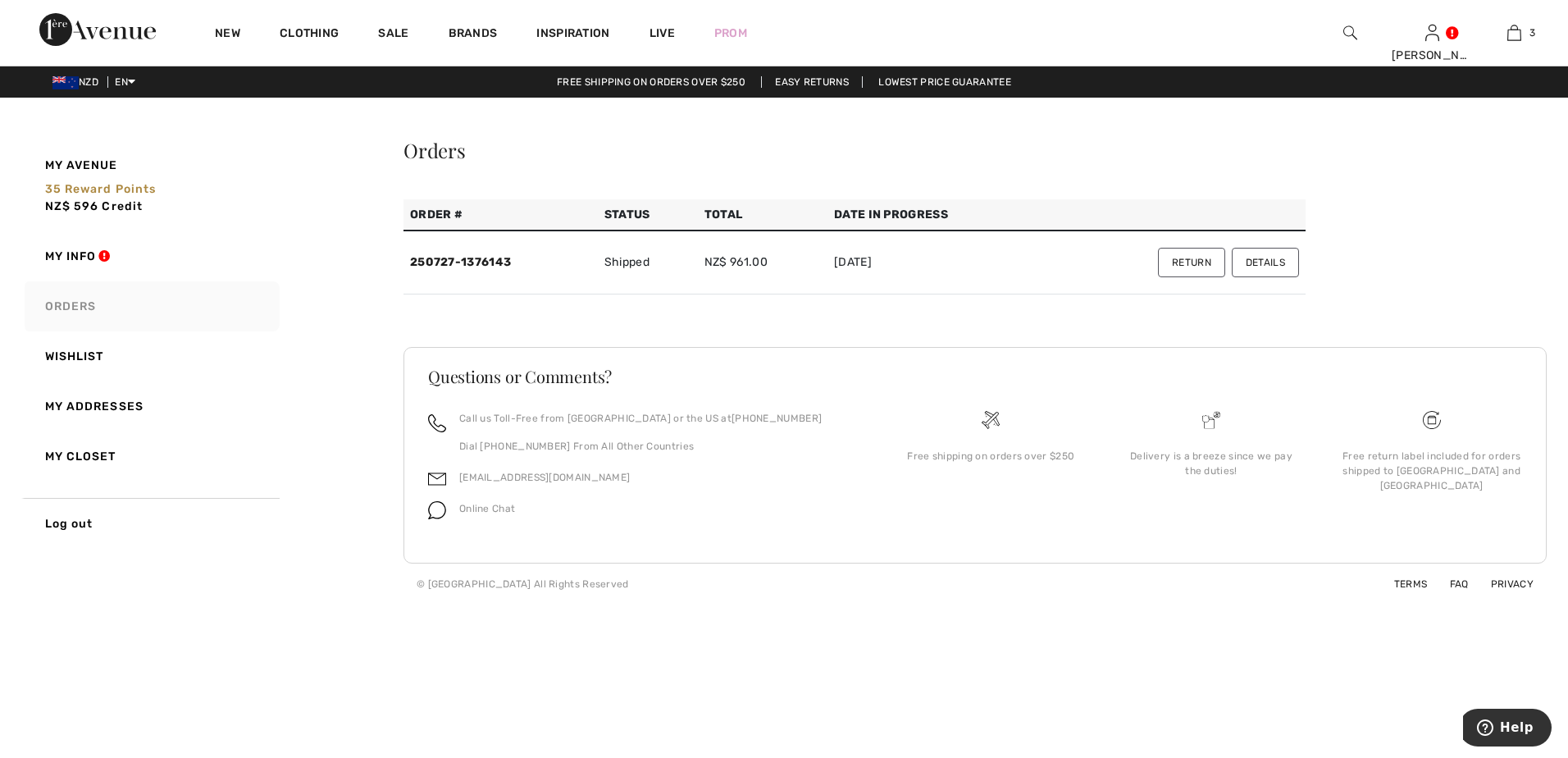
click at [75, 301] on link "Orders" at bounding box center [150, 306] width 259 height 50
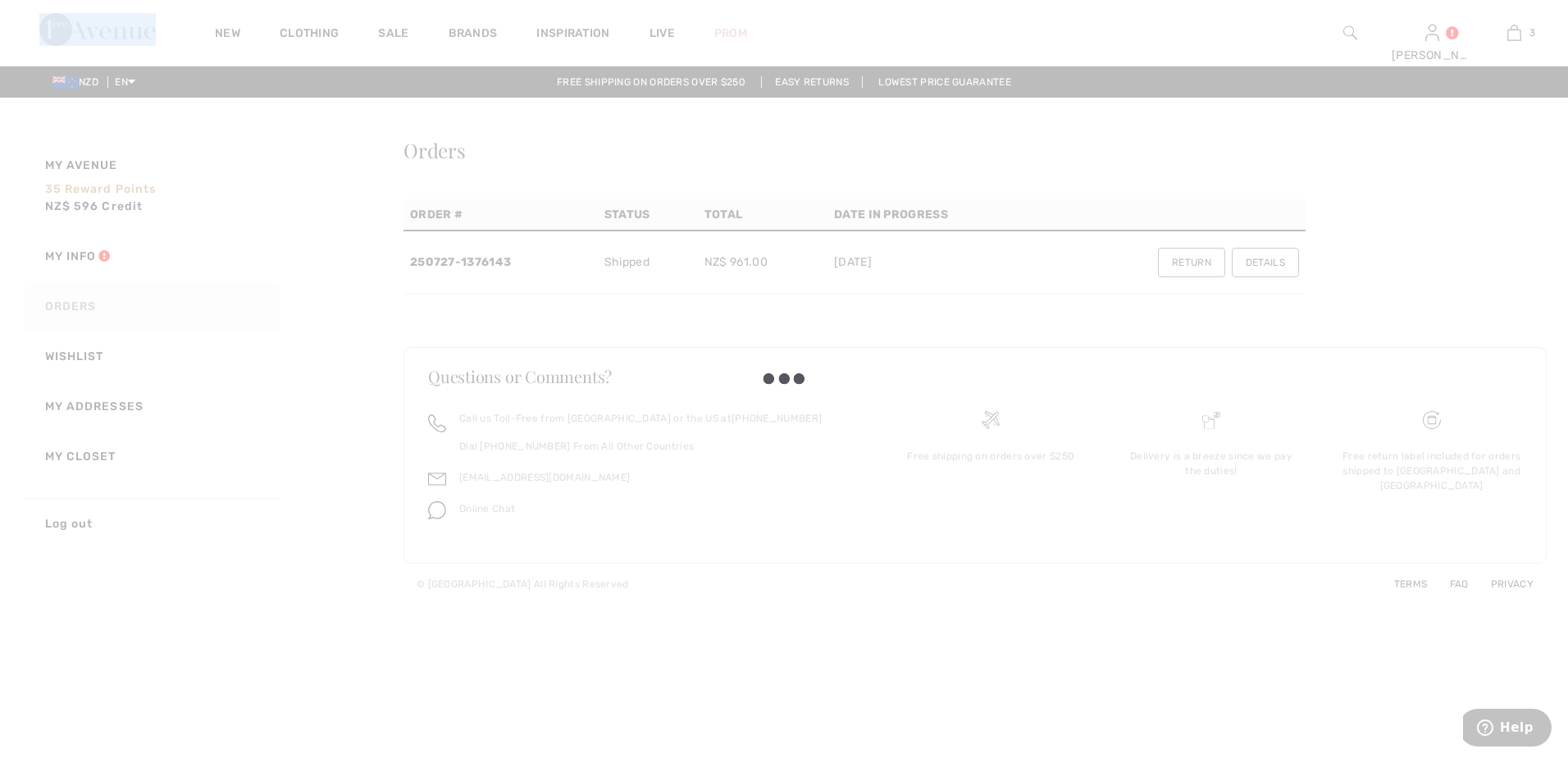
click at [75, 301] on div at bounding box center [784, 379] width 1568 height 758
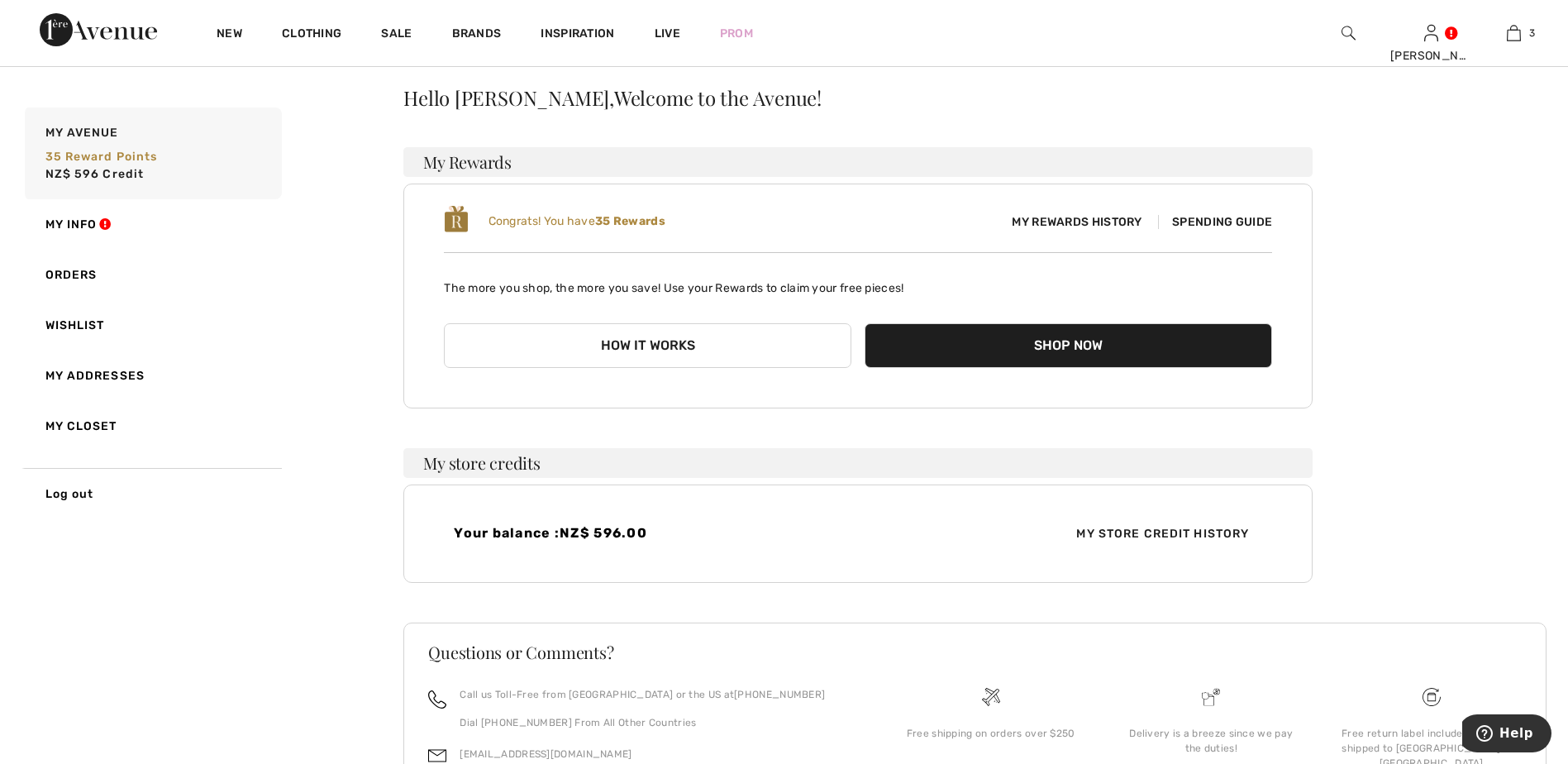
scroll to position [82, 0]
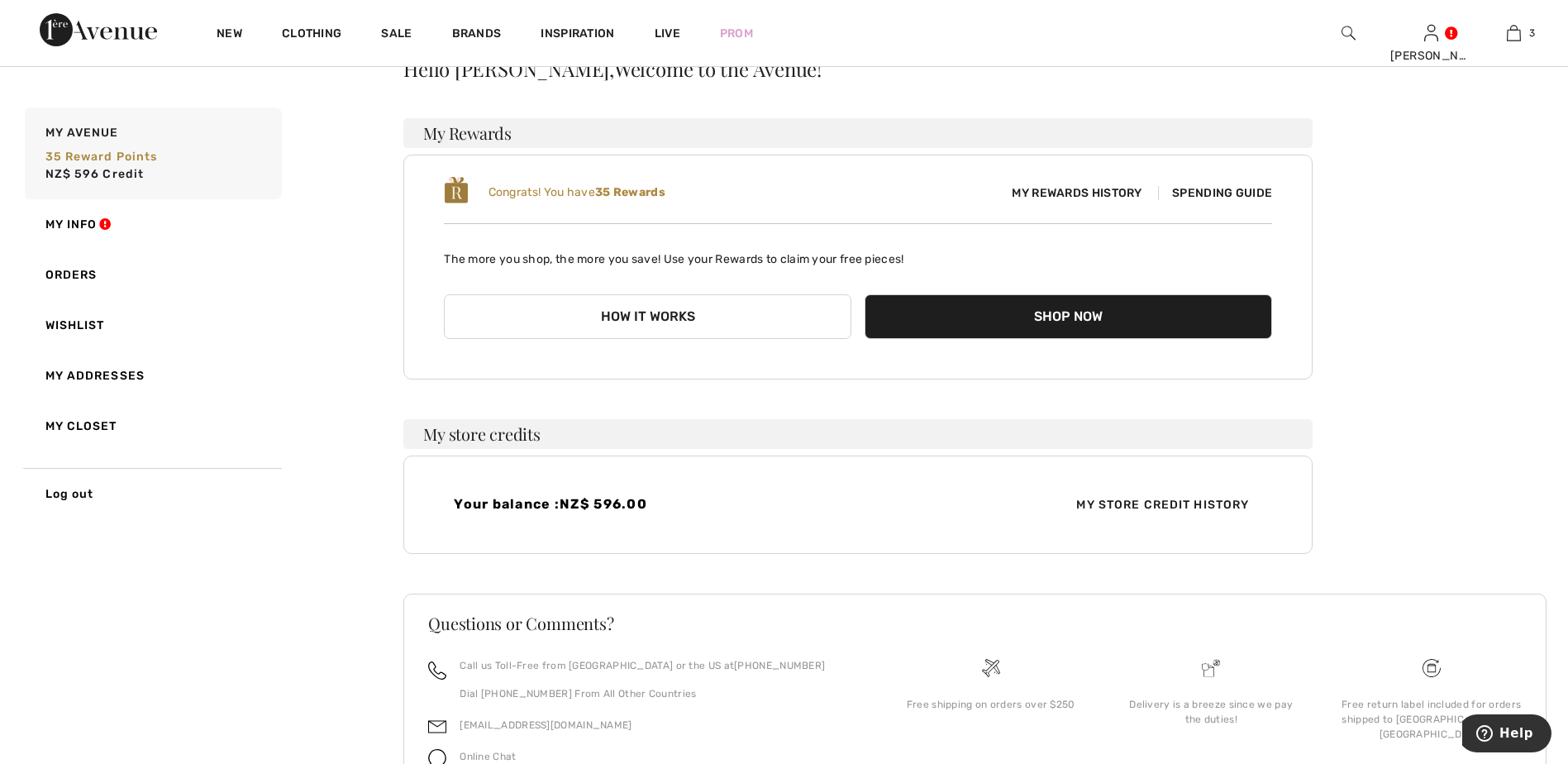
click at [1038, 182] on div "Congrats! You have 35 Rewards My Rewards History Spending Guide" at bounding box center [858, 193] width 828 height 35
click at [687, 321] on button "How it works" at bounding box center [647, 317] width 407 height 45
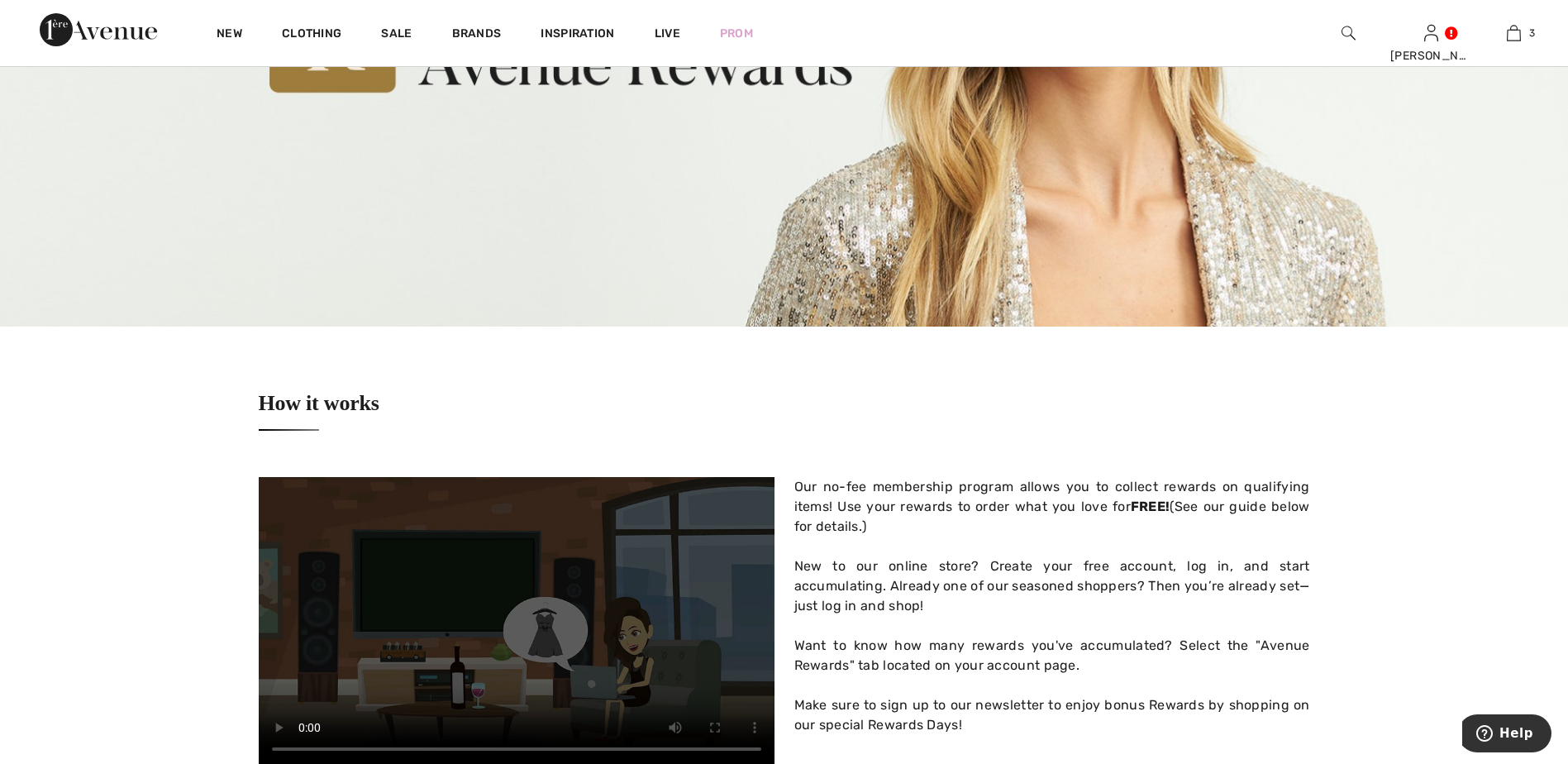
scroll to position [331, 0]
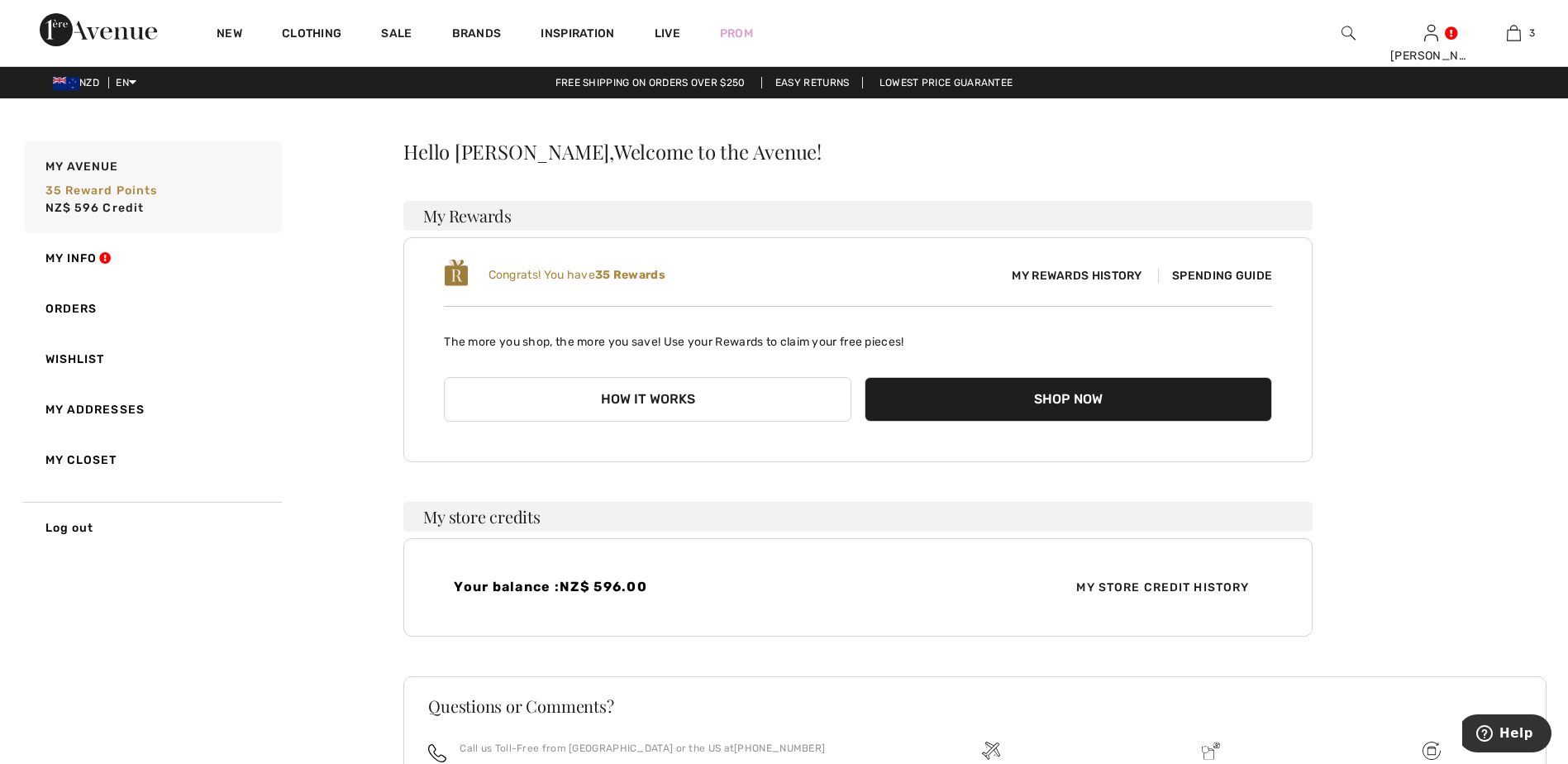
drag, startPoint x: 1164, startPoint y: 480, endPoint x: 1153, endPoint y: 482, distance: 11.2
click at [1153, 482] on div "Hello Kay, Welcome to the Avenue! My Rewards Congrats! You have 35 Rewards My R…" at bounding box center [858, 389] width 909 height 495
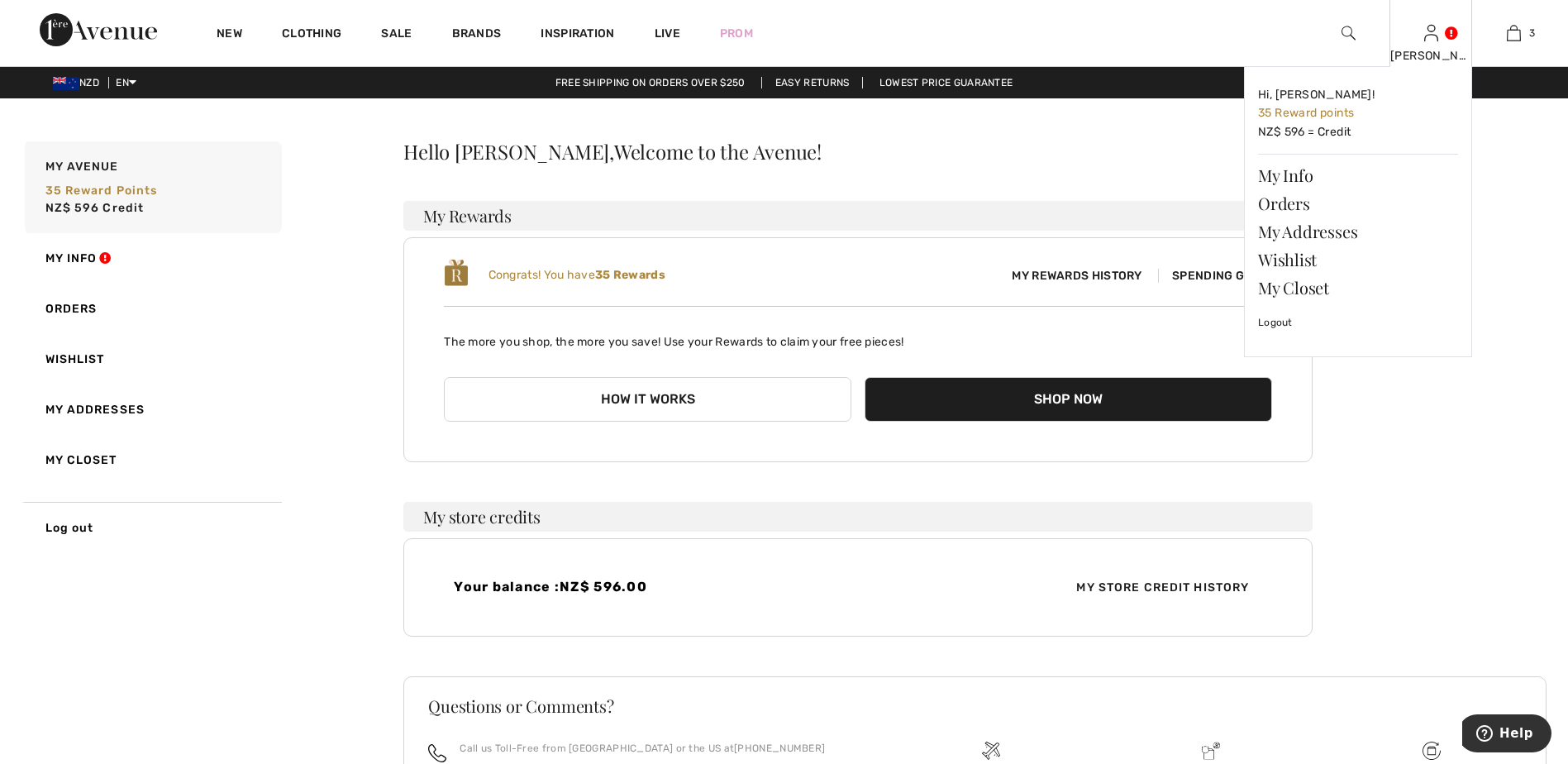
click at [1435, 42] on img at bounding box center [1430, 33] width 14 height 19
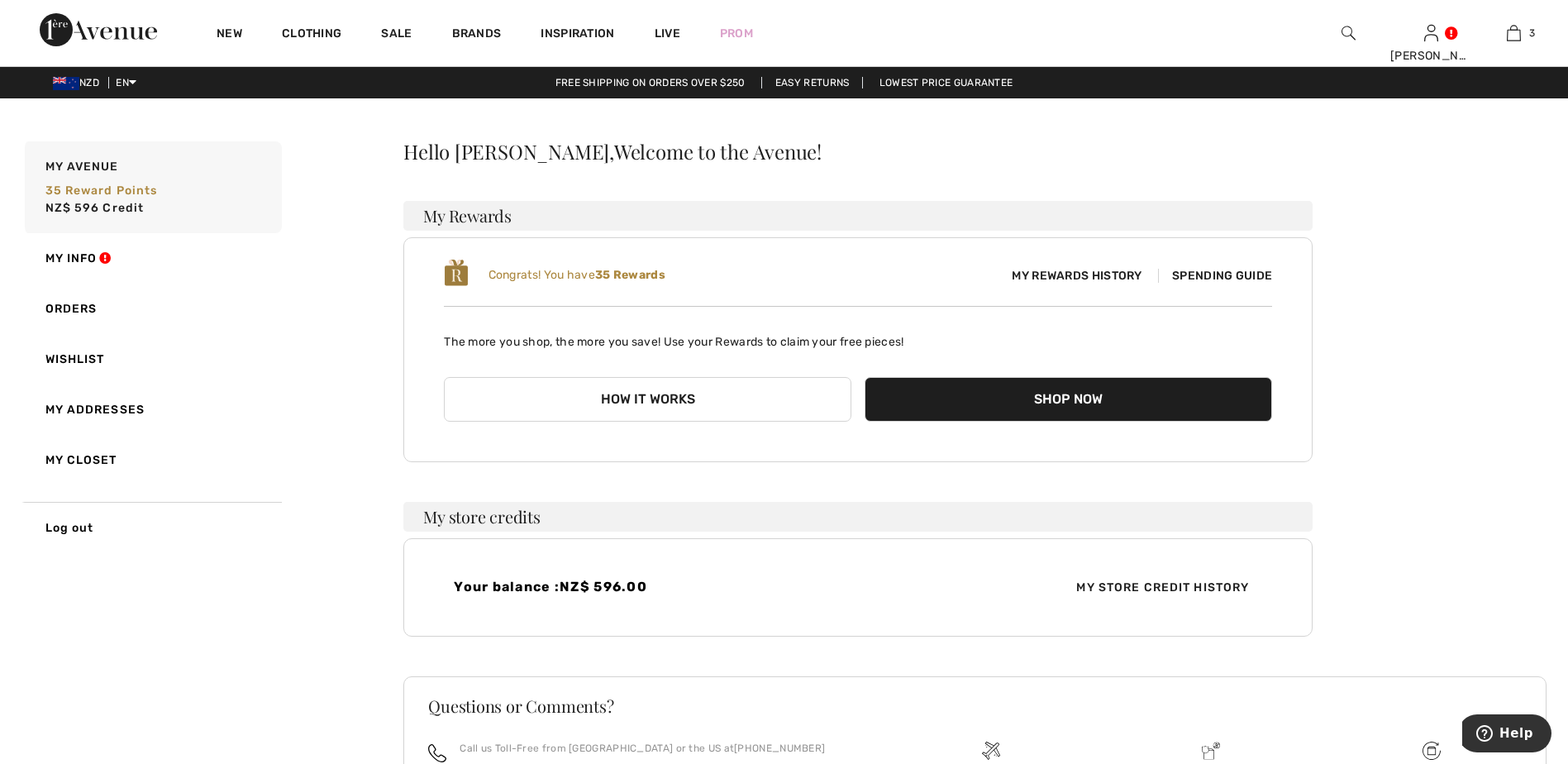
click at [1202, 275] on span "Spending Guide" at bounding box center [1215, 275] width 114 height 14
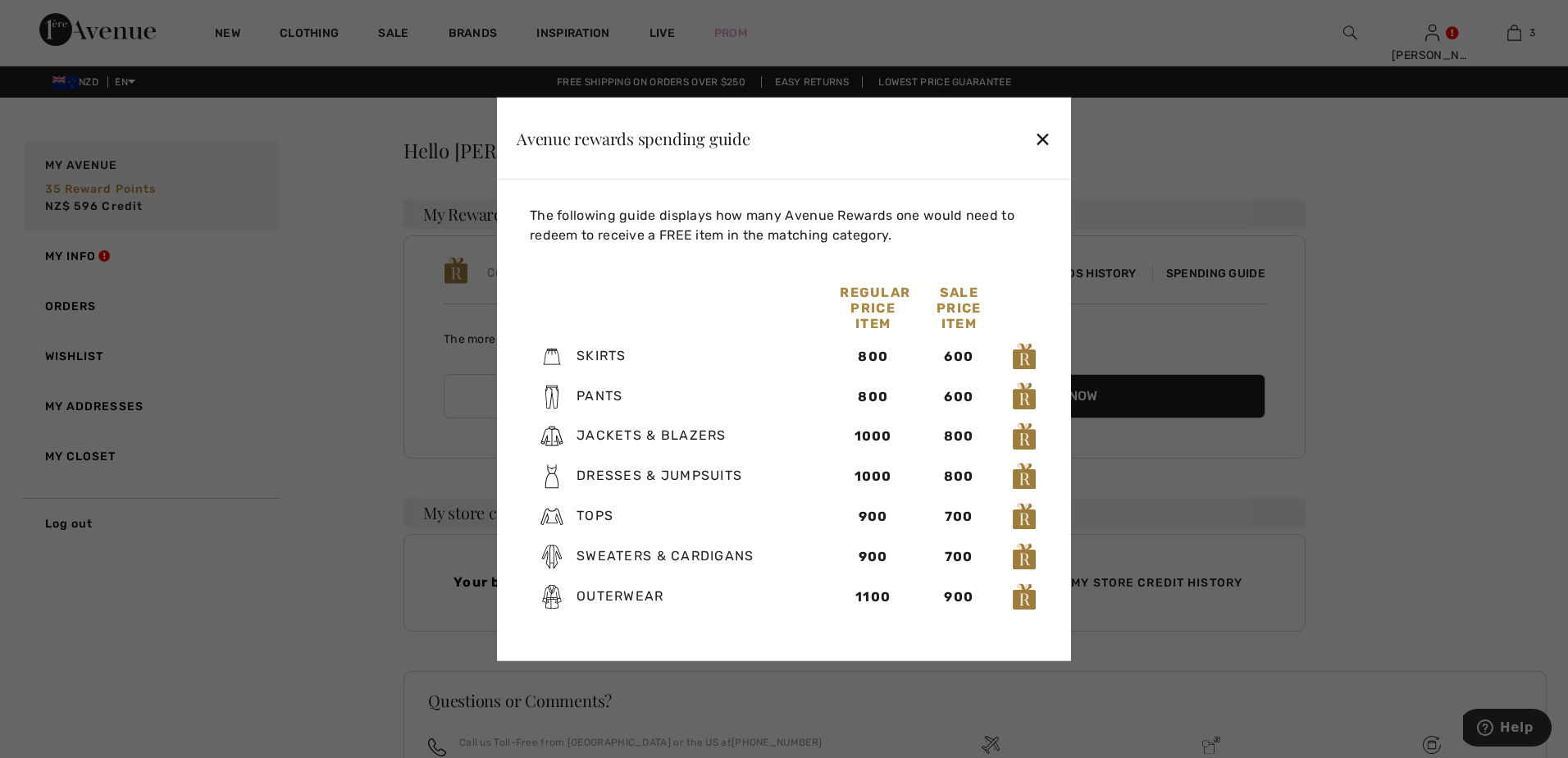
click at [1038, 139] on div "✕" at bounding box center [1043, 138] width 17 height 35
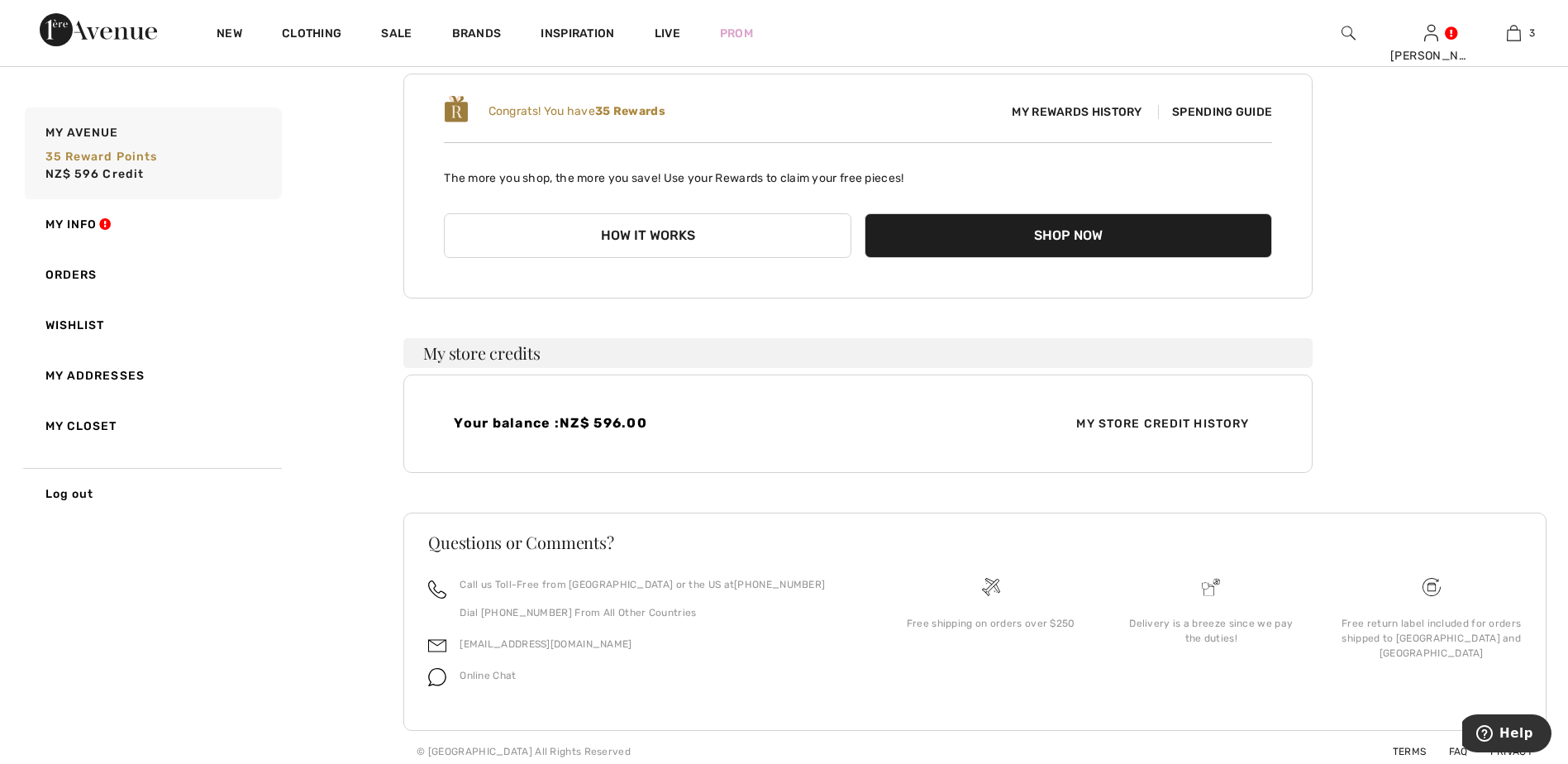
scroll to position [166, 0]
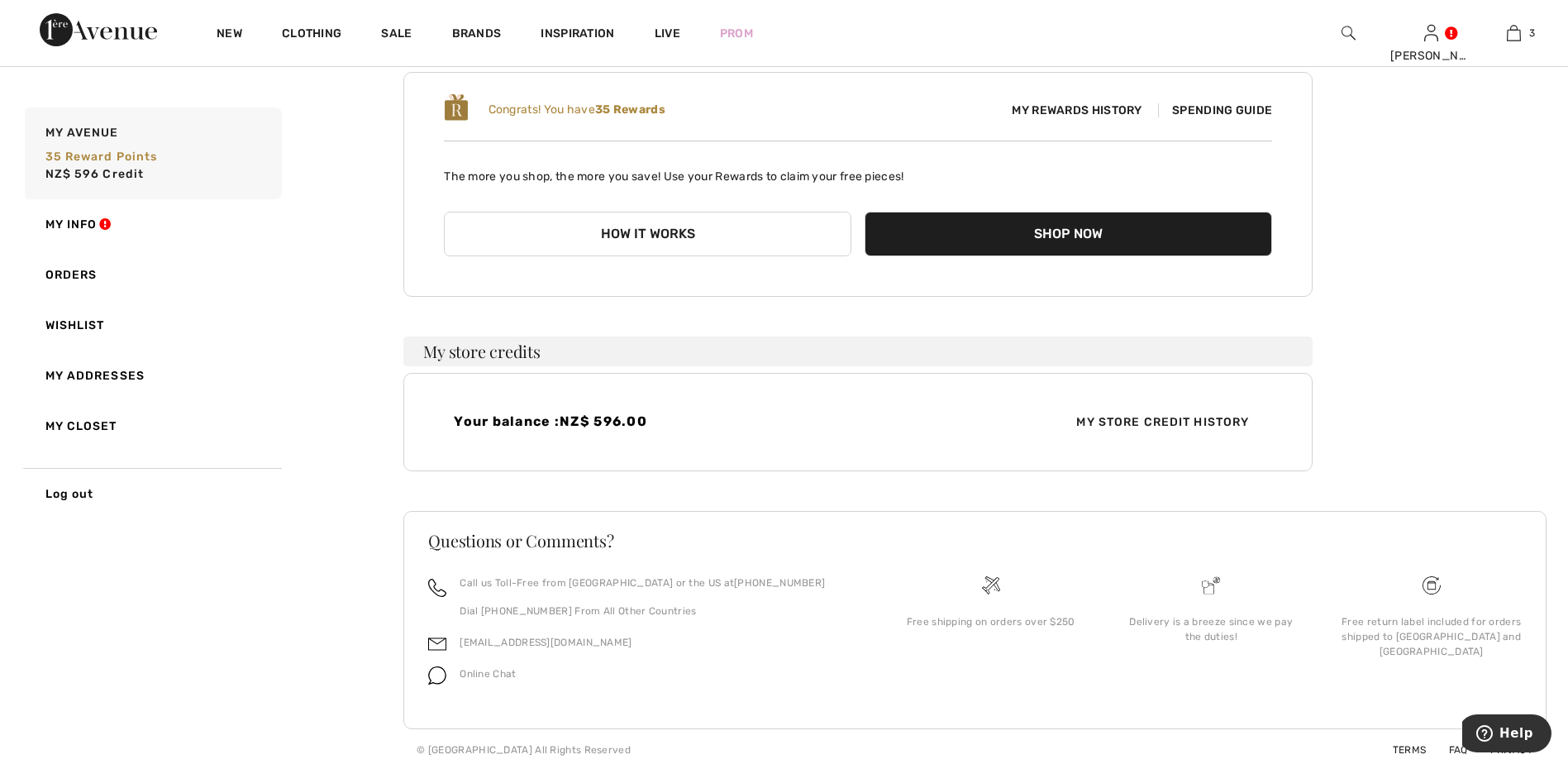
click at [1057, 230] on button "Shop Now" at bounding box center [1068, 234] width 407 height 45
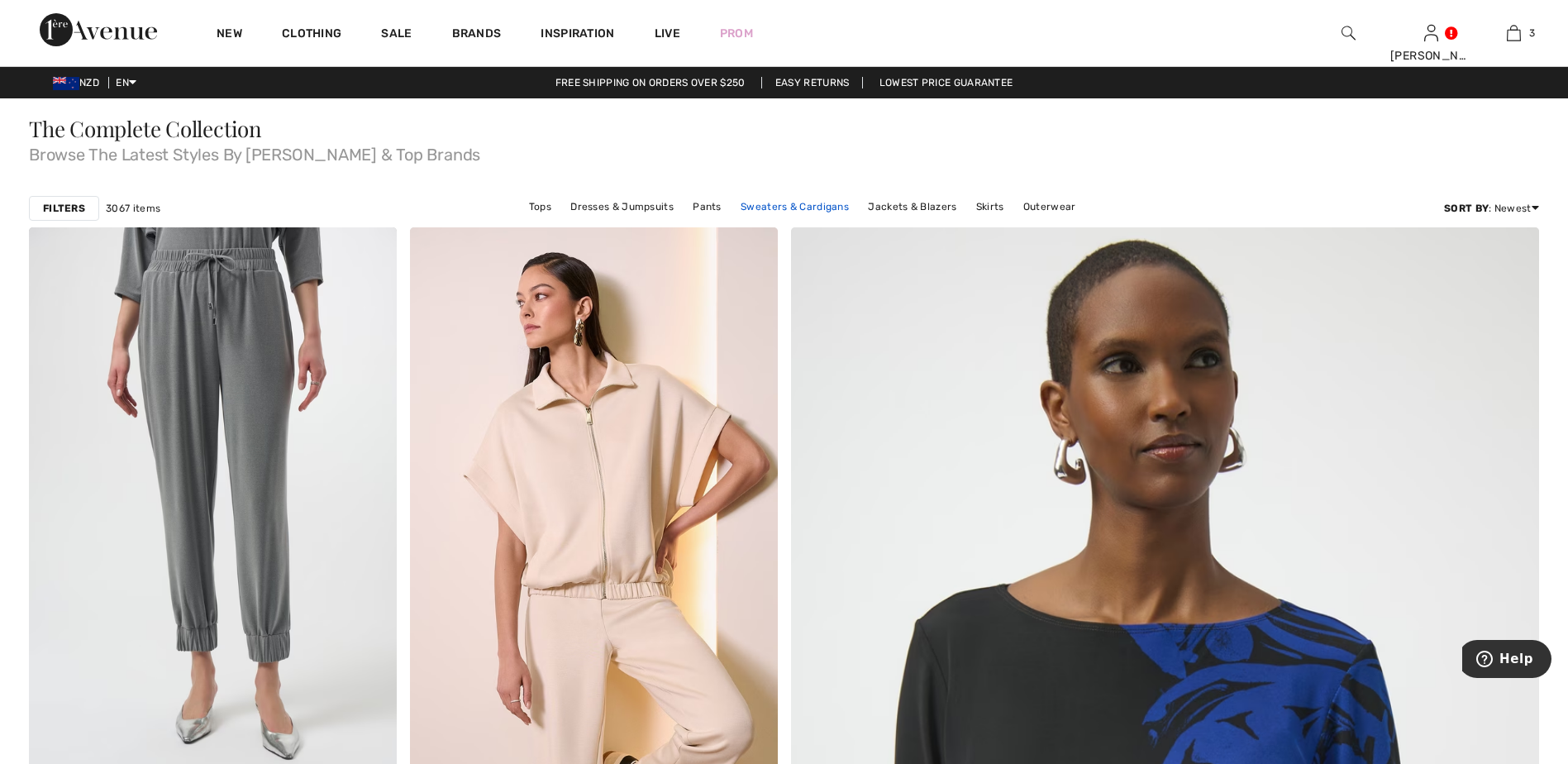
click at [800, 204] on link "Sweaters & Cardigans" at bounding box center [795, 207] width 125 height 21
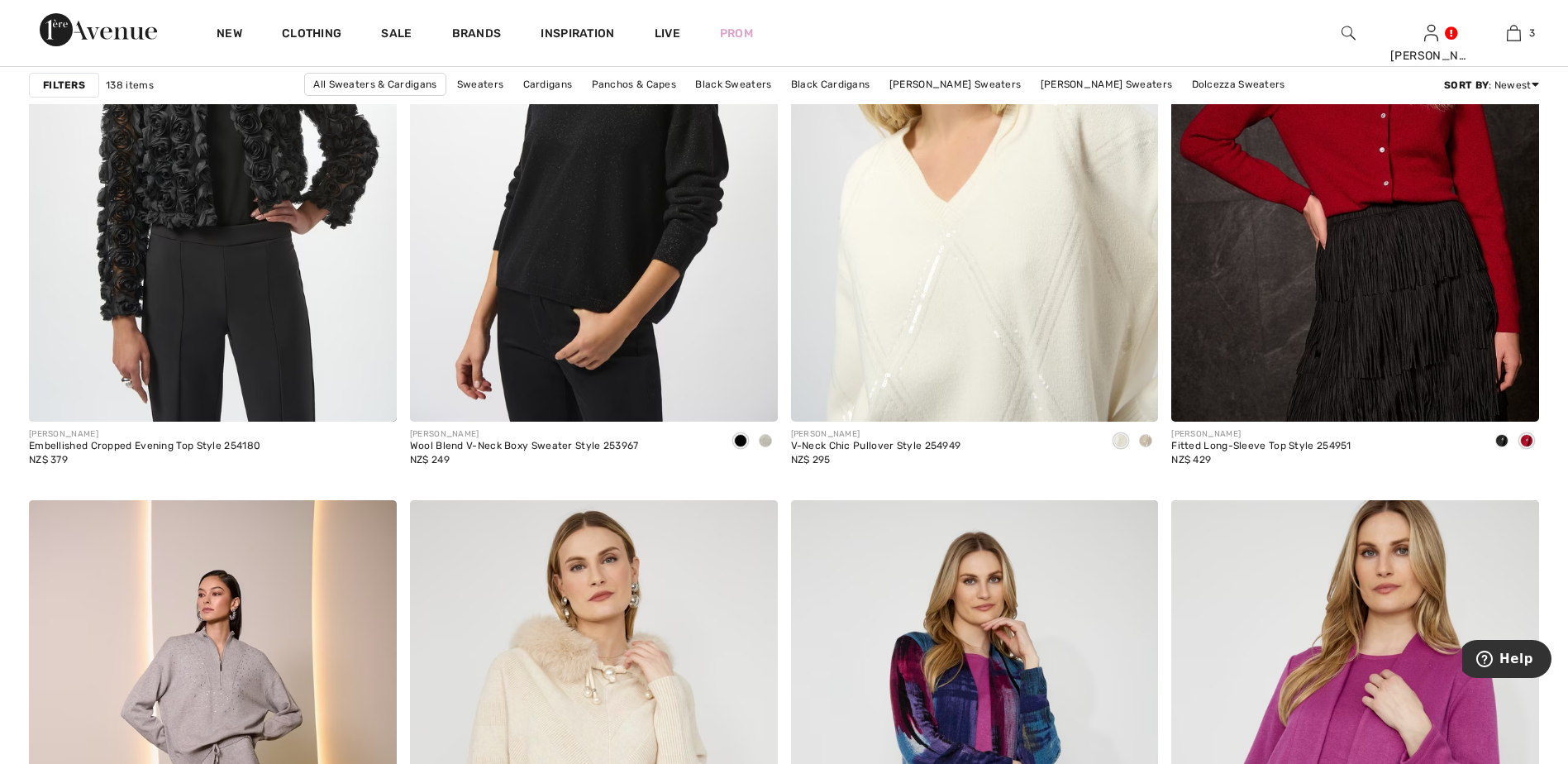
scroll to position [6532, 0]
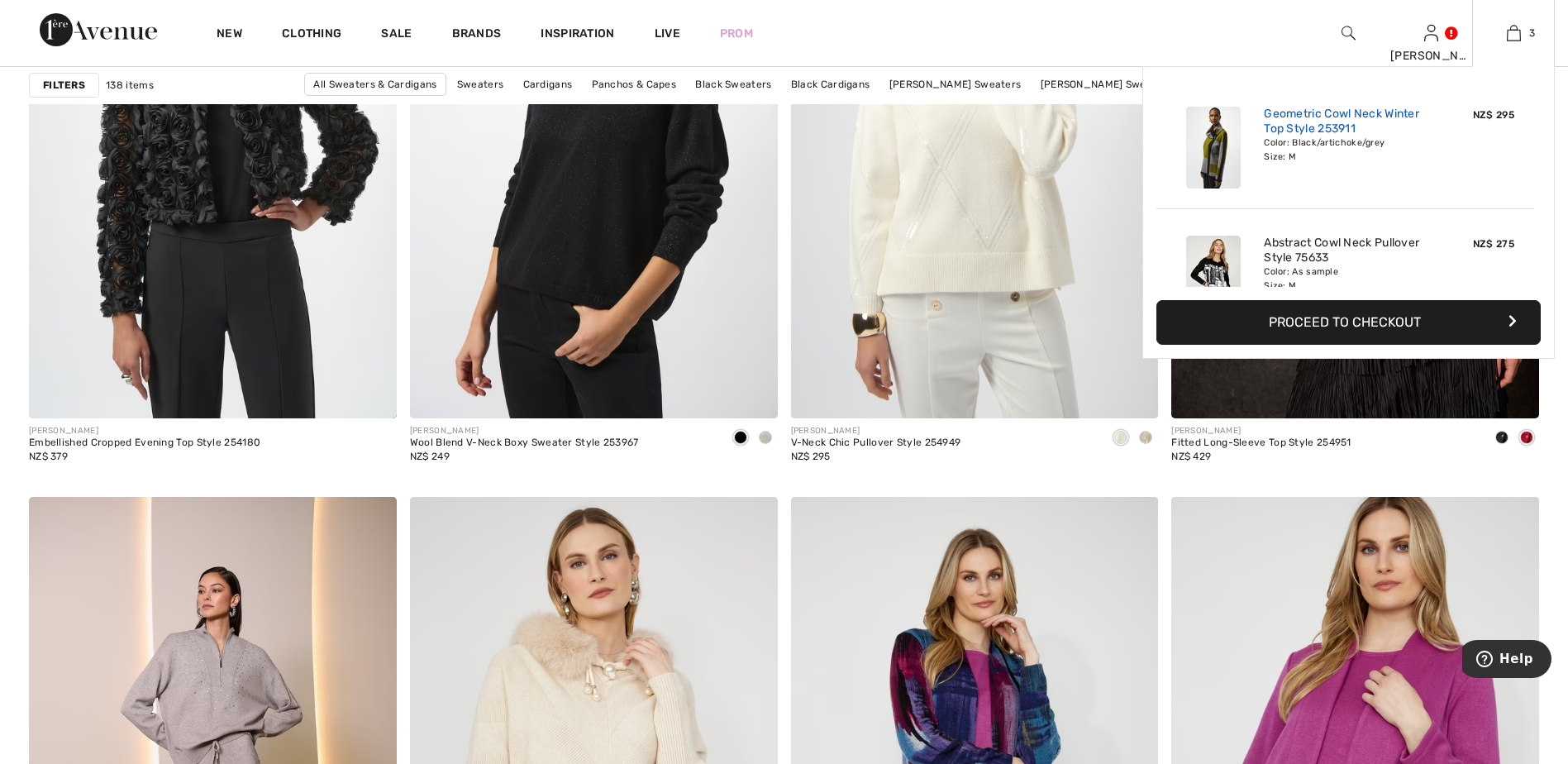
drag, startPoint x: 1334, startPoint y: 118, endPoint x: 1226, endPoint y: 127, distance: 108.4
click at [1333, 119] on link "Geometric Cowl Neck Winter Top Style 253911" at bounding box center [1345, 121] width 163 height 30
click at [1243, 142] on div at bounding box center [1213, 147] width 87 height 95
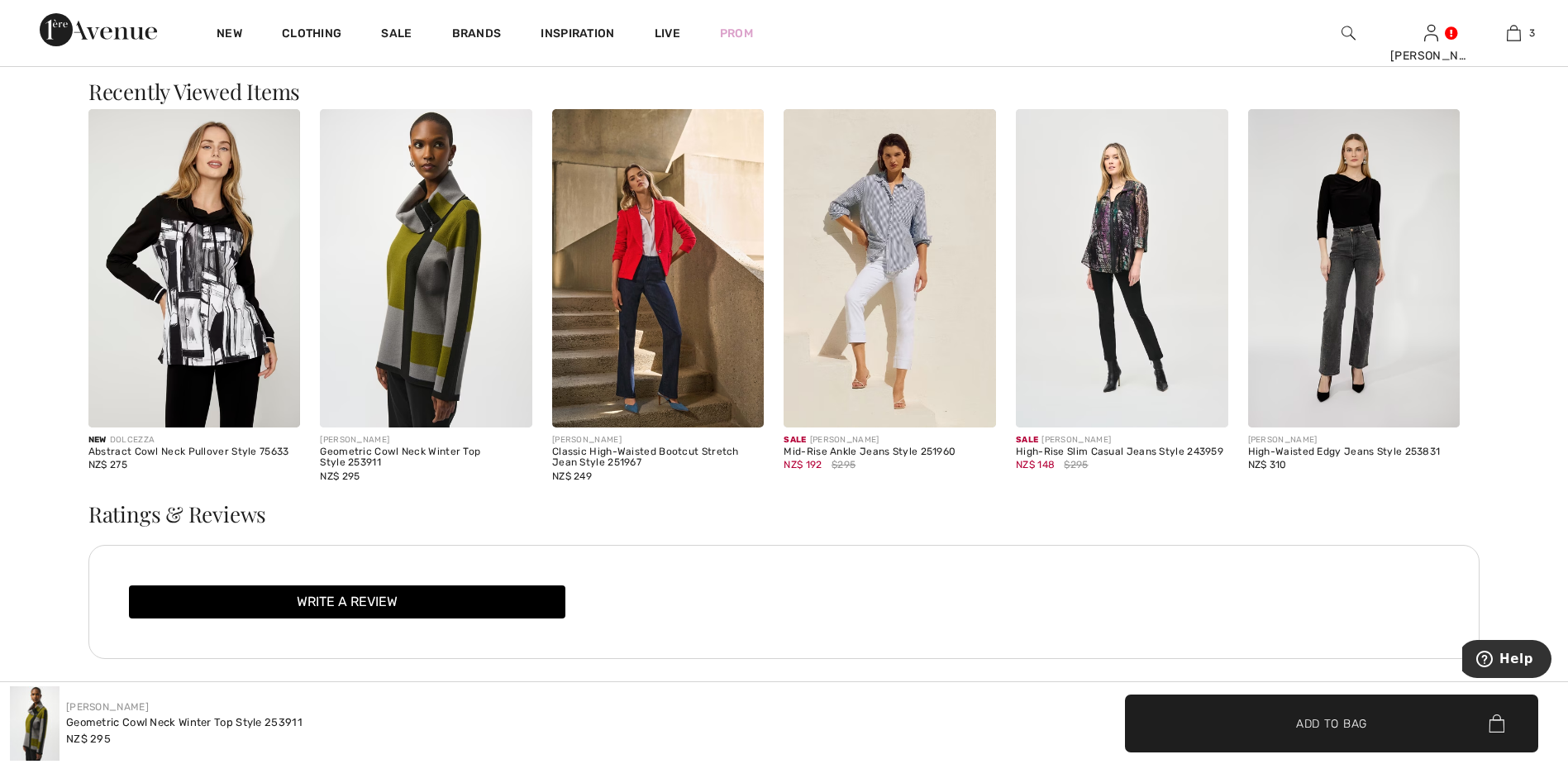
scroll to position [2398, 0]
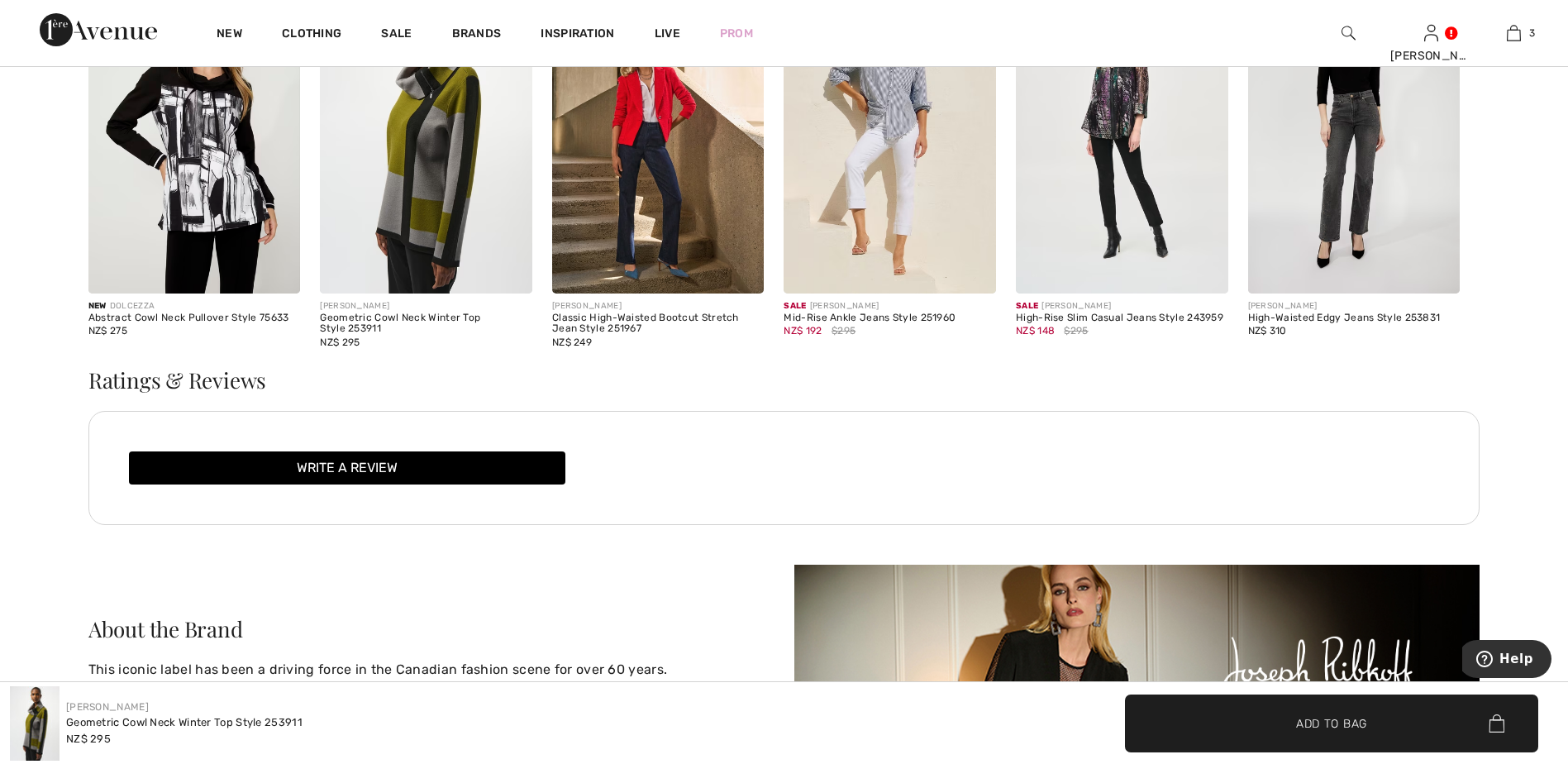
click at [626, 230] on img at bounding box center [658, 134] width 212 height 318
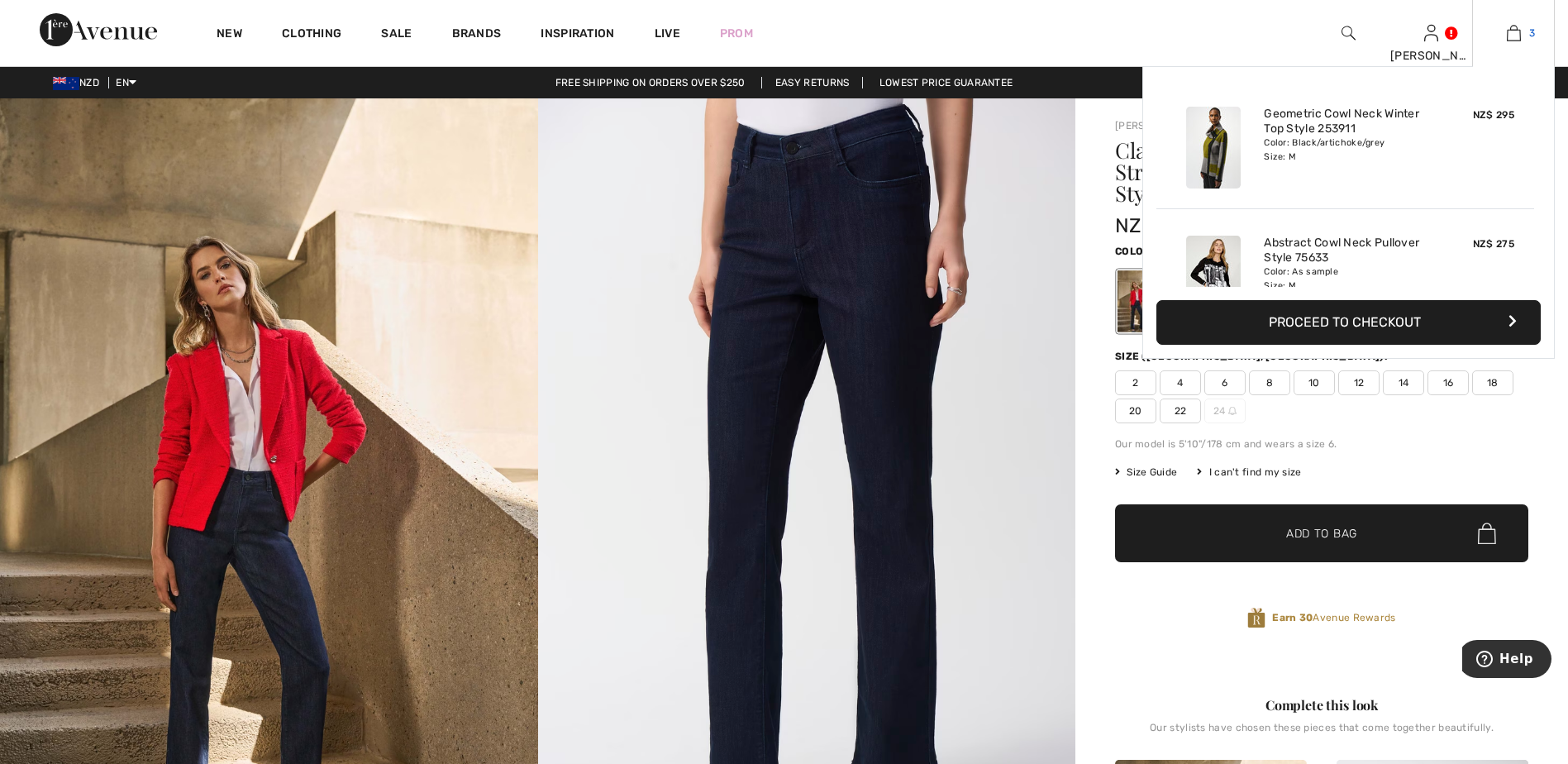
click at [1517, 26] on img at bounding box center [1514, 33] width 14 height 19
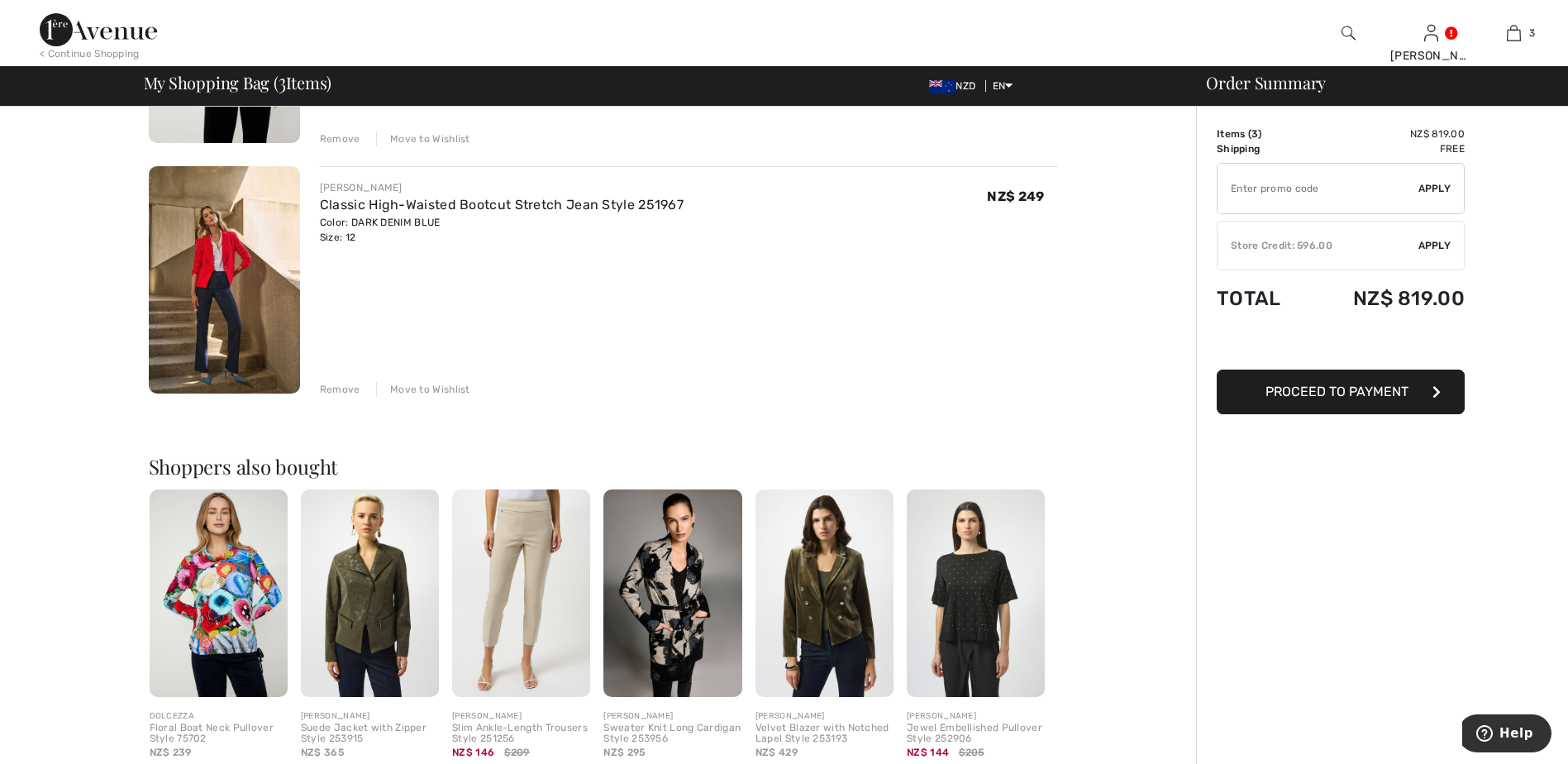
scroll to position [579, 0]
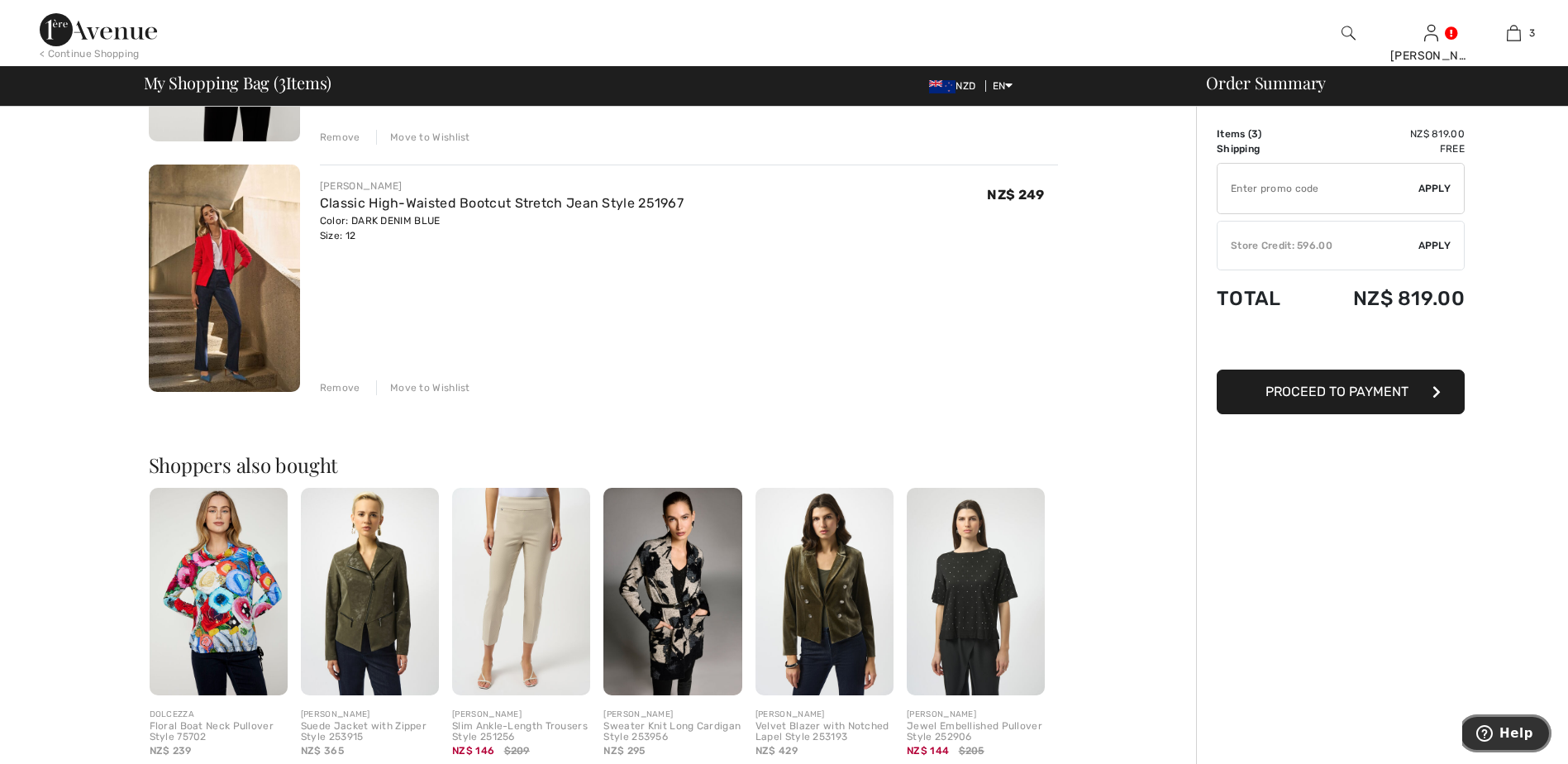
click at [1497, 737] on span "Help" at bounding box center [1488, 733] width 23 height 16
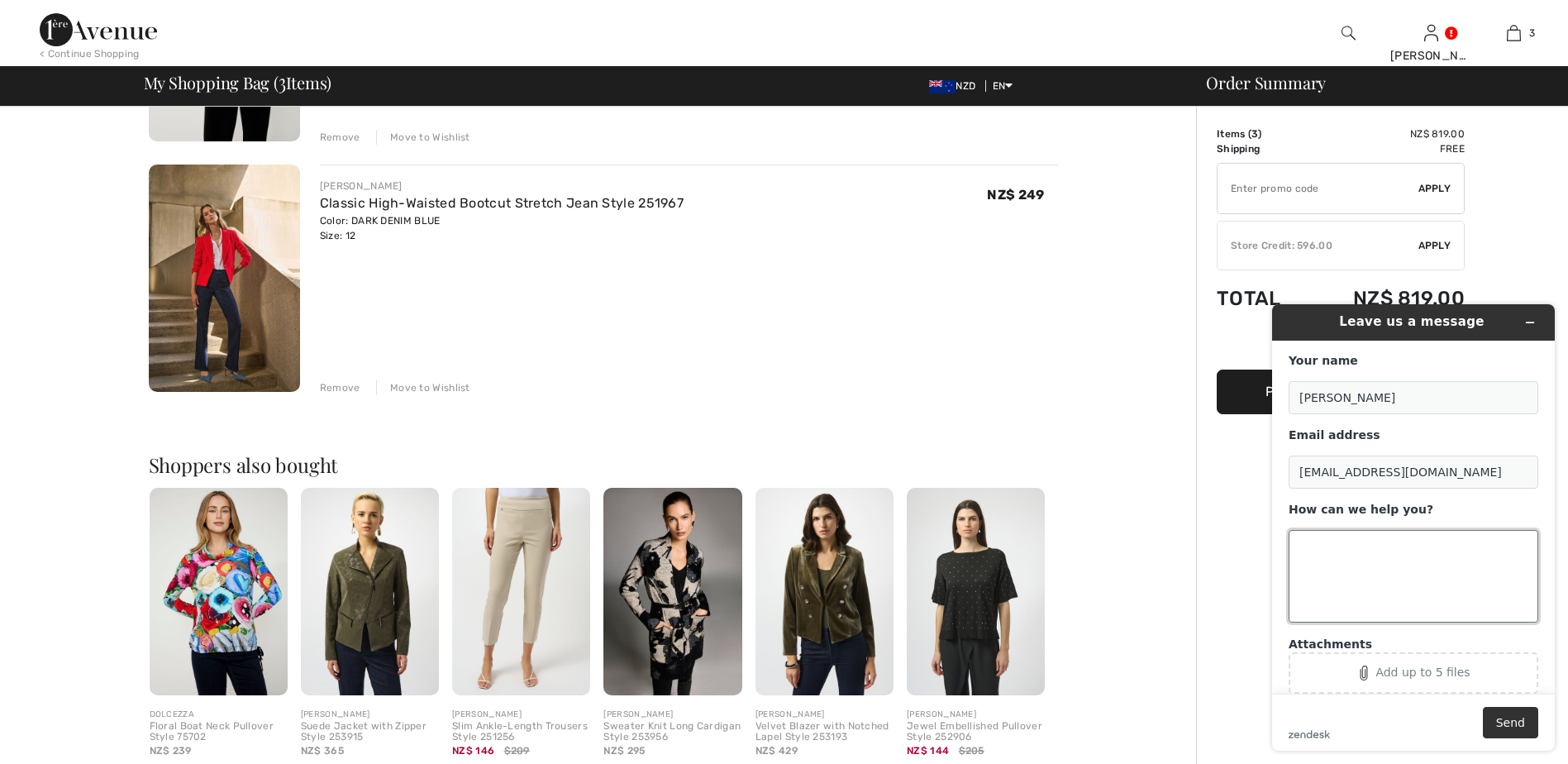
click at [1314, 548] on textarea "How can we help you?" at bounding box center [1413, 577] width 250 height 93
click at [1417, 589] on textarea "I have a credit of NZ $596 and I wish to purchase 3 items so I will owe you NZ$…" at bounding box center [1413, 577] width 250 height 93
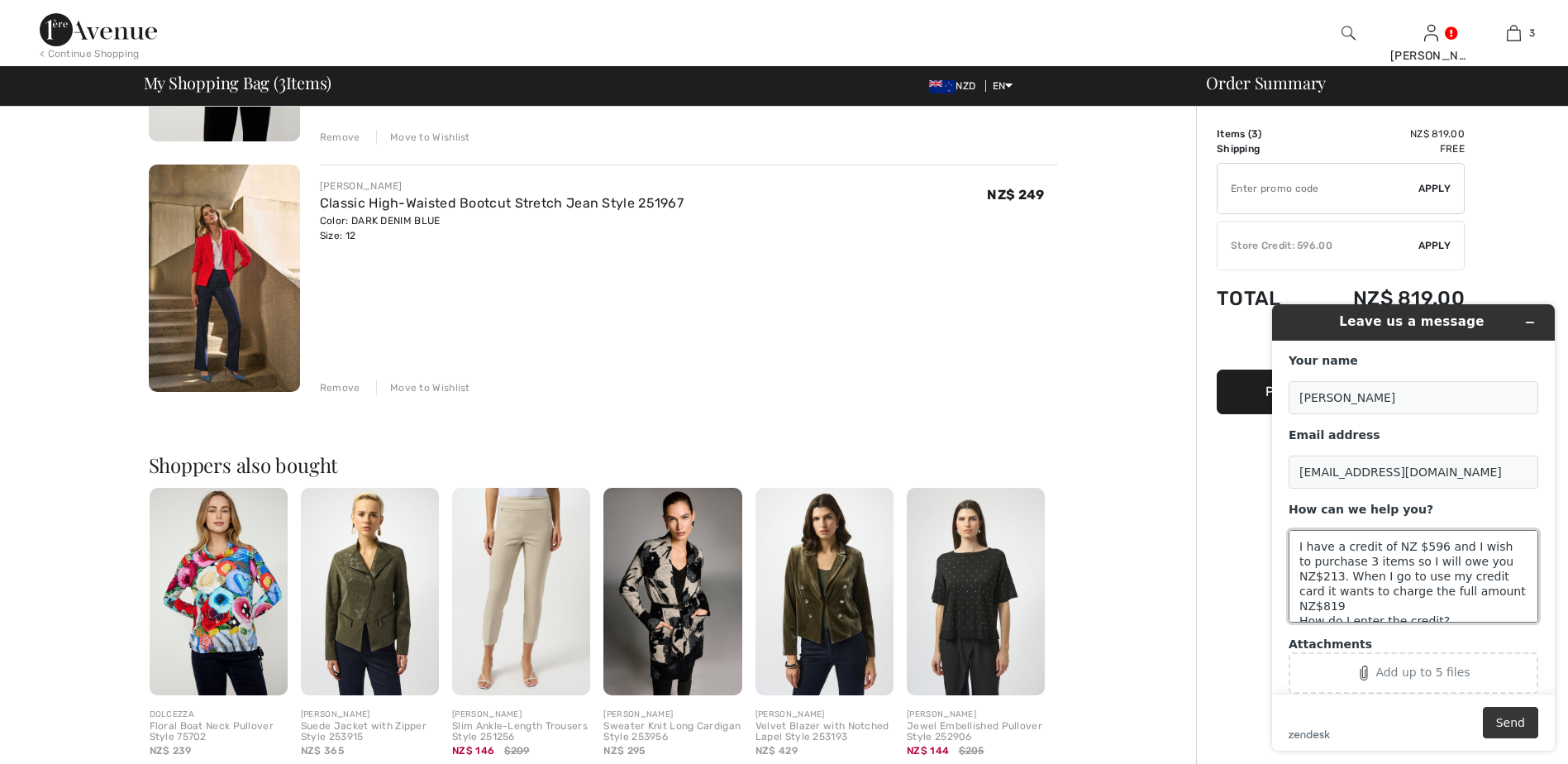
type textarea "I have a credit of NZ $596 and I wish to purchase 3 items so I will owe you NZ$…"
click at [1506, 715] on button "Send" at bounding box center [1510, 722] width 55 height 31
